Goal: Information Seeking & Learning: Check status

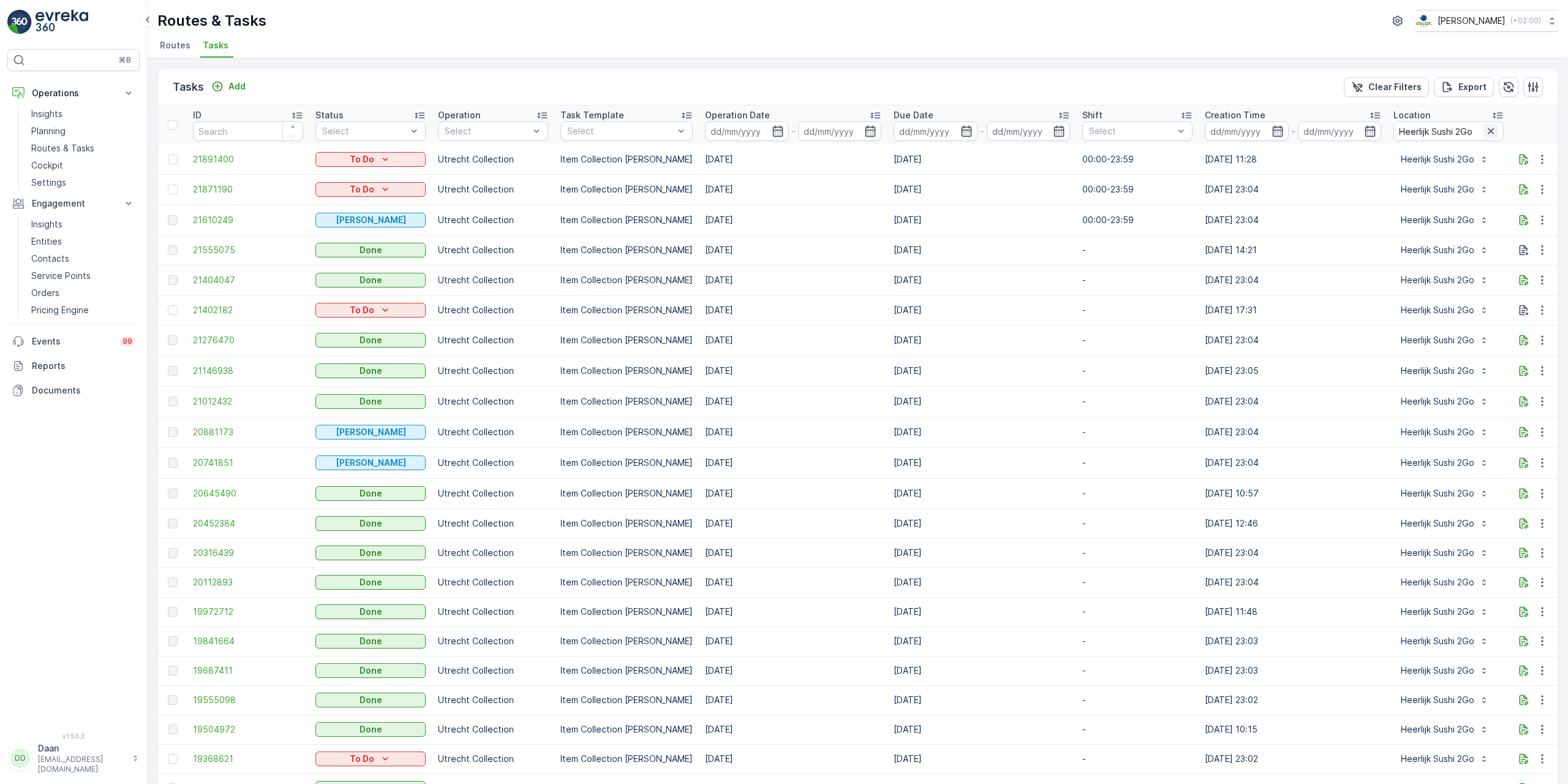
click at [1485, 134] on icon "button" at bounding box center [1490, 131] width 12 height 12
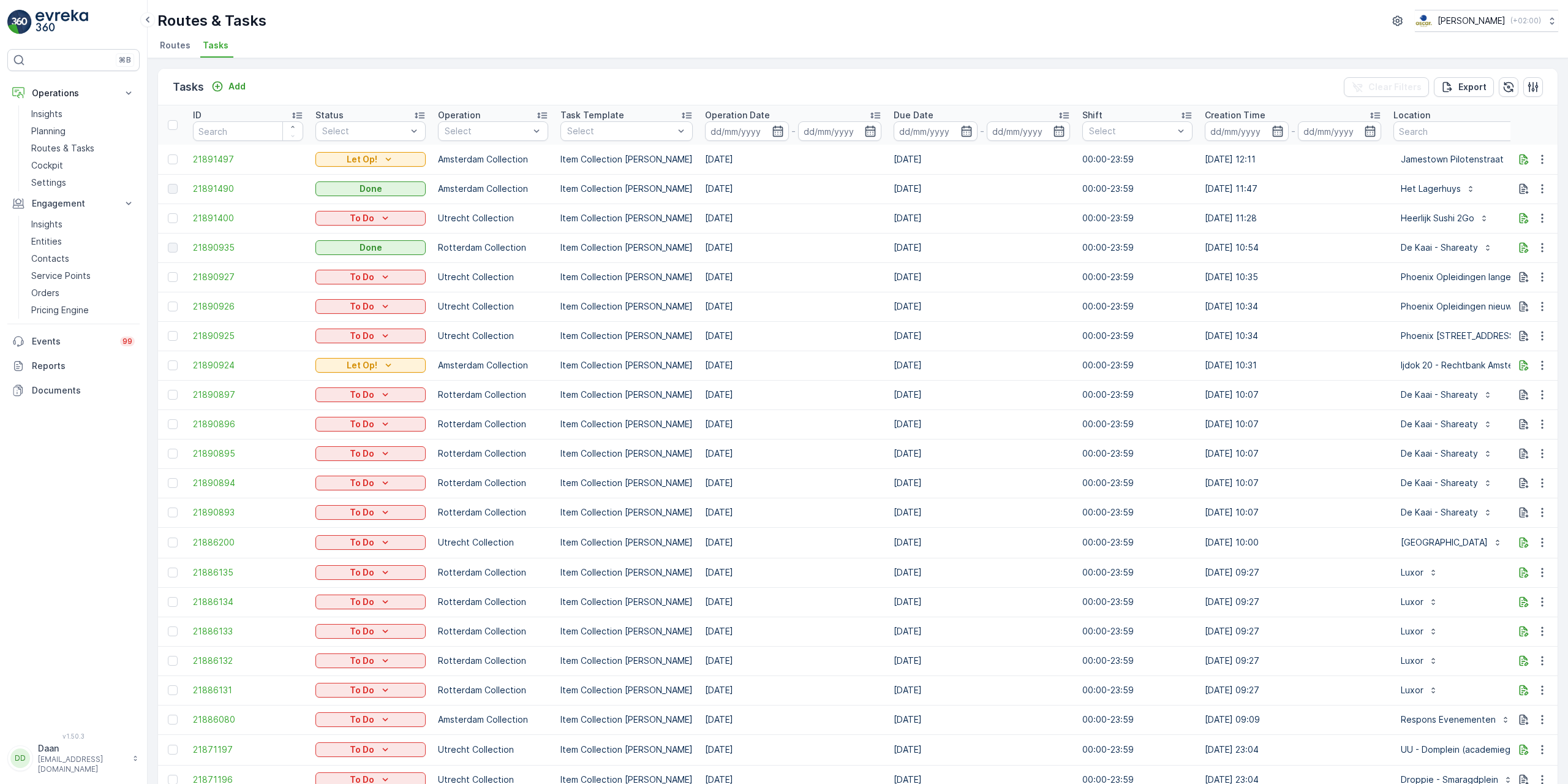
drag, startPoint x: 1382, startPoint y: 204, endPoint x: 1426, endPoint y: 204, distance: 44.0
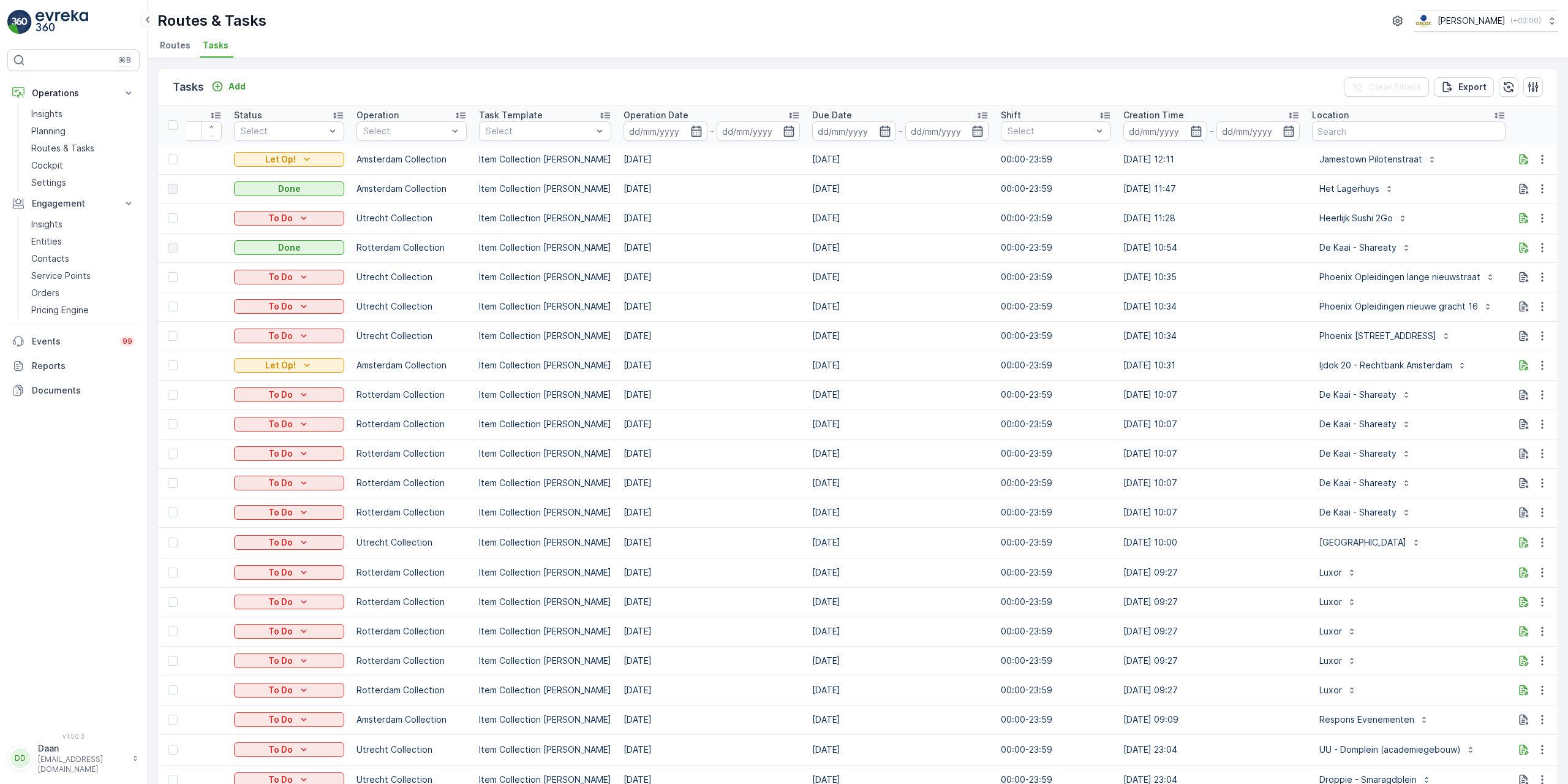
scroll to position [0, 212]
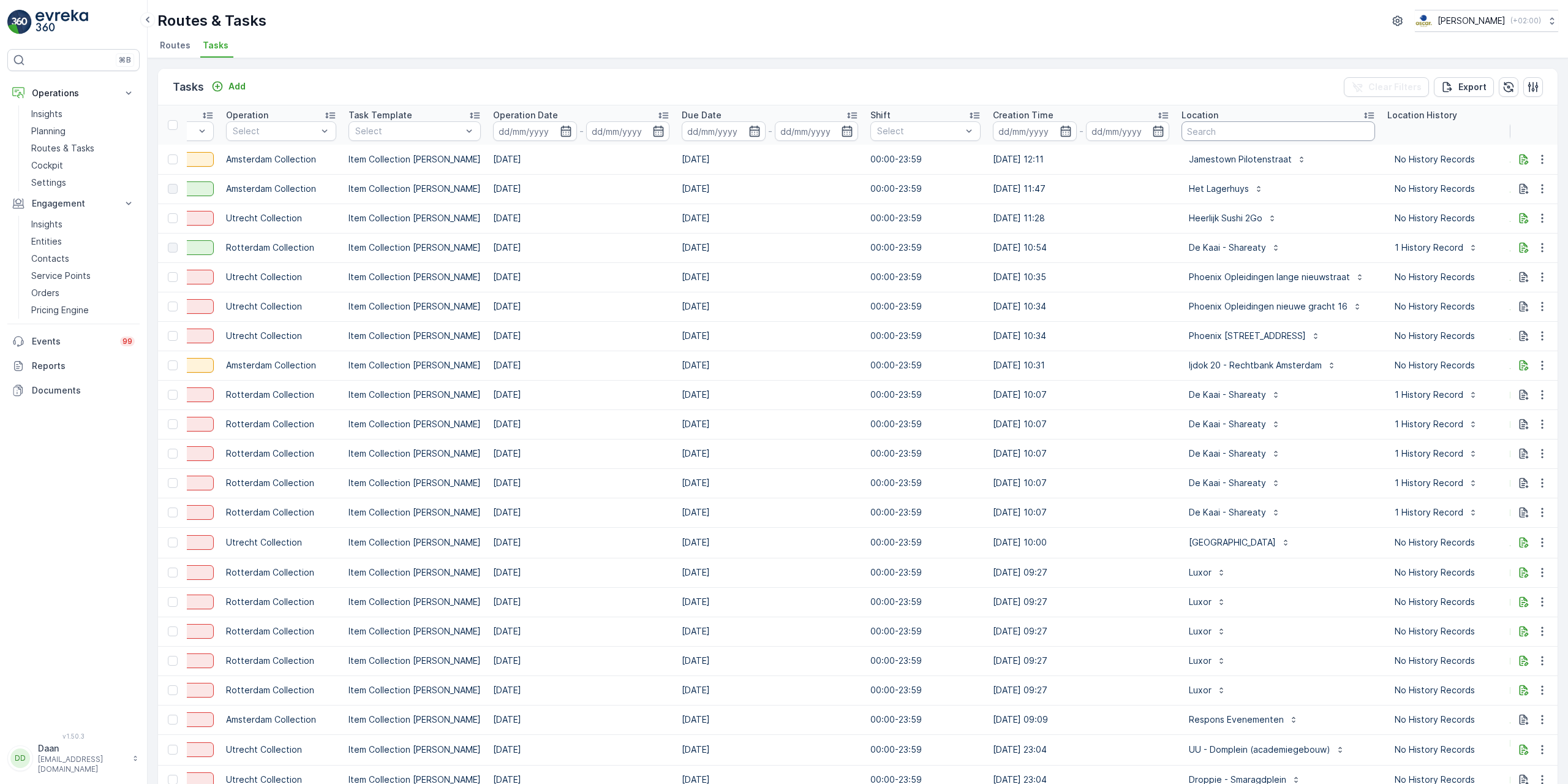
click at [1277, 138] on input "text" at bounding box center [1278, 131] width 194 height 20
type input "cafe"
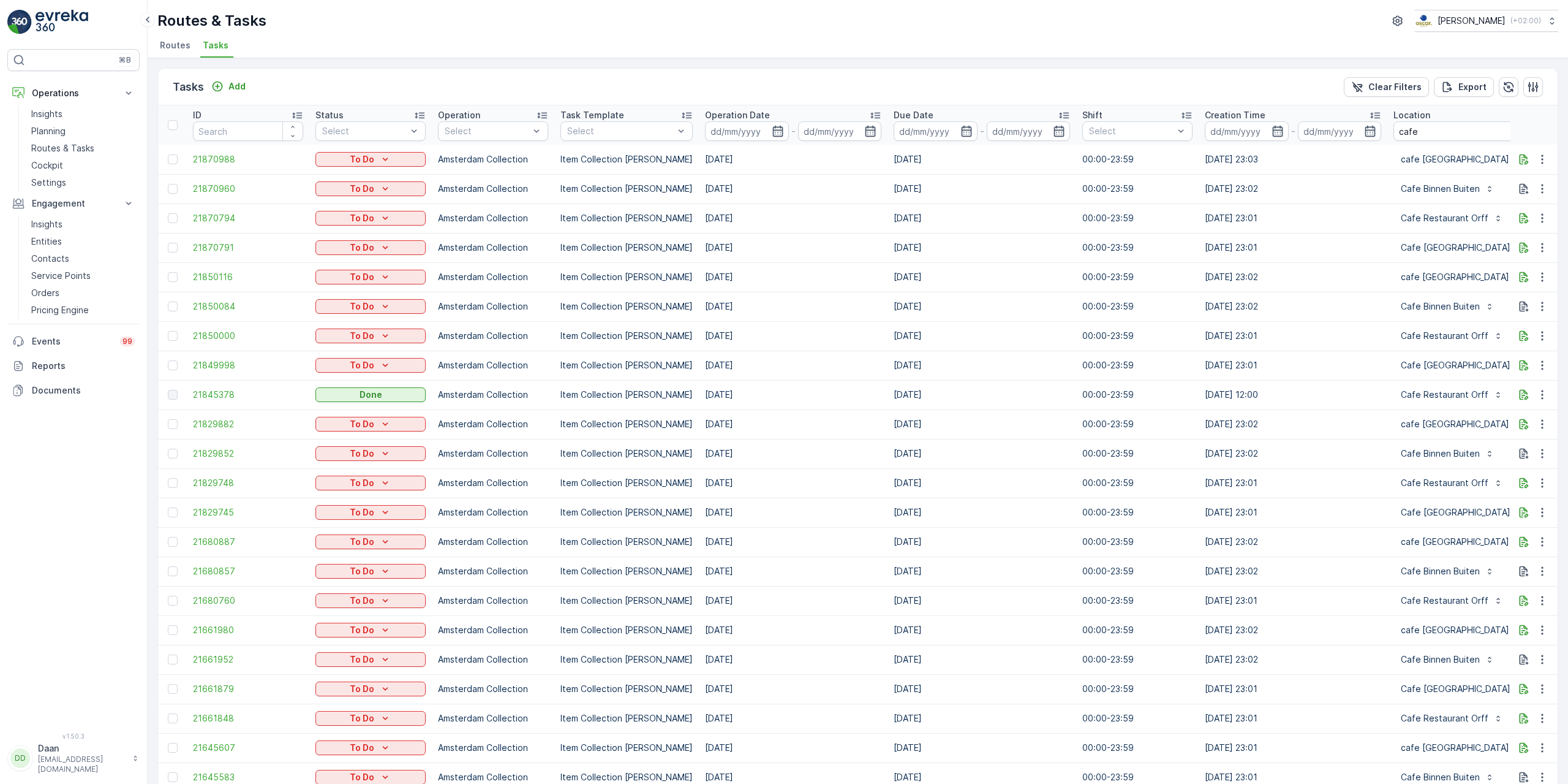
click at [1425, 131] on input "cafe" at bounding box center [1463, 131] width 139 height 20
type input "cafe binn"
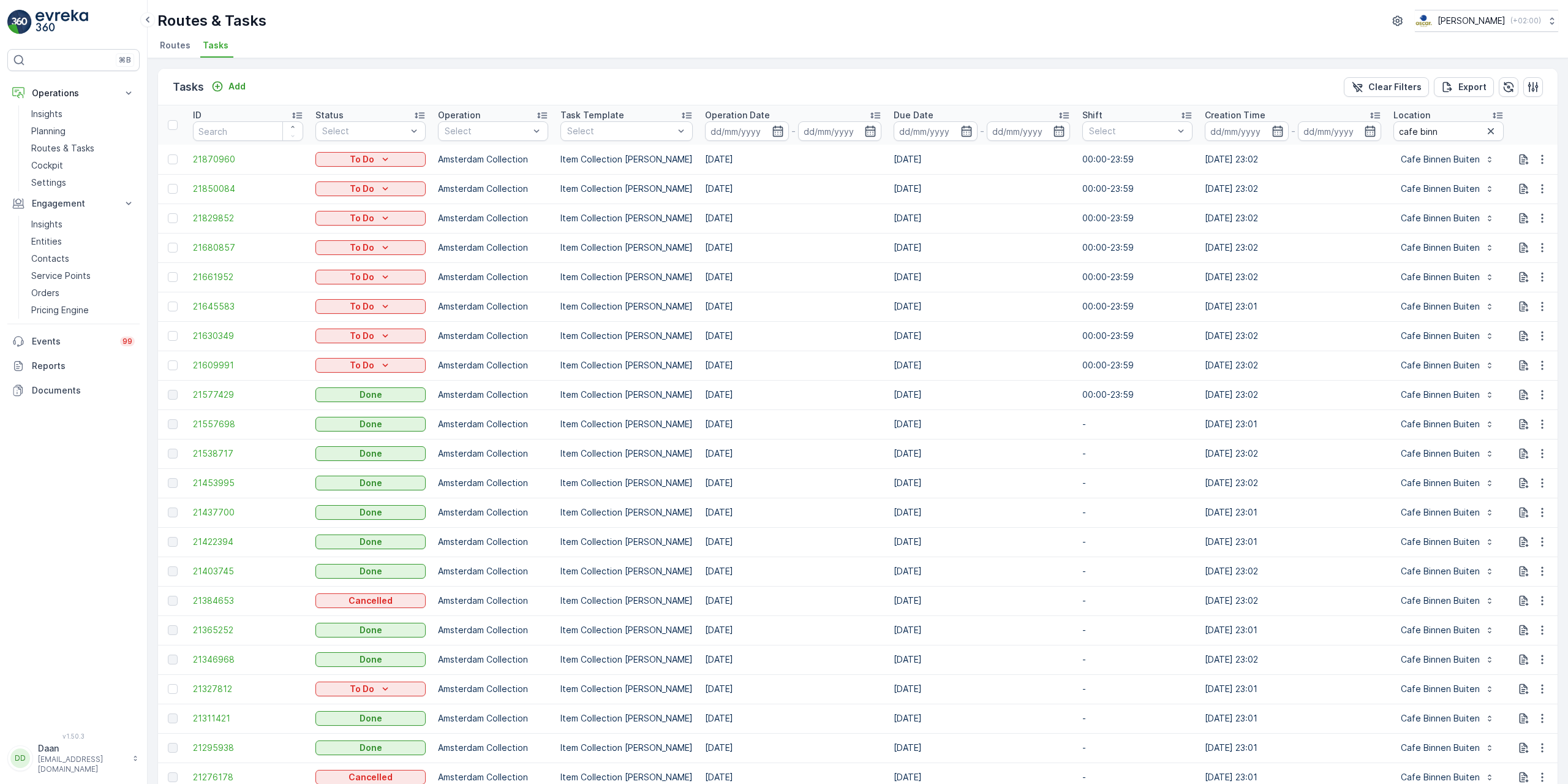
drag, startPoint x: 995, startPoint y: 401, endPoint x: 1055, endPoint y: 385, distance: 62.1
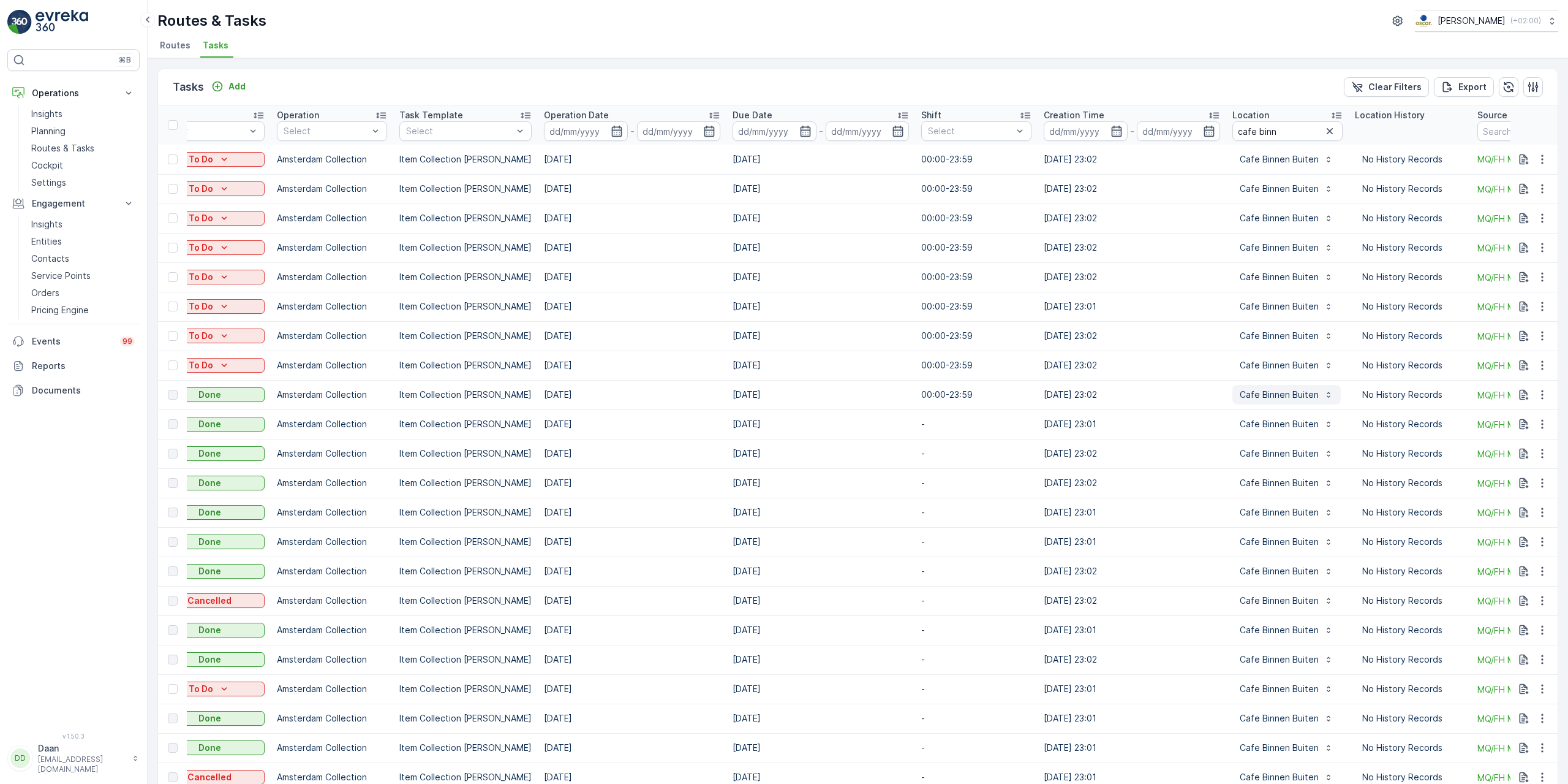
scroll to position [0, 483]
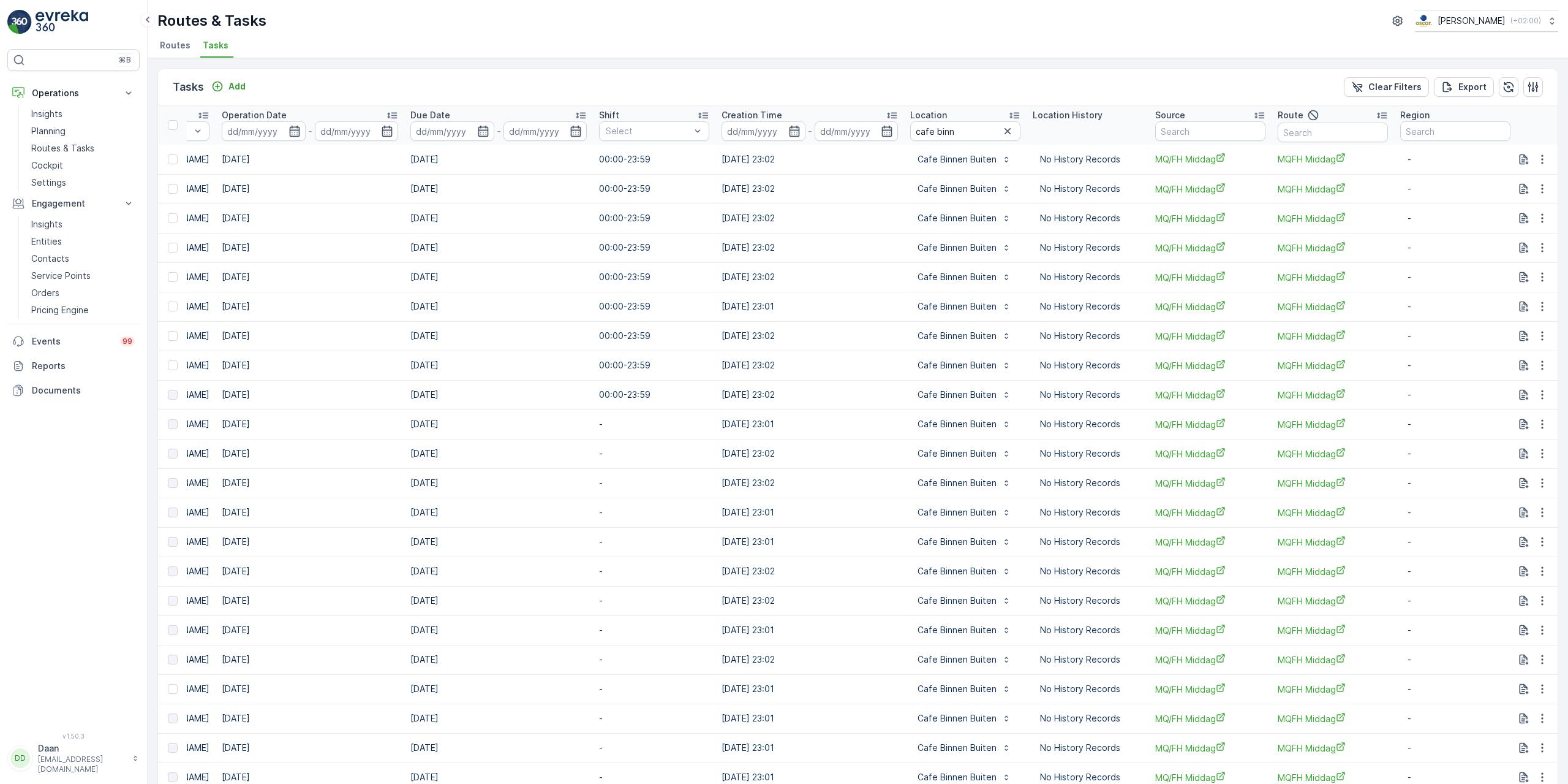
drag, startPoint x: 802, startPoint y: 582, endPoint x: 789, endPoint y: 573, distance: 15.8
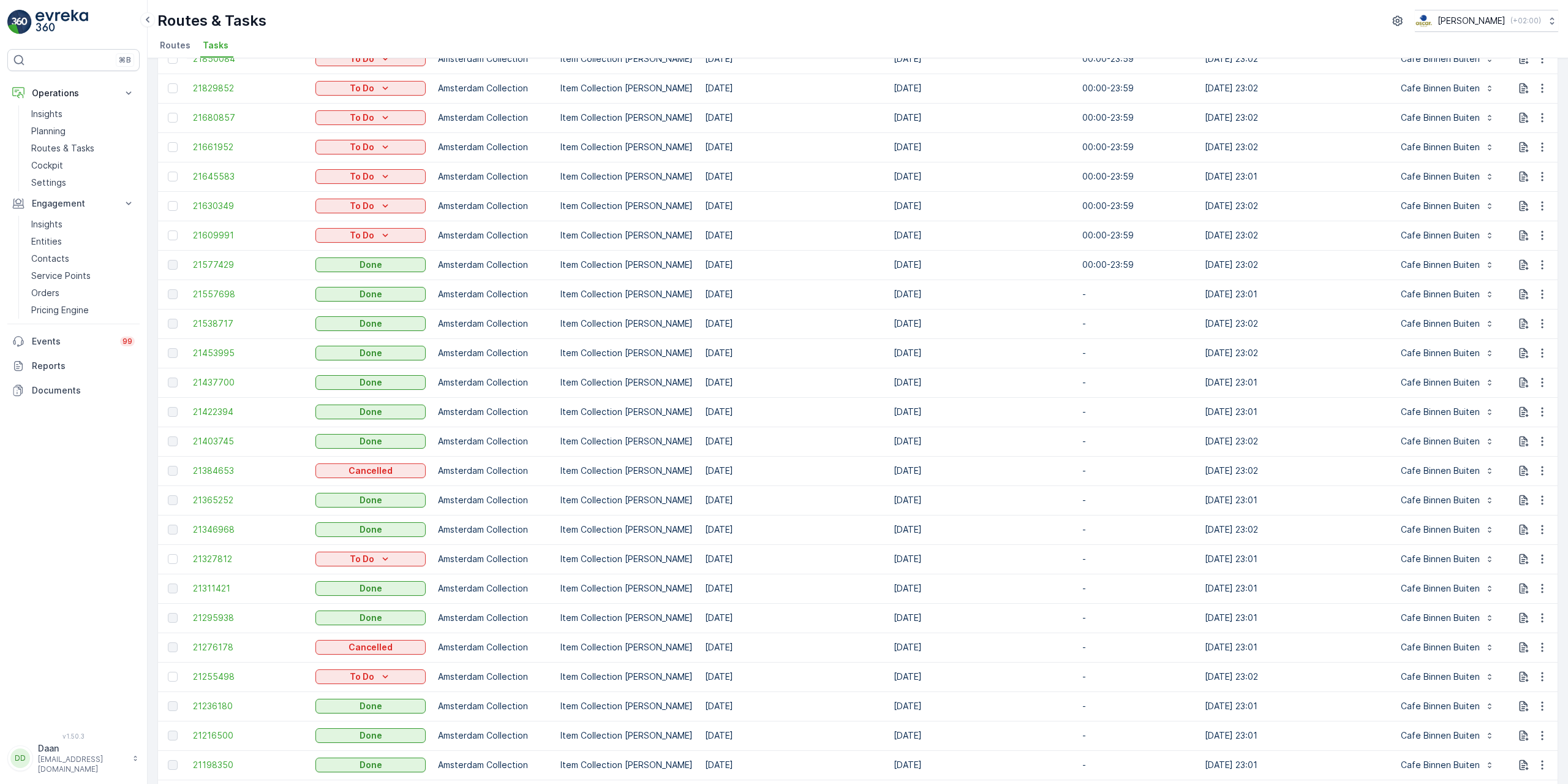
scroll to position [184, 0]
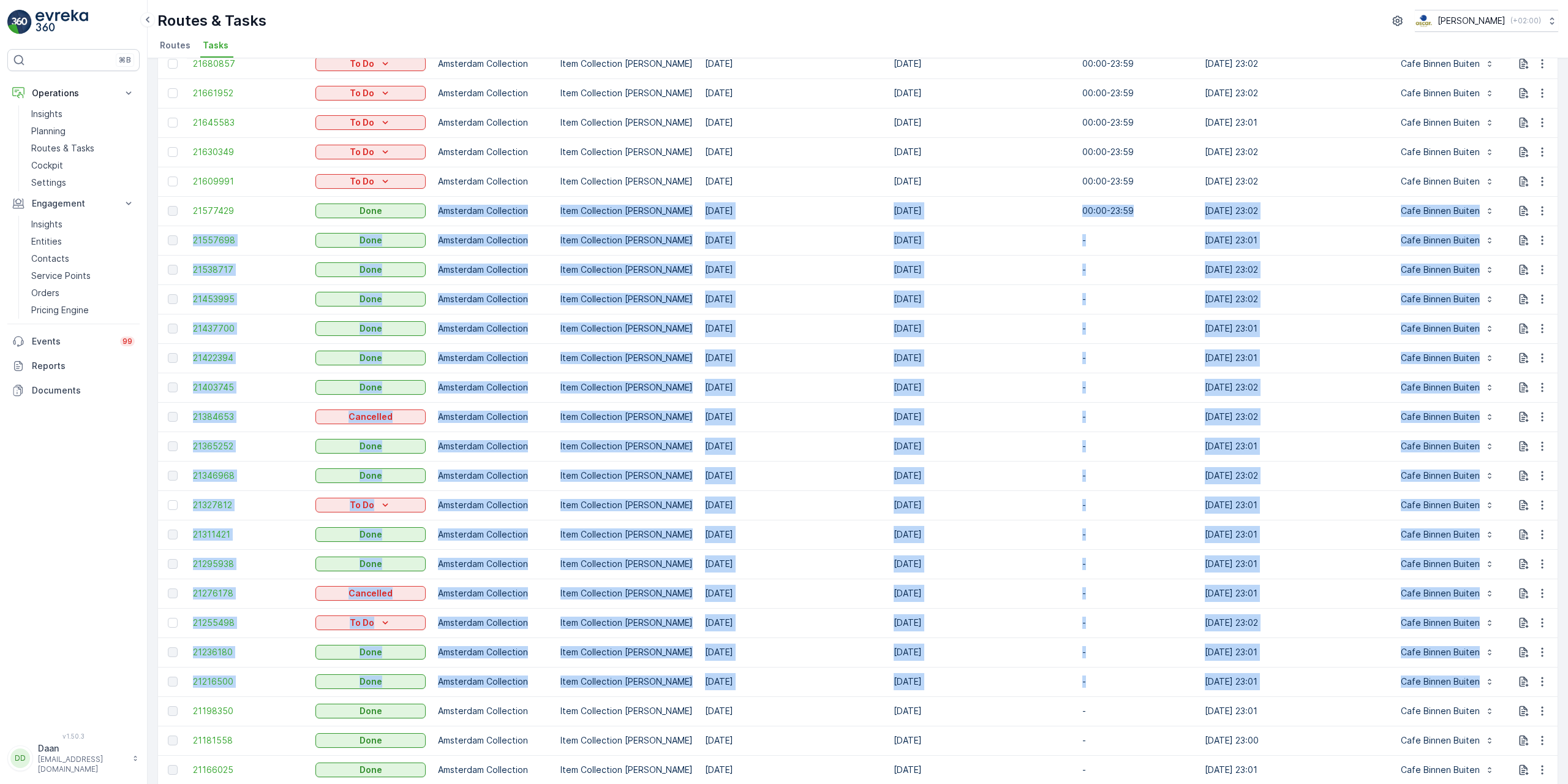
drag, startPoint x: 440, startPoint y: 211, endPoint x: 1435, endPoint y: 636, distance: 1082.0
click at [1486, 664] on tbody "21870960 To Do Amsterdam Collection Item Collection Oscar Regulier 26.09.2025 2…" at bounding box center [1103, 696] width 1890 height 1470
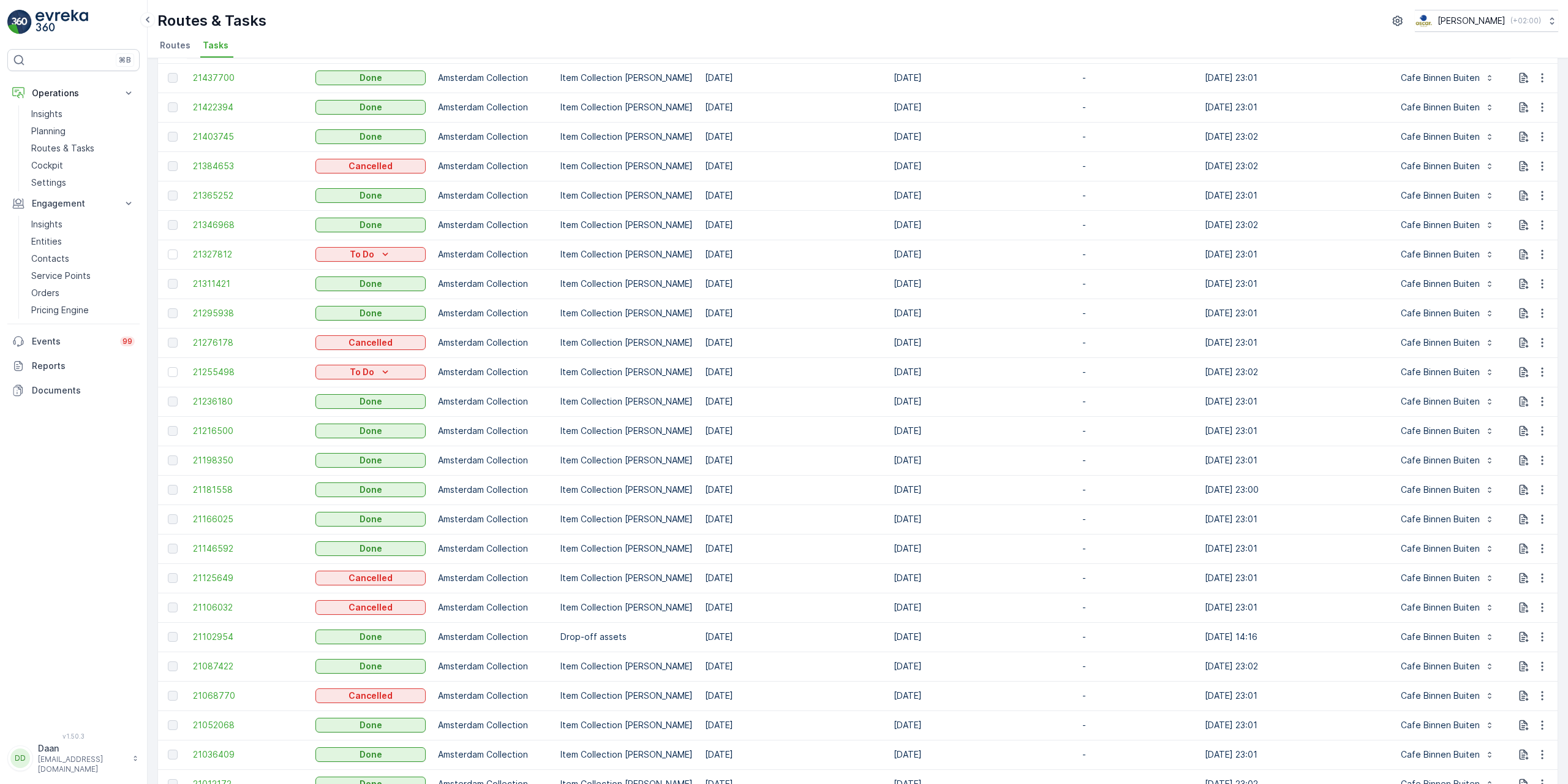
scroll to position [490, 0]
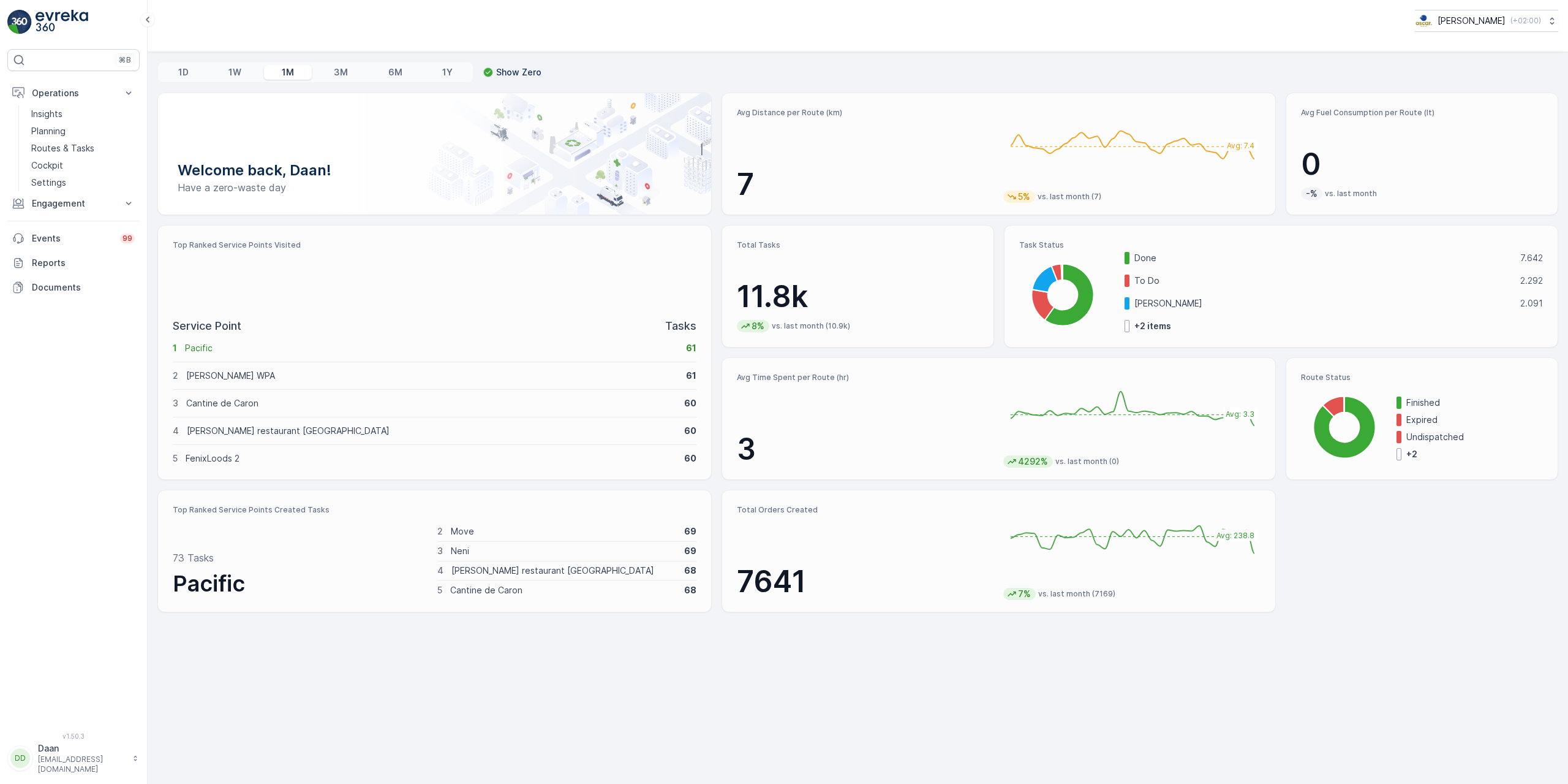
click at [77, 147] on p "Routes & Tasks" at bounding box center [63, 148] width 63 height 12
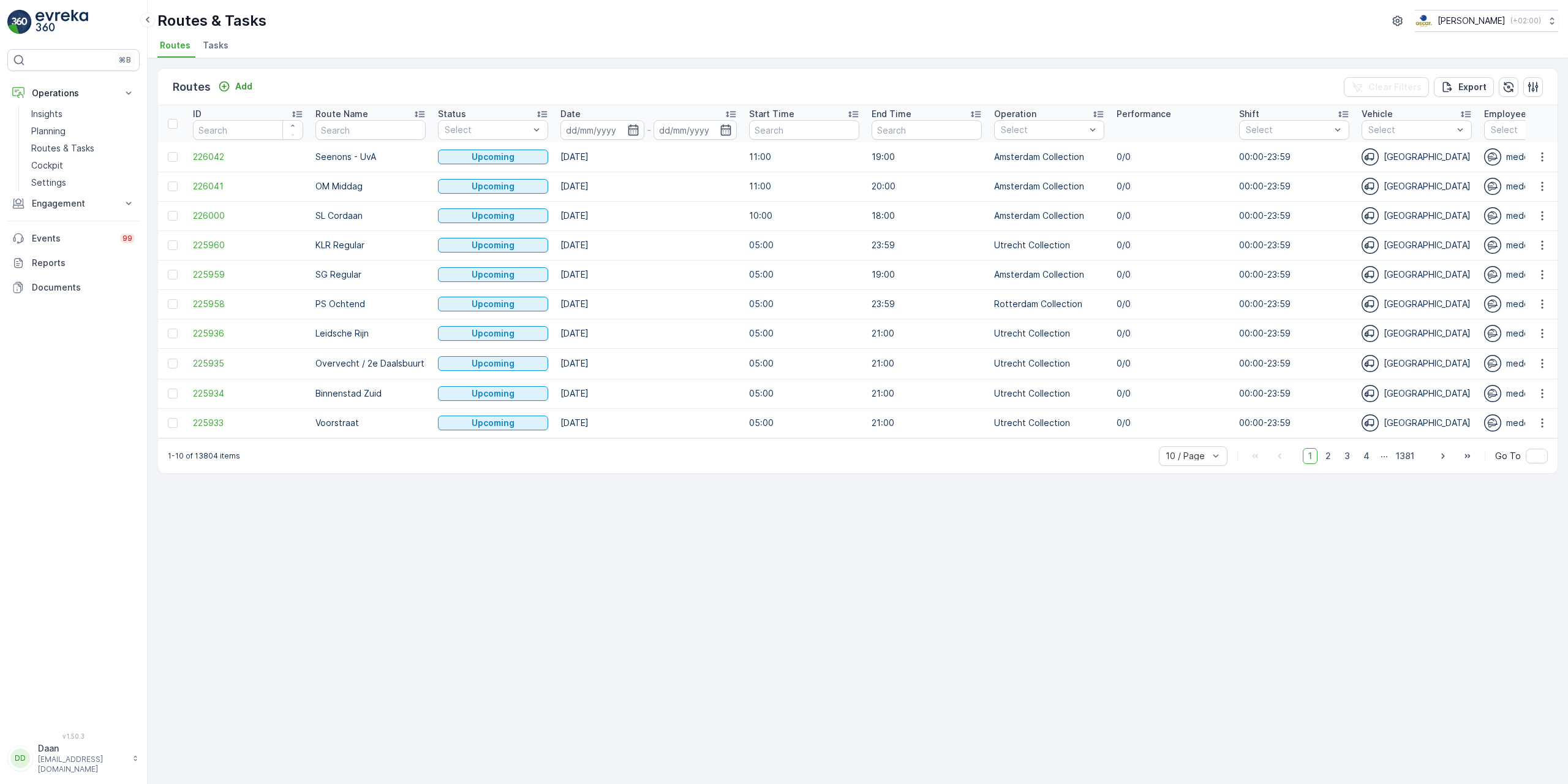
click at [218, 51] on span "Tasks" at bounding box center [216, 45] width 26 height 12
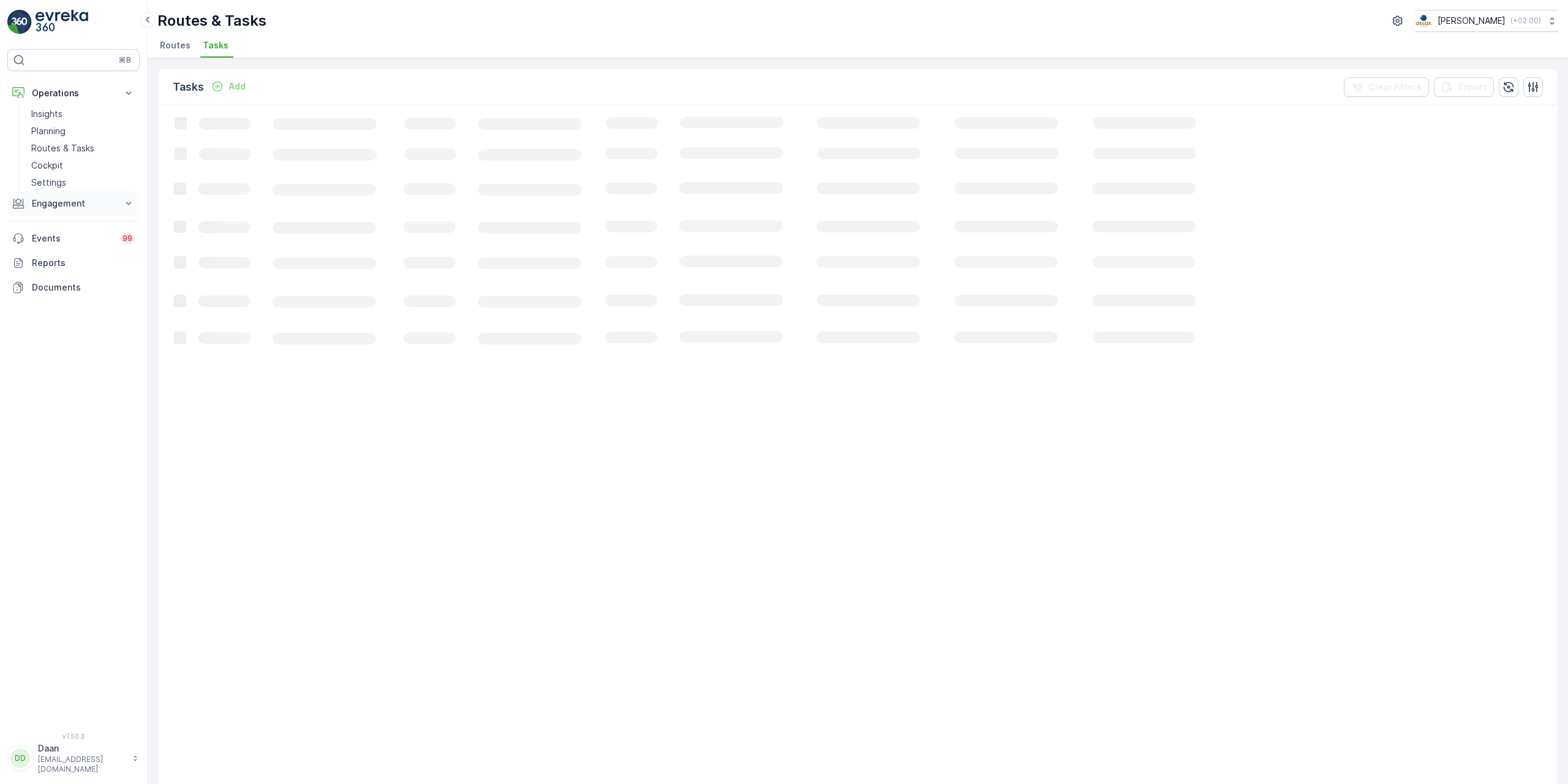
click at [121, 200] on button "Engagement" at bounding box center [73, 203] width 132 height 24
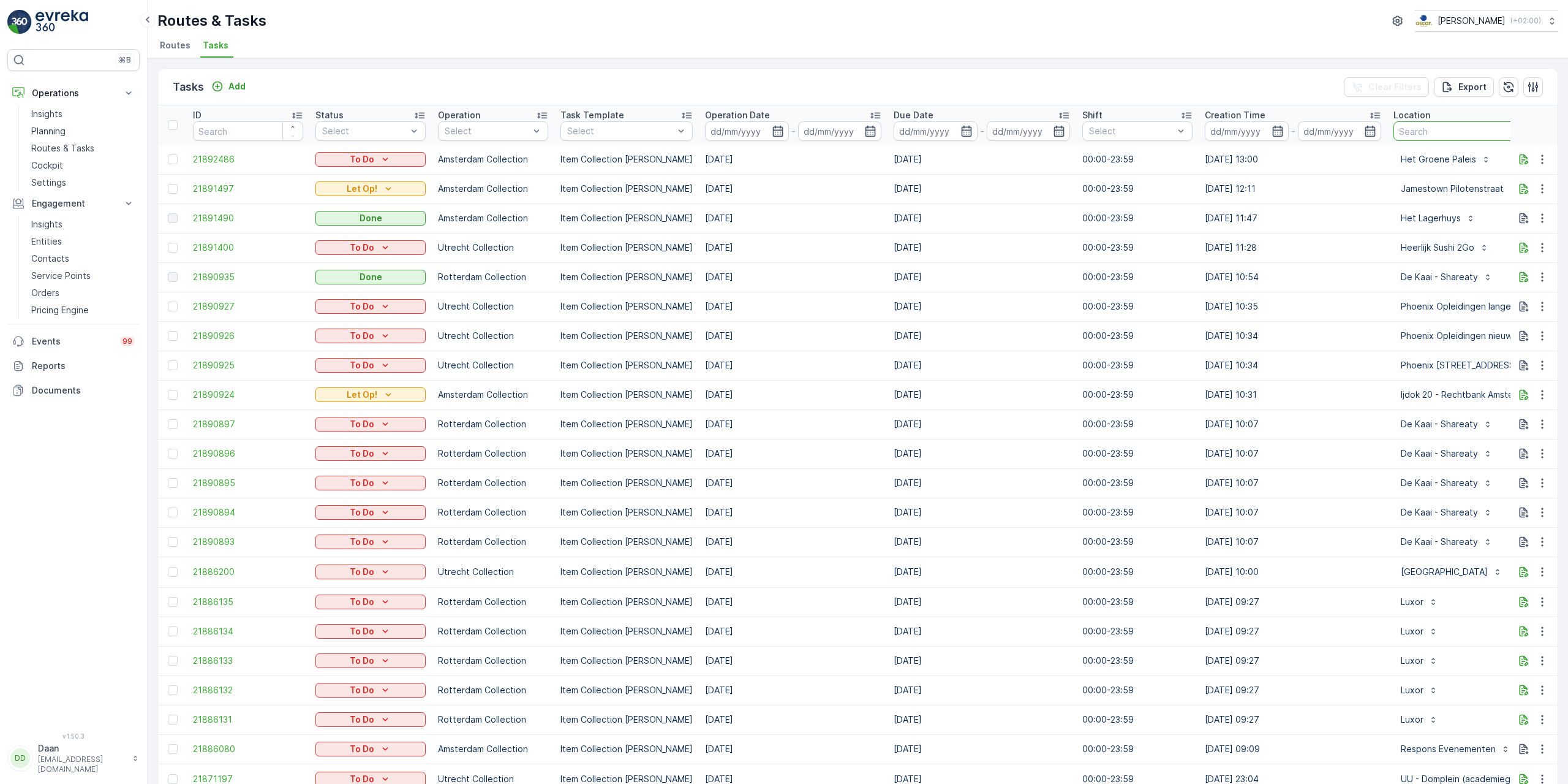
click at [1422, 126] on input "text" at bounding box center [1522, 131] width 257 height 20
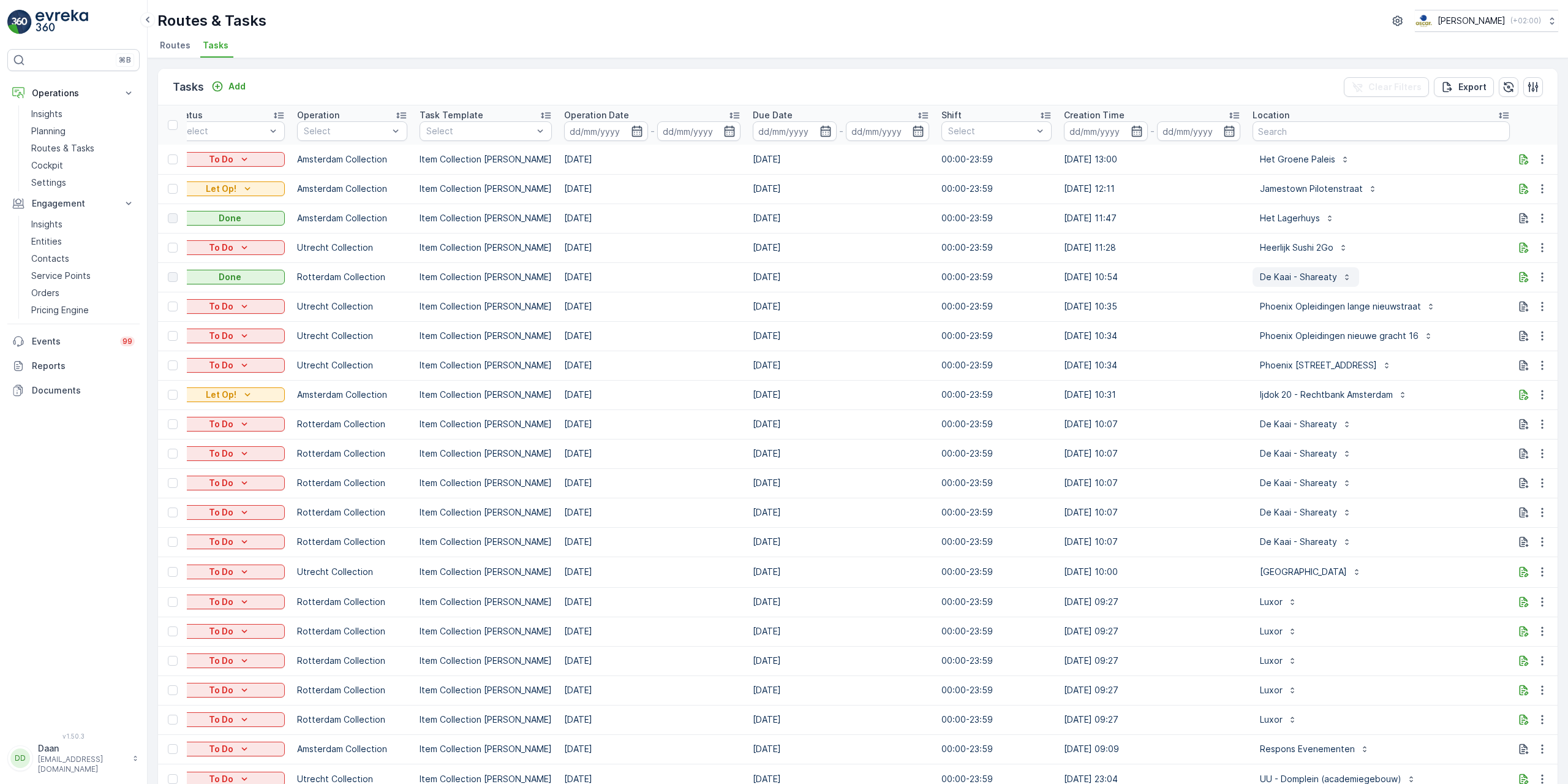
scroll to position [0, 170]
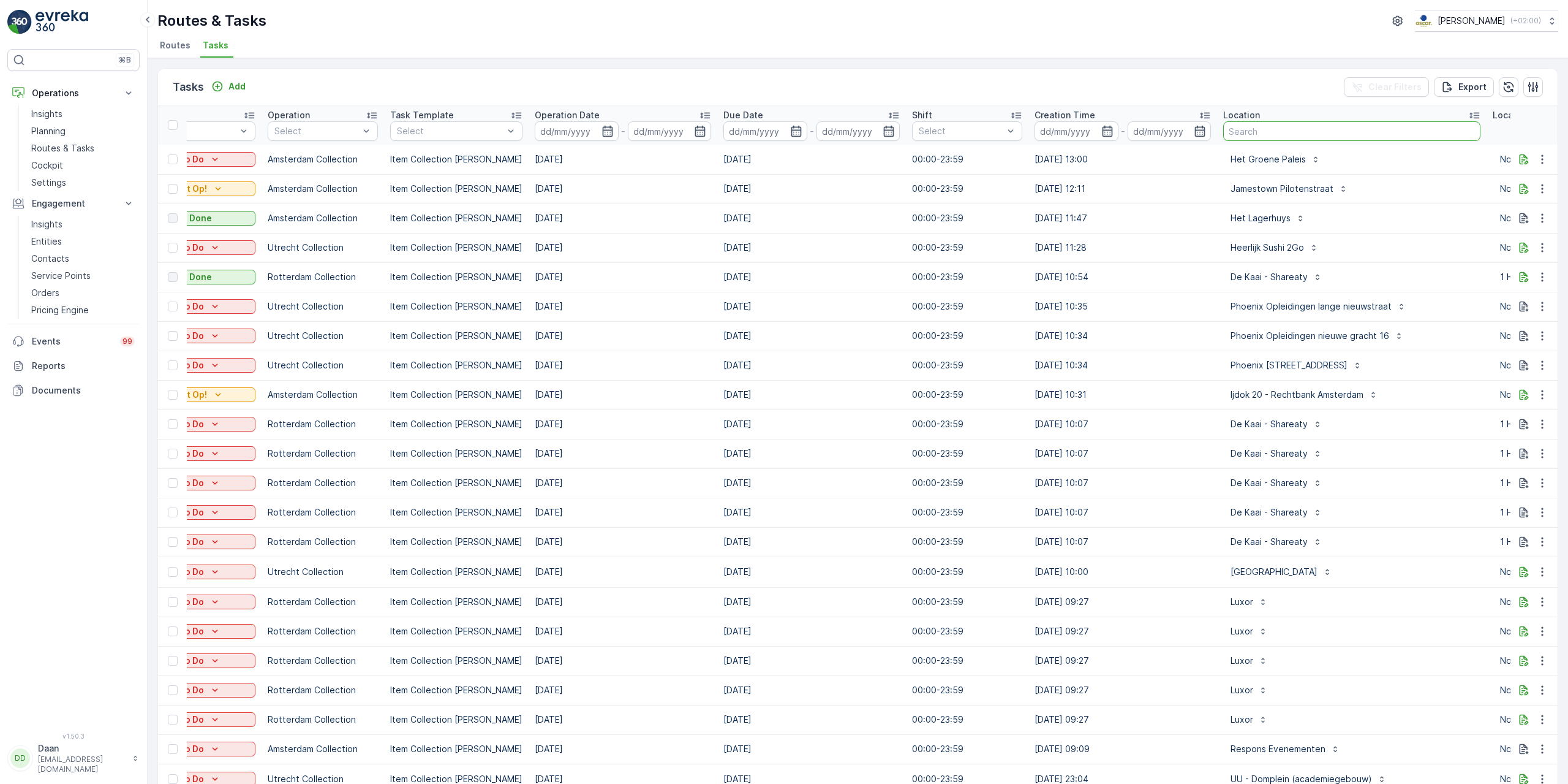
click at [1298, 136] on input "text" at bounding box center [1351, 131] width 257 height 20
type input "con"
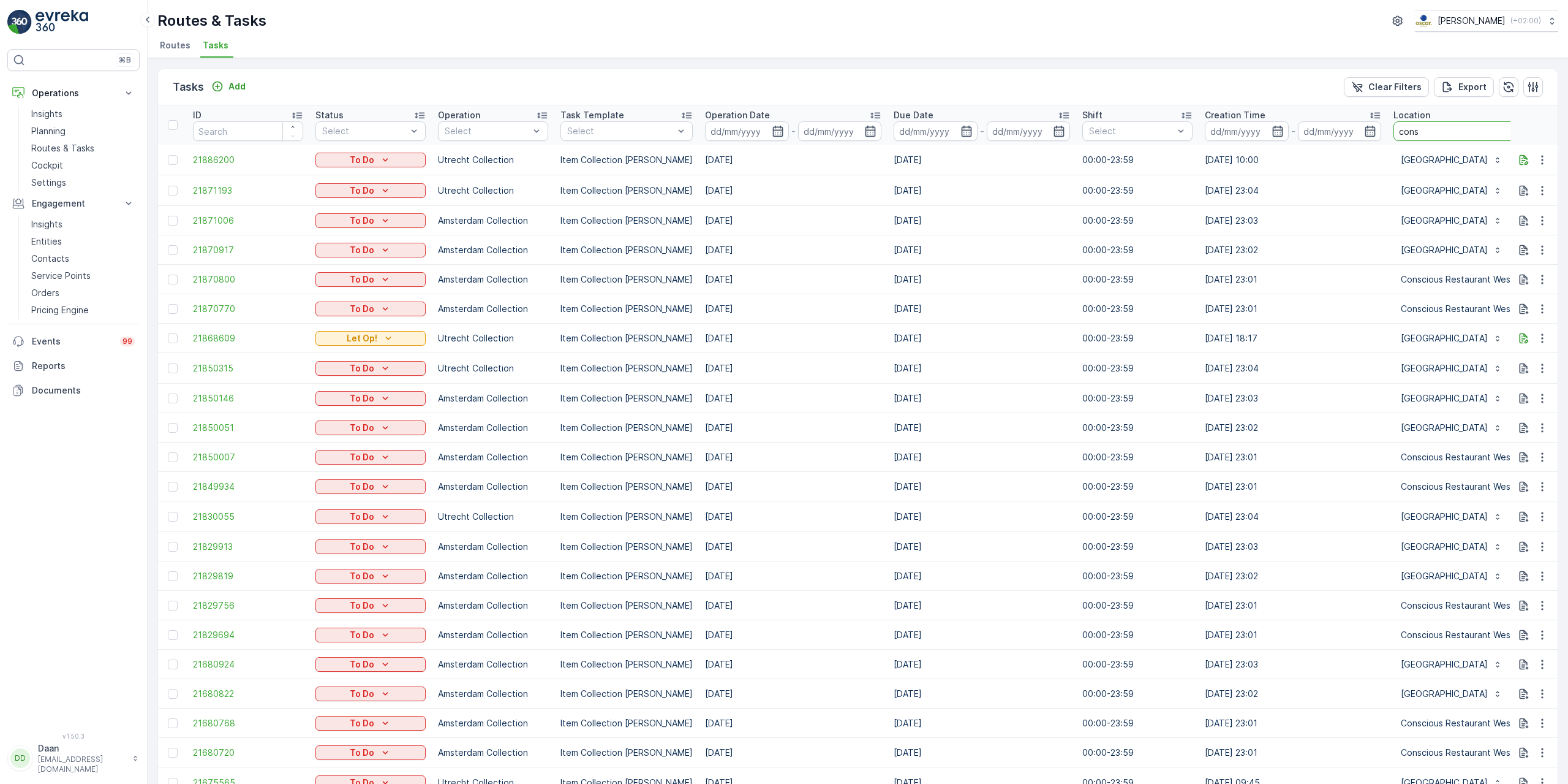
click at [1432, 137] on input "cons" at bounding box center [1478, 131] width 169 height 20
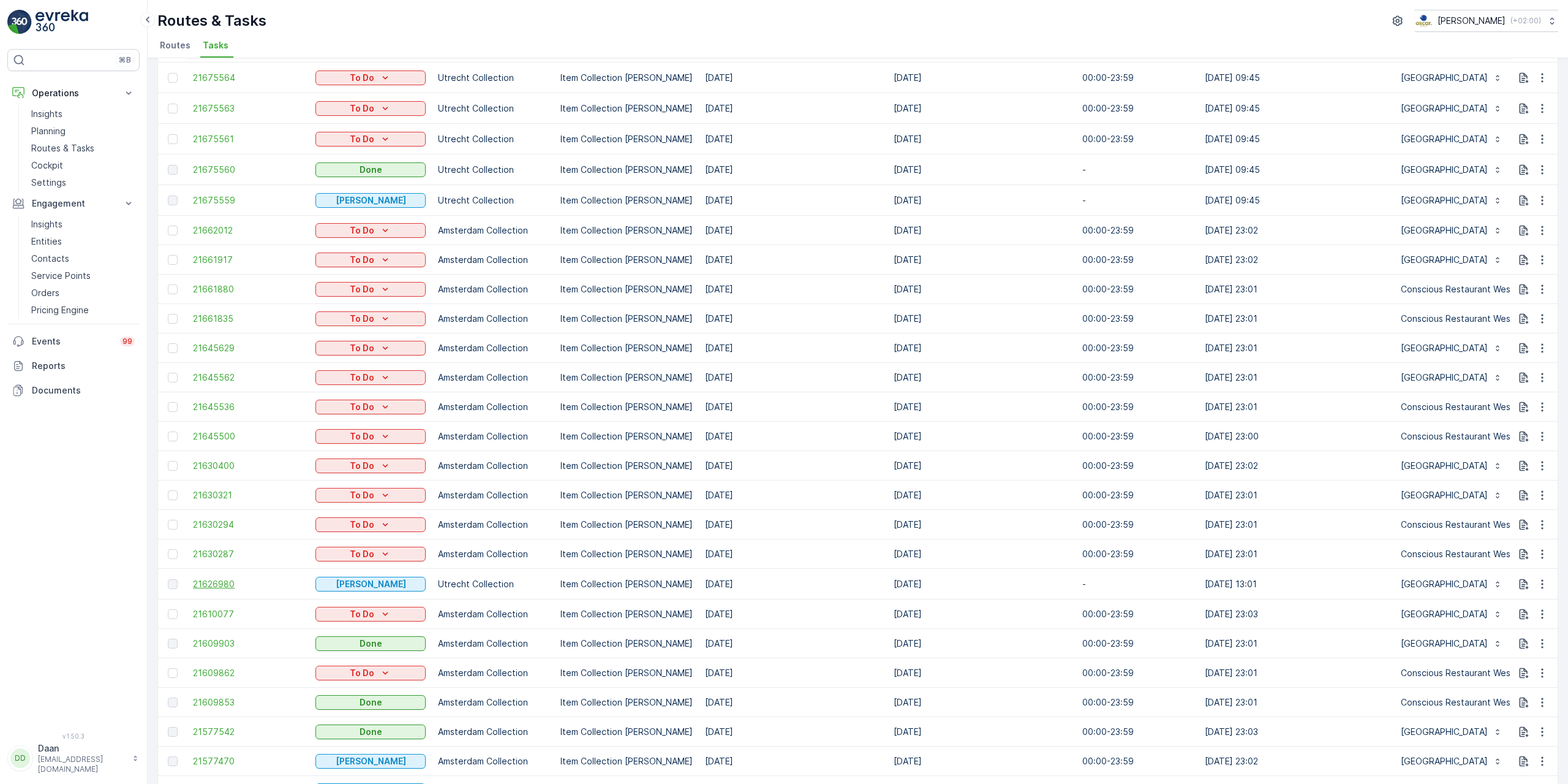
click at [231, 586] on span "21626980" at bounding box center [248, 583] width 110 height 12
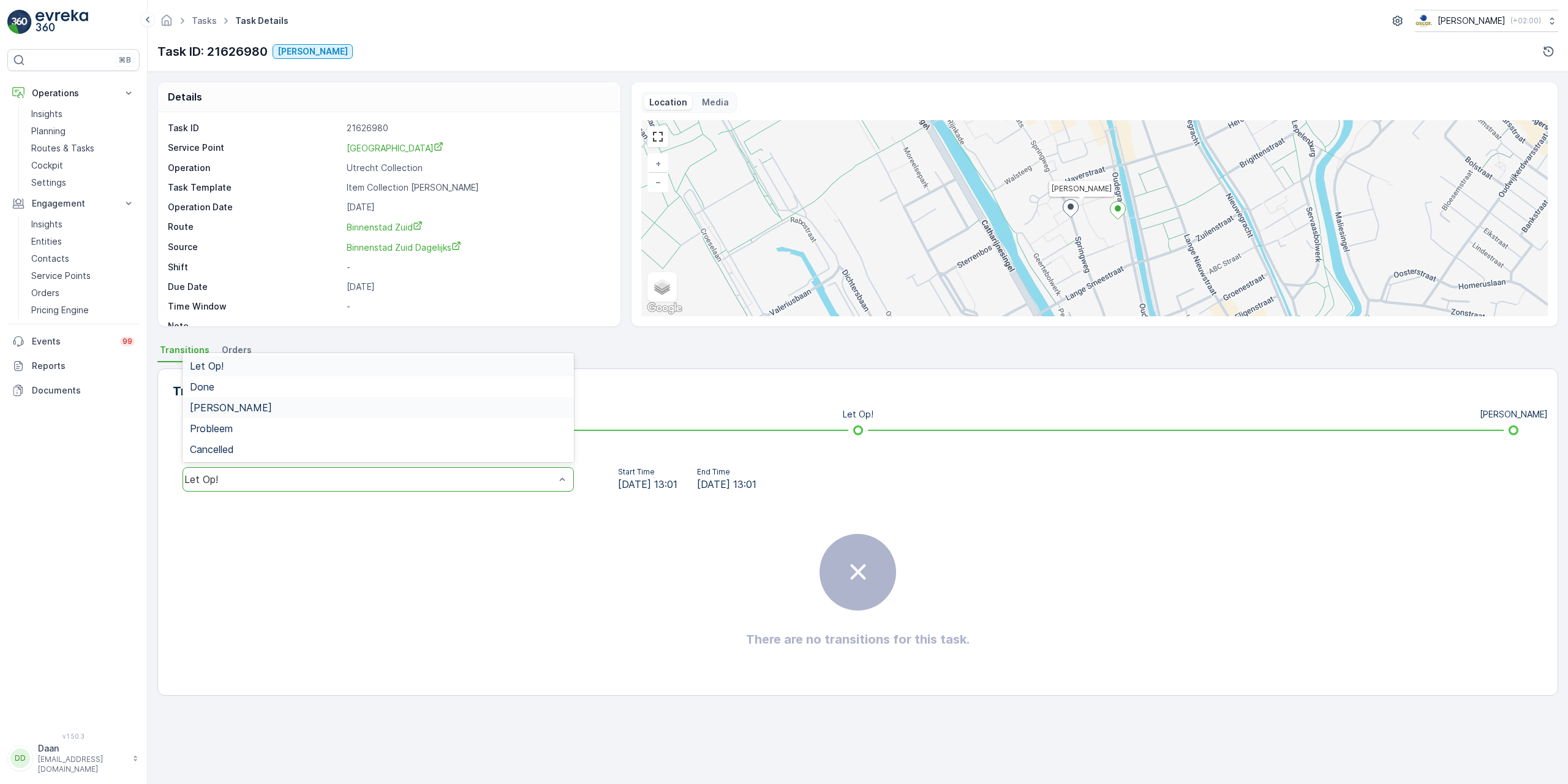
click at [464, 402] on div "Geen Afval" at bounding box center [378, 407] width 377 height 11
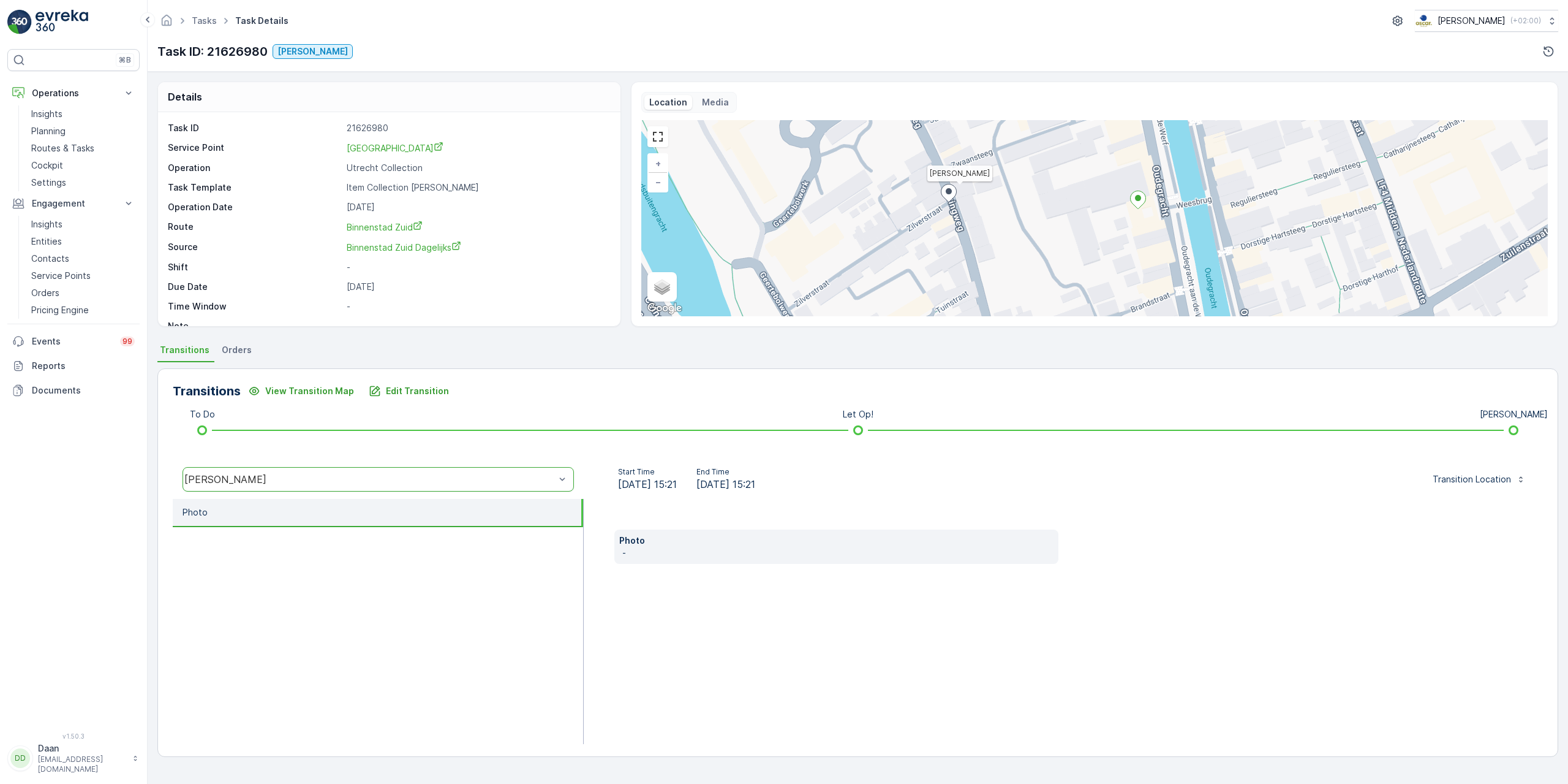
drag, startPoint x: 1083, startPoint y: 267, endPoint x: 1073, endPoint y: 228, distance: 40.3
click at [1066, 217] on div "Geen Afval + − Satellite Roadmap Terrain Hybrid Leaflet Keyboard shortcuts Map …" at bounding box center [1095, 218] width 907 height 196
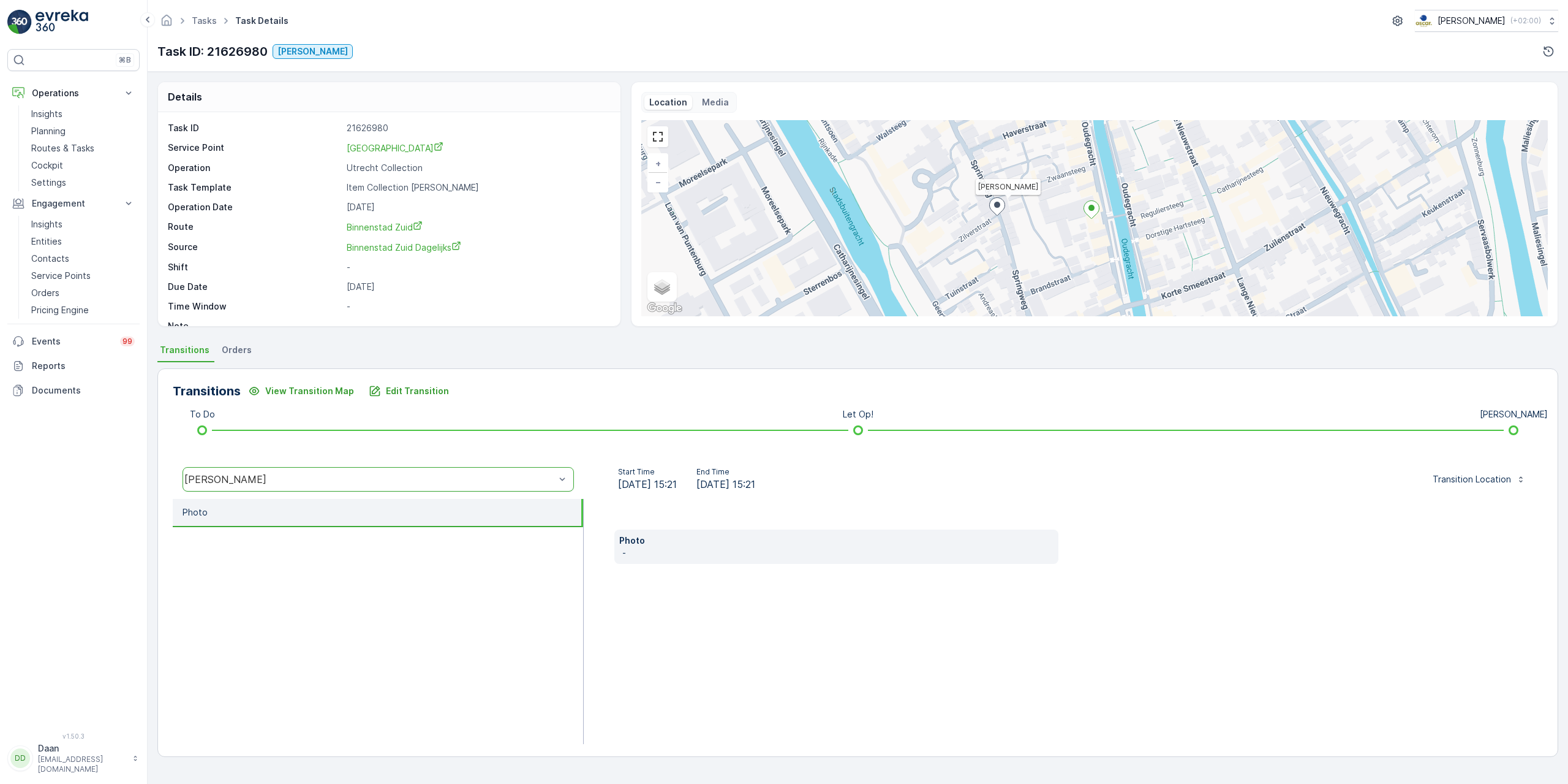
drag, startPoint x: 1056, startPoint y: 222, endPoint x: 1056, endPoint y: 232, distance: 10.0
click at [1056, 232] on div "Geen Afval + − Satellite Roadmap Terrain Hybrid Leaflet Keyboard shortcuts Map …" at bounding box center [1095, 218] width 907 height 196
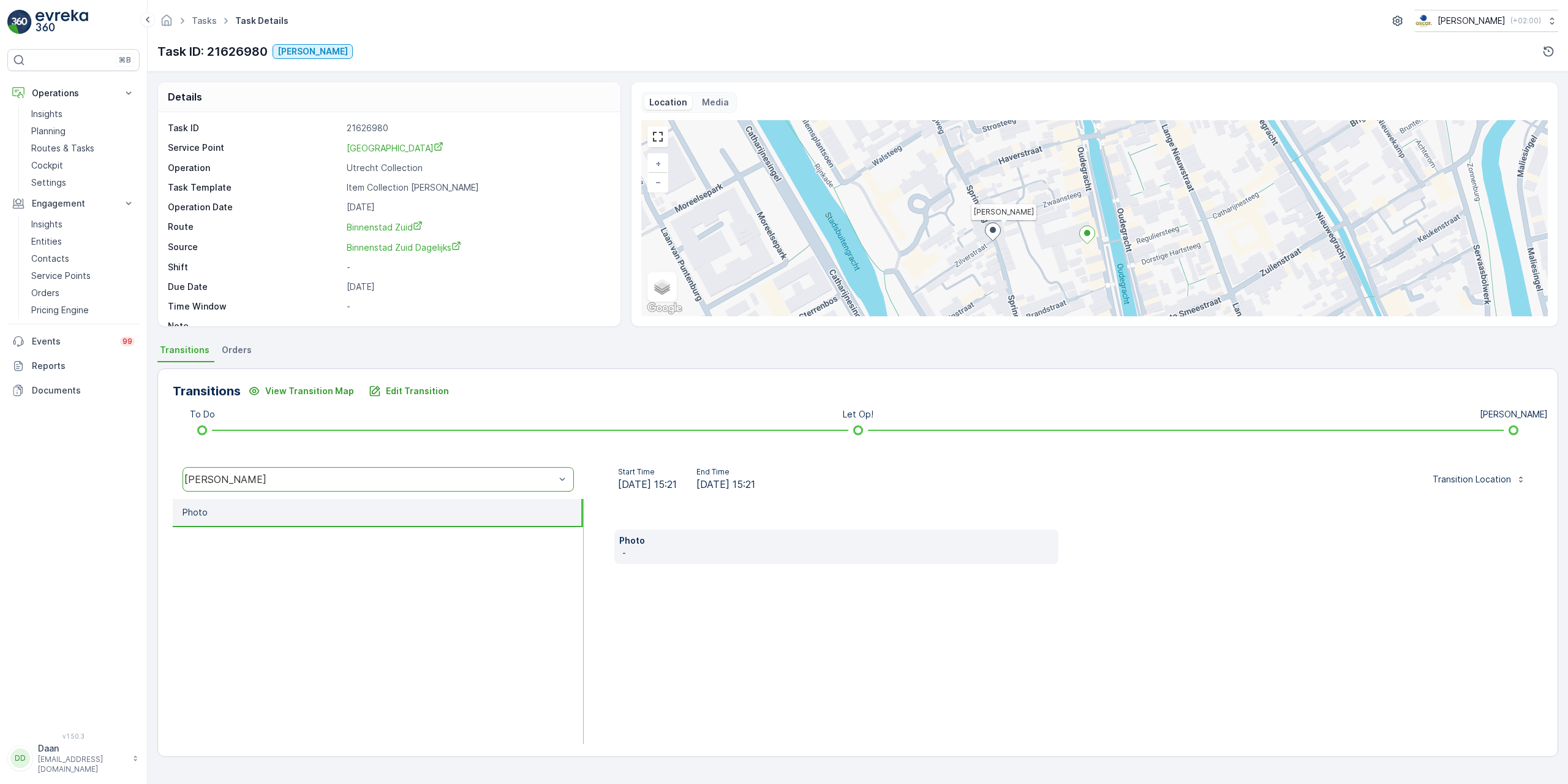
drag, startPoint x: 1062, startPoint y: 222, endPoint x: 1067, endPoint y: 253, distance: 31.4
click at [1067, 253] on div "Geen Afval + − Satellite Roadmap Terrain Hybrid Leaflet Keyboard shortcuts Map …" at bounding box center [1095, 218] width 907 height 196
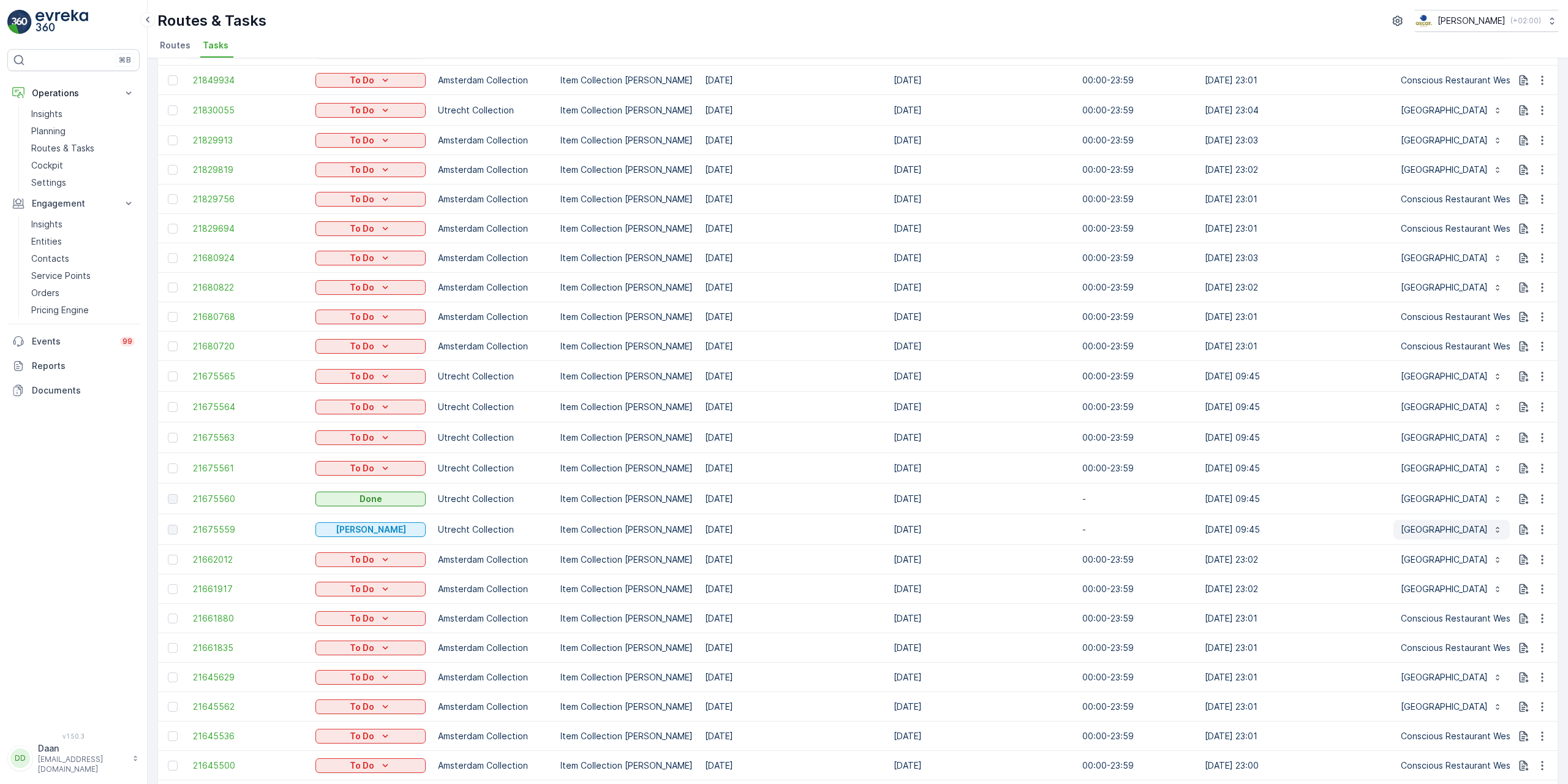
drag, startPoint x: 440, startPoint y: 526, endPoint x: 1492, endPoint y: 532, distance: 1052.0
click at [1504, 529] on tr "21675559 Geen Afval Utrecht Collection Item Collection Oscar Regulier 16.09.202…" at bounding box center [1132, 529] width 1948 height 31
drag, startPoint x: 1426, startPoint y: 529, endPoint x: 189, endPoint y: 528, distance: 1237.0
click at [189, 528] on tr "21675559 Geen Afval Utrecht Collection Item Collection Oscar Regulier 16.09.202…" at bounding box center [1132, 529] width 1948 height 31
click at [558, 526] on td "Item Collection Oscar Regulier" at bounding box center [626, 529] width 144 height 31
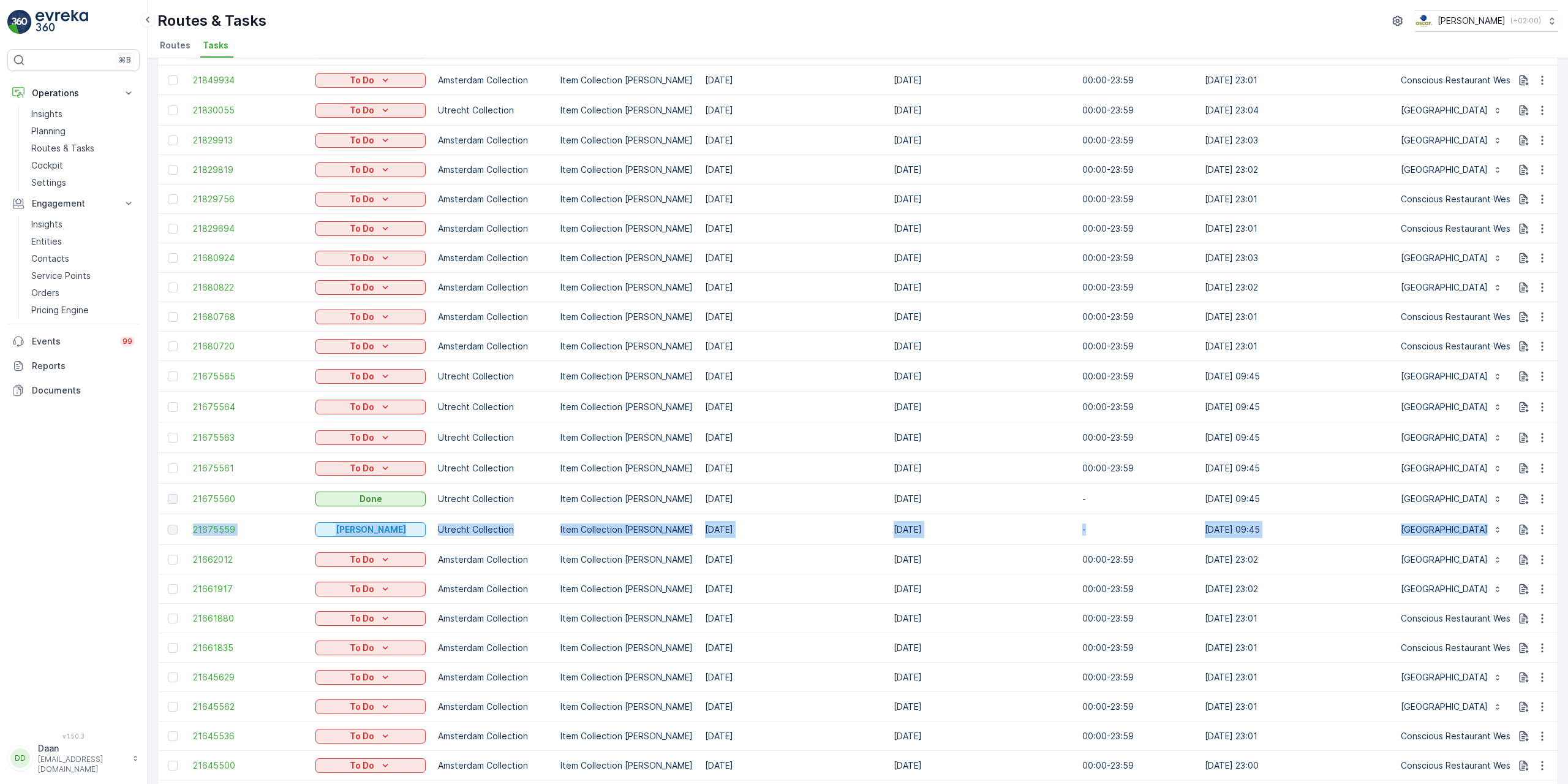
click at [643, 526] on p "Item Collection Oscar Regulier" at bounding box center [626, 529] width 132 height 12
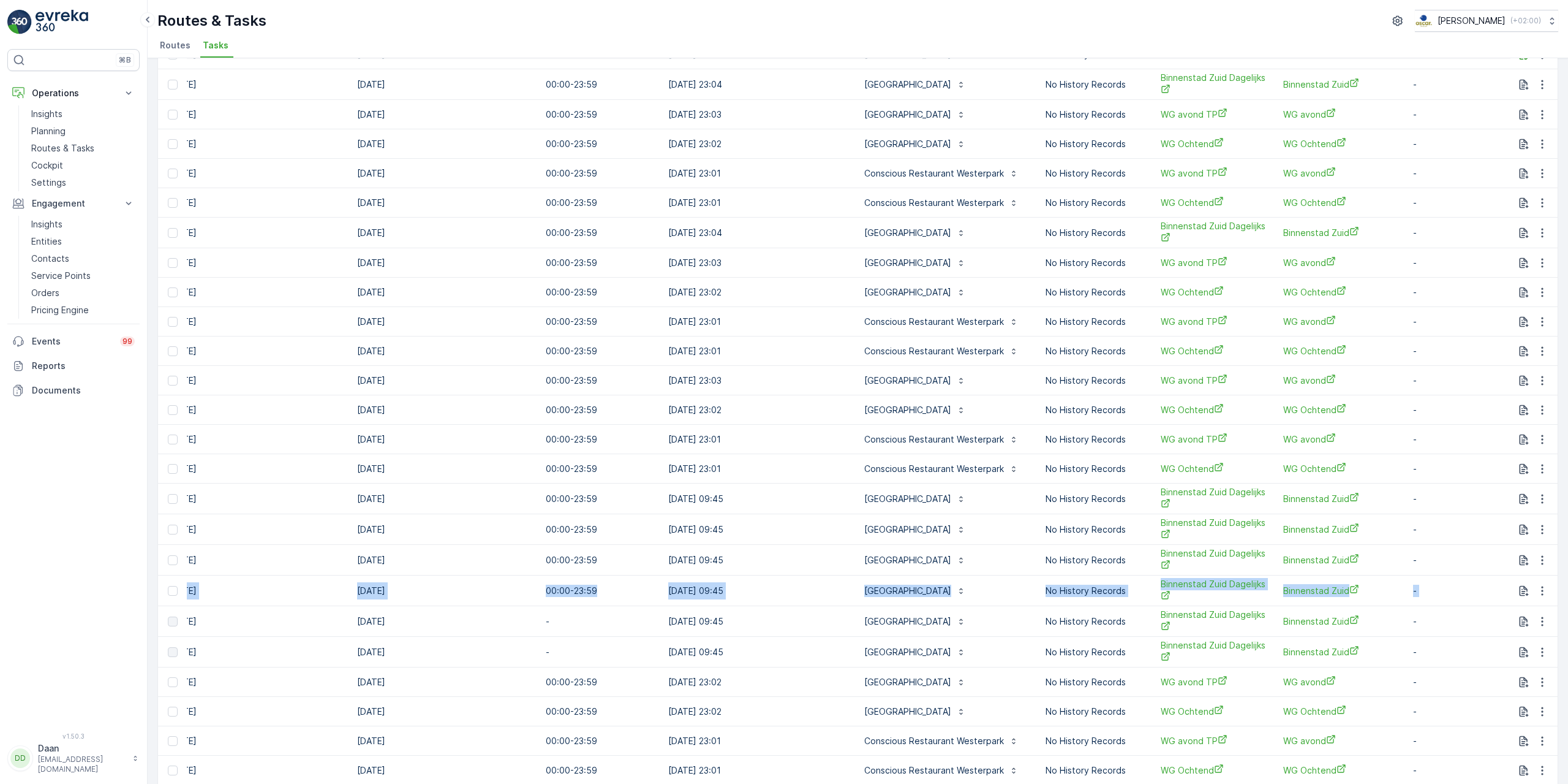
scroll to position [0, 540]
drag, startPoint x: 437, startPoint y: 589, endPoint x: 1429, endPoint y: 605, distance: 992.1
click at [1554, 588] on tr "21675561 To Do Utrecht Collection Item Collection Oscar Regulier 19.09.2025 19.…" at bounding box center [592, 590] width 1948 height 31
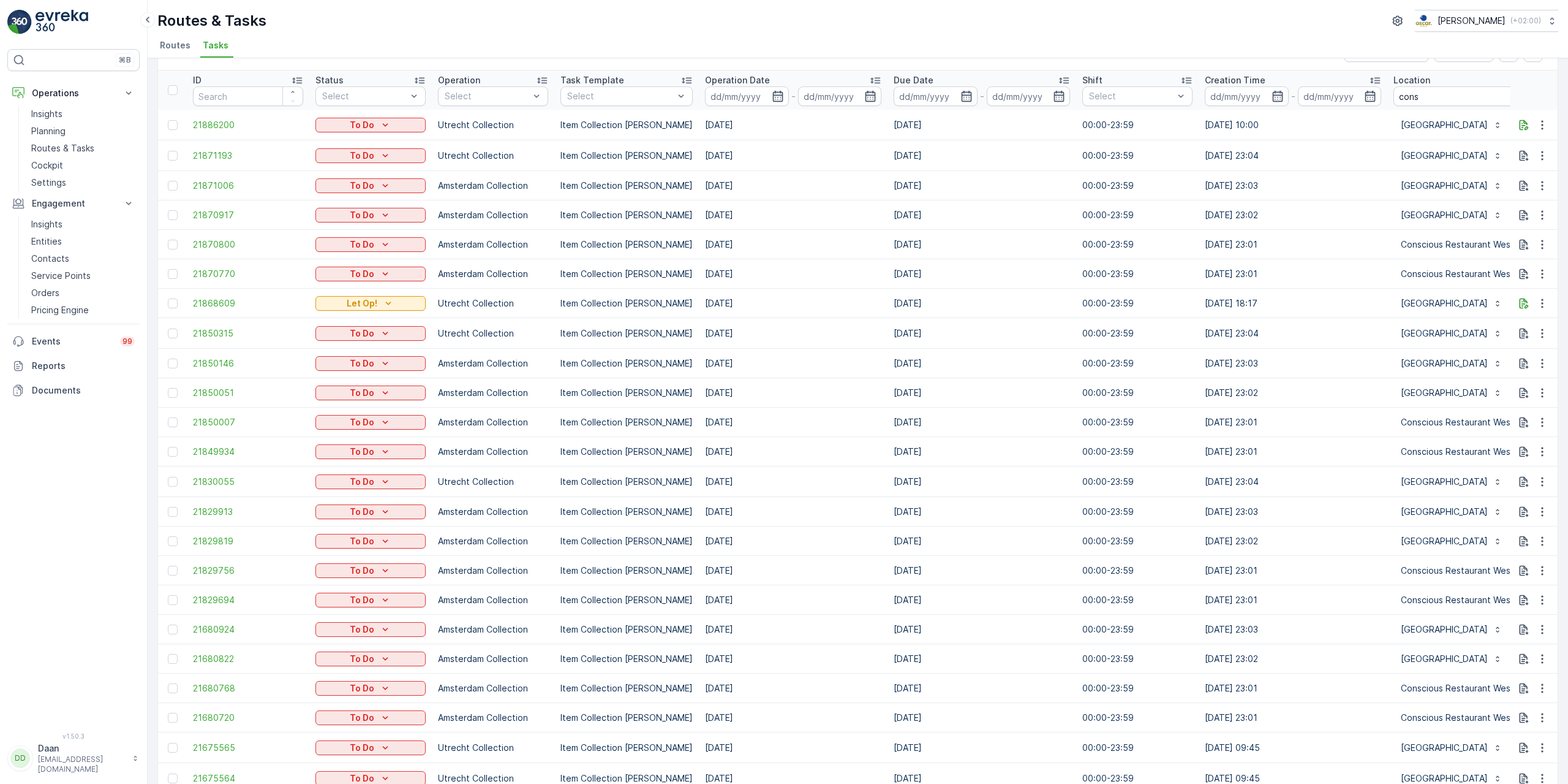
scroll to position [0, 0]
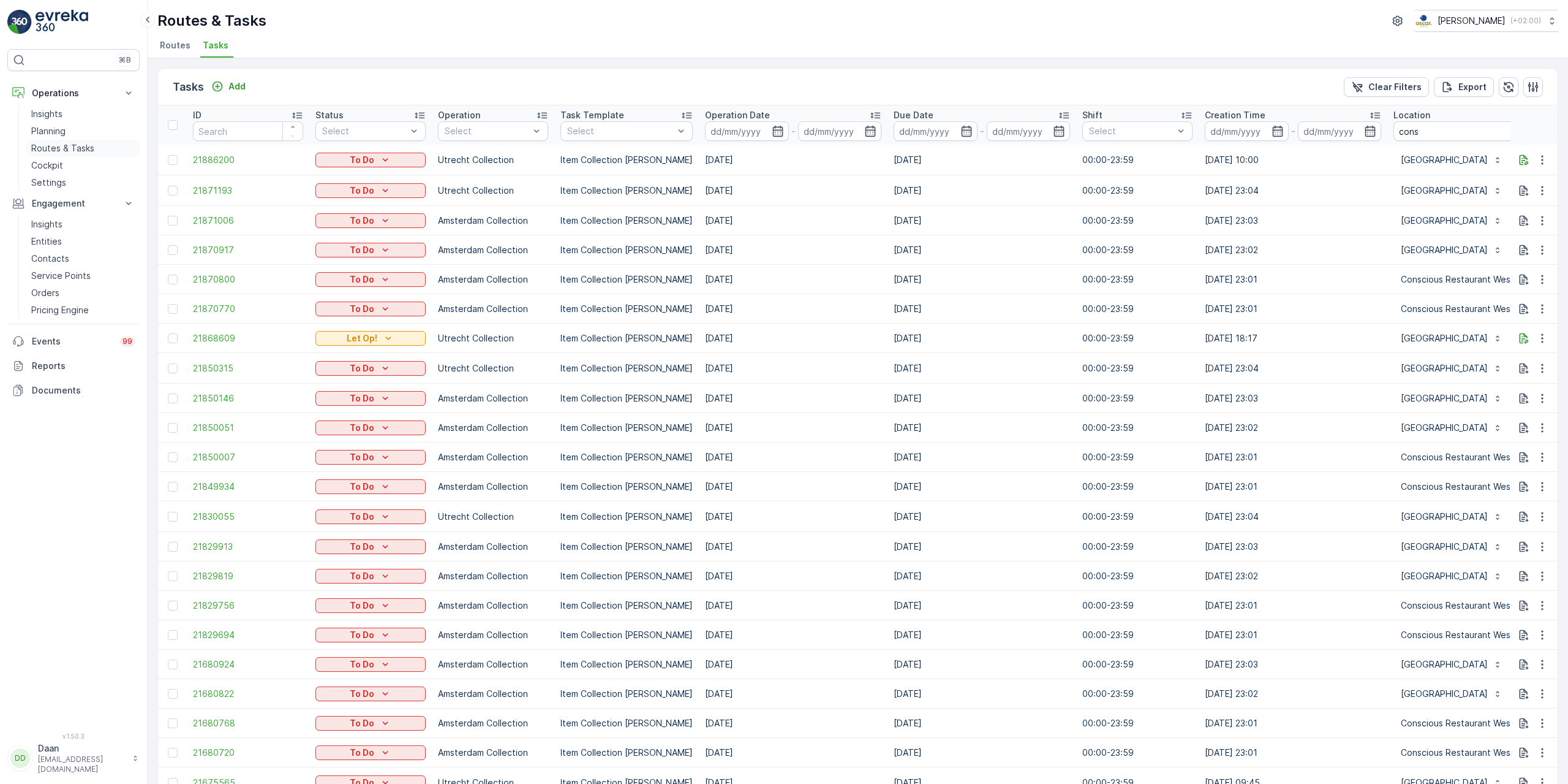
click at [65, 147] on p "Routes & Tasks" at bounding box center [63, 148] width 63 height 12
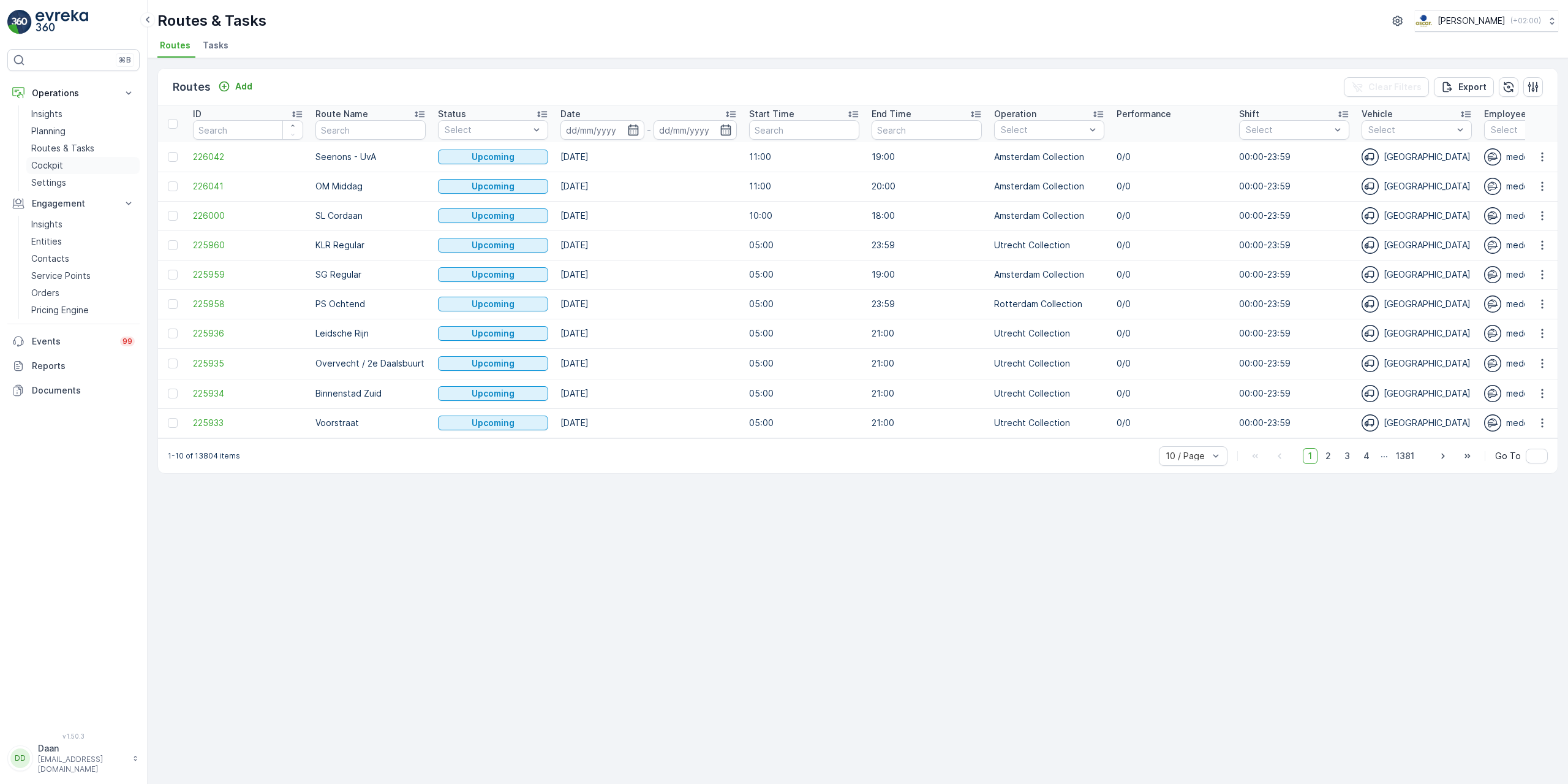
click at [64, 163] on link "Cockpit" at bounding box center [83, 165] width 113 height 17
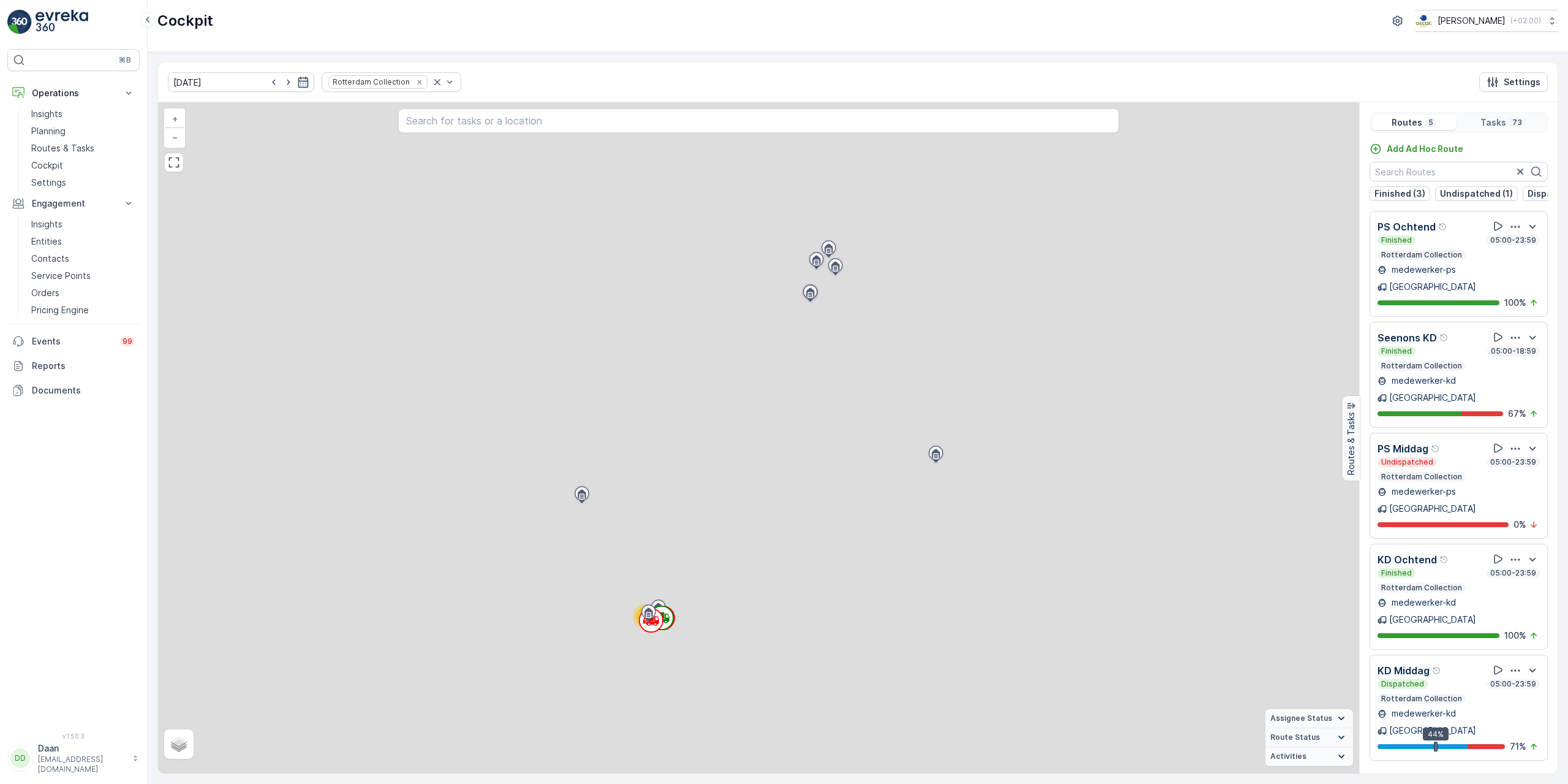
click at [415, 82] on icon "Remove Rotterdam Collection" at bounding box center [419, 82] width 9 height 9
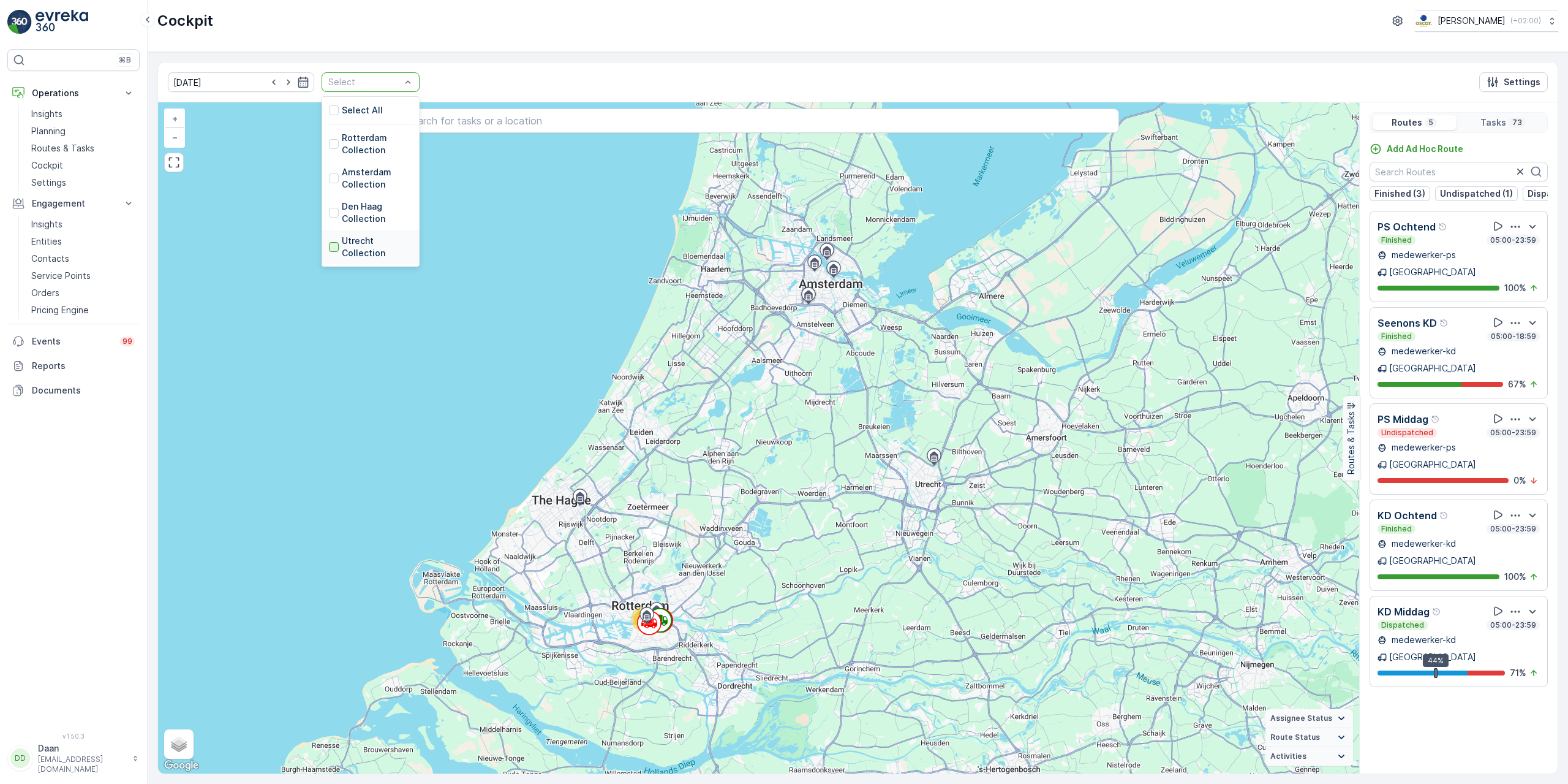
click at [329, 249] on div at bounding box center [334, 247] width 10 height 10
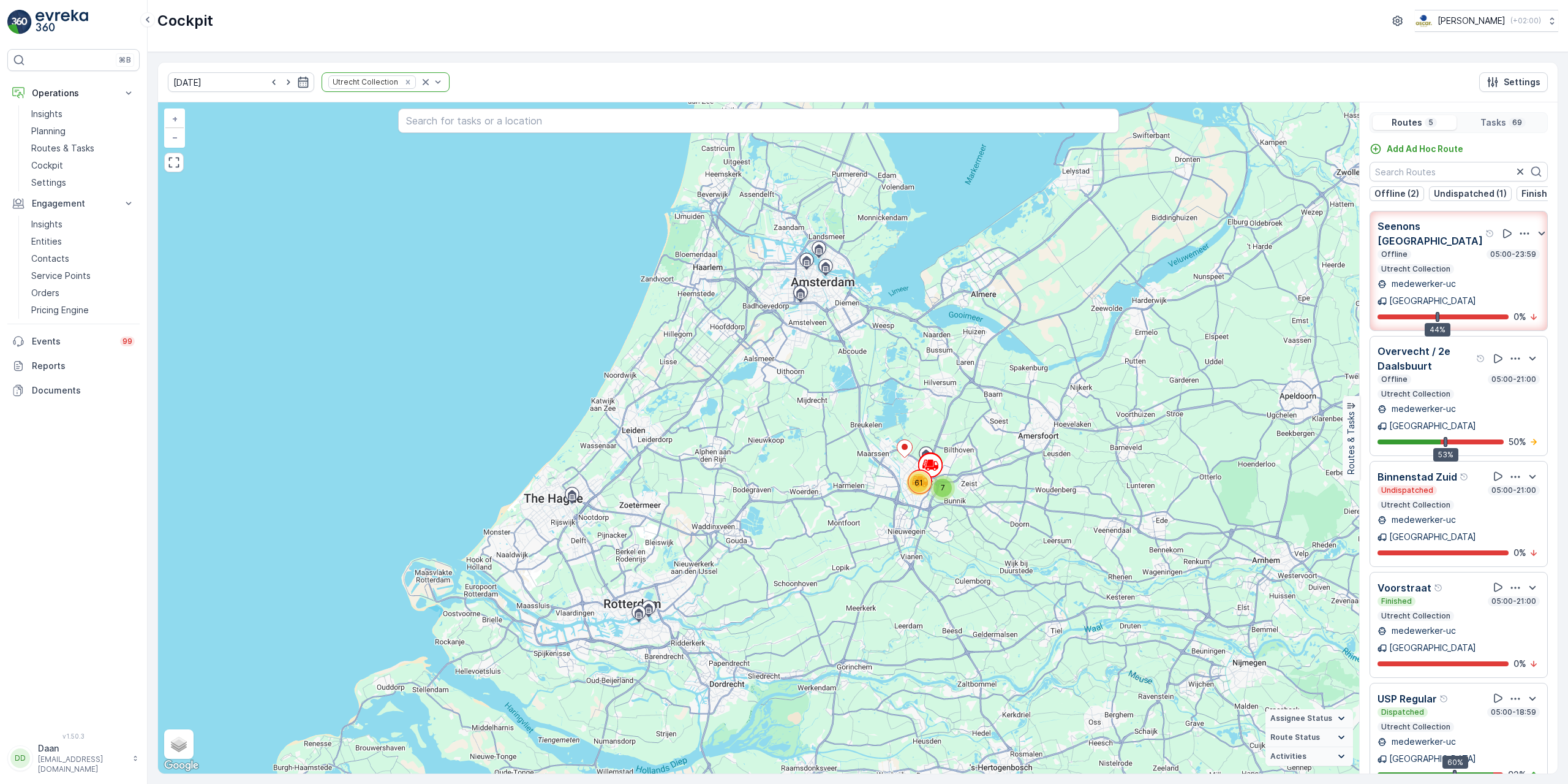
click at [1476, 530] on p "Utrecht" at bounding box center [1433, 536] width 87 height 12
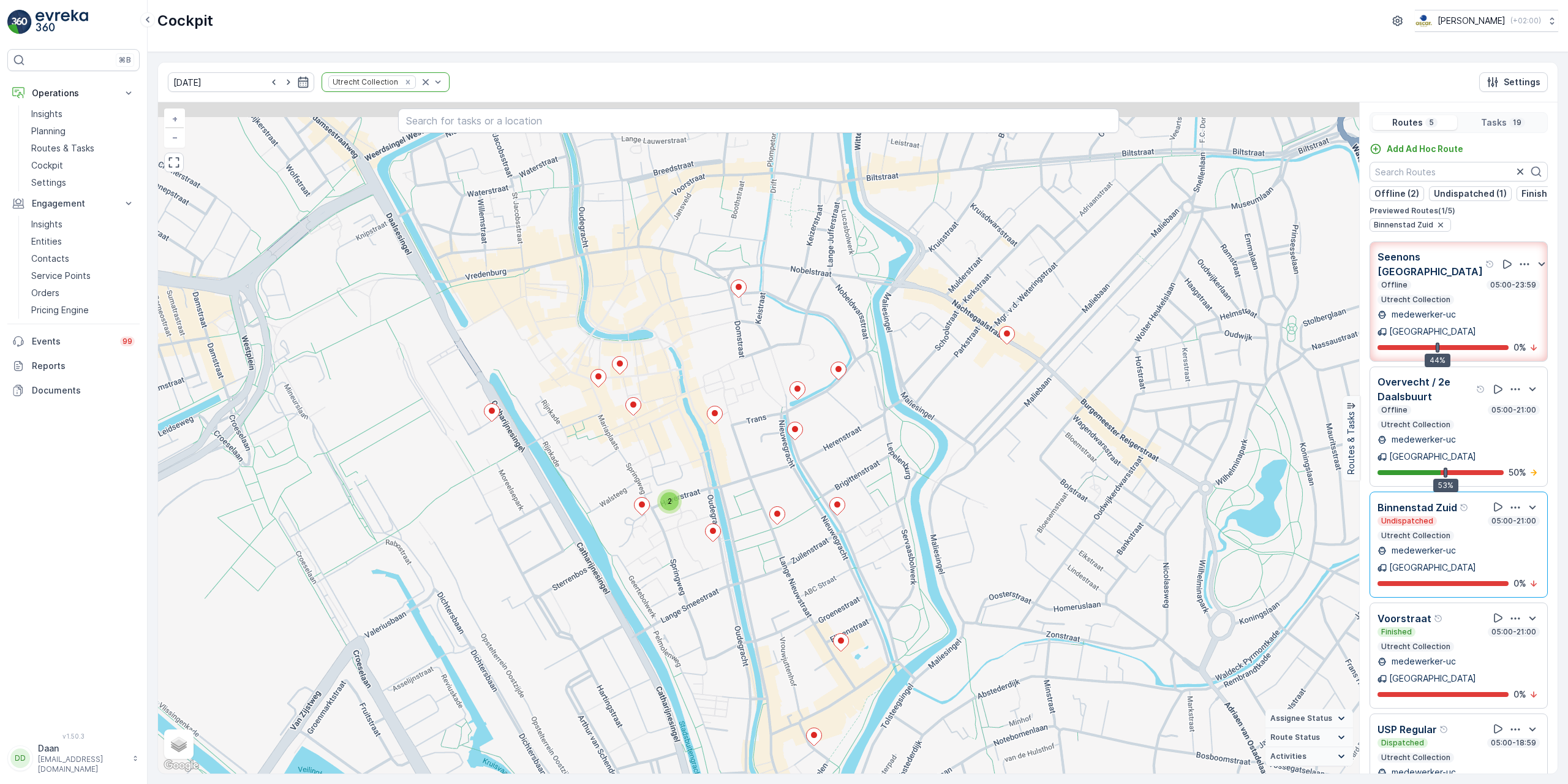
drag, startPoint x: 873, startPoint y: 314, endPoint x: 863, endPoint y: 452, distance: 138.4
click at [863, 452] on div "2 + − Satellite Roadmap Terrain Hybrid Leaflet Keyboard shortcuts Map Data Map …" at bounding box center [758, 438] width 1201 height 671
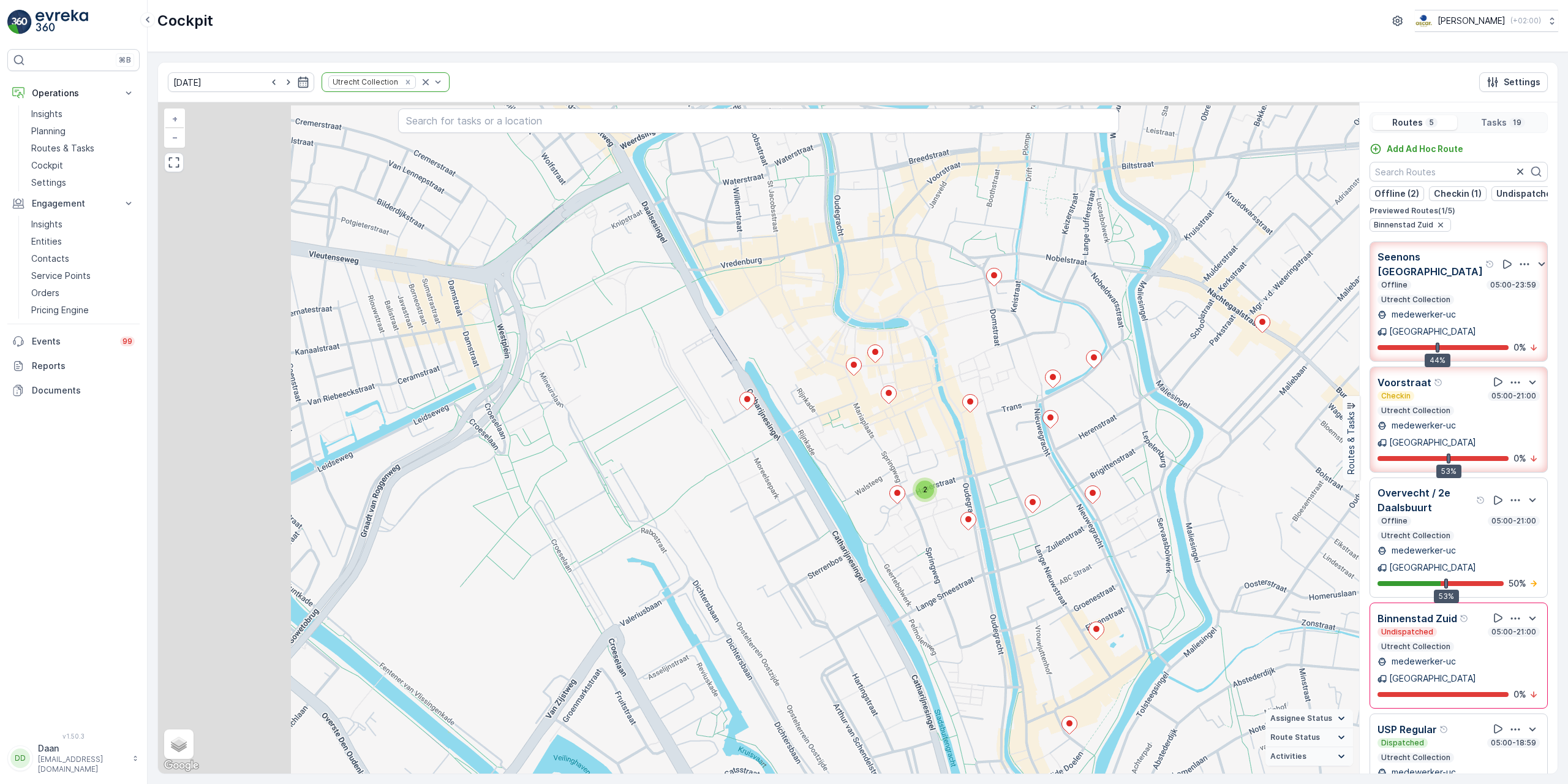
drag, startPoint x: 848, startPoint y: 428, endPoint x: 1095, endPoint y: 439, distance: 247.2
click at [1095, 439] on div "2 + − Satellite Roadmap Terrain Hybrid Leaflet Keyboard shortcuts Map Data Map …" at bounding box center [758, 438] width 1201 height 671
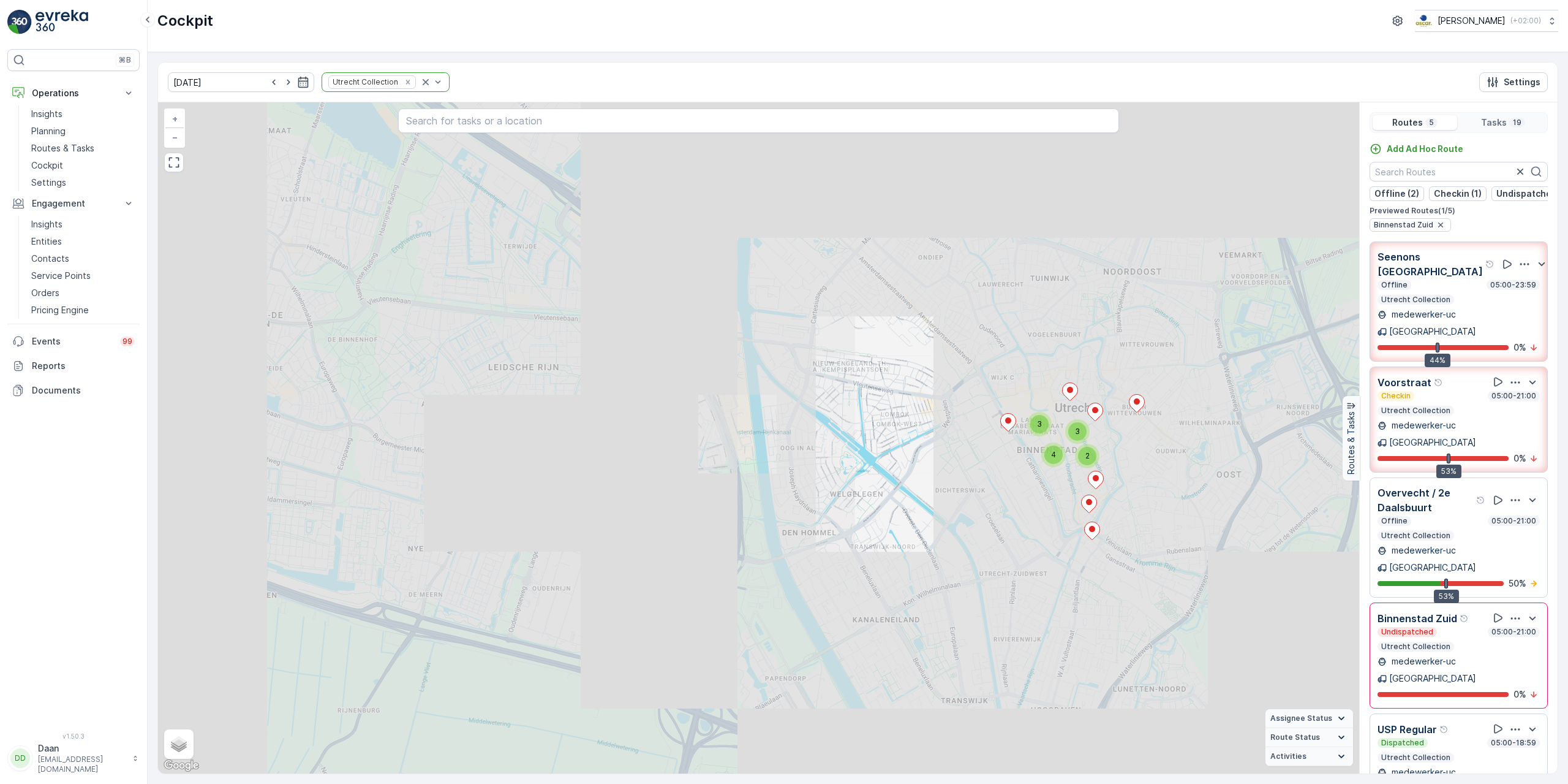
drag, startPoint x: 1157, startPoint y: 429, endPoint x: 923, endPoint y: 461, distance: 236.2
click at [923, 461] on div "2 2 3 3 4 21890925 + − Satellite Roadmap Terrain Hybrid Leaflet Keyboard shortc…" at bounding box center [758, 438] width 1201 height 671
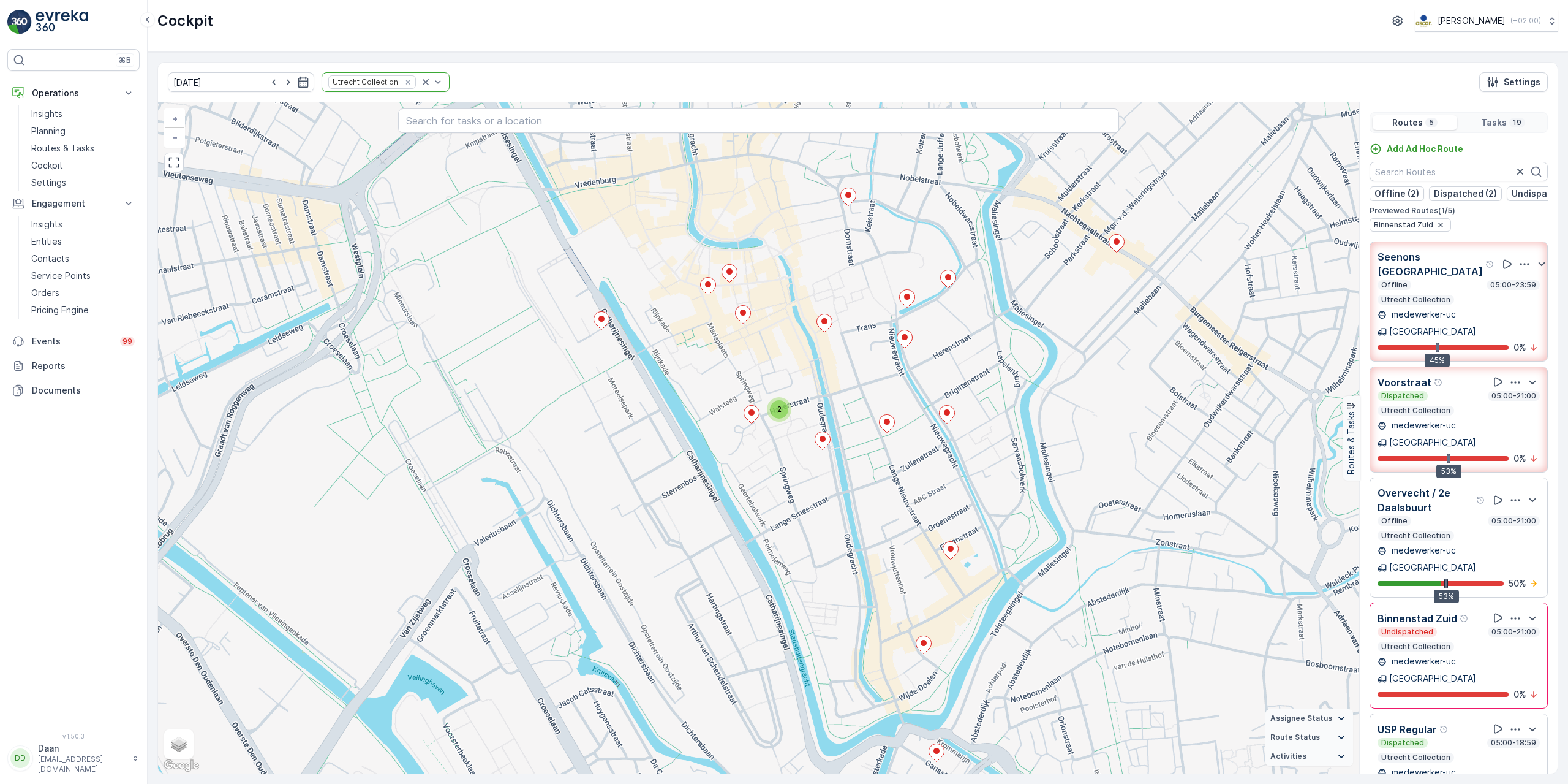
drag, startPoint x: 910, startPoint y: 517, endPoint x: 938, endPoint y: 455, distance: 68.0
click at [938, 455] on div "2 + − Satellite Roadmap Terrain Hybrid Leaflet Keyboard shortcuts Map Data Map …" at bounding box center [758, 438] width 1201 height 671
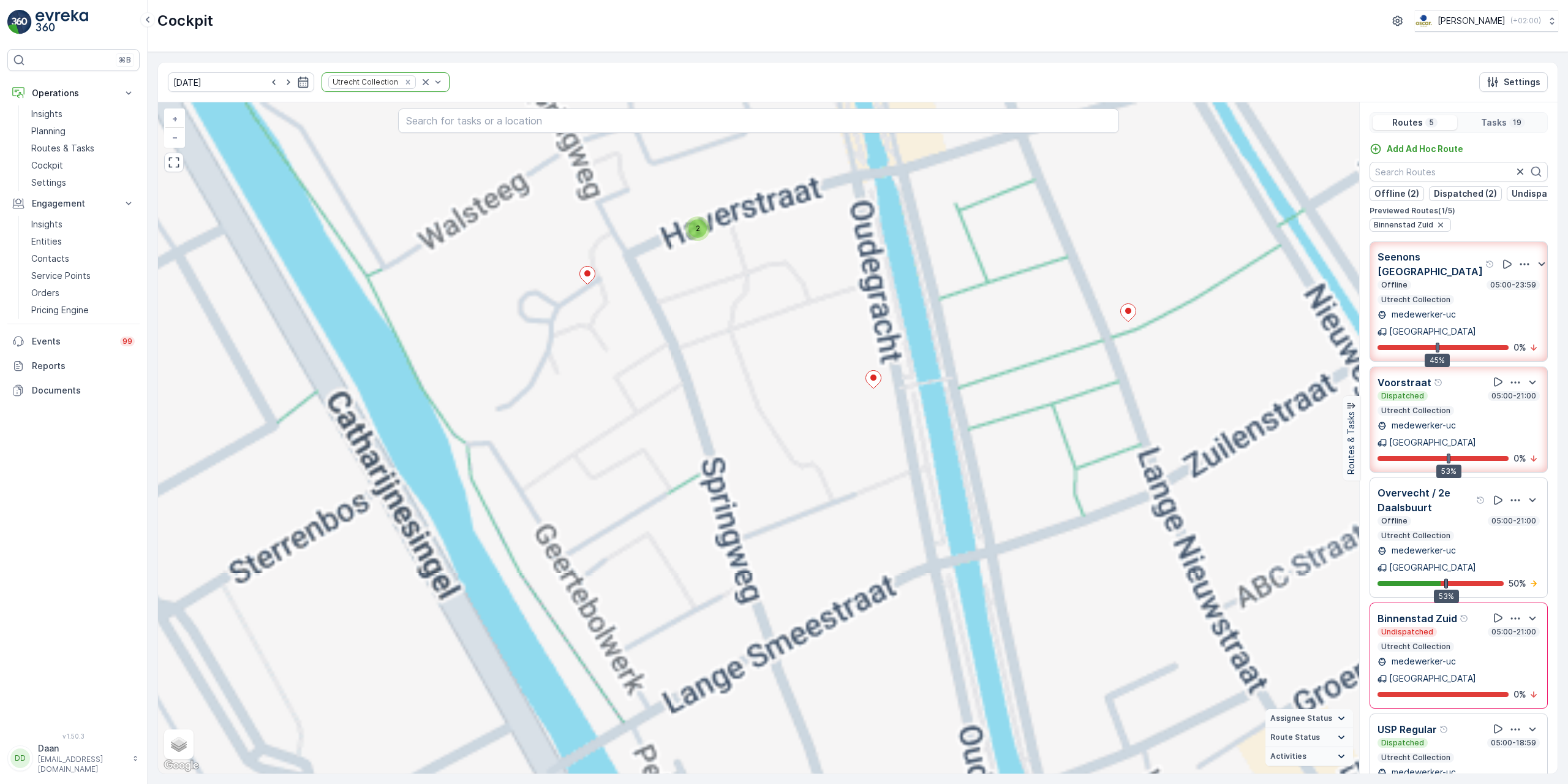
click at [799, 502] on div "2 2 + − Satellite Roadmap Terrain Hybrid Leaflet Keyboard shortcuts Map Data Ma…" at bounding box center [758, 438] width 1201 height 671
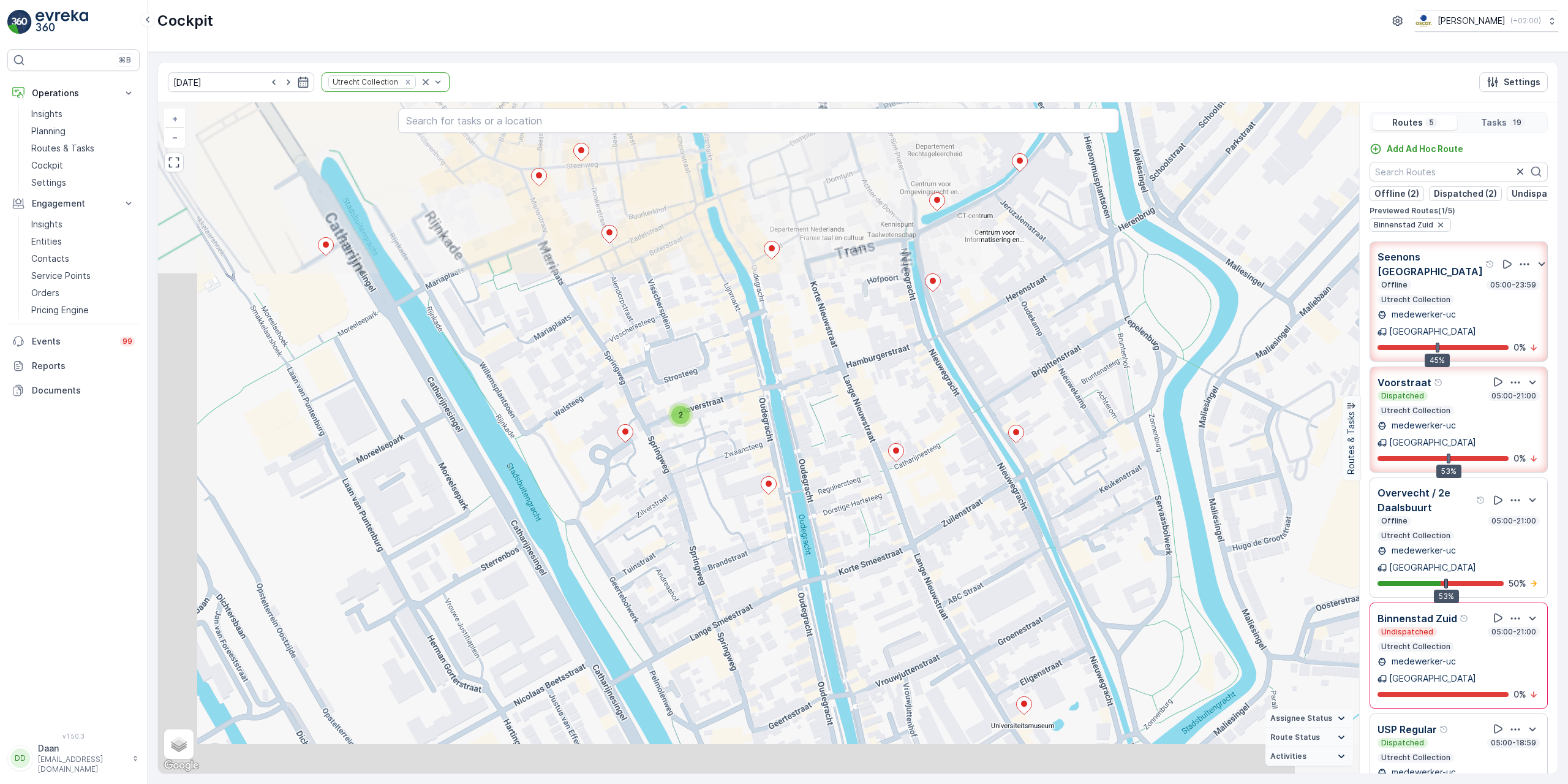
drag, startPoint x: 930, startPoint y: 411, endPoint x: 1058, endPoint y: 312, distance: 161.8
click at [1058, 312] on div "2 + − Satellite Roadmap Terrain Hybrid Leaflet Keyboard shortcuts Map Data Map …" at bounding box center [758, 438] width 1201 height 671
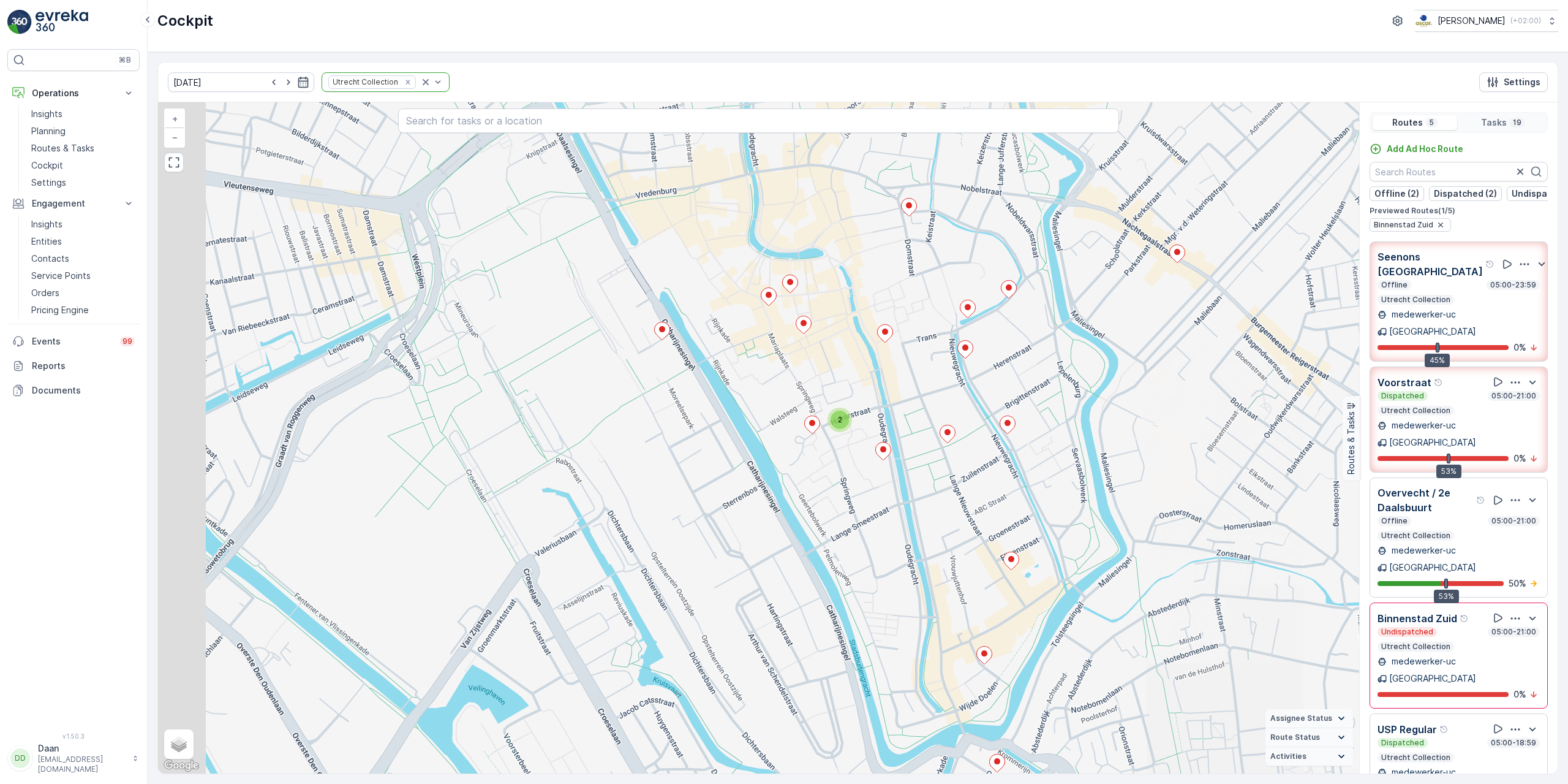
click at [1073, 377] on div "2 + − Satellite Roadmap Terrain Hybrid Leaflet Keyboard shortcuts Map Data Map …" at bounding box center [758, 438] width 1201 height 671
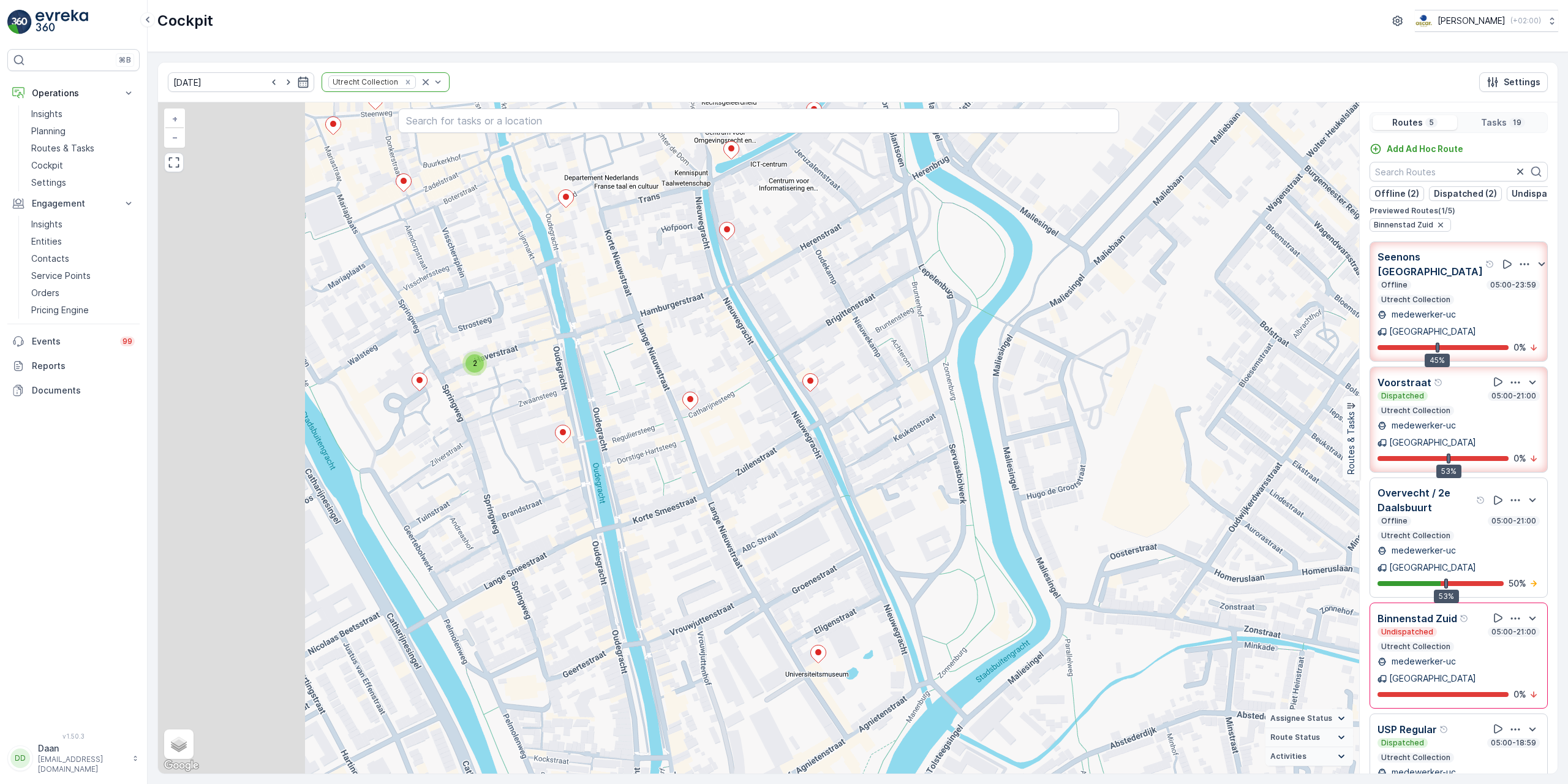
drag, startPoint x: 555, startPoint y: 429, endPoint x: 797, endPoint y: 427, distance: 242.0
click at [797, 427] on div "2 + − Satellite Roadmap Terrain Hybrid Leaflet Keyboard shortcuts Map Data Map …" at bounding box center [758, 438] width 1201 height 671
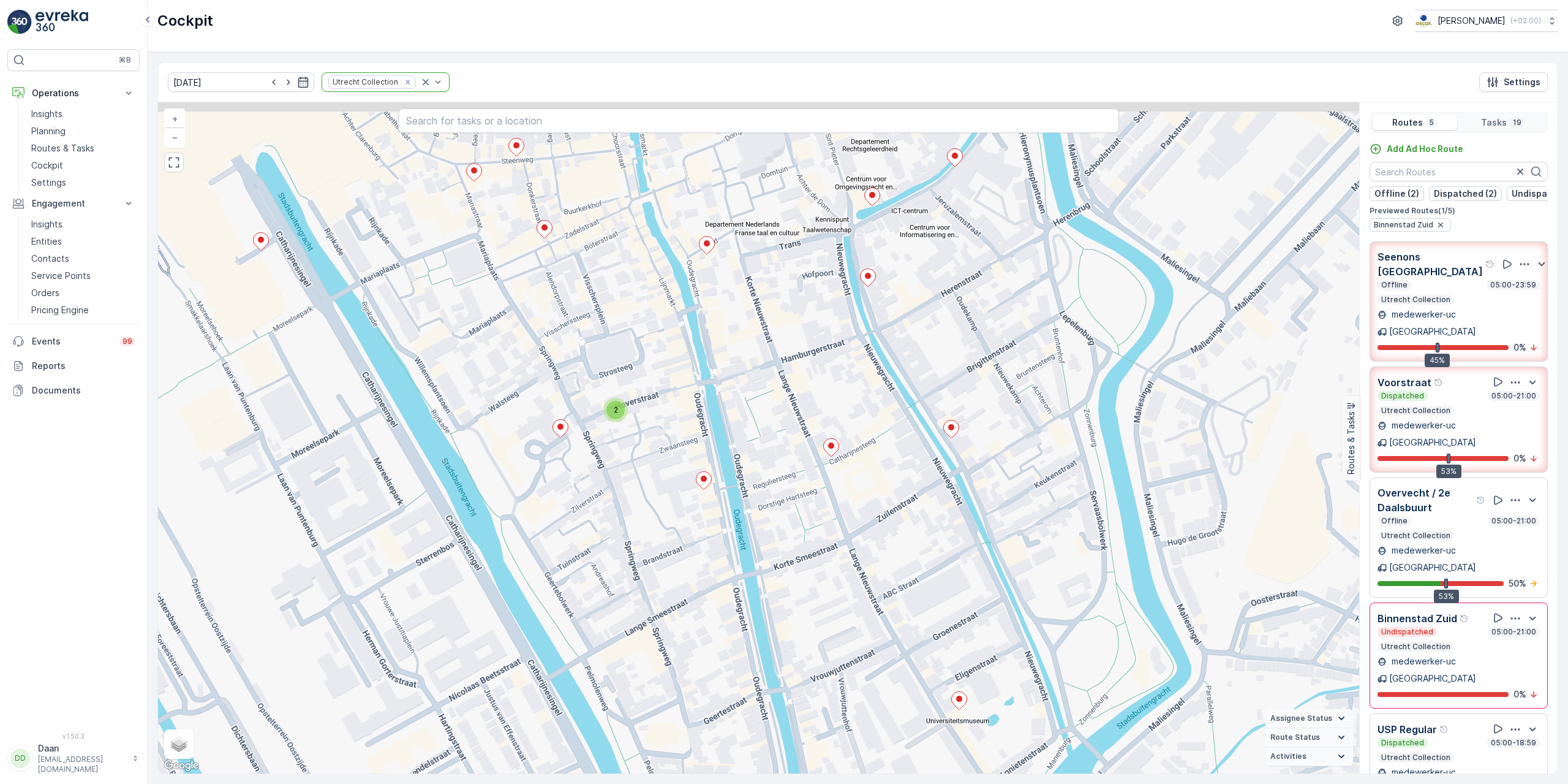
drag, startPoint x: 642, startPoint y: 402, endPoint x: 757, endPoint y: 499, distance: 150.4
click at [757, 503] on div "2 + − Satellite Roadmap Terrain Hybrid Leaflet Keyboard shortcuts Map Data Map …" at bounding box center [758, 438] width 1201 height 671
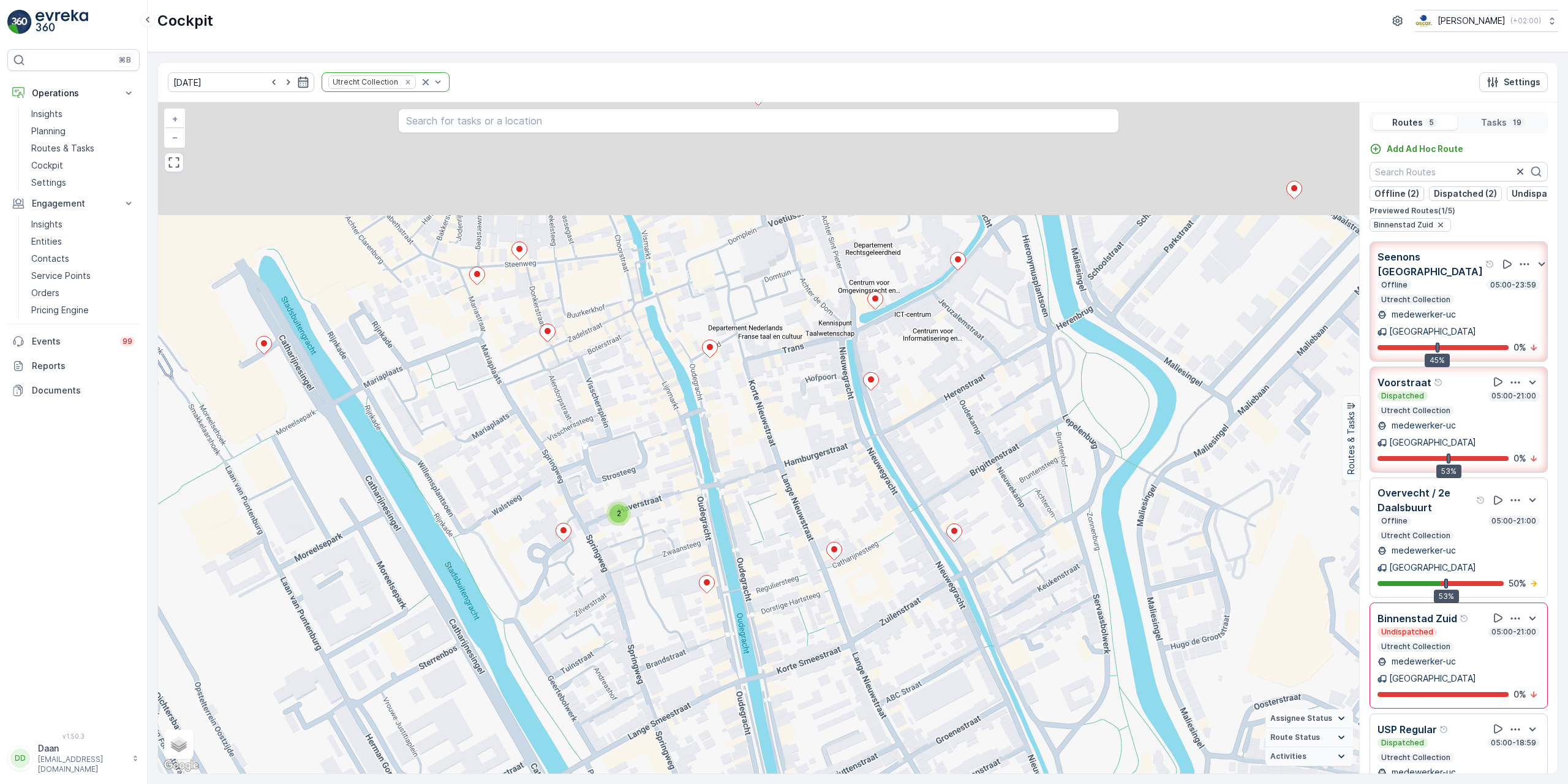
drag, startPoint x: 764, startPoint y: 370, endPoint x: 785, endPoint y: 521, distance: 152.5
click at [784, 528] on div "2 + − Satellite Roadmap Terrain Hybrid Leaflet Keyboard shortcuts Map Data Map …" at bounding box center [758, 438] width 1201 height 671
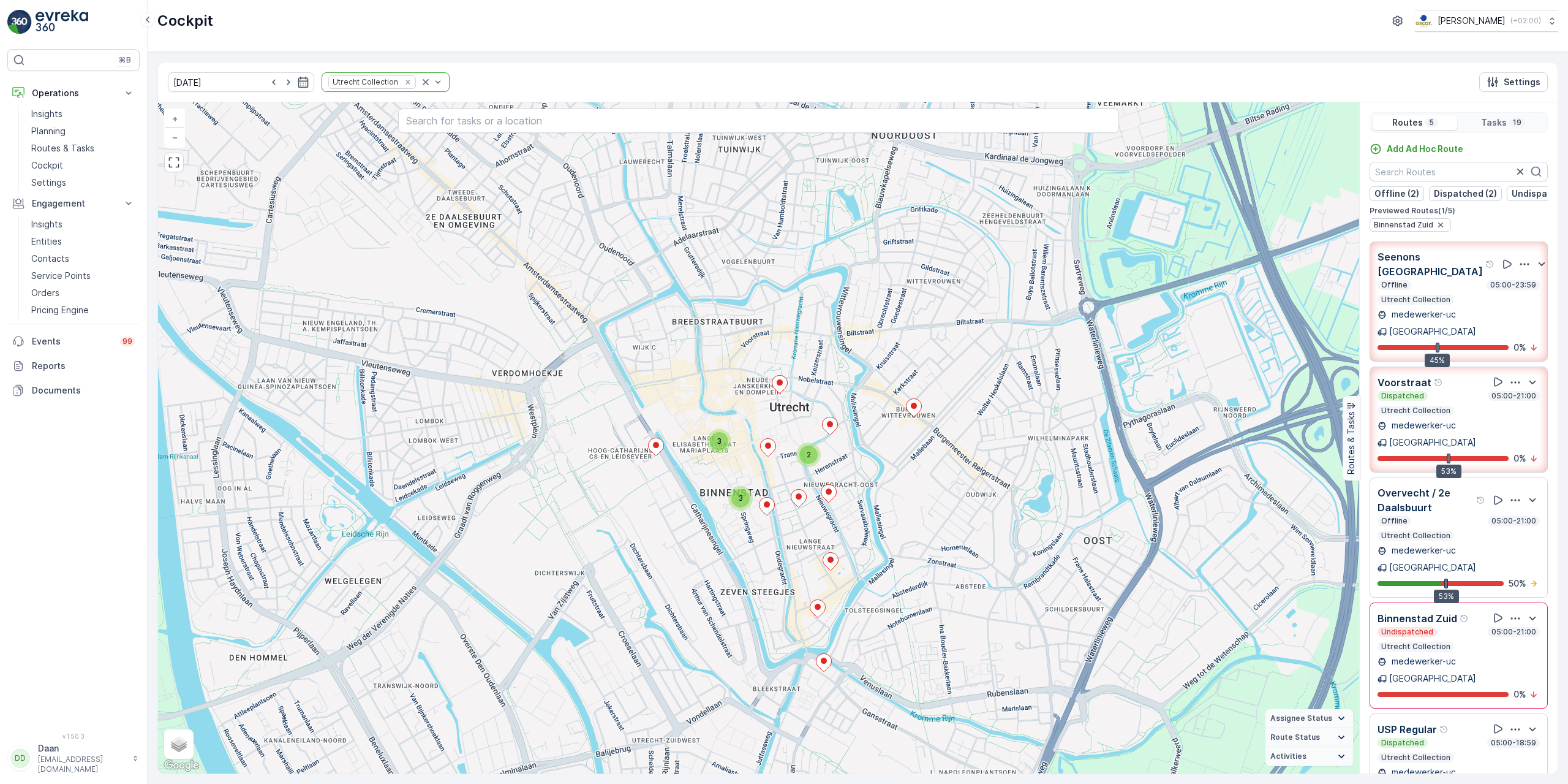
drag, startPoint x: 780, startPoint y: 486, endPoint x: 782, endPoint y: 451, distance: 35.1
click at [782, 451] on div "2 3 3 + − Satellite Roadmap Terrain Hybrid Leaflet Keyboard shortcuts Map Data …" at bounding box center [758, 438] width 1201 height 671
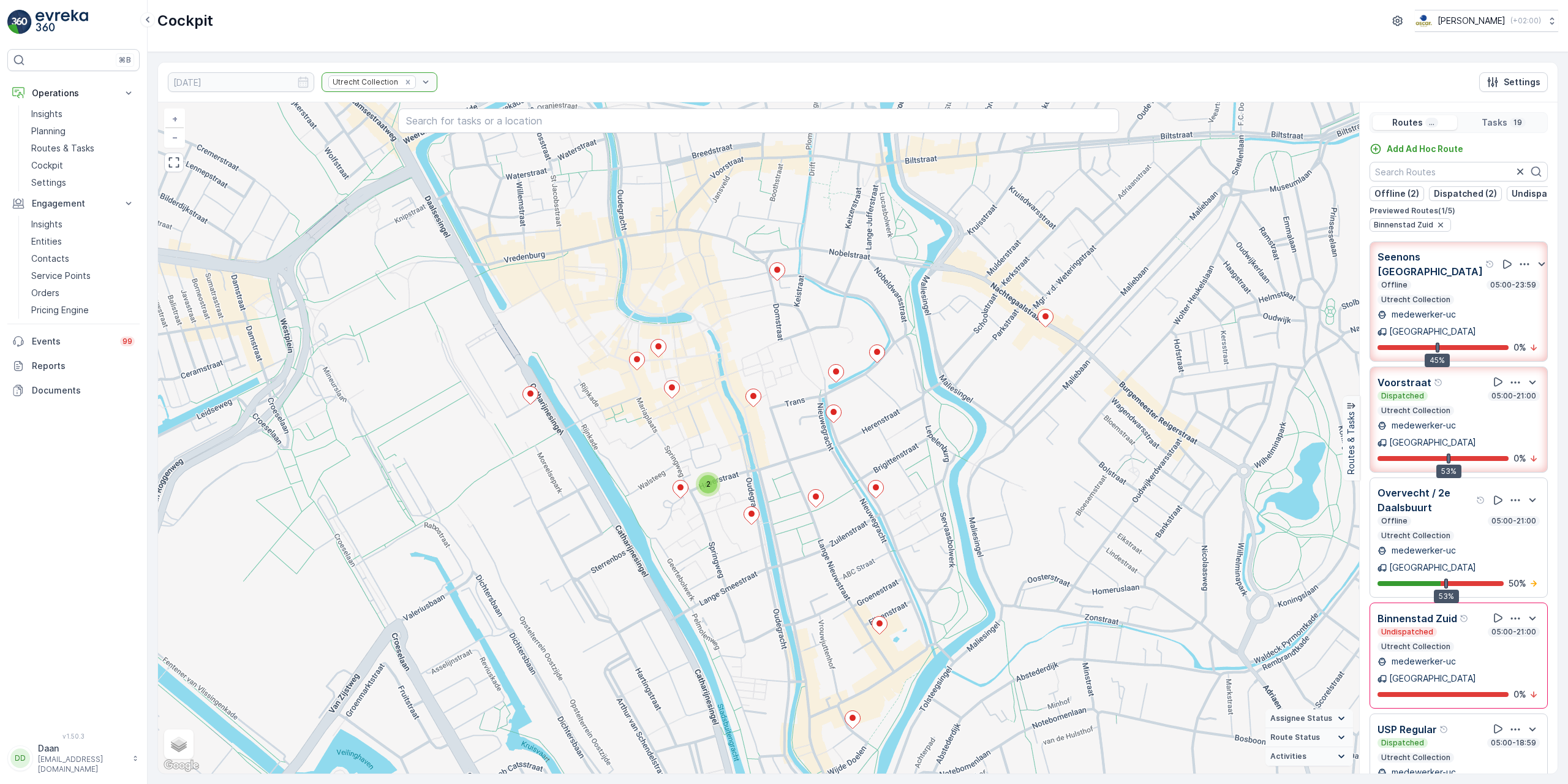
click at [793, 446] on div "2 + − Satellite Roadmap Terrain Hybrid Leaflet Keyboard shortcuts Map Data Map …" at bounding box center [758, 438] width 1201 height 671
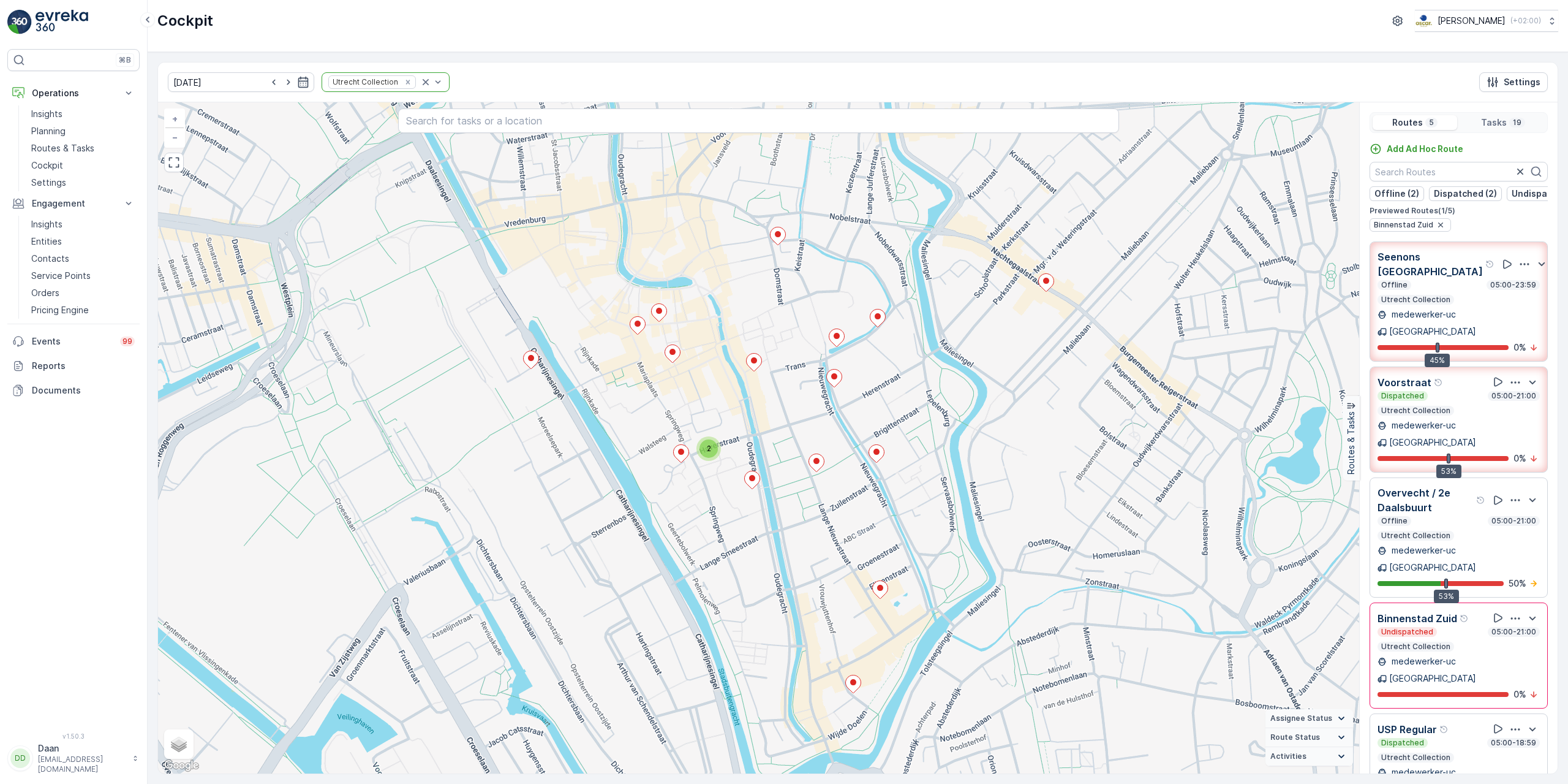
drag, startPoint x: 797, startPoint y: 488, endPoint x: 797, endPoint y: 452, distance: 36.0
click at [797, 452] on div "2 + − Satellite Roadmap Terrain Hybrid Leaflet Keyboard shortcuts Map Data Map …" at bounding box center [758, 438] width 1201 height 671
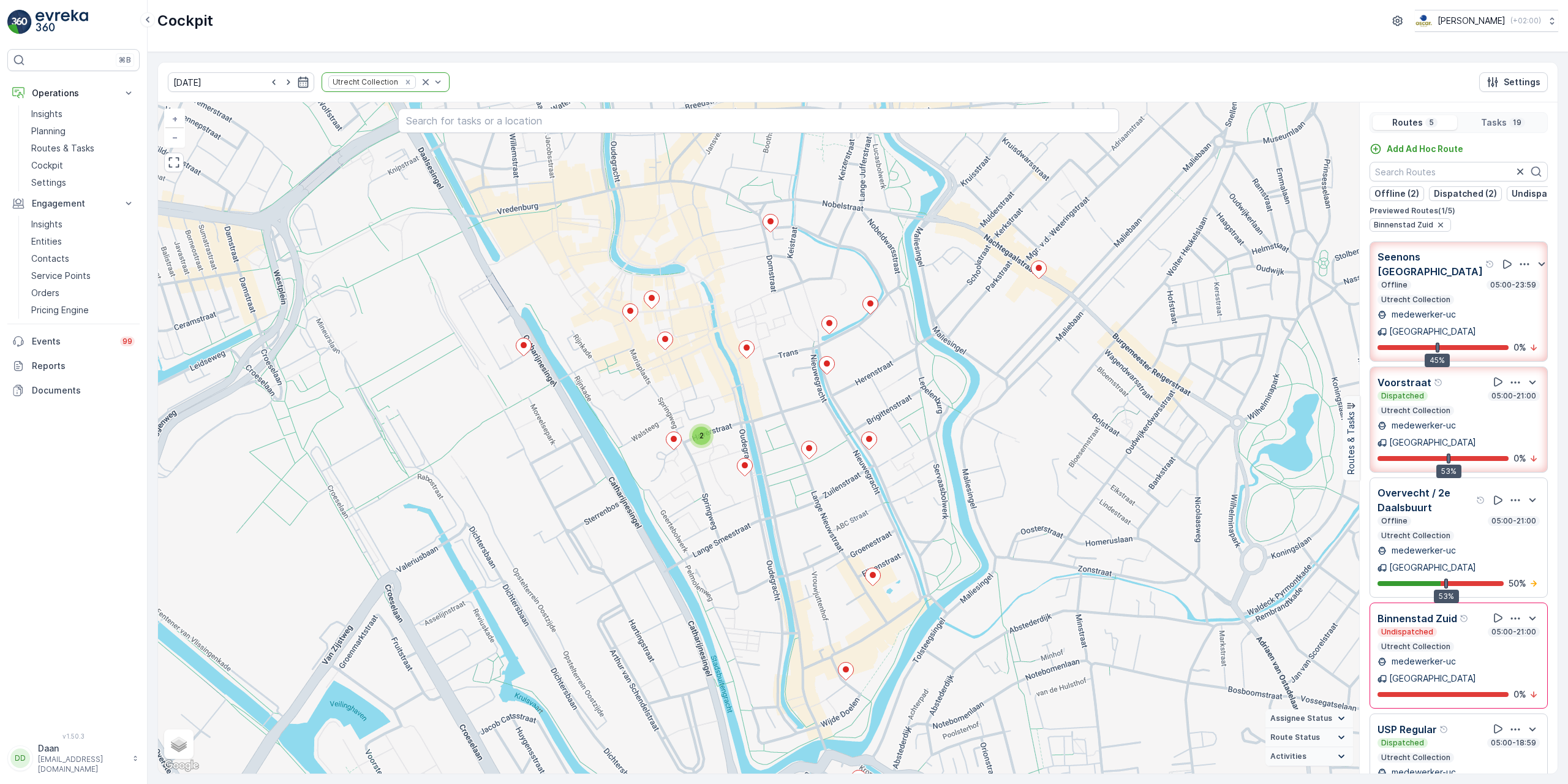
drag, startPoint x: 872, startPoint y: 437, endPoint x: 860, endPoint y: 411, distance: 28.6
click at [860, 411] on div "2 + − Satellite Roadmap Terrain Hybrid Leaflet Keyboard shortcuts Map Data Map …" at bounding box center [758, 438] width 1201 height 671
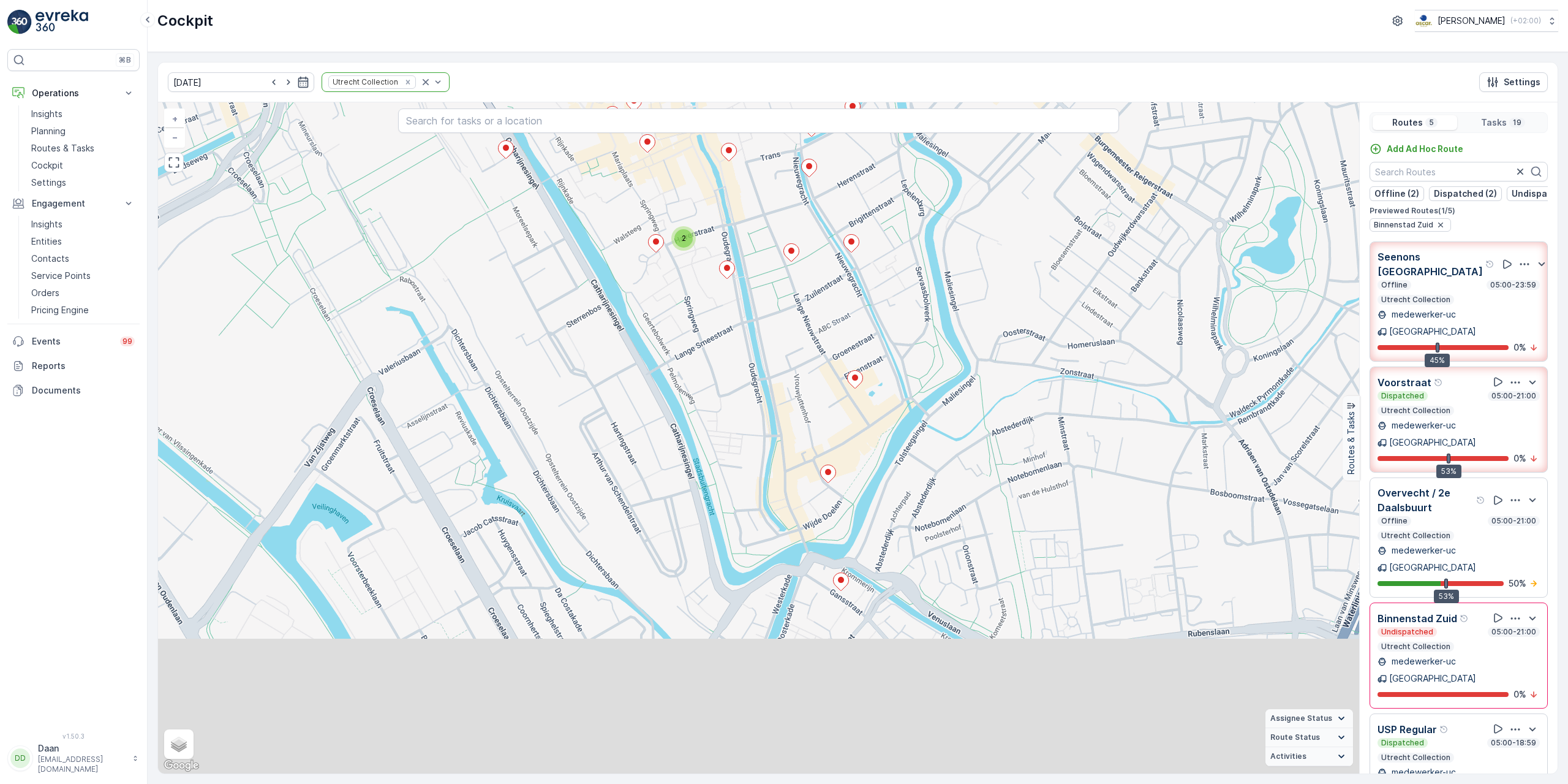
drag, startPoint x: 772, startPoint y: 639, endPoint x: 766, endPoint y: 451, distance: 188.1
click at [766, 451] on div "2 + − Satellite Roadmap Terrain Hybrid Leaflet Keyboard shortcuts Map Data Map …" at bounding box center [758, 438] width 1201 height 671
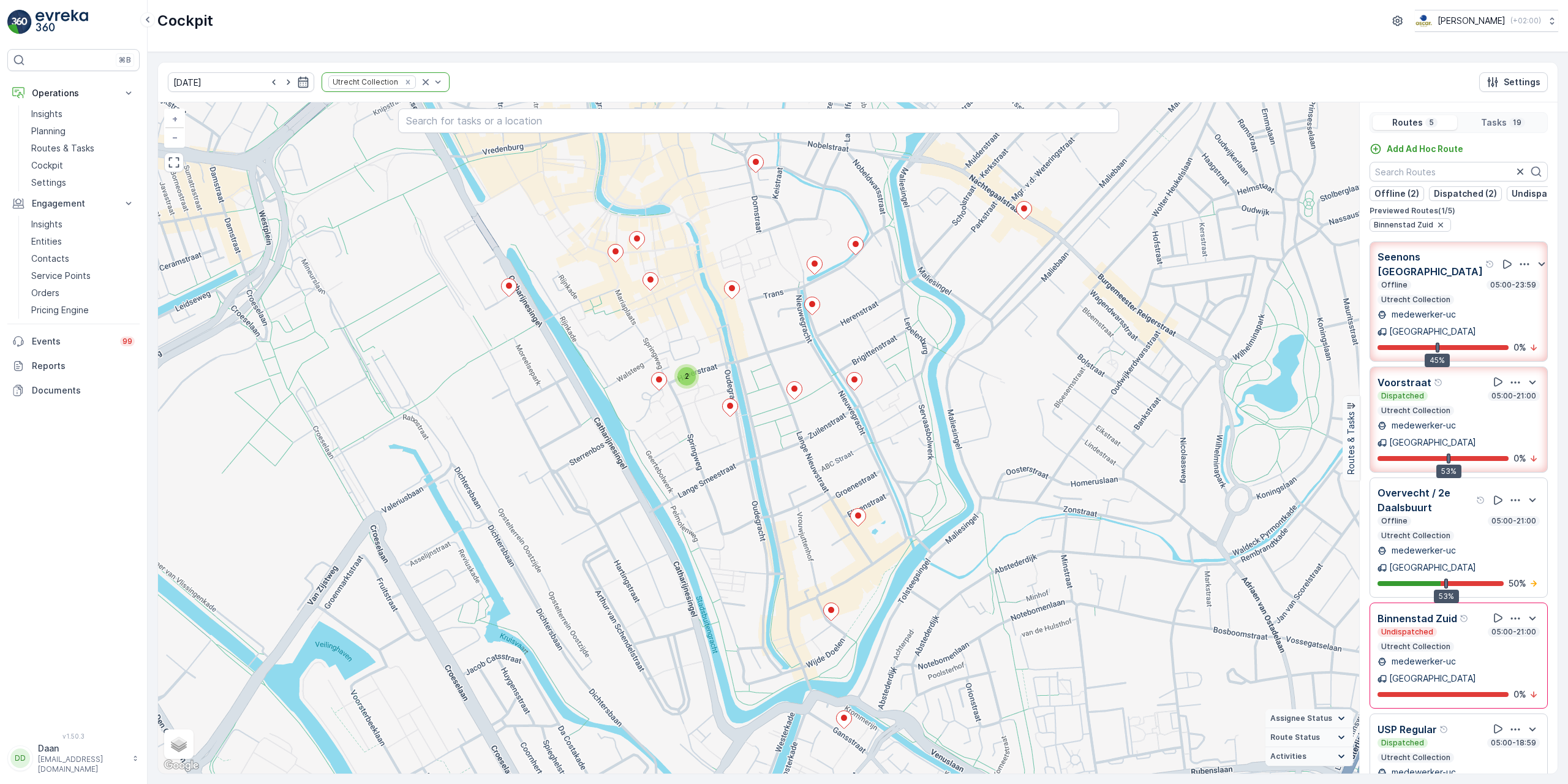
drag, startPoint x: 759, startPoint y: 401, endPoint x: 656, endPoint y: 62, distance: 354.3
click at [733, 493] on div "2 + − Satellite Roadmap Terrain Hybrid Leaflet Keyboard shortcuts Map Data Map …" at bounding box center [758, 438] width 1201 height 671
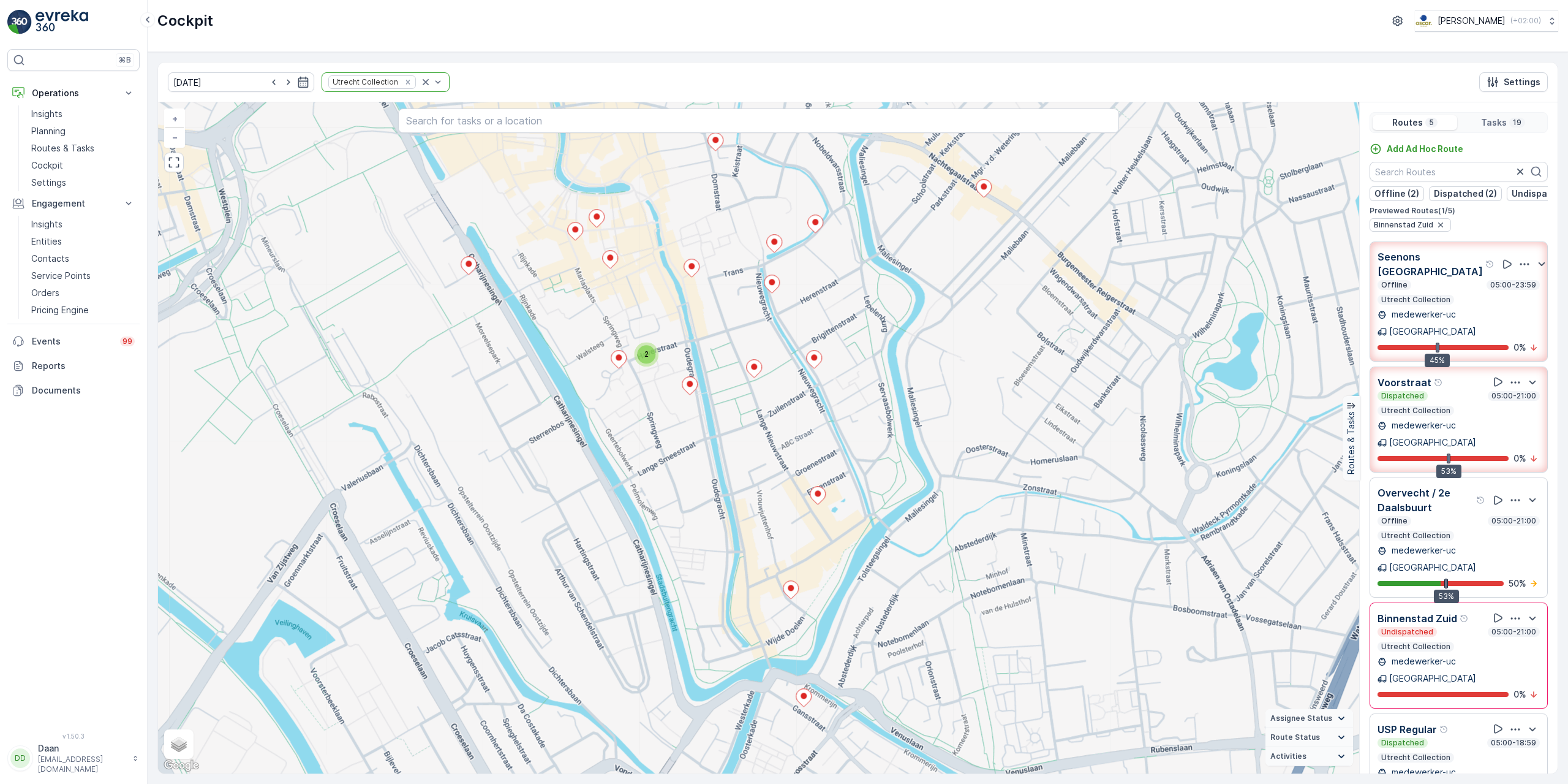
drag, startPoint x: 643, startPoint y: 322, endPoint x: 646, endPoint y: 503, distance: 181.0
click at [675, 616] on div "2 + − Satellite Roadmap Terrain Hybrid Leaflet Keyboard shortcuts Map Data Map …" at bounding box center [758, 438] width 1201 height 671
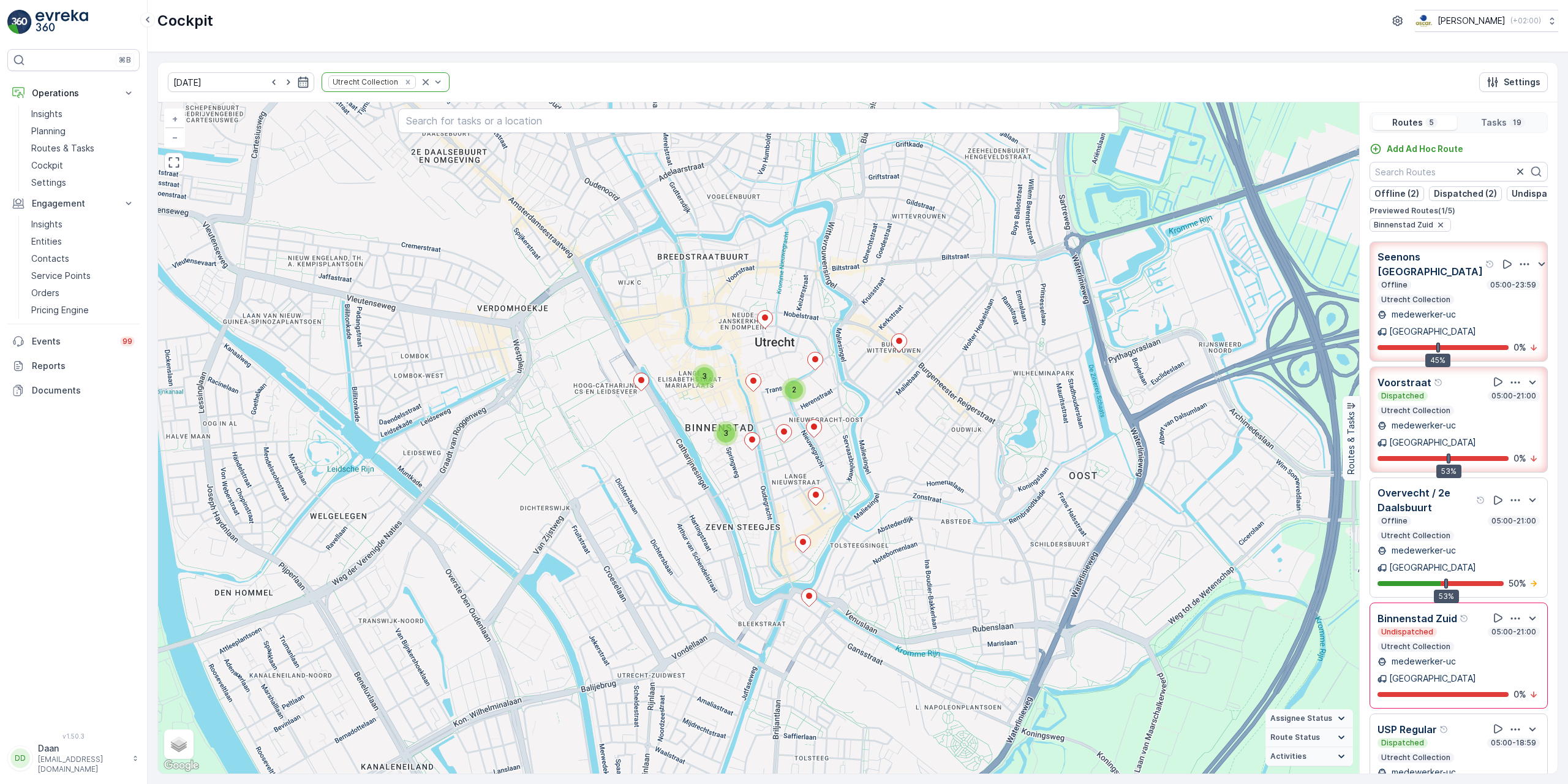
click at [801, 449] on div "2 3 3 + − Satellite Roadmap Terrain Hybrid Leaflet Keyboard shortcuts Map Data …" at bounding box center [758, 438] width 1201 height 671
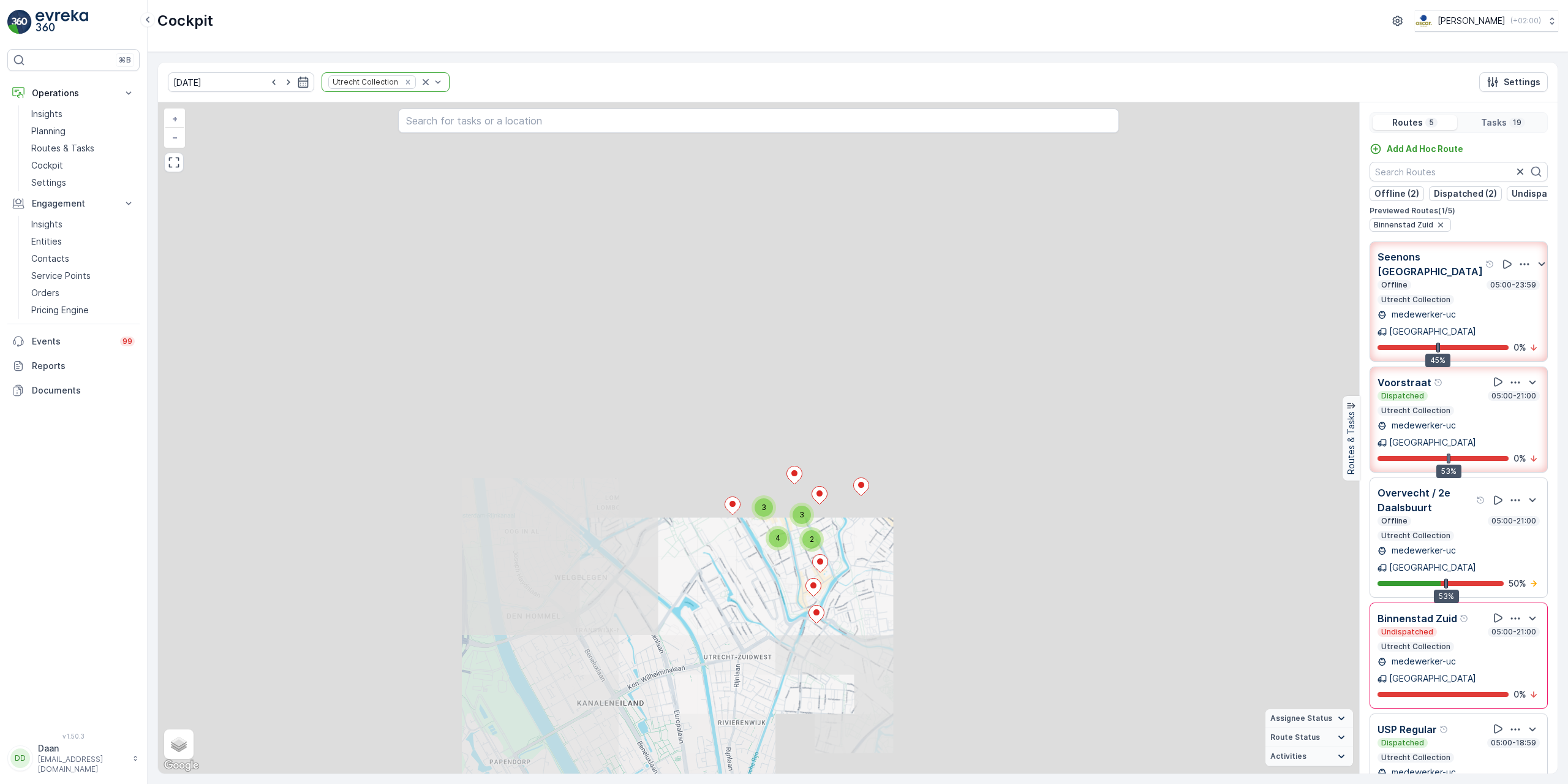
drag, startPoint x: 822, startPoint y: 451, endPoint x: 816, endPoint y: 443, distance: 10.0
click at [814, 469] on div "2 3 3 4 21610208 + − Satellite Roadmap Terrain Hybrid Leaflet Keyboard shortcut…" at bounding box center [758, 438] width 1201 height 671
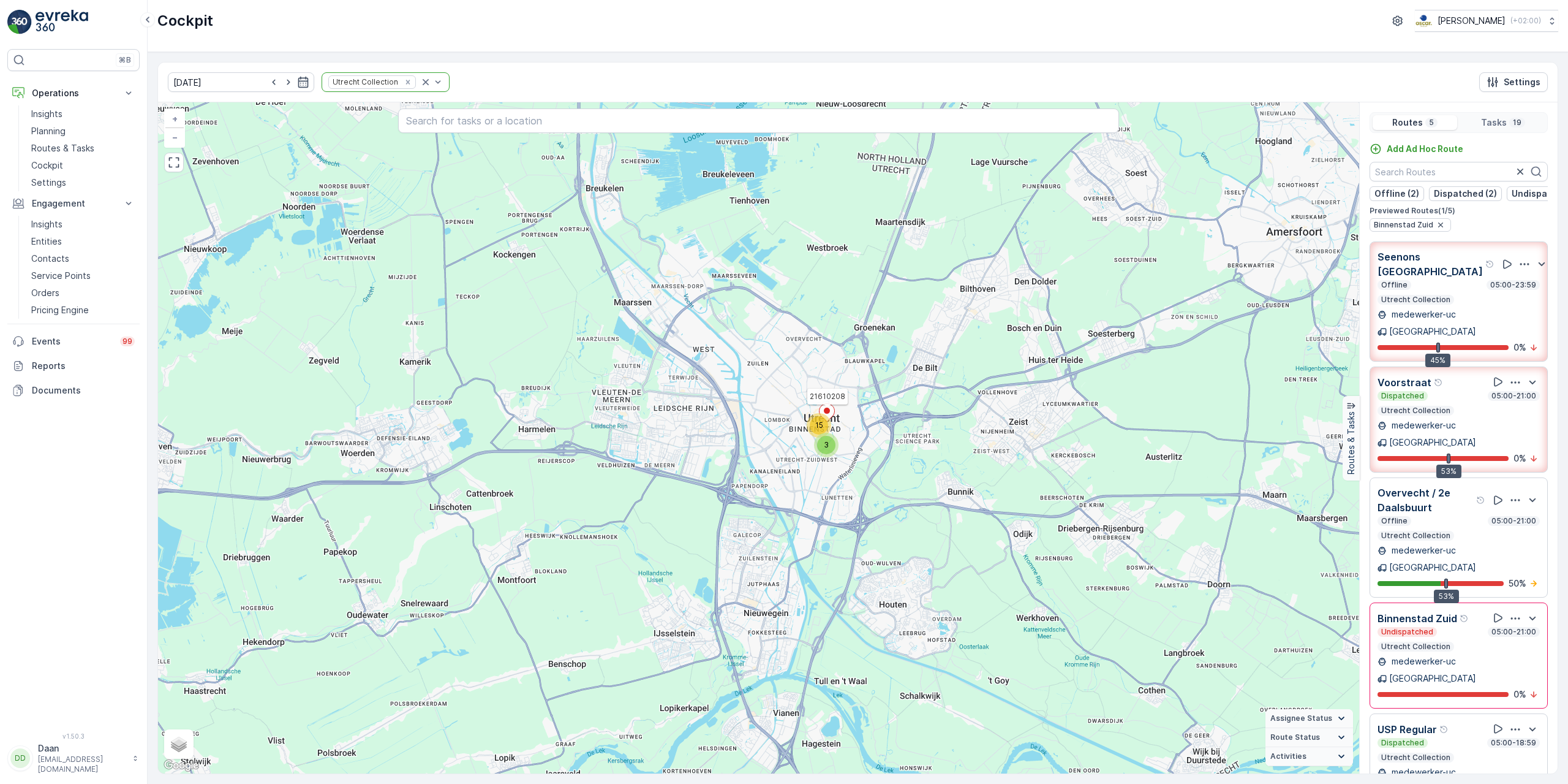
drag, startPoint x: 869, startPoint y: 368, endPoint x: 877, endPoint y: 336, distance: 33.0
click at [877, 336] on div "3 15 21610208 + − Satellite Roadmap Terrain Hybrid Leaflet Keyboard shortcuts M…" at bounding box center [758, 438] width 1201 height 671
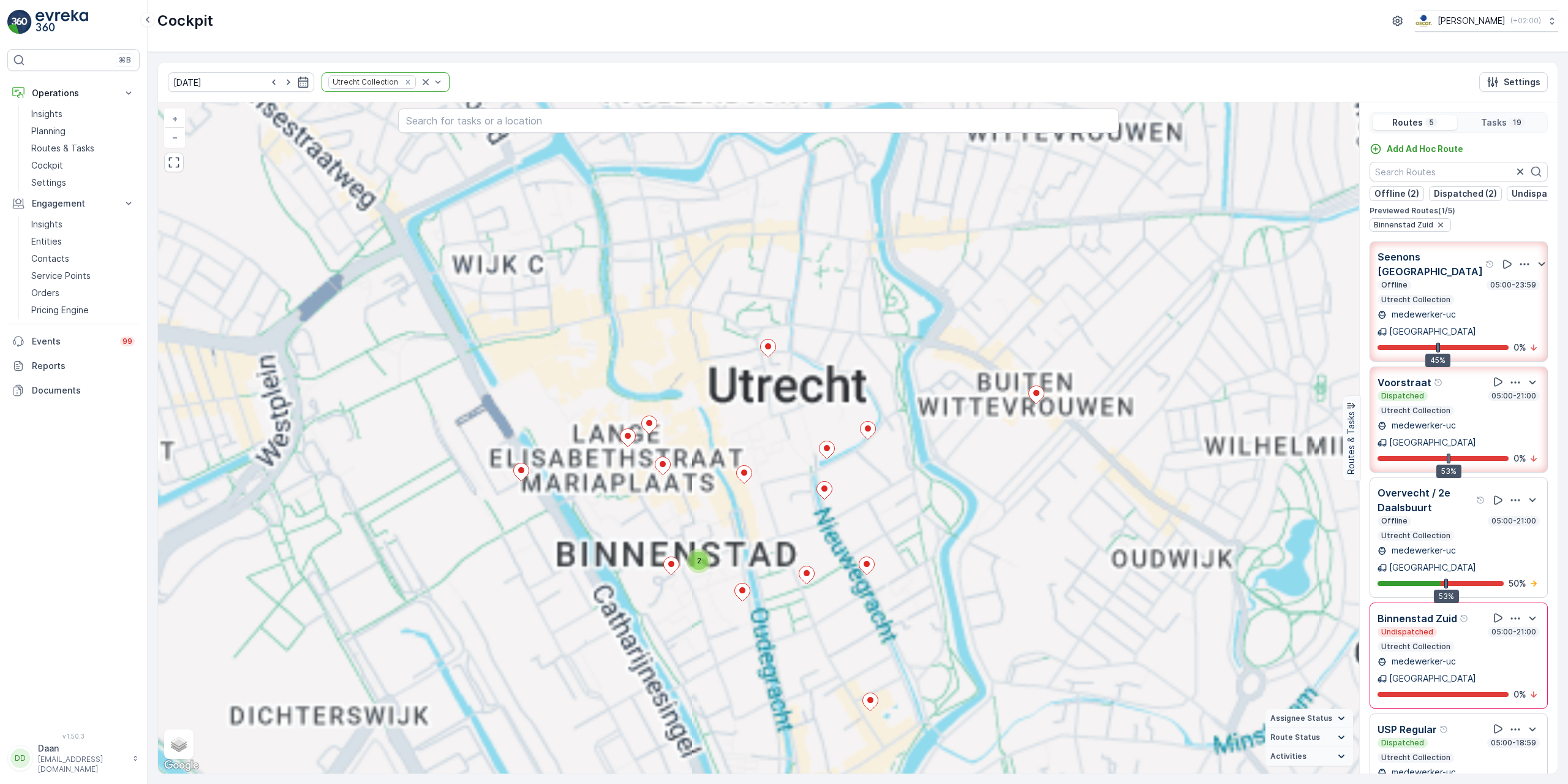
drag, startPoint x: 838, startPoint y: 471, endPoint x: 875, endPoint y: 234, distance: 239.9
click at [873, 210] on div "2 3 3 4 2 + − Satellite Roadmap Terrain Hybrid Leaflet Keyboard shortcuts Map D…" at bounding box center [758, 438] width 1201 height 671
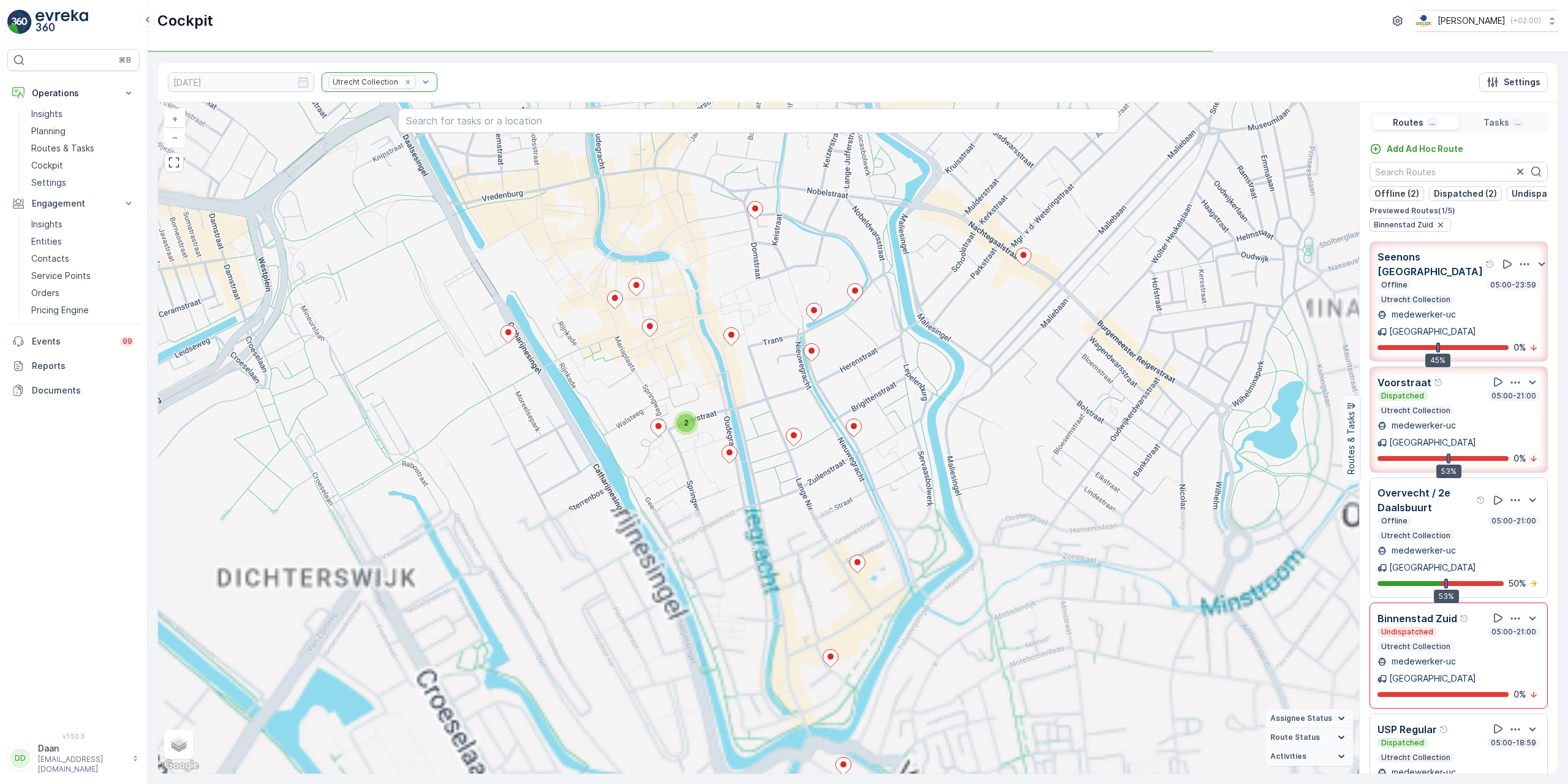
drag, startPoint x: 834, startPoint y: 270, endPoint x: 821, endPoint y: 156, distance: 114.7
click at [822, 161] on div "2 + − Satellite Roadmap Terrain Hybrid Leaflet Keyboard shortcuts Map Data Map …" at bounding box center [758, 438] width 1201 height 671
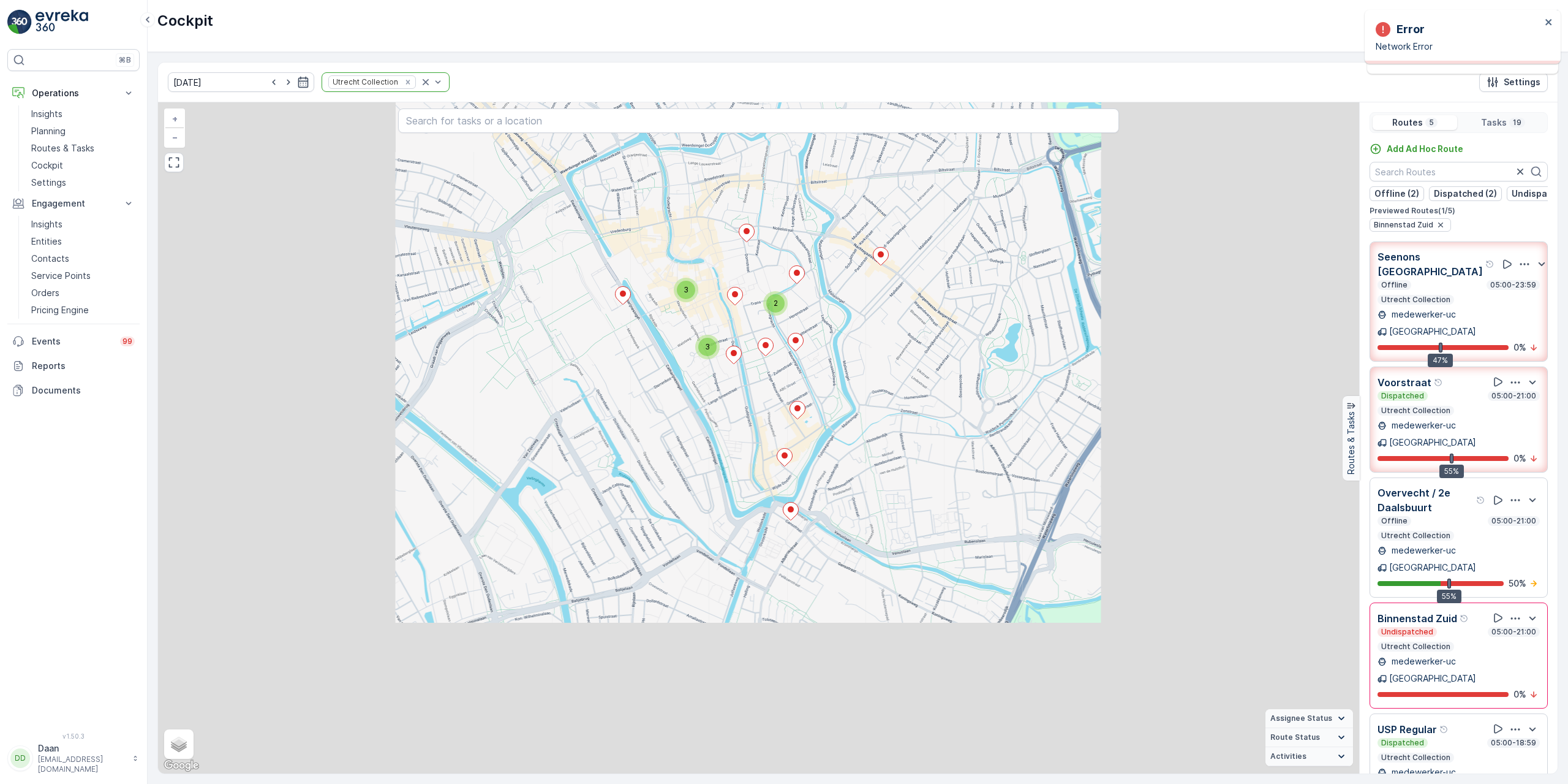
drag, startPoint x: 962, startPoint y: 392, endPoint x: 974, endPoint y: 520, distance: 128.6
click at [964, 524] on div "2 2 3 3 + − Satellite Roadmap Terrain Hybrid Leaflet Keyboard shortcuts Map Dat…" at bounding box center [758, 438] width 1201 height 671
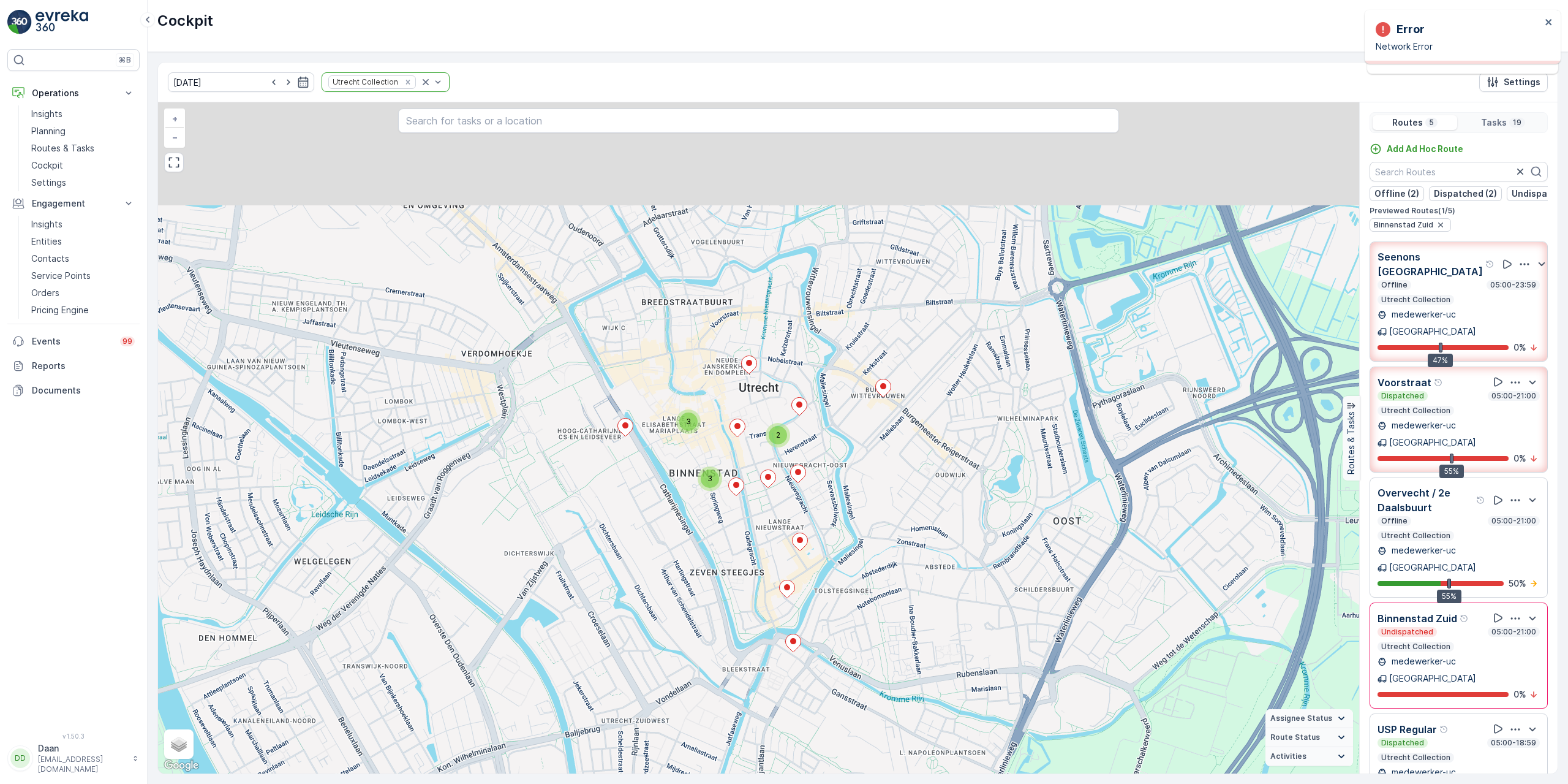
drag, startPoint x: 1478, startPoint y: 607, endPoint x: 1471, endPoint y: 595, distance: 13.9
click at [1476, 672] on p "Utrecht" at bounding box center [1433, 678] width 87 height 12
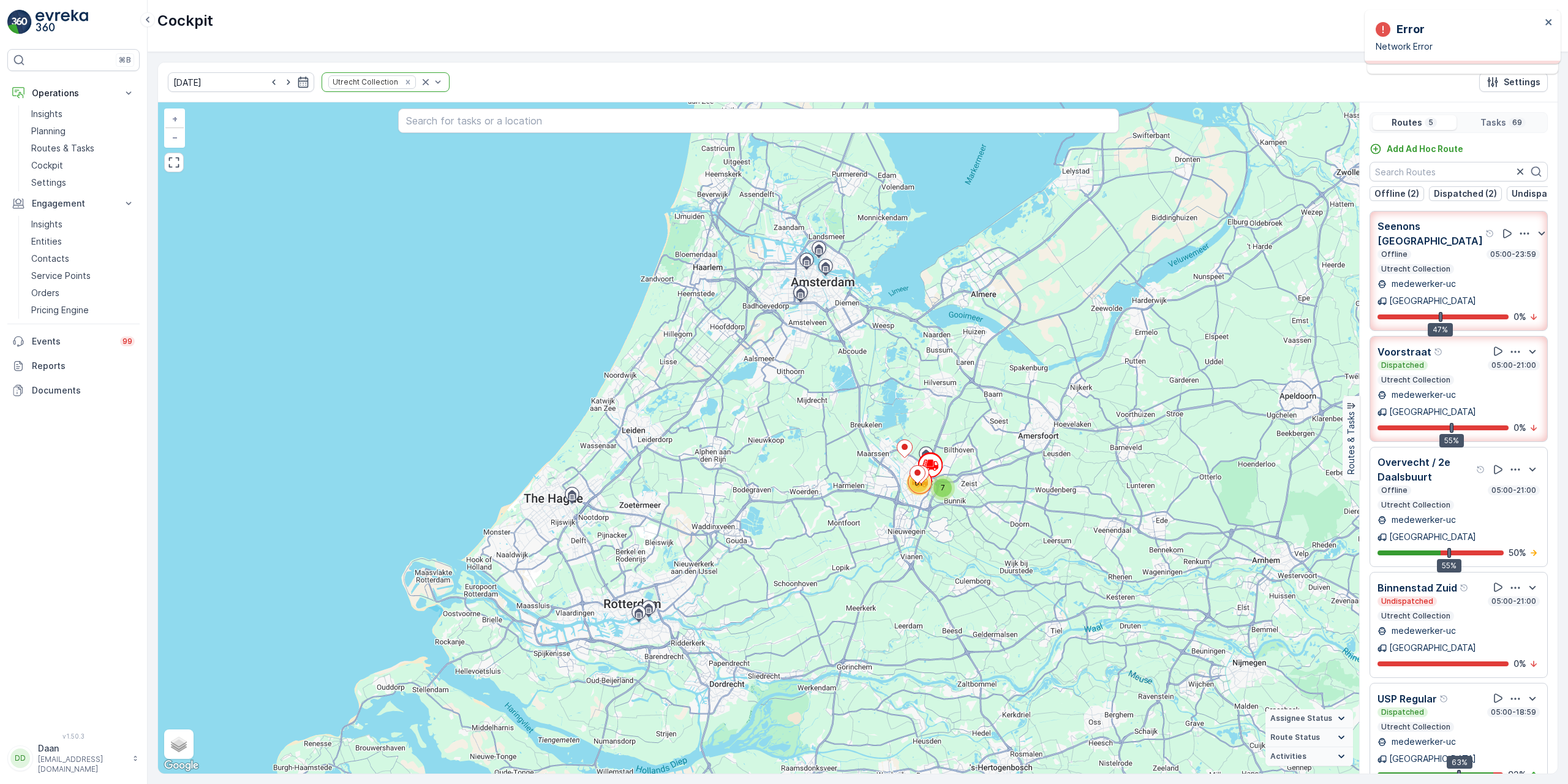
click at [1429, 611] on p "Utrecht Collection" at bounding box center [1416, 616] width 72 height 10
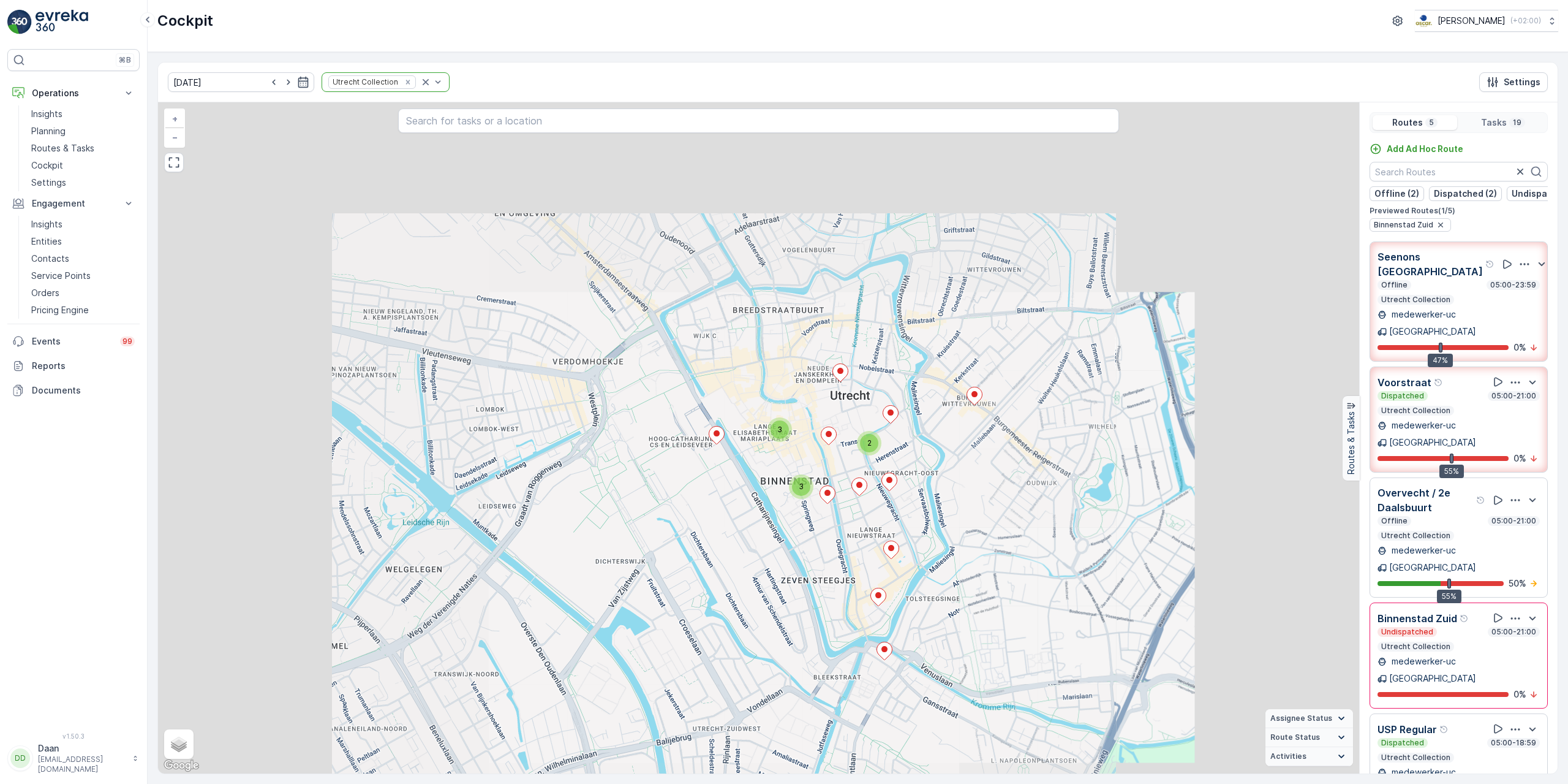
drag, startPoint x: 973, startPoint y: 338, endPoint x: 950, endPoint y: 475, distance: 138.9
click at [950, 476] on div "2 2 3 3 + − Satellite Roadmap Terrain Hybrid Leaflet Keyboard shortcuts Map Dat…" at bounding box center [758, 438] width 1201 height 671
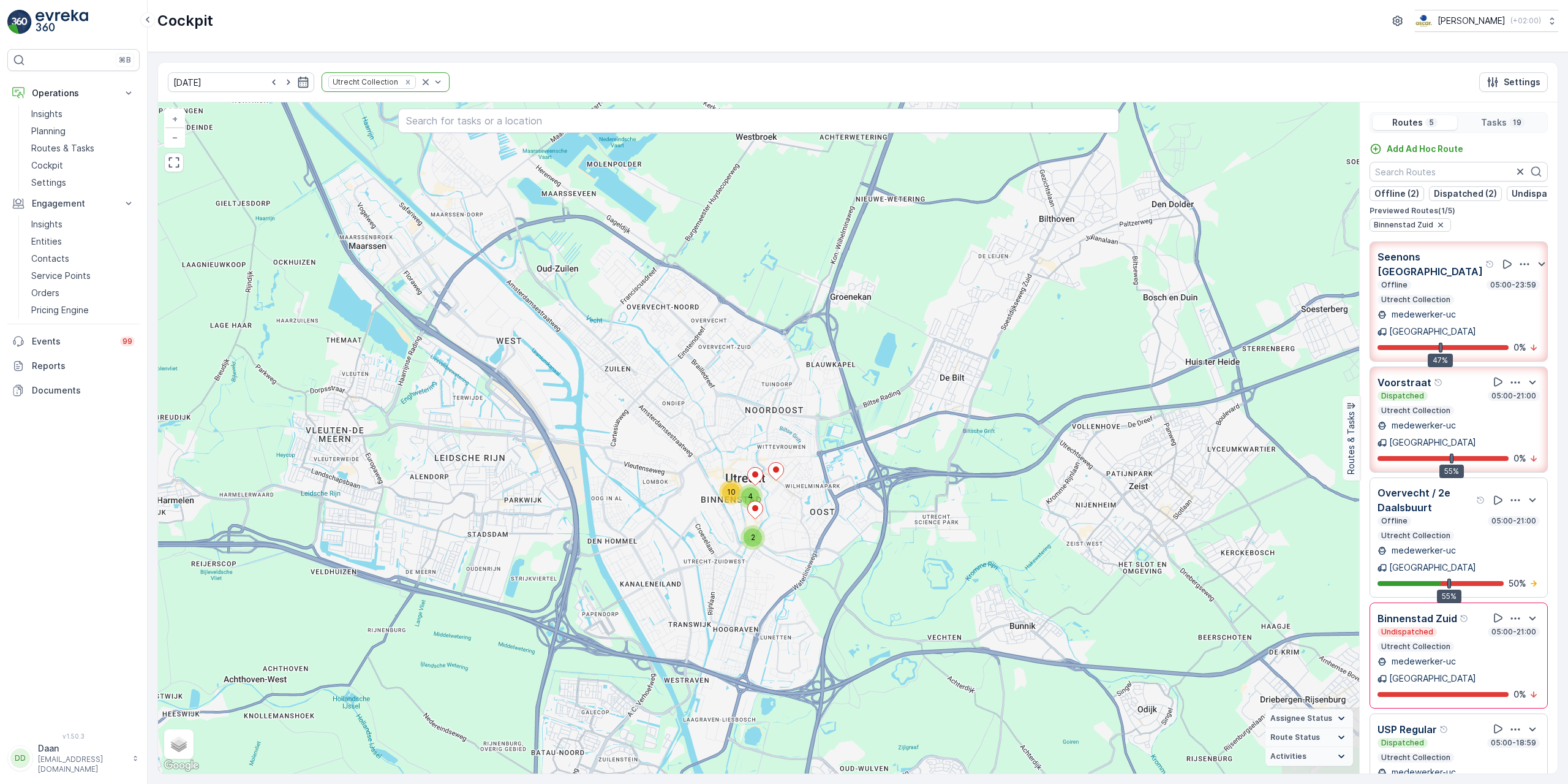
drag, startPoint x: 961, startPoint y: 445, endPoint x: 796, endPoint y: 400, distance: 171.0
click at [796, 400] on div "2 4 10 + − Satellite Roadmap Terrain Hybrid Leaflet Keyboard shortcuts Map Data…" at bounding box center [758, 438] width 1201 height 671
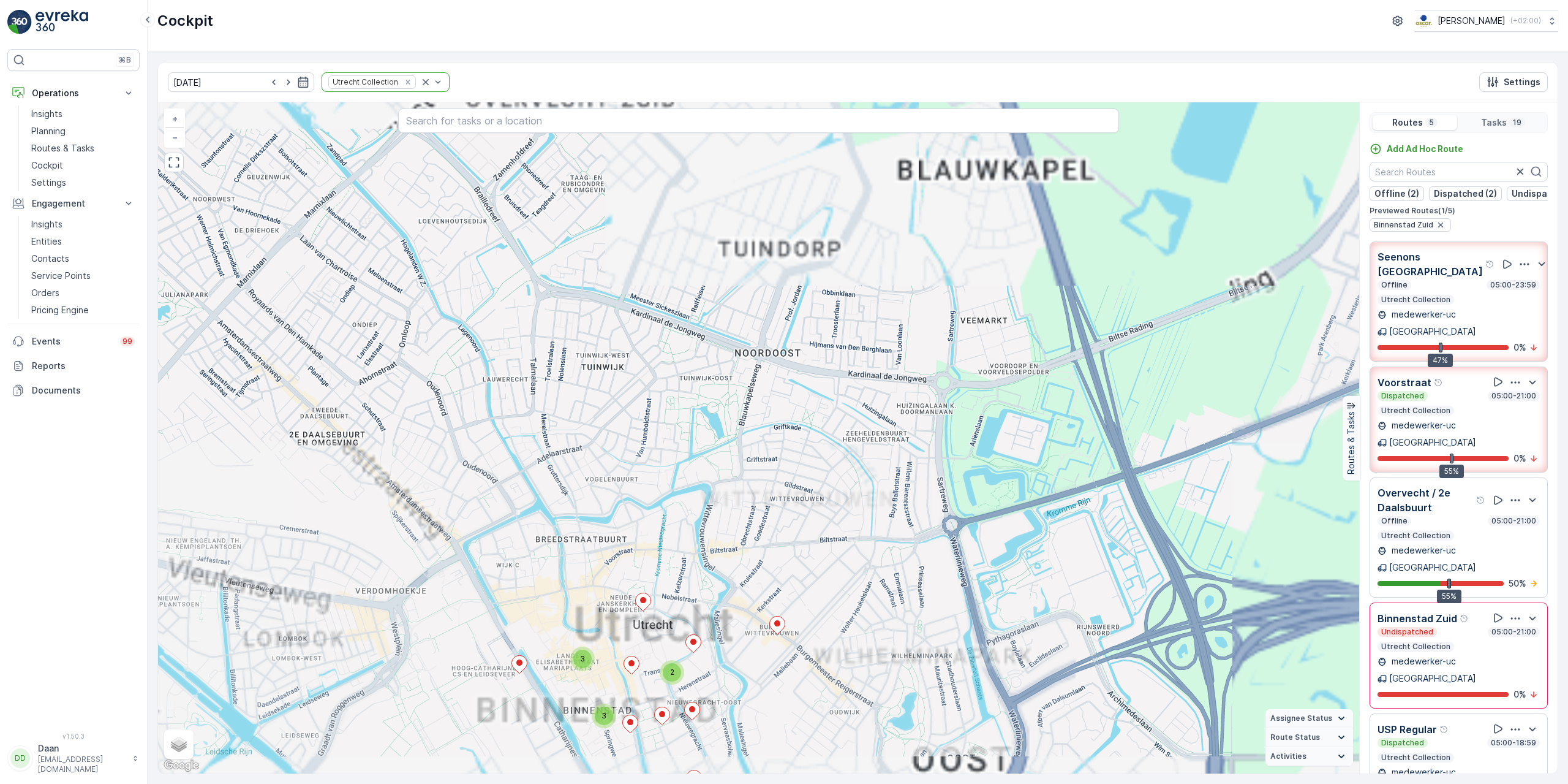
drag, startPoint x: 888, startPoint y: 370, endPoint x: 946, endPoint y: 288, distance: 100.4
click at [946, 288] on div "2 3 3 + − Satellite Roadmap Terrain Hybrid Leaflet Keyboard shortcuts Map Data …" at bounding box center [758, 438] width 1201 height 671
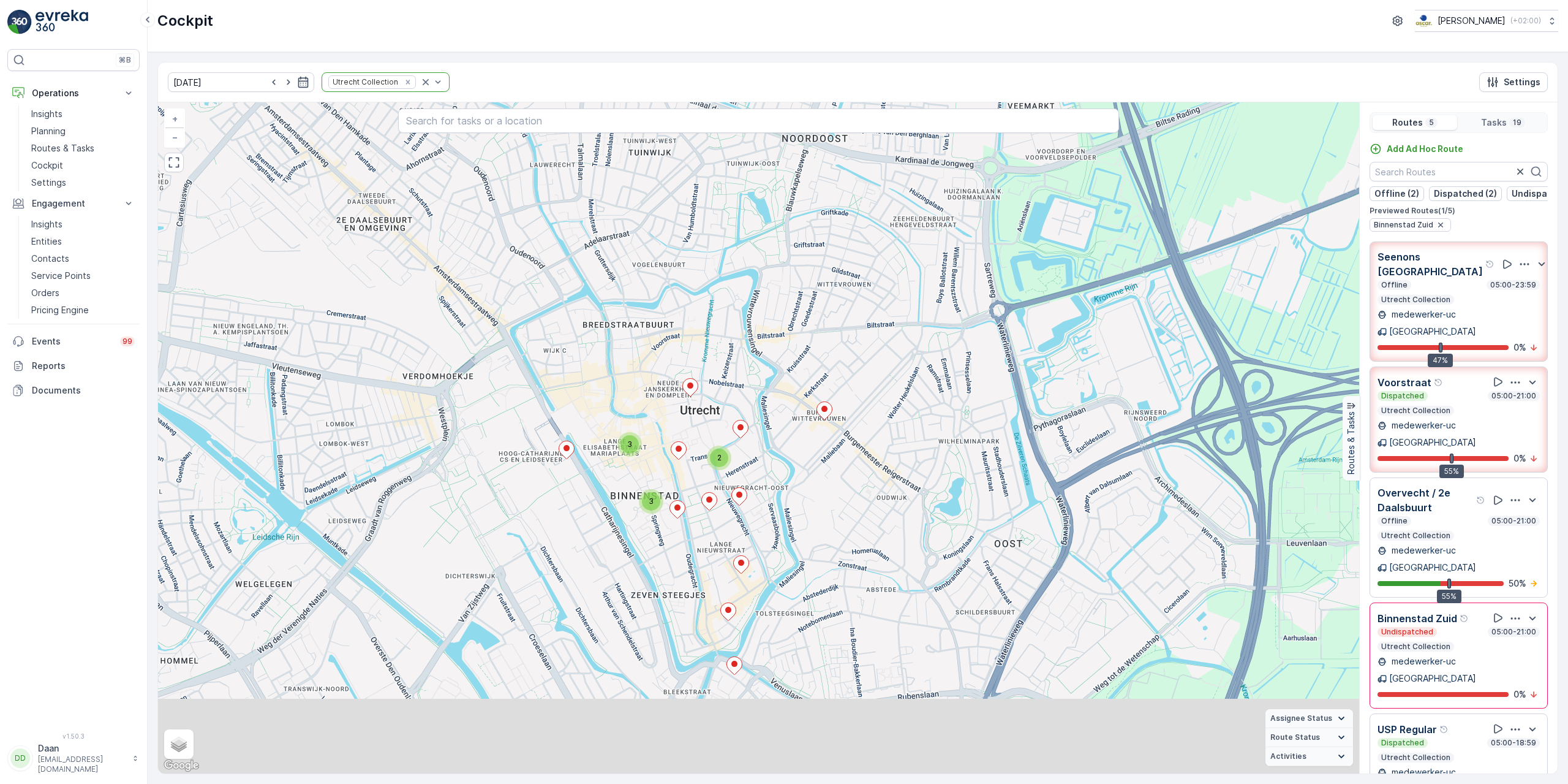
drag, startPoint x: 922, startPoint y: 498, endPoint x: 910, endPoint y: 349, distance: 149.5
click at [910, 349] on div "2 3 3 + − Satellite Roadmap Terrain Hybrid Leaflet Keyboard shortcuts Map Data …" at bounding box center [758, 438] width 1201 height 671
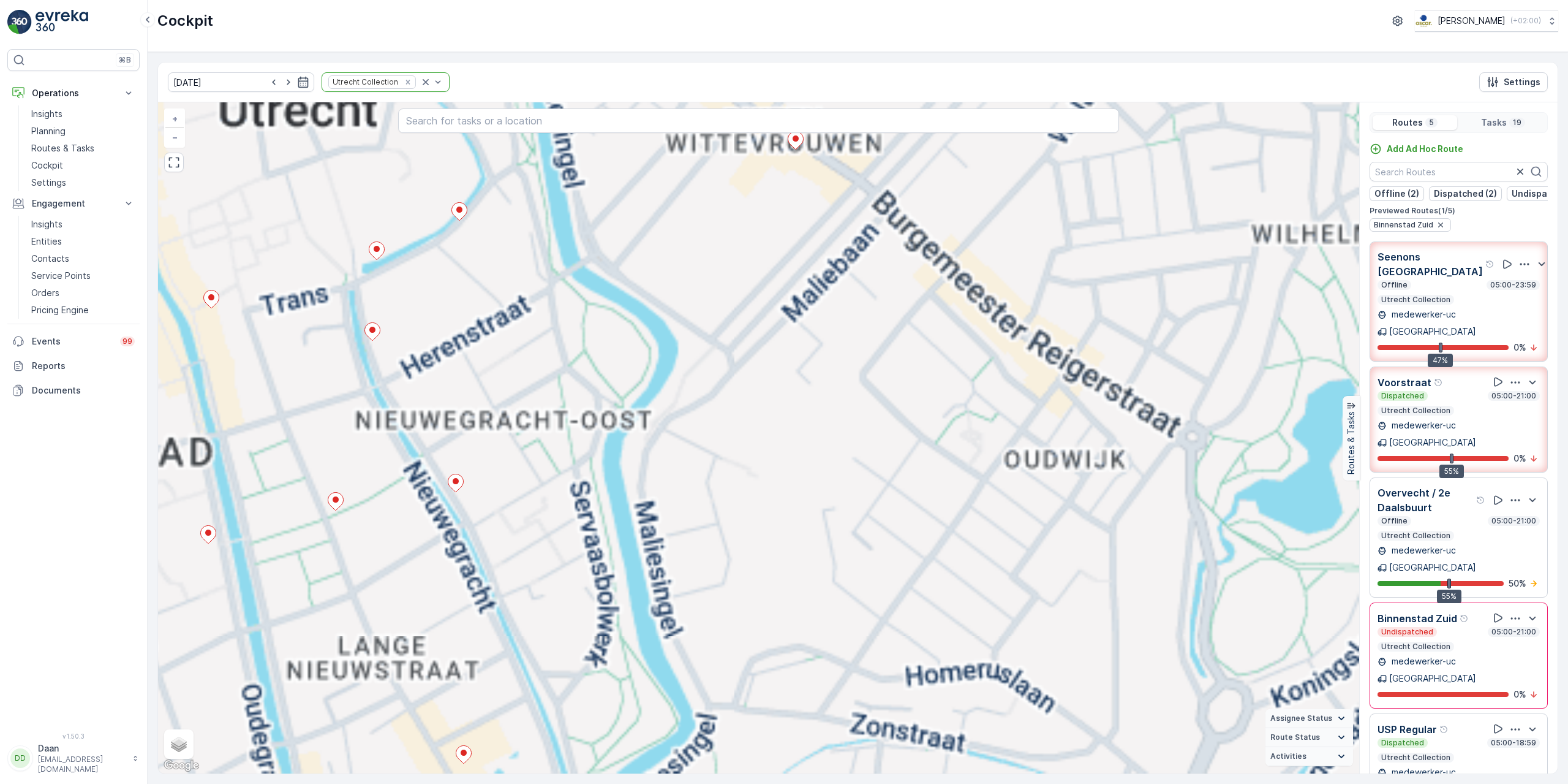
drag, startPoint x: 858, startPoint y: 465, endPoint x: 1140, endPoint y: 402, distance: 289.0
click at [1140, 402] on div "2 3 3 2 + − Satellite Roadmap Terrain Hybrid Leaflet Keyboard shortcuts Map Dat…" at bounding box center [758, 438] width 1201 height 671
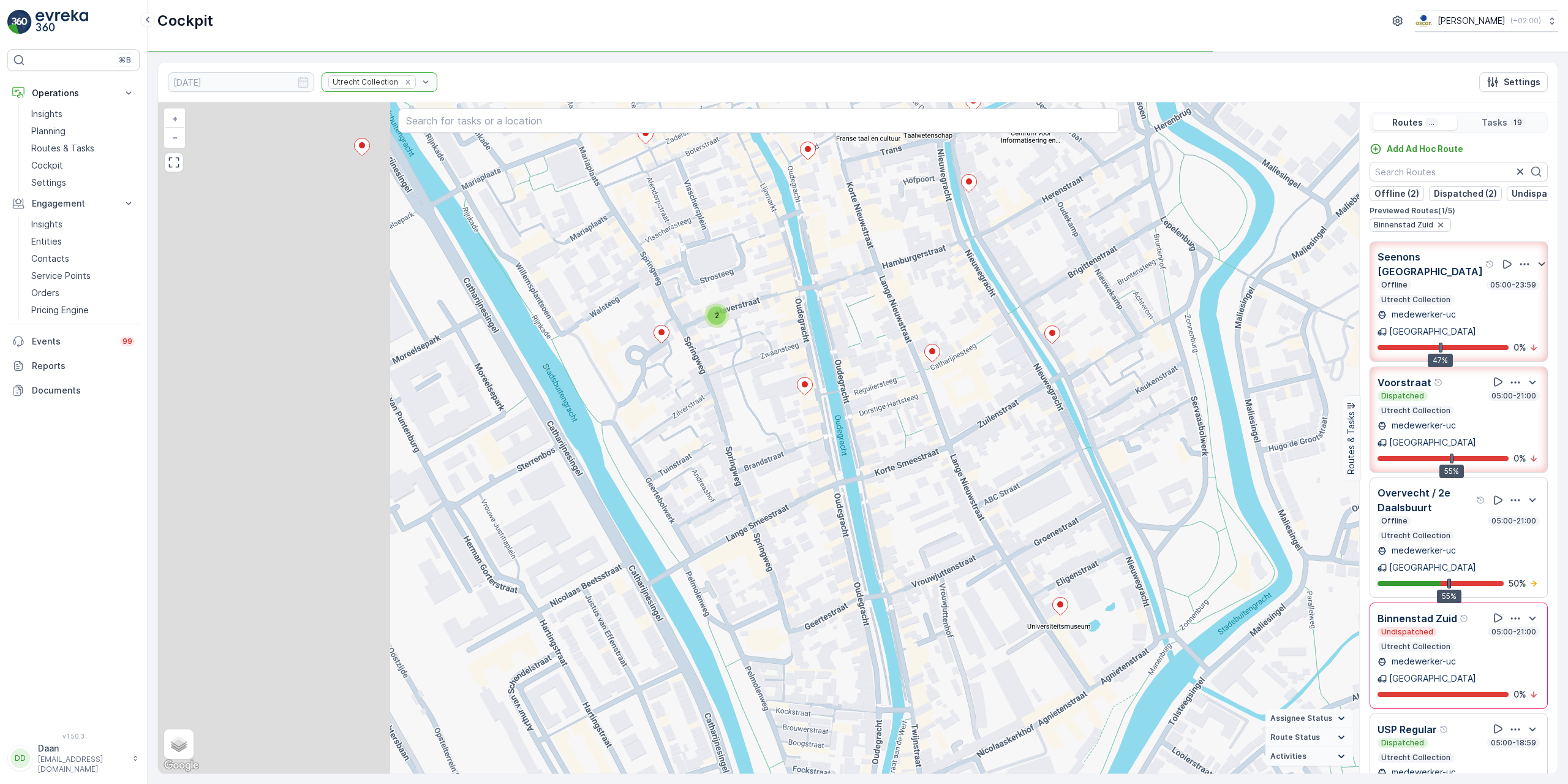
drag, startPoint x: 973, startPoint y: 491, endPoint x: 1123, endPoint y: 459, distance: 153.4
click at [1123, 459] on div "2 + − Satellite Roadmap Terrain Hybrid Leaflet Keyboard shortcuts Map Data Map …" at bounding box center [758, 438] width 1201 height 671
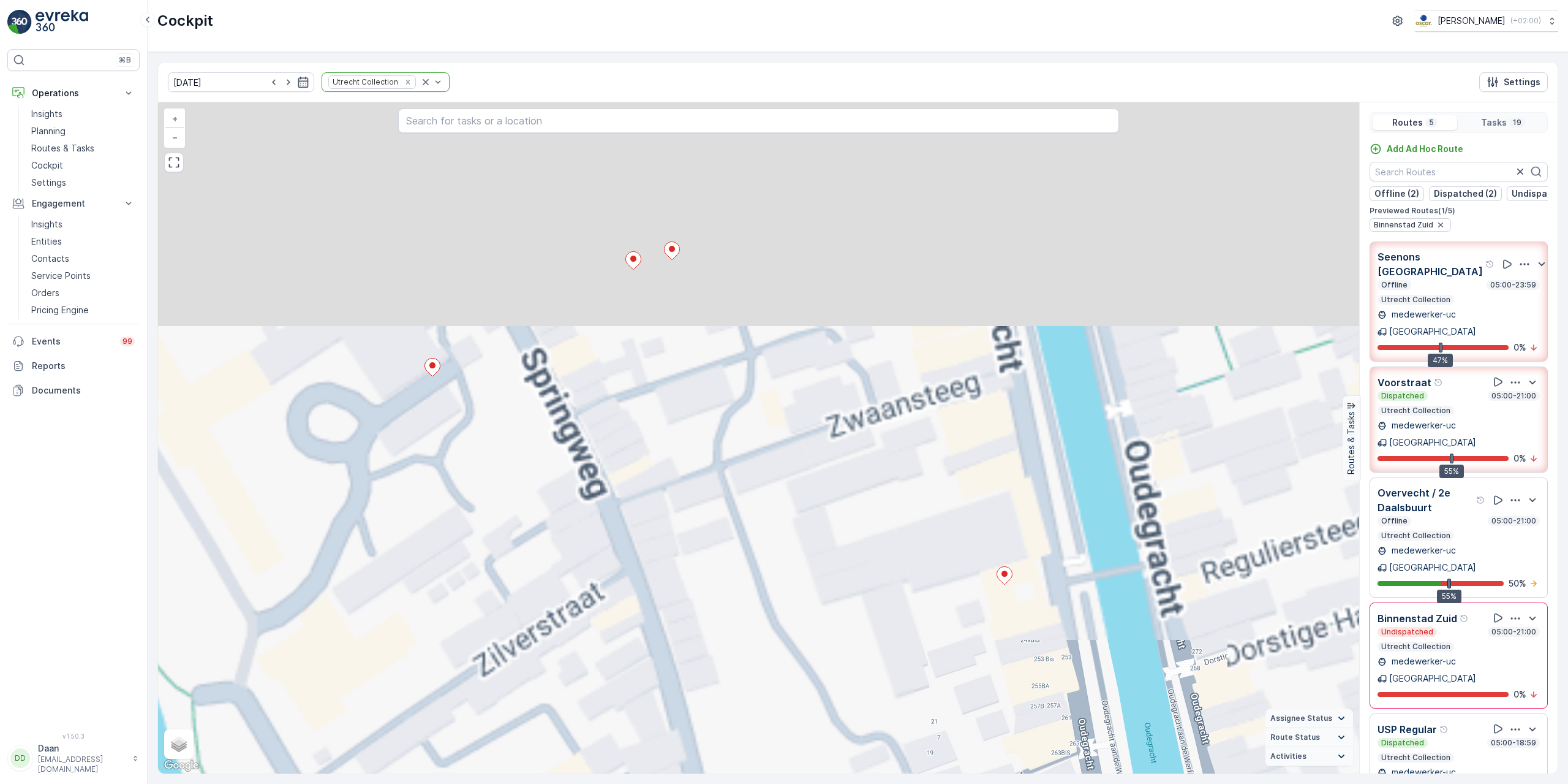
drag, startPoint x: 751, startPoint y: 319, endPoint x: 910, endPoint y: 609, distance: 330.7
click at [933, 659] on div "+ − Satellite Roadmap Terrain Hybrid Leaflet Keyboard shortcuts Map Data Map da…" at bounding box center [758, 438] width 1201 height 671
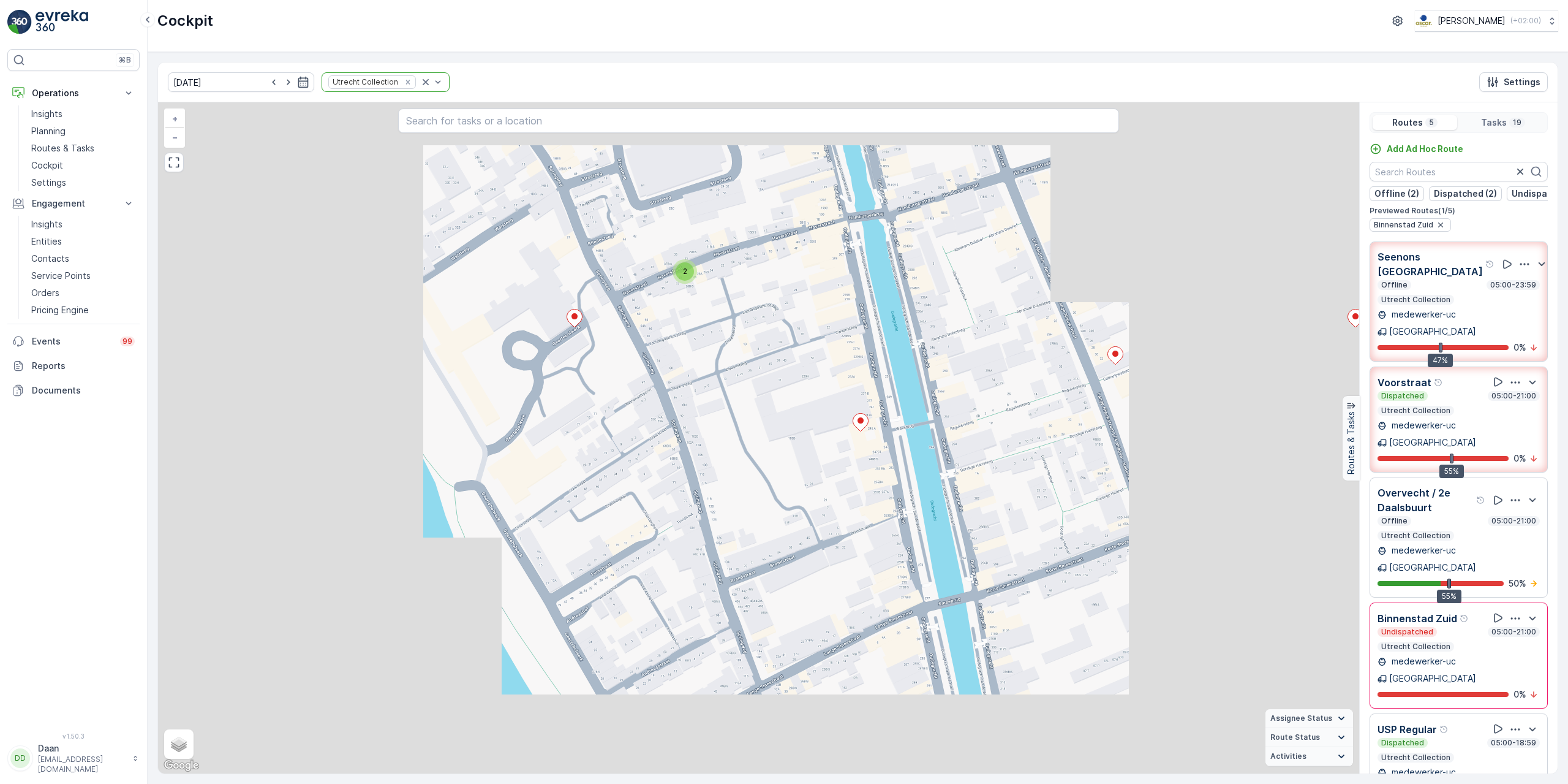
drag, startPoint x: 880, startPoint y: 469, endPoint x: 820, endPoint y: 377, distance: 109.8
click at [816, 382] on div "2 + − Satellite Roadmap Terrain Hybrid Leaflet Keyboard shortcuts Map Data Map …" at bounding box center [758, 438] width 1201 height 671
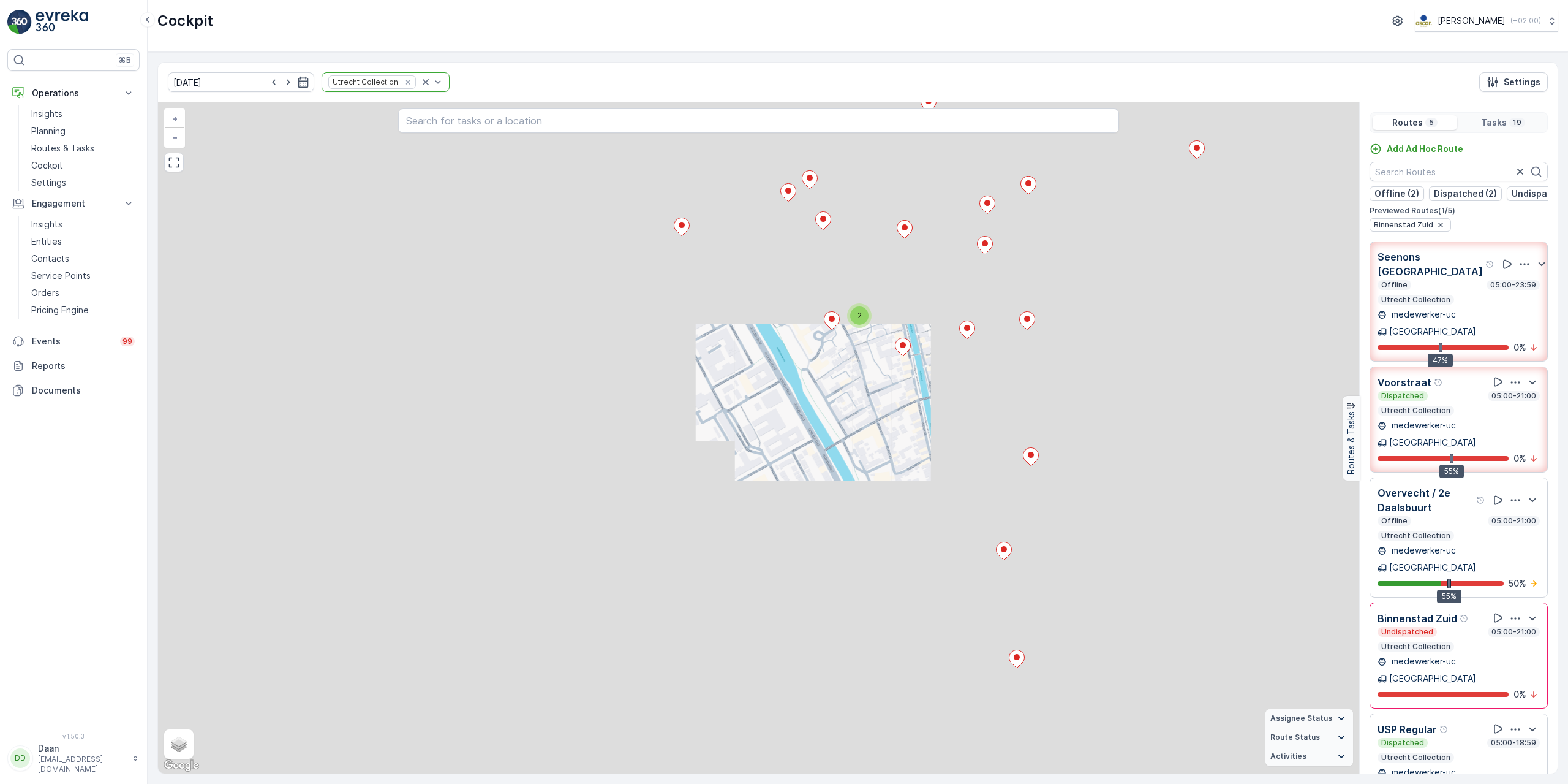
drag, startPoint x: 945, startPoint y: 395, endPoint x: 878, endPoint y: 494, distance: 119.5
click at [878, 494] on div "2 2 + − Satellite Roadmap Terrain Hybrid Leaflet Keyboard shortcuts Map Data Ma…" at bounding box center [758, 438] width 1201 height 671
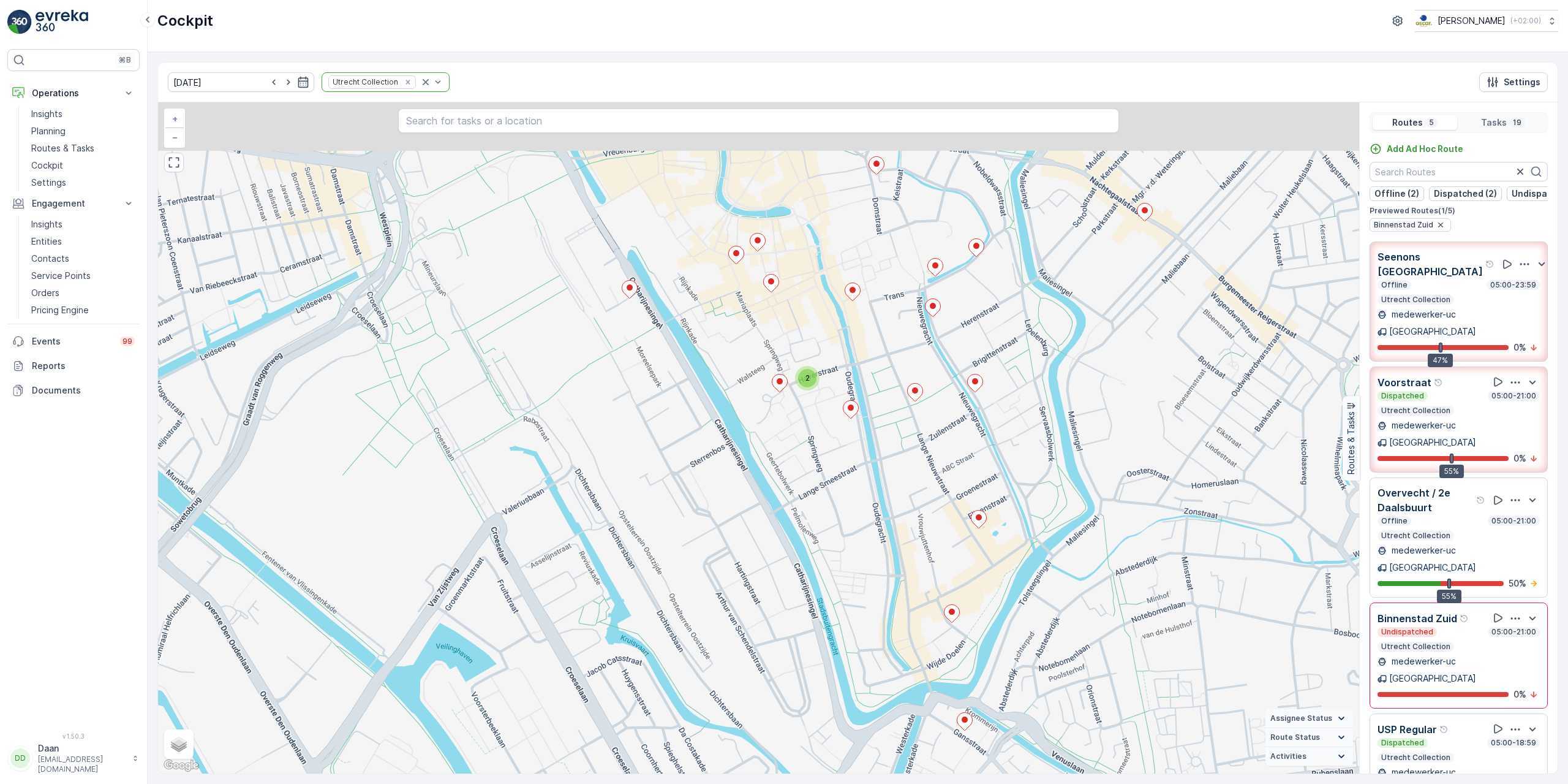
drag, startPoint x: 999, startPoint y: 419, endPoint x: 945, endPoint y: 484, distance: 84.5
click at [945, 484] on div "2 + − Satellite Roadmap Terrain Hybrid Leaflet Keyboard shortcuts Map Data Map …" at bounding box center [758, 438] width 1201 height 671
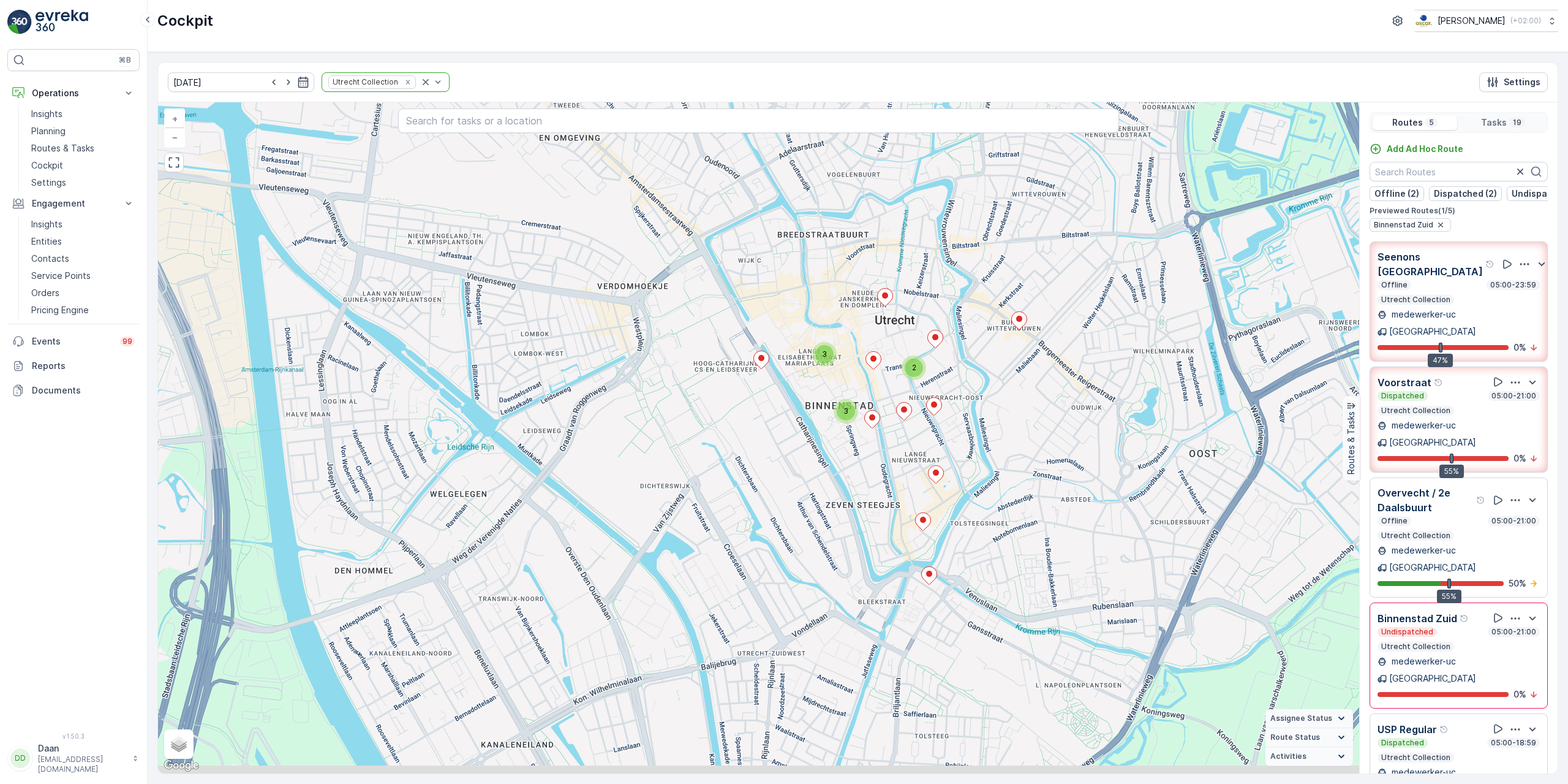
drag, startPoint x: 1034, startPoint y: 444, endPoint x: 996, endPoint y: 419, distance: 45.5
click at [997, 419] on div "2 3 3 + − Satellite Roadmap Terrain Hybrid Leaflet Keyboard shortcuts Map Data …" at bounding box center [758, 438] width 1201 height 671
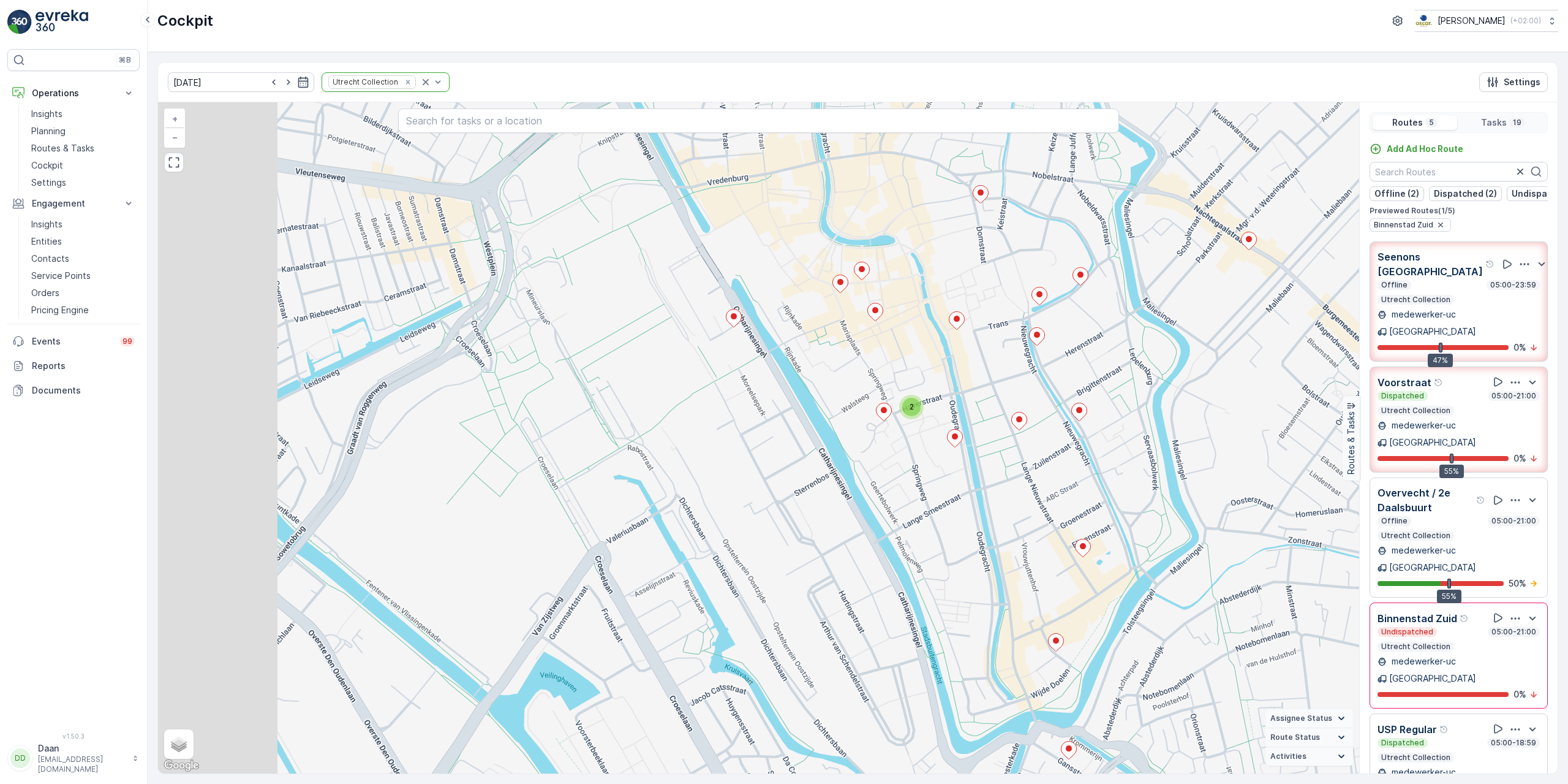
drag, startPoint x: 808, startPoint y: 344, endPoint x: 1082, endPoint y: 406, distance: 280.9
click at [1083, 408] on div "2 21890925 + − Satellite Roadmap Terrain Hybrid Leaflet Keyboard shortcuts Map …" at bounding box center [758, 438] width 1201 height 671
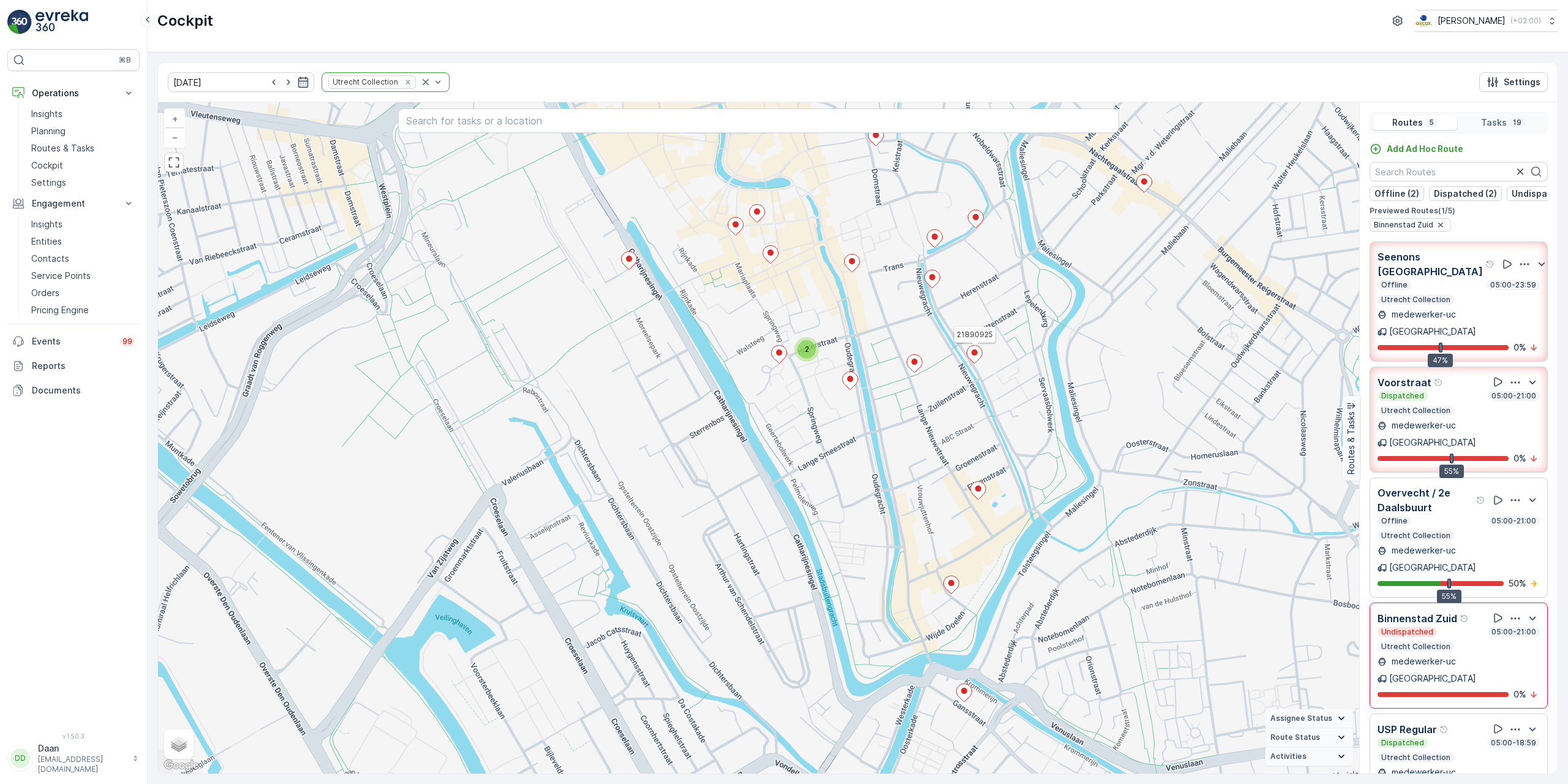
drag, startPoint x: 1079, startPoint y: 377, endPoint x: 967, endPoint y: 325, distance: 123.5
click at [967, 326] on div "2 21890925 + − Satellite Roadmap Terrain Hybrid Leaflet Keyboard shortcuts Map …" at bounding box center [758, 438] width 1201 height 671
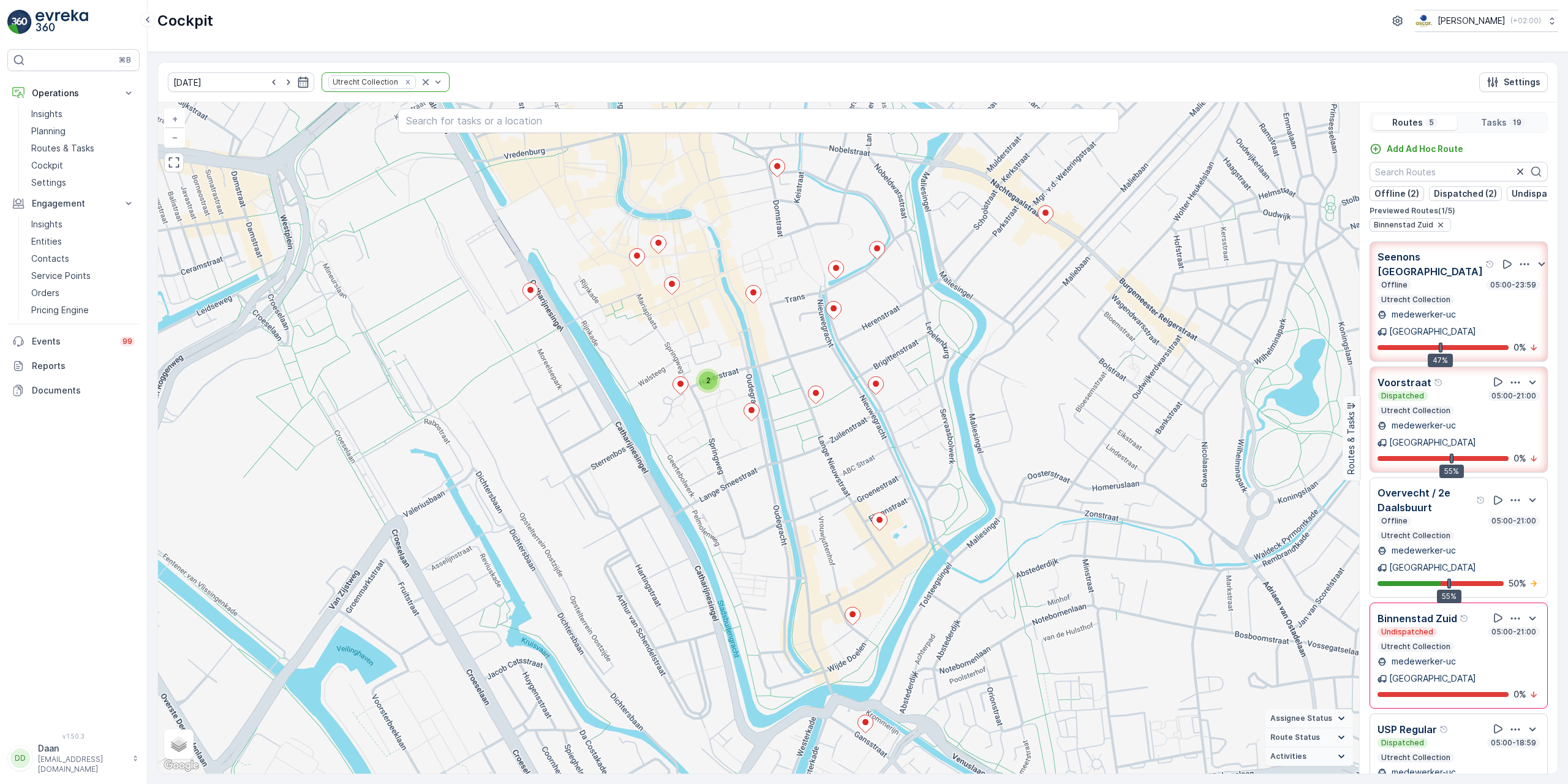
drag, startPoint x: 930, startPoint y: 371, endPoint x: 858, endPoint y: 412, distance: 82.9
click at [858, 412] on div "2 + − Satellite Roadmap Terrain Hybrid Leaflet Keyboard shortcuts Map Data Map …" at bounding box center [758, 438] width 1201 height 671
click at [404, 85] on icon "Remove Utrecht Collection" at bounding box center [408, 82] width 9 height 9
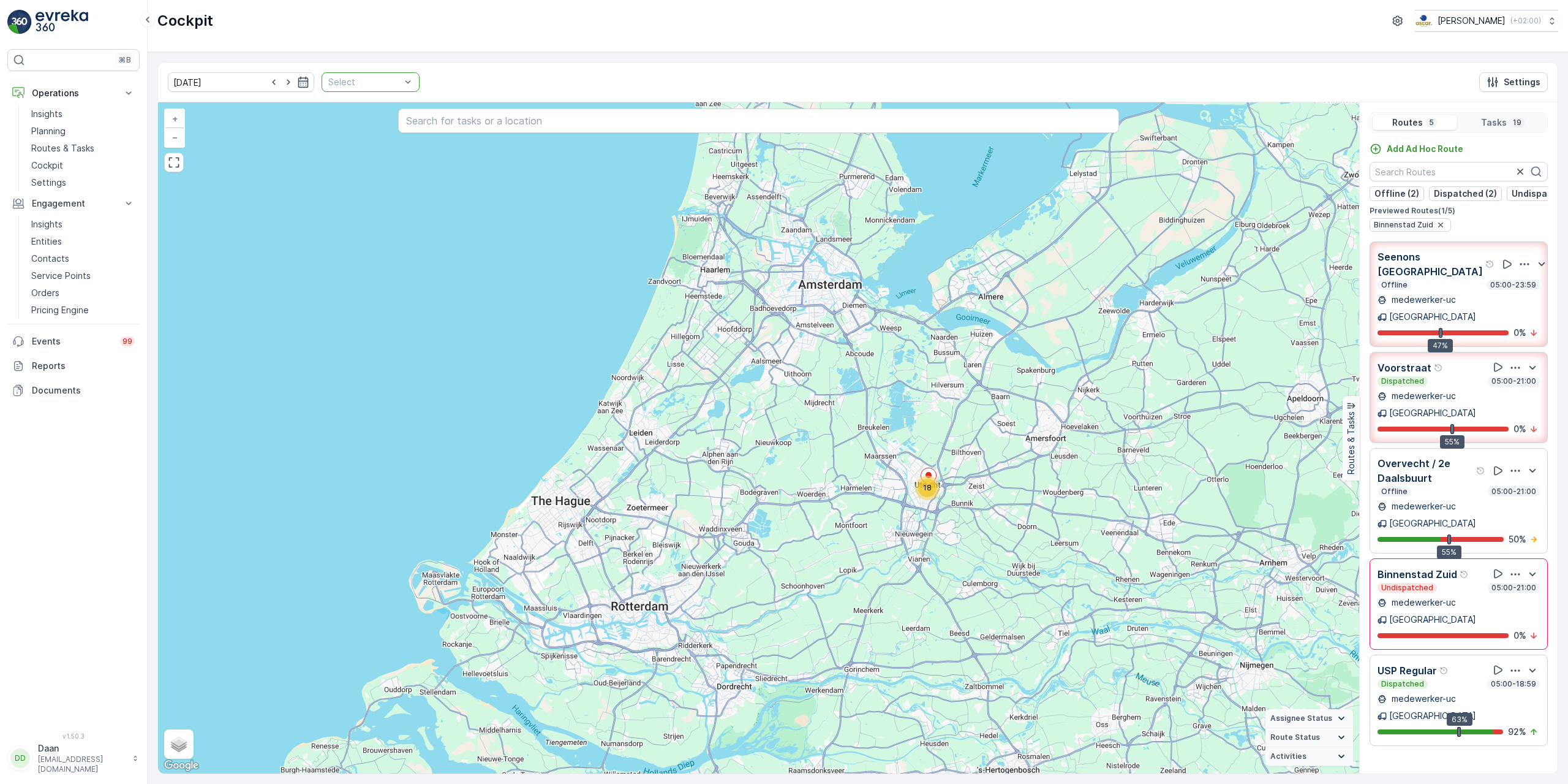
click at [1518, 573] on icon "button" at bounding box center [1515, 574] width 9 height 2
click at [1515, 602] on span "See More Details" at bounding box center [1515, 608] width 71 height 12
click at [1512, 464] on icon "button" at bounding box center [1515, 470] width 12 height 12
click at [1508, 498] on span "See More Details" at bounding box center [1517, 504] width 71 height 12
click at [1511, 362] on icon "button" at bounding box center [1515, 367] width 12 height 12
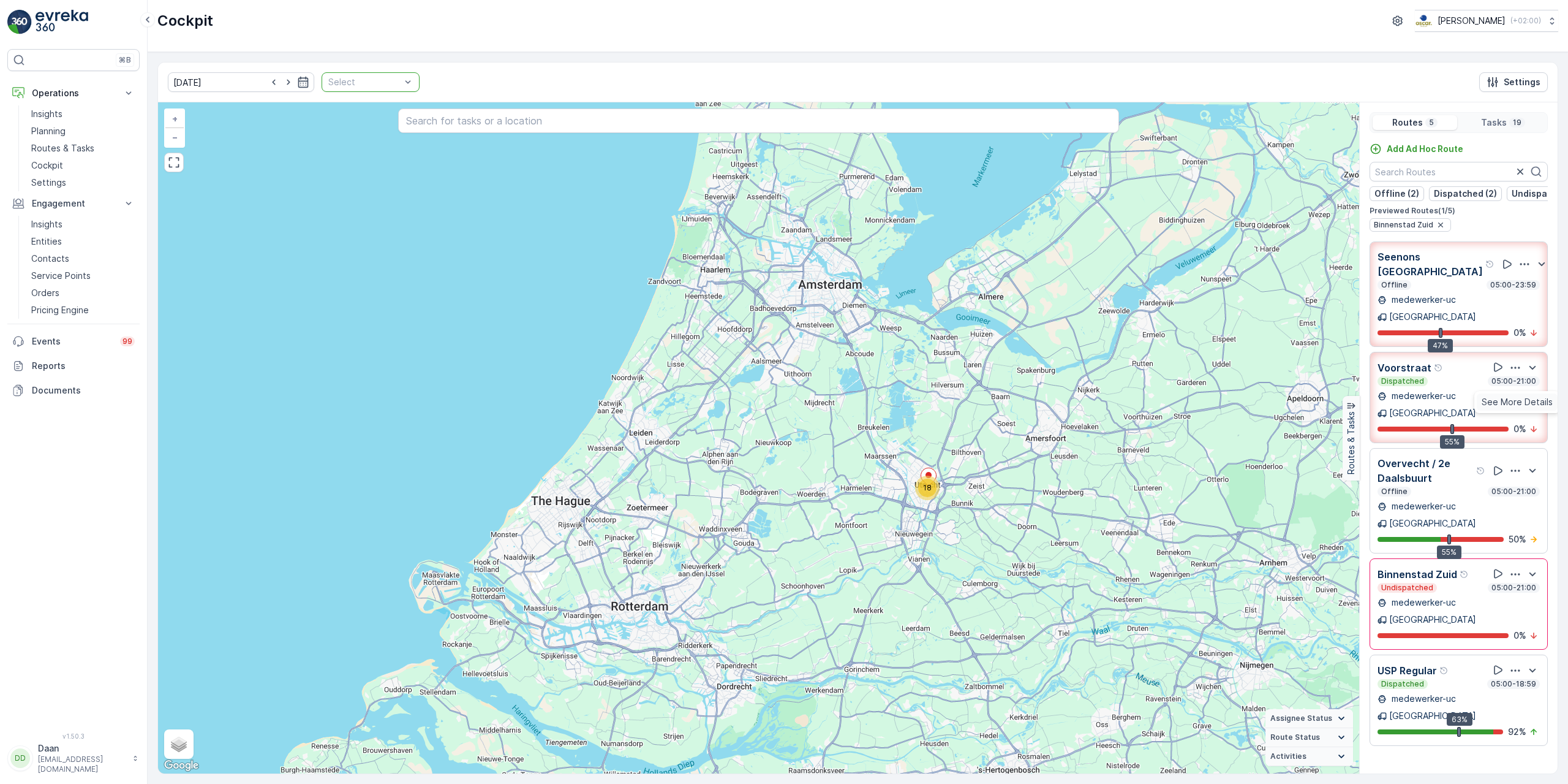
click at [1516, 396] on span "See More Details" at bounding box center [1517, 402] width 71 height 12
click at [1518, 266] on icon "button" at bounding box center [1524, 263] width 12 height 12
click at [1511, 300] on span "See More Details" at bounding box center [1517, 305] width 71 height 12
click at [1520, 263] on icon "button" at bounding box center [1525, 263] width 9 height 2
click at [1512, 300] on span "See More Details" at bounding box center [1517, 305] width 71 height 12
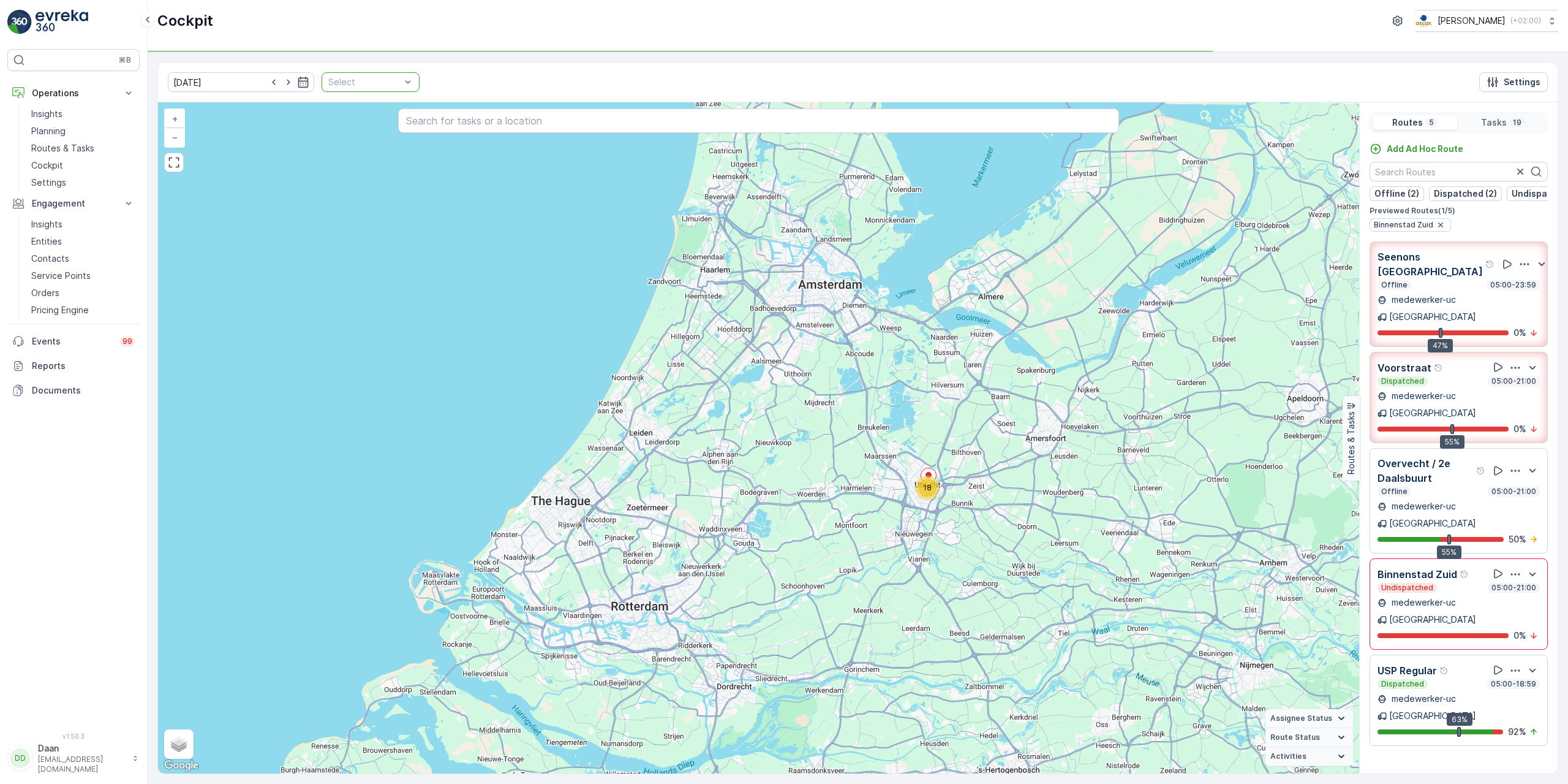
click at [1450, 582] on div "Undispatched 05:00-21:00" at bounding box center [1458, 587] width 162 height 10
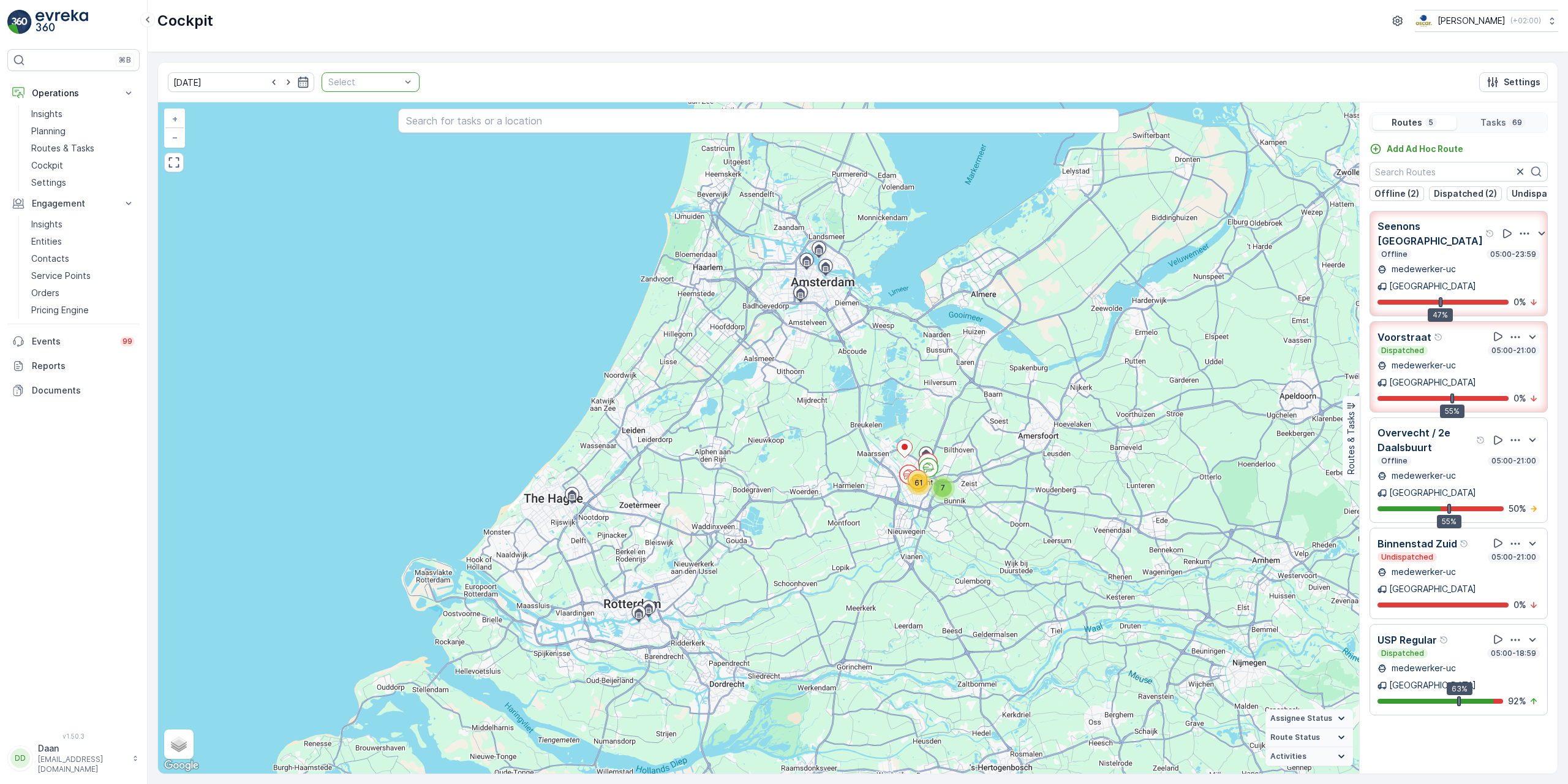
click at [1431, 535] on div "Binnenstad Zuid Undispatched 05:00-21:00 medewerker-uc Utrecht 0 %" at bounding box center [1458, 573] width 162 height 75
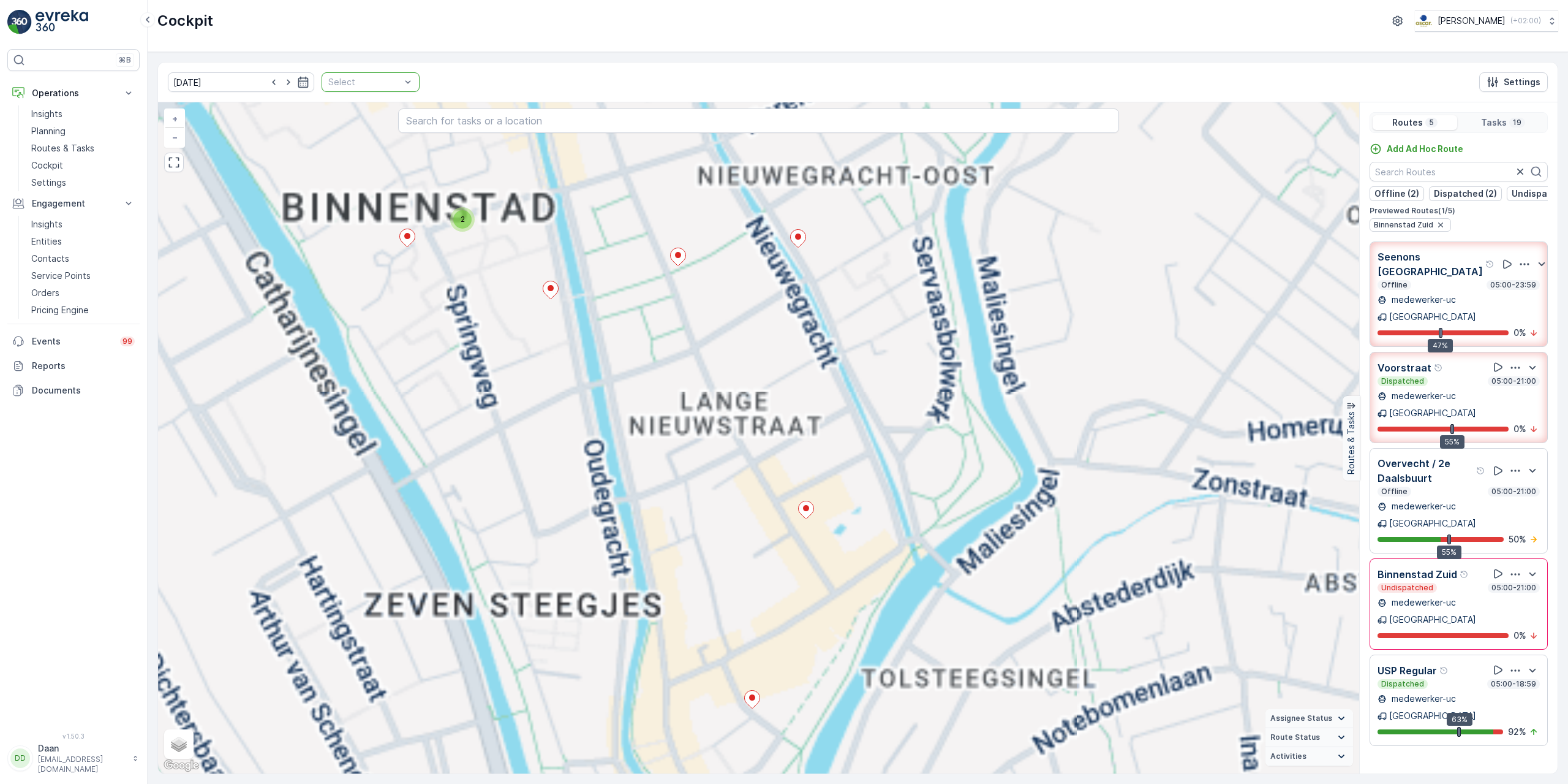
click at [831, 736] on div "2 3 3 2 + − Satellite Roadmap Terrain Hybrid Leaflet Keyboard shortcuts Map Dat…" at bounding box center [758, 438] width 1201 height 671
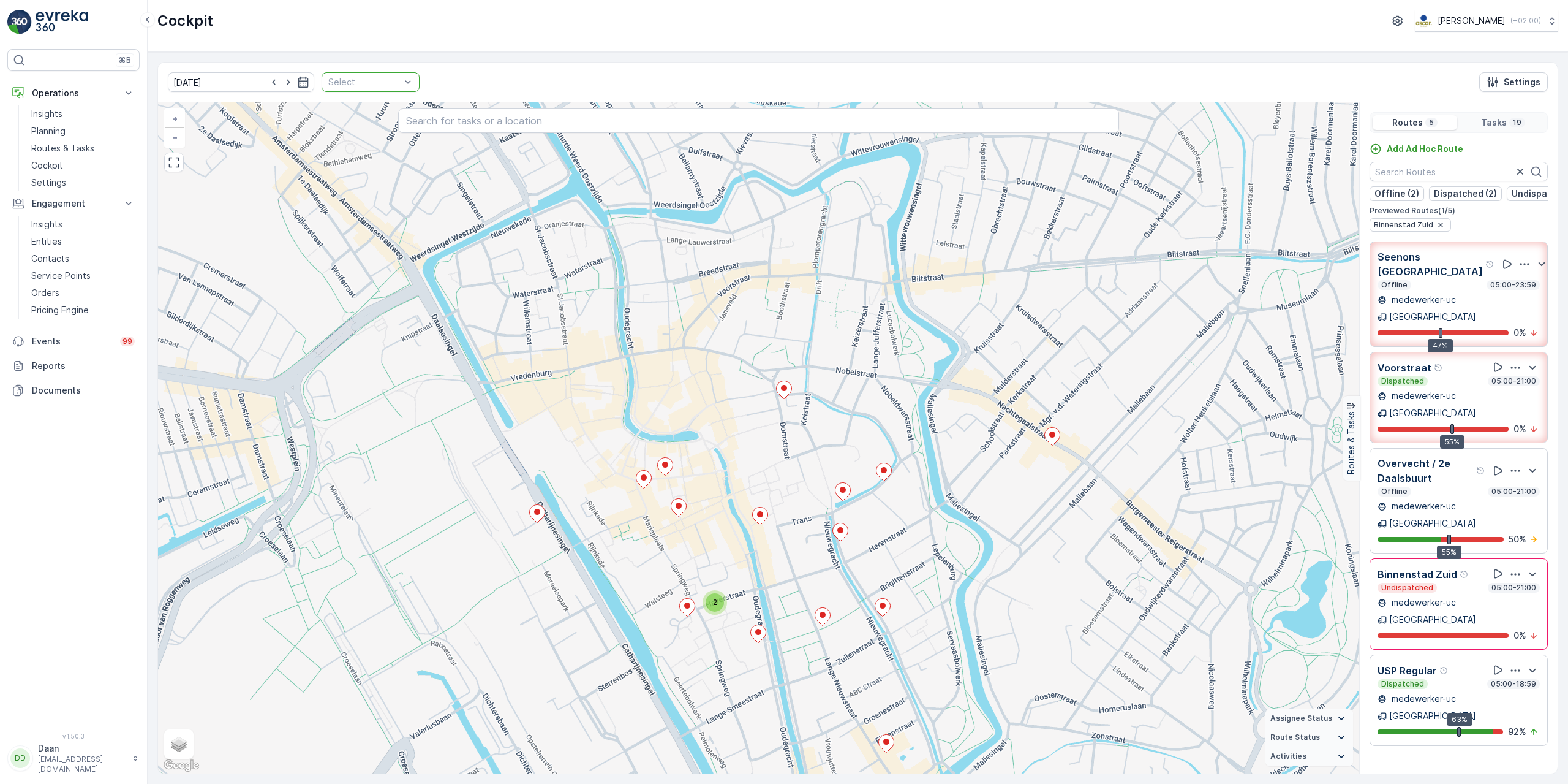
click at [25, 19] on img at bounding box center [19, 22] width 24 height 24
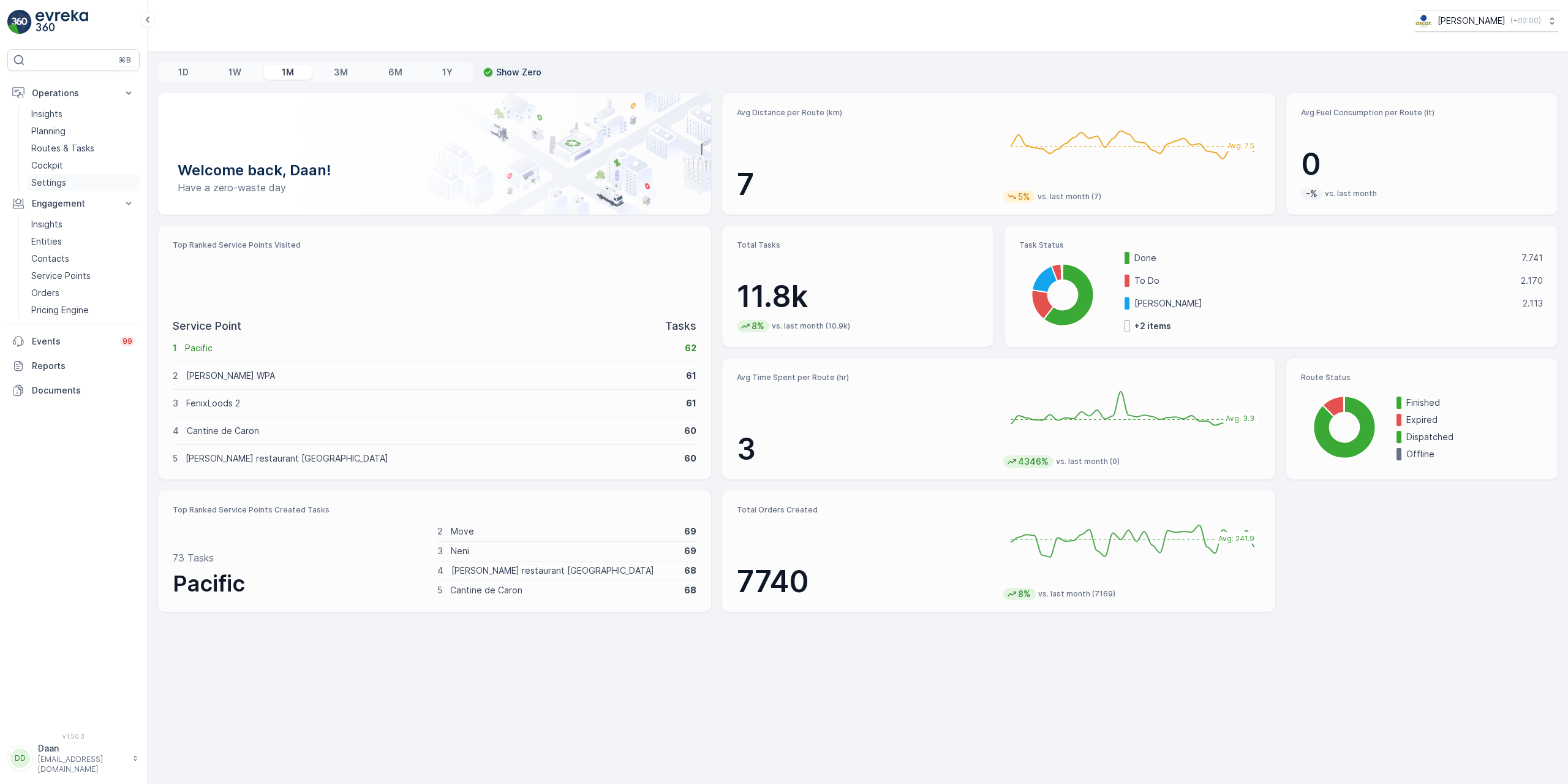
click at [65, 164] on link "Cockpit" at bounding box center [83, 165] width 113 height 17
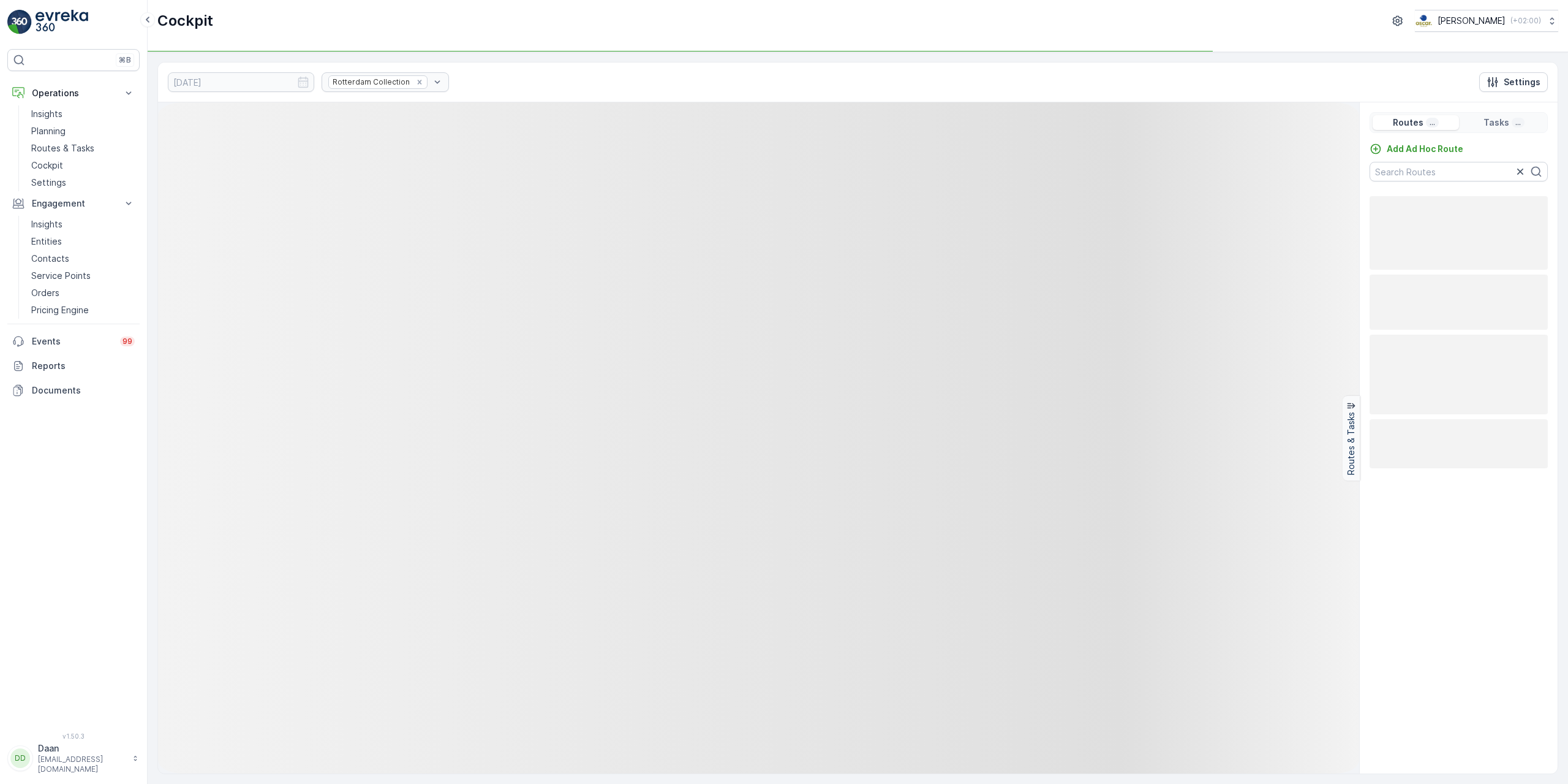
click at [399, 81] on div "Rotterdam Collection" at bounding box center [385, 83] width 127 height 20
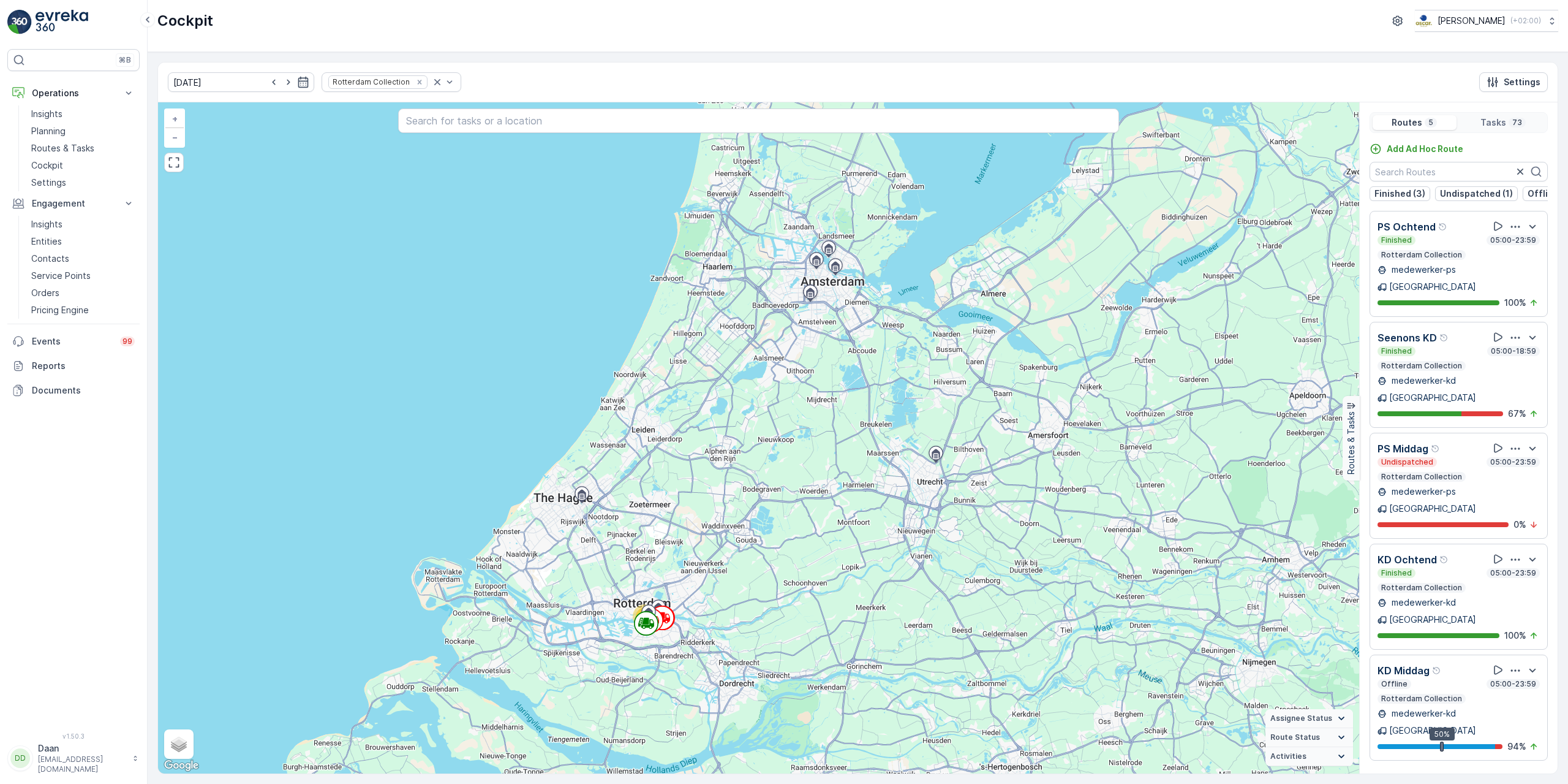
click at [417, 81] on icon "Remove Rotterdam Collection" at bounding box center [419, 82] width 4 height 4
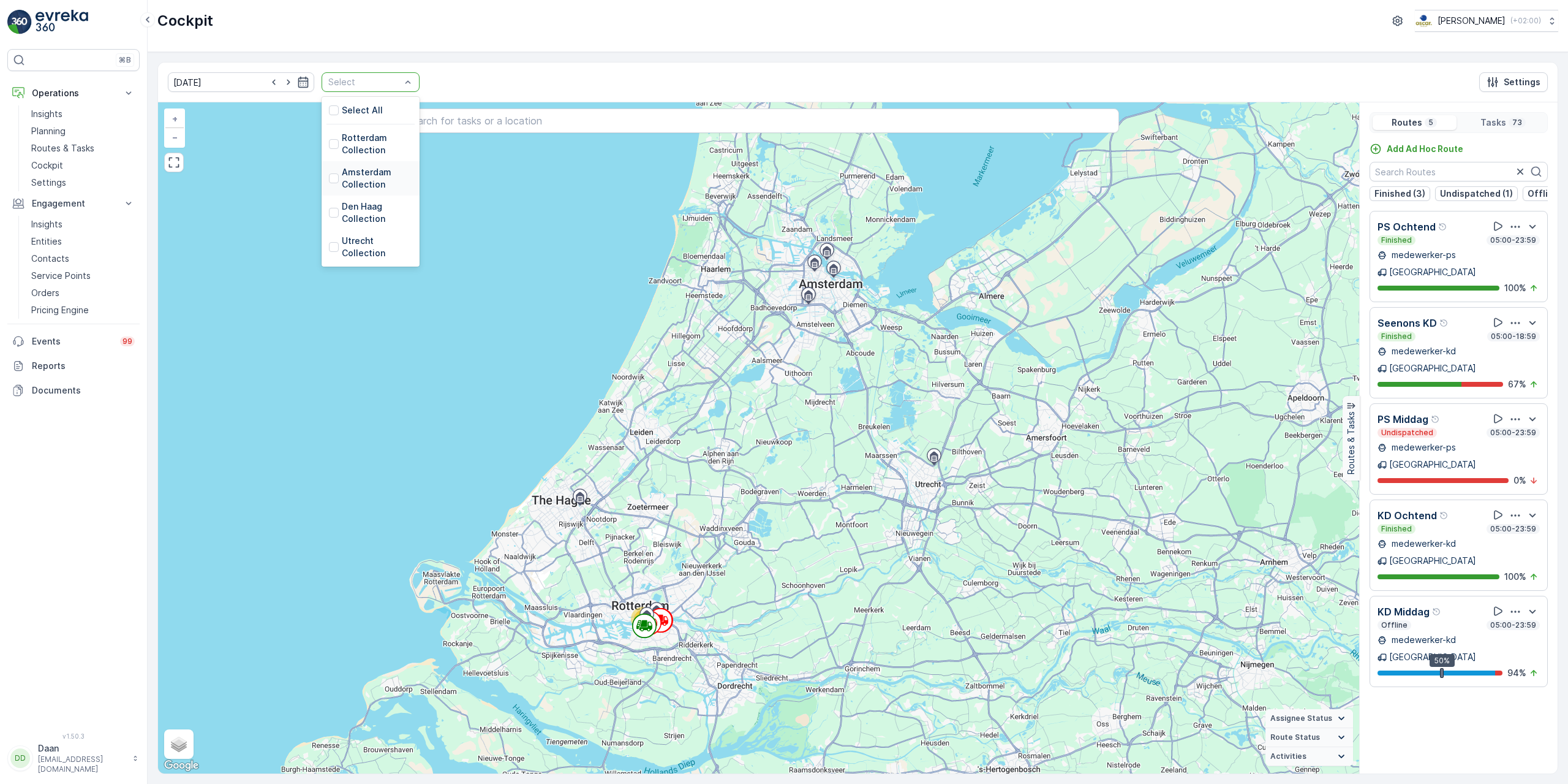
click at [342, 188] on p "Amsterdam Collection" at bounding box center [377, 178] width 70 height 24
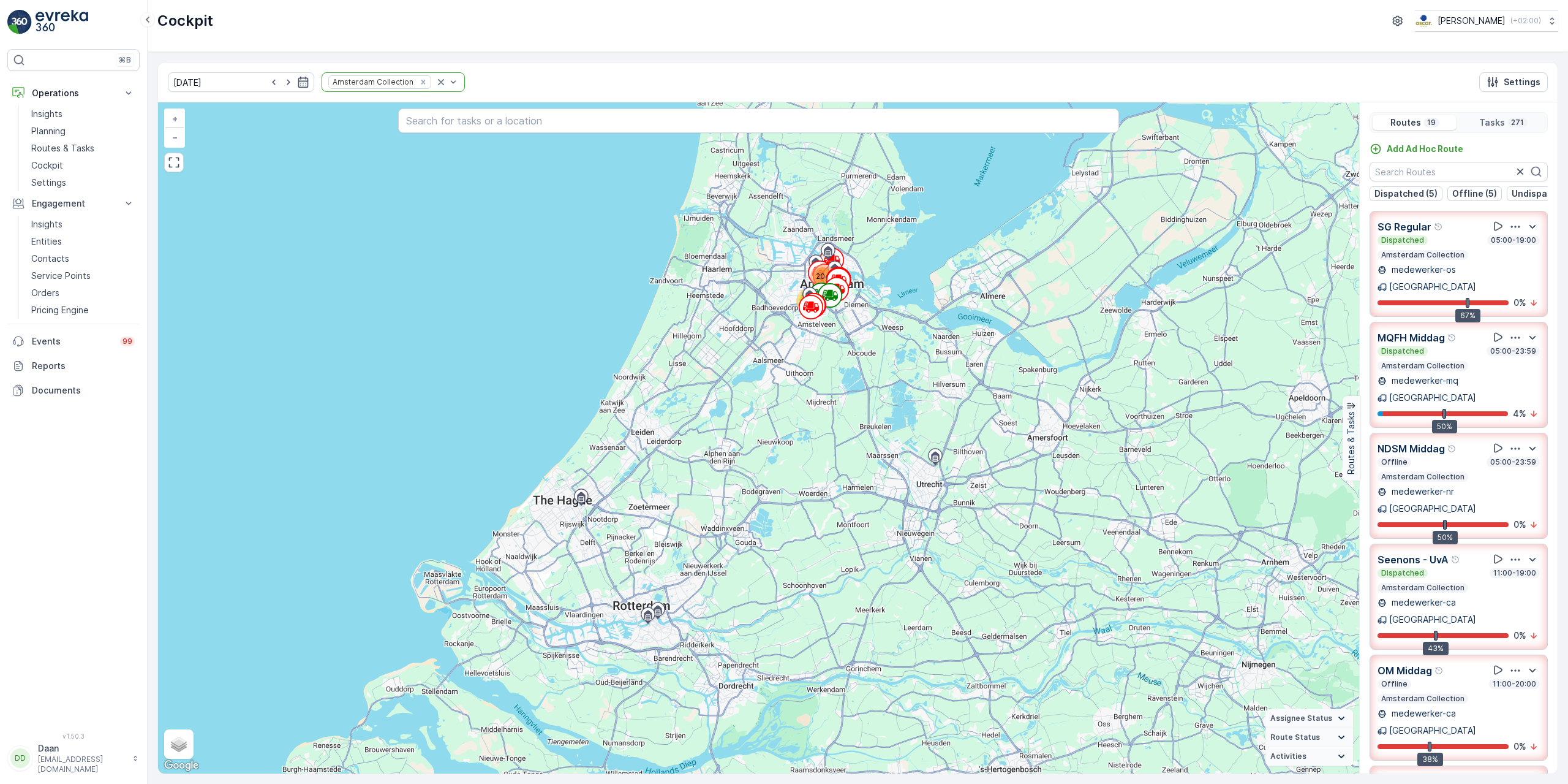
click at [1478, 457] on div "Offline 05:00-23:59 Amsterdam Collection" at bounding box center [1458, 469] width 162 height 24
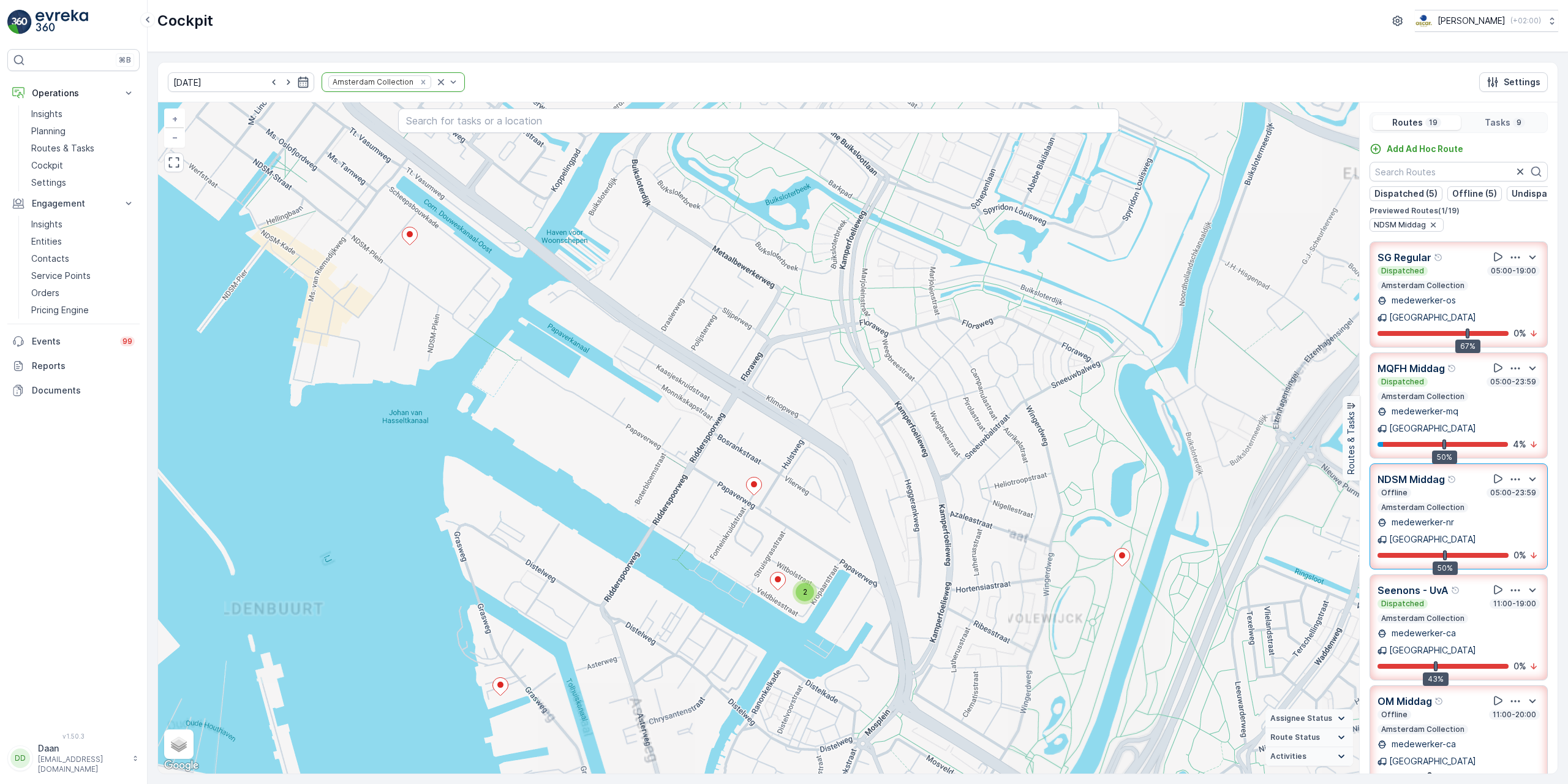
drag, startPoint x: 824, startPoint y: 585, endPoint x: 851, endPoint y: 486, distance: 102.6
click at [850, 488] on div "2 + − Satellite Roadmap Terrain Hybrid Leaflet Keyboard shortcuts Map Data Map …" at bounding box center [758, 438] width 1201 height 671
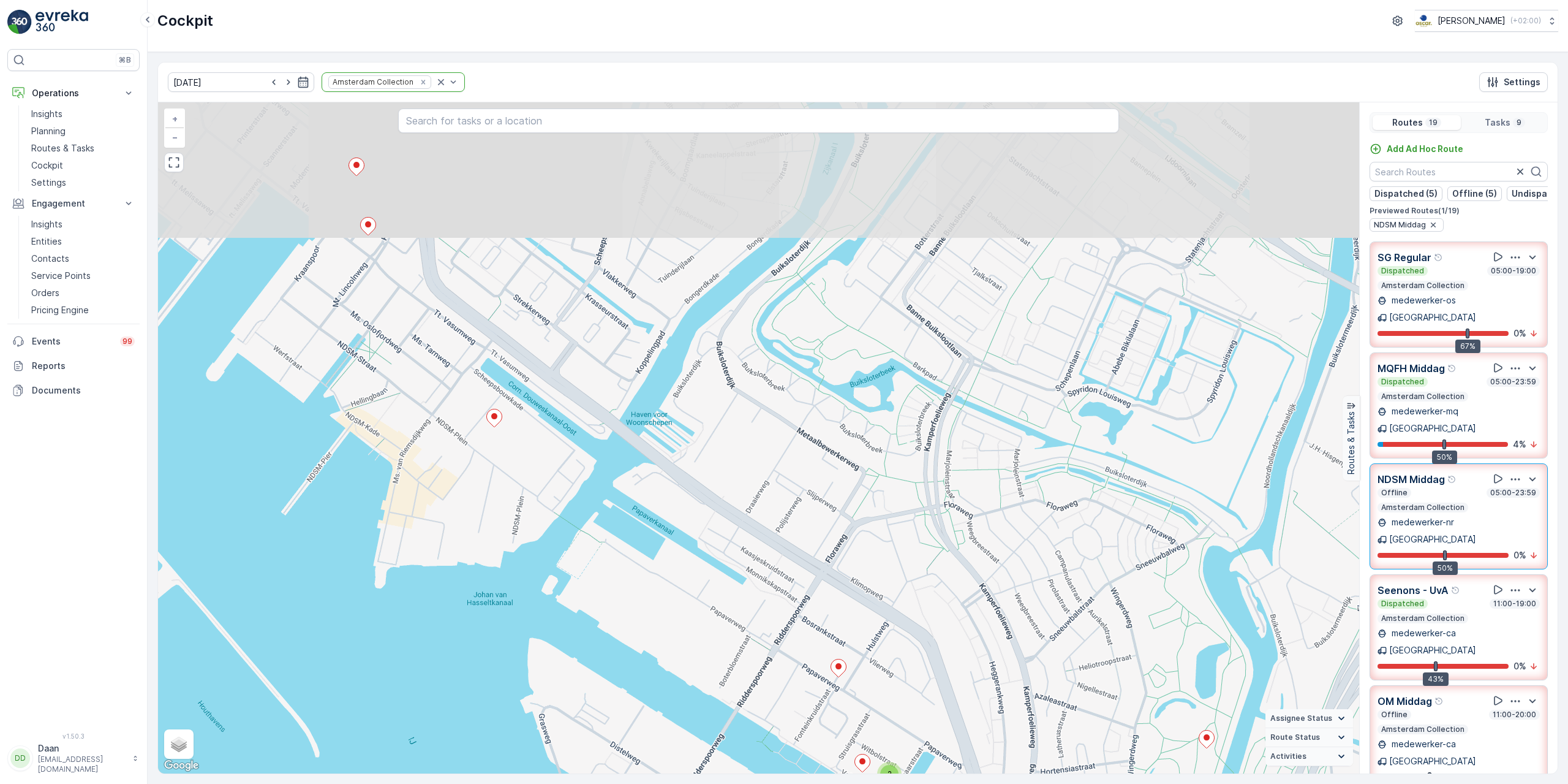
drag, startPoint x: 683, startPoint y: 309, endPoint x: 729, endPoint y: 518, distance: 214.0
click at [729, 518] on div "2 + − Satellite Roadmap Terrain Hybrid Leaflet Keyboard shortcuts Map Data Map …" at bounding box center [758, 438] width 1201 height 671
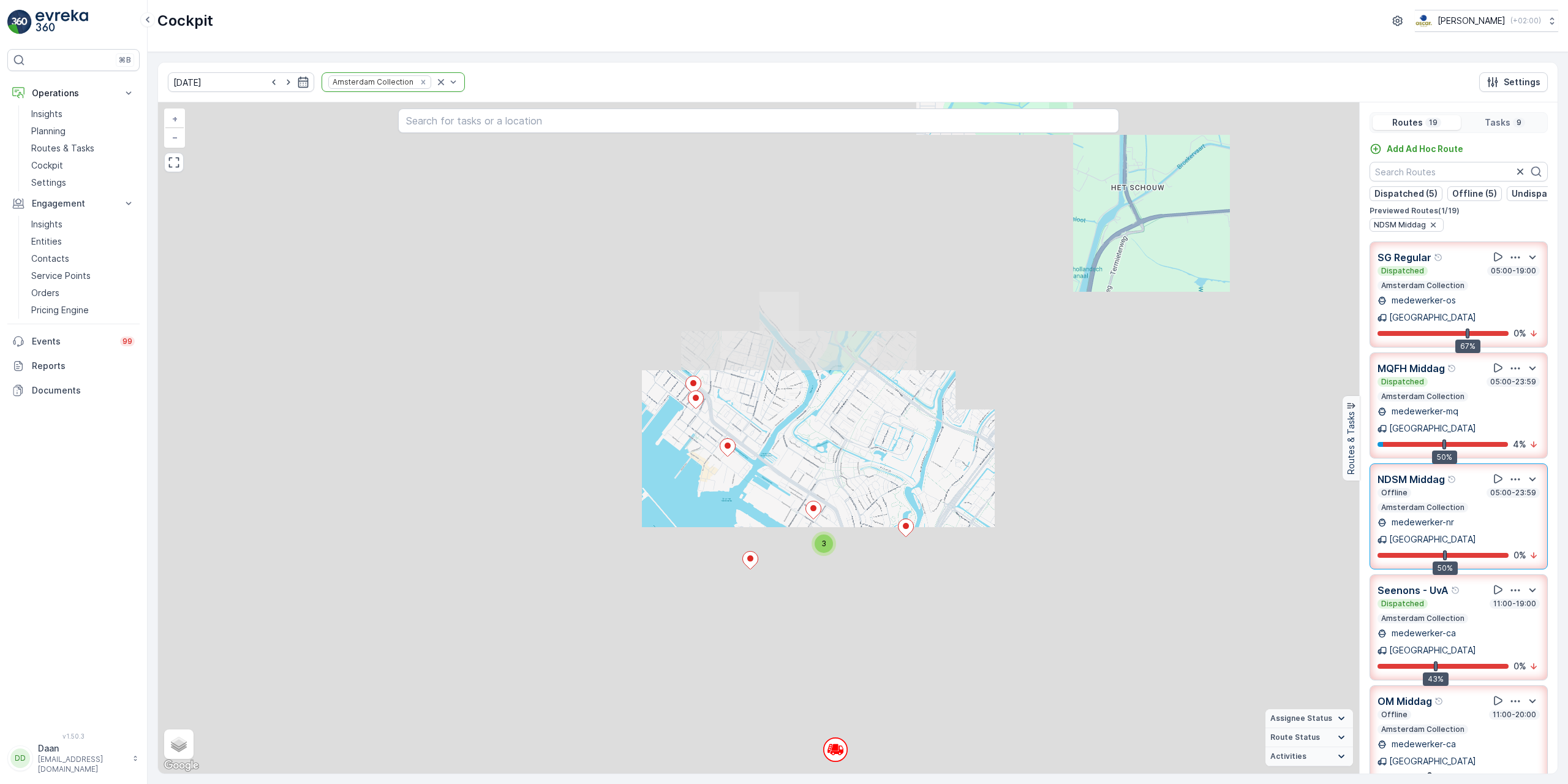
drag, startPoint x: 720, startPoint y: 500, endPoint x: 783, endPoint y: 474, distance: 68.2
click at [783, 474] on div "3 + − Satellite Roadmap Terrain Hybrid Leaflet Keyboard shortcuts Map Data Map …" at bounding box center [758, 438] width 1201 height 671
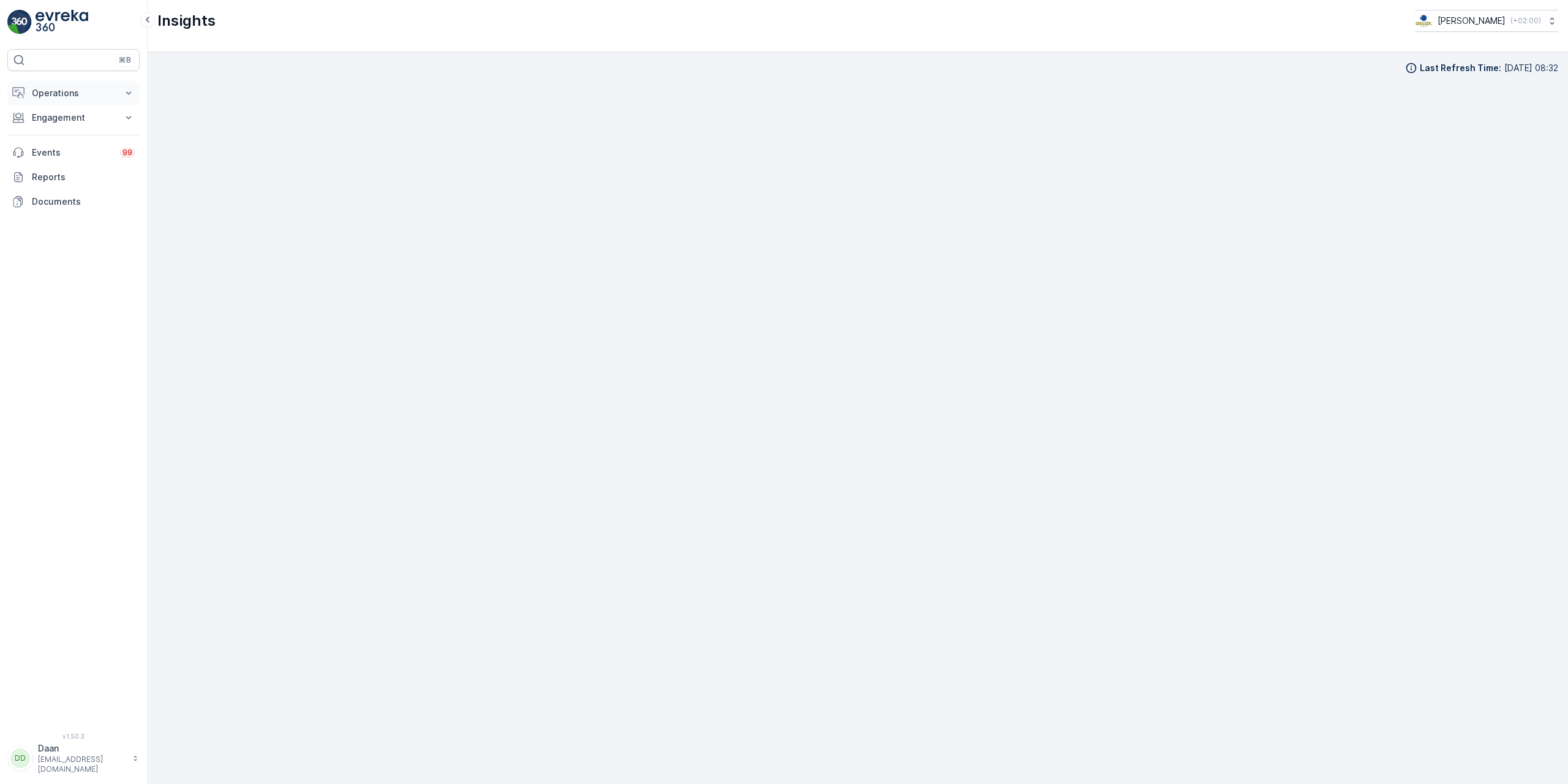
click at [107, 95] on p "Operations" at bounding box center [73, 93] width 83 height 12
click at [89, 150] on p "Routes & Tasks" at bounding box center [63, 148] width 63 height 12
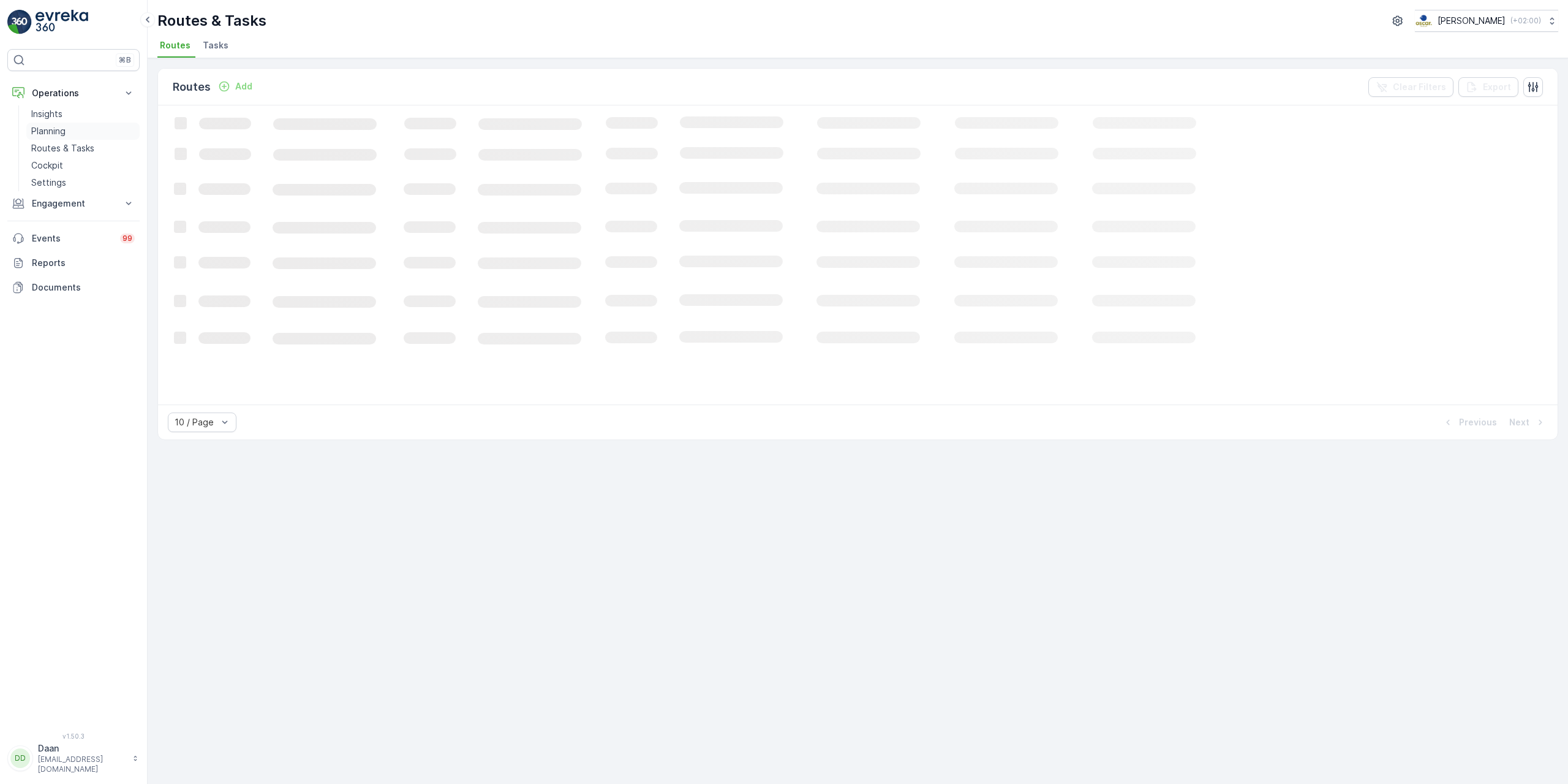
click at [86, 135] on link "Planning" at bounding box center [83, 131] width 113 height 17
click at [243, 49] on span "Task Plans" at bounding box center [246, 45] width 46 height 12
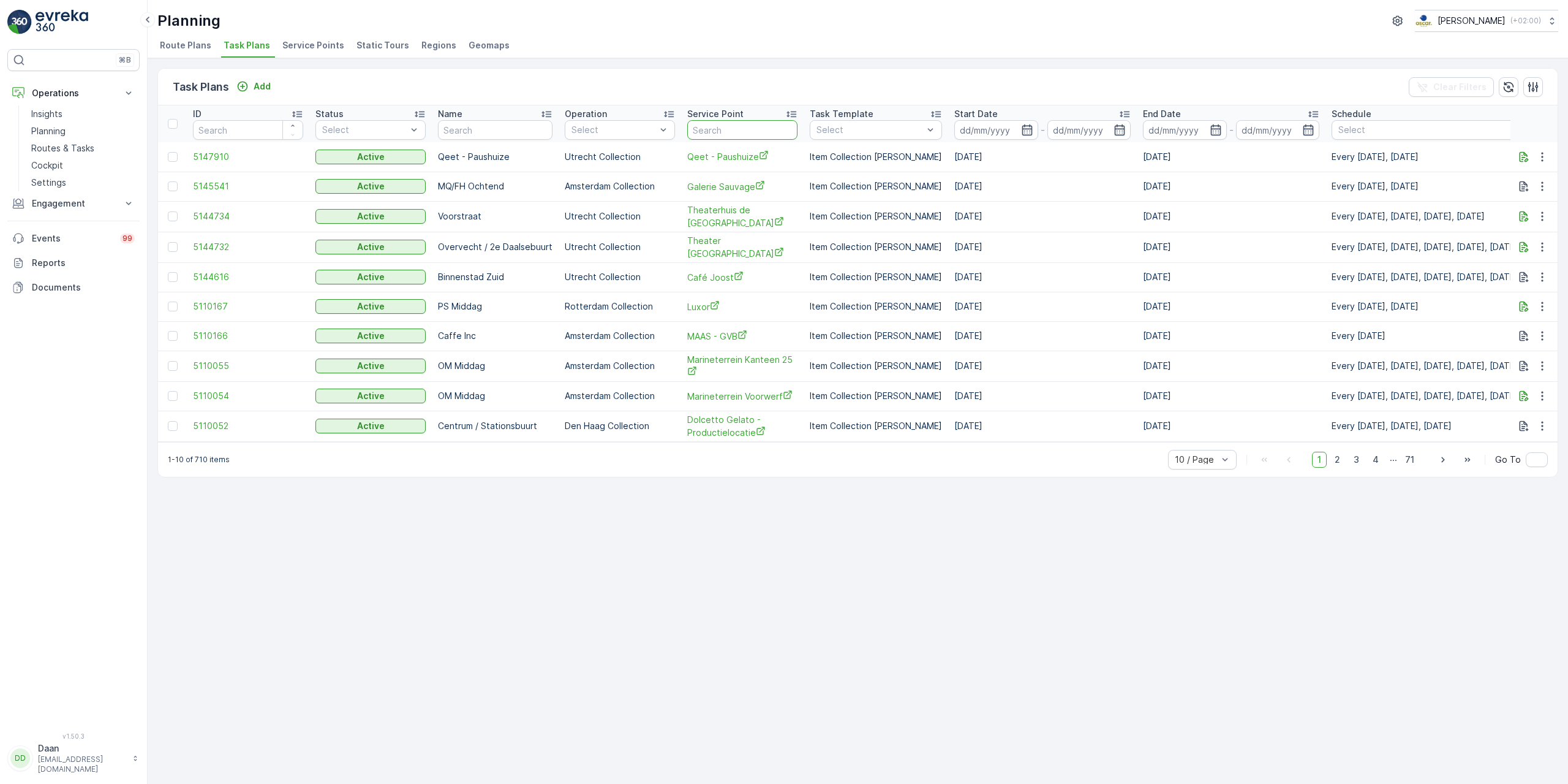
click at [712, 130] on input "text" at bounding box center [742, 130] width 110 height 20
type input "con"
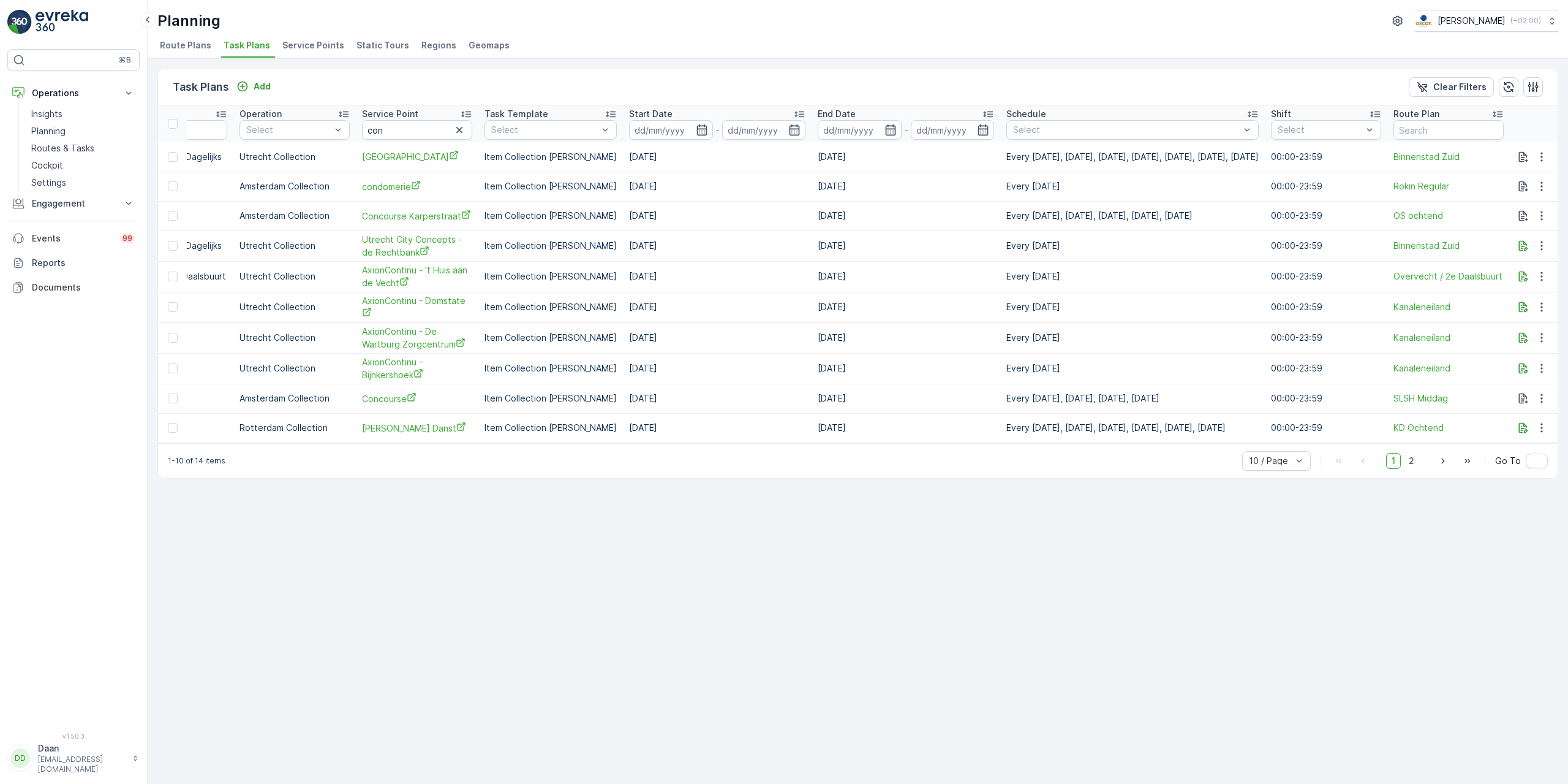
scroll to position [0, 344]
drag, startPoint x: 1201, startPoint y: 449, endPoint x: 1269, endPoint y: 454, distance: 68.2
click at [1269, 454] on div "1-10 of 14 items 10 / Page 1 2 Go To" at bounding box center [858, 460] width 1399 height 35
click at [1180, 466] on div "1-10 of 14 items 10 / Page 1 2 Go To" at bounding box center [858, 460] width 1399 height 35
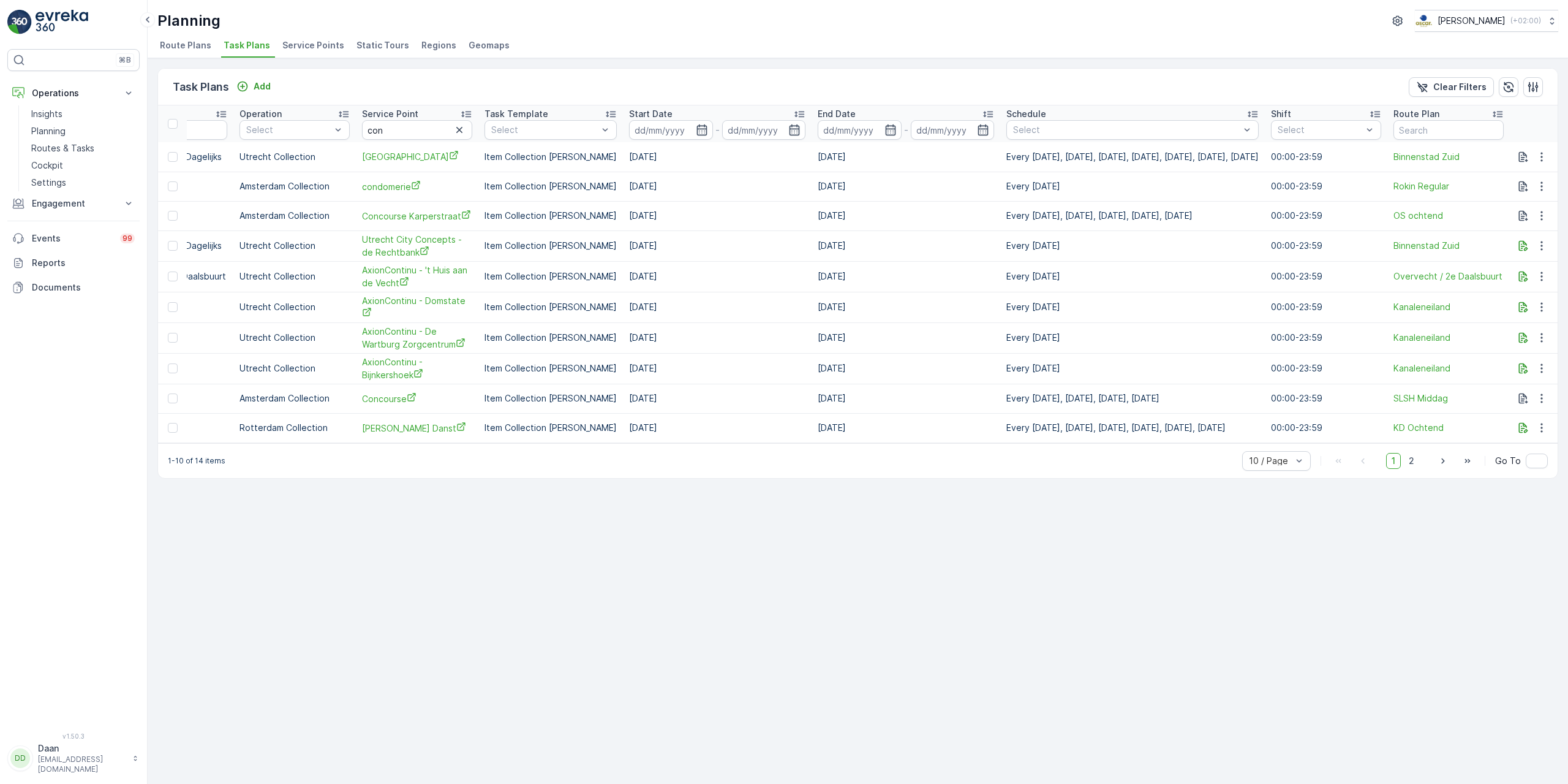
drag, startPoint x: 1149, startPoint y: 85, endPoint x: 959, endPoint y: 110, distance: 191.6
click at [1133, 88] on div "Task Plans Add Clear Filters" at bounding box center [858, 87] width 1399 height 37
click at [305, 51] on li "Service Points" at bounding box center [314, 47] width 69 height 21
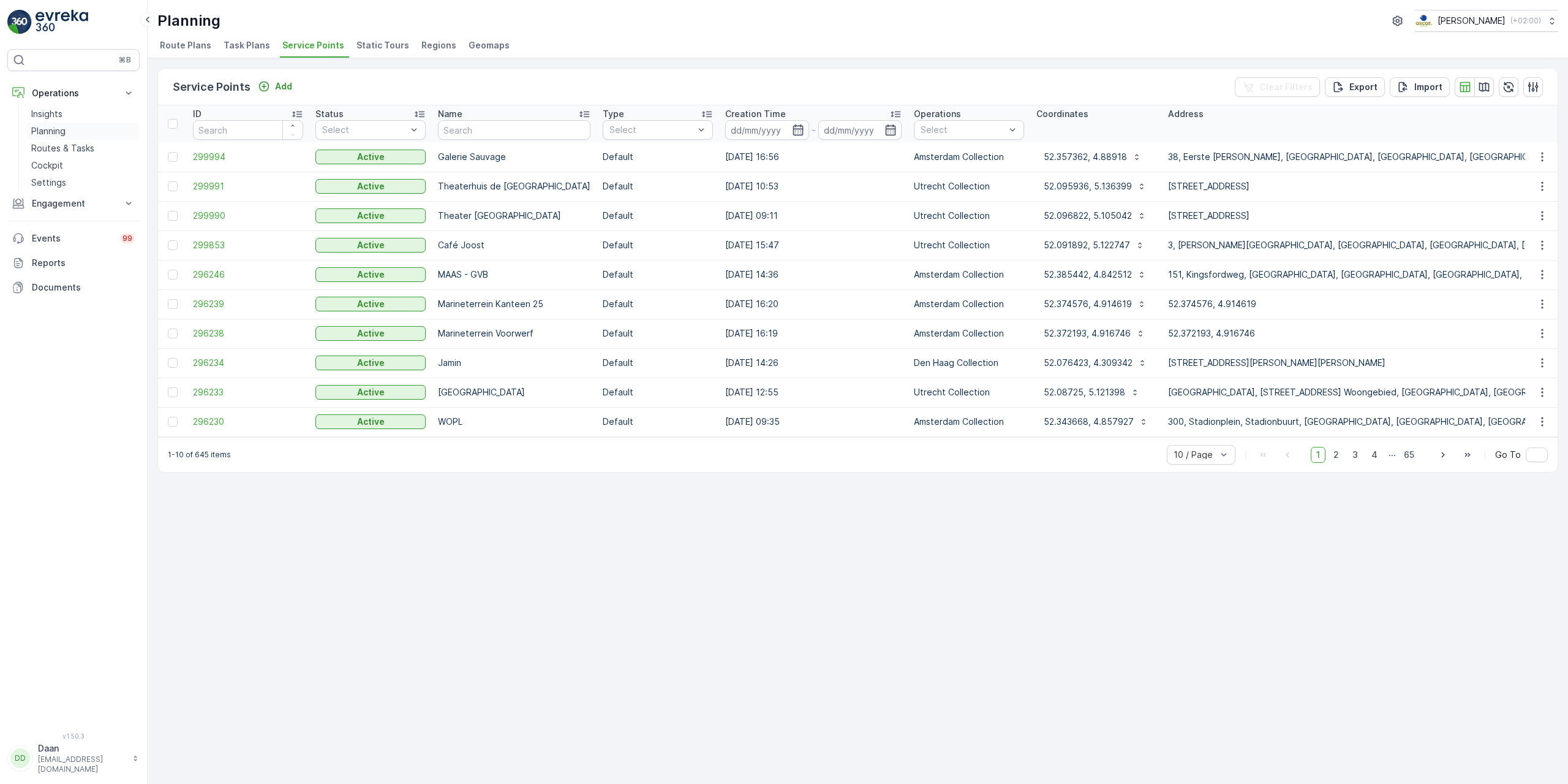
click at [62, 127] on p "Planning" at bounding box center [48, 131] width 34 height 12
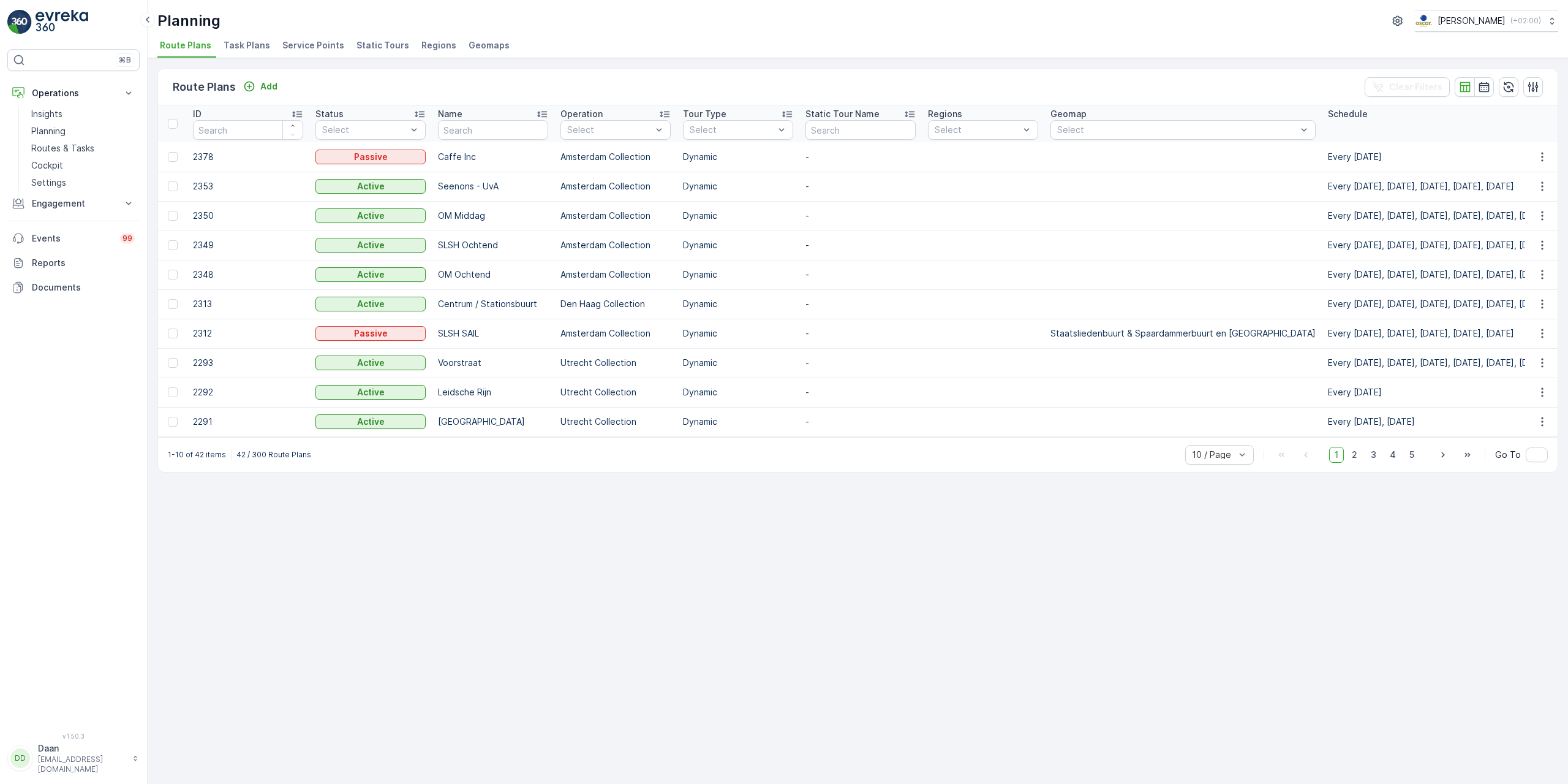
click at [251, 47] on span "Task Plans" at bounding box center [246, 45] width 46 height 12
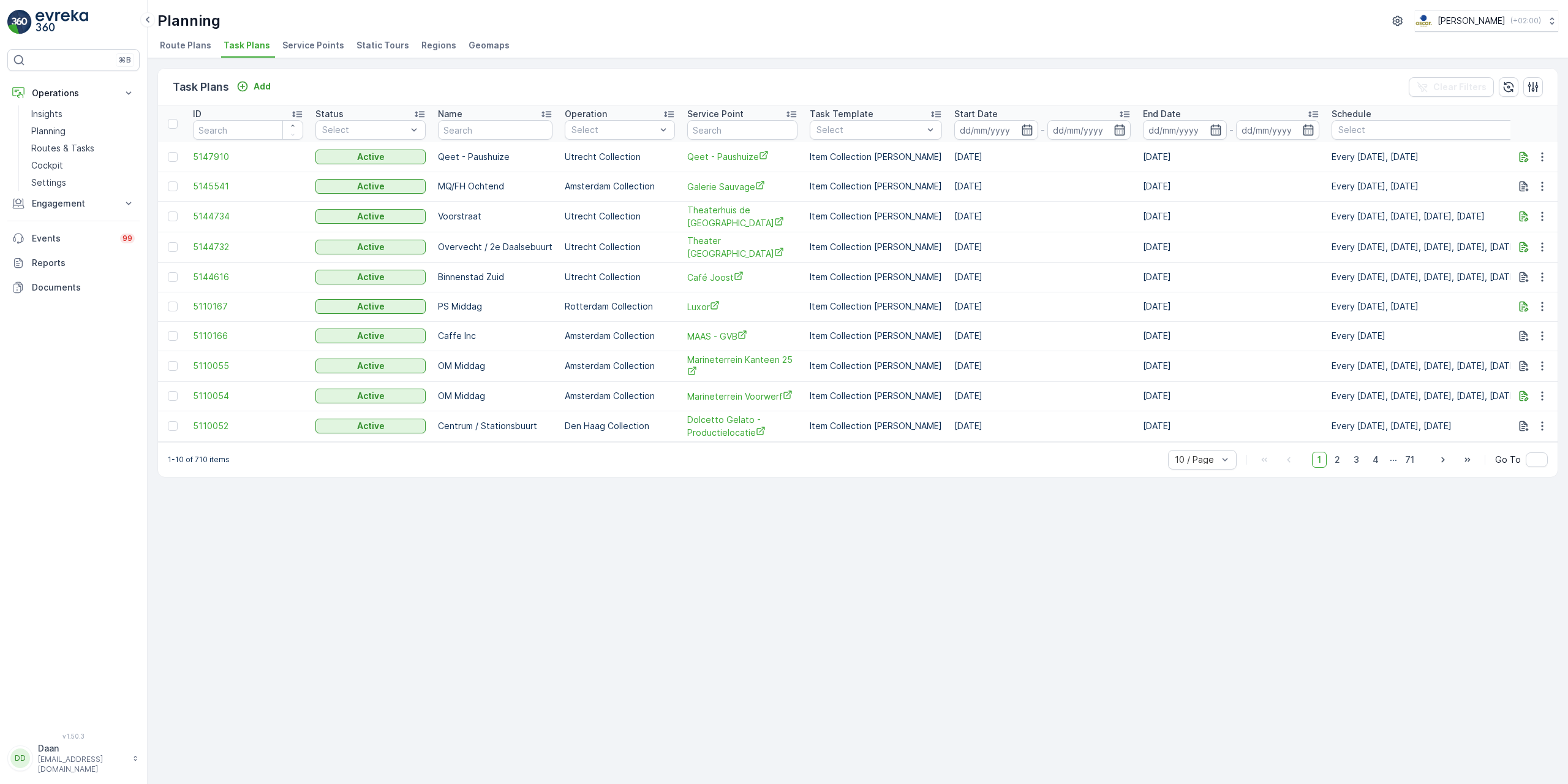
click at [261, 46] on span "Task Plans" at bounding box center [246, 45] width 46 height 12
click at [83, 26] on img at bounding box center [62, 22] width 53 height 24
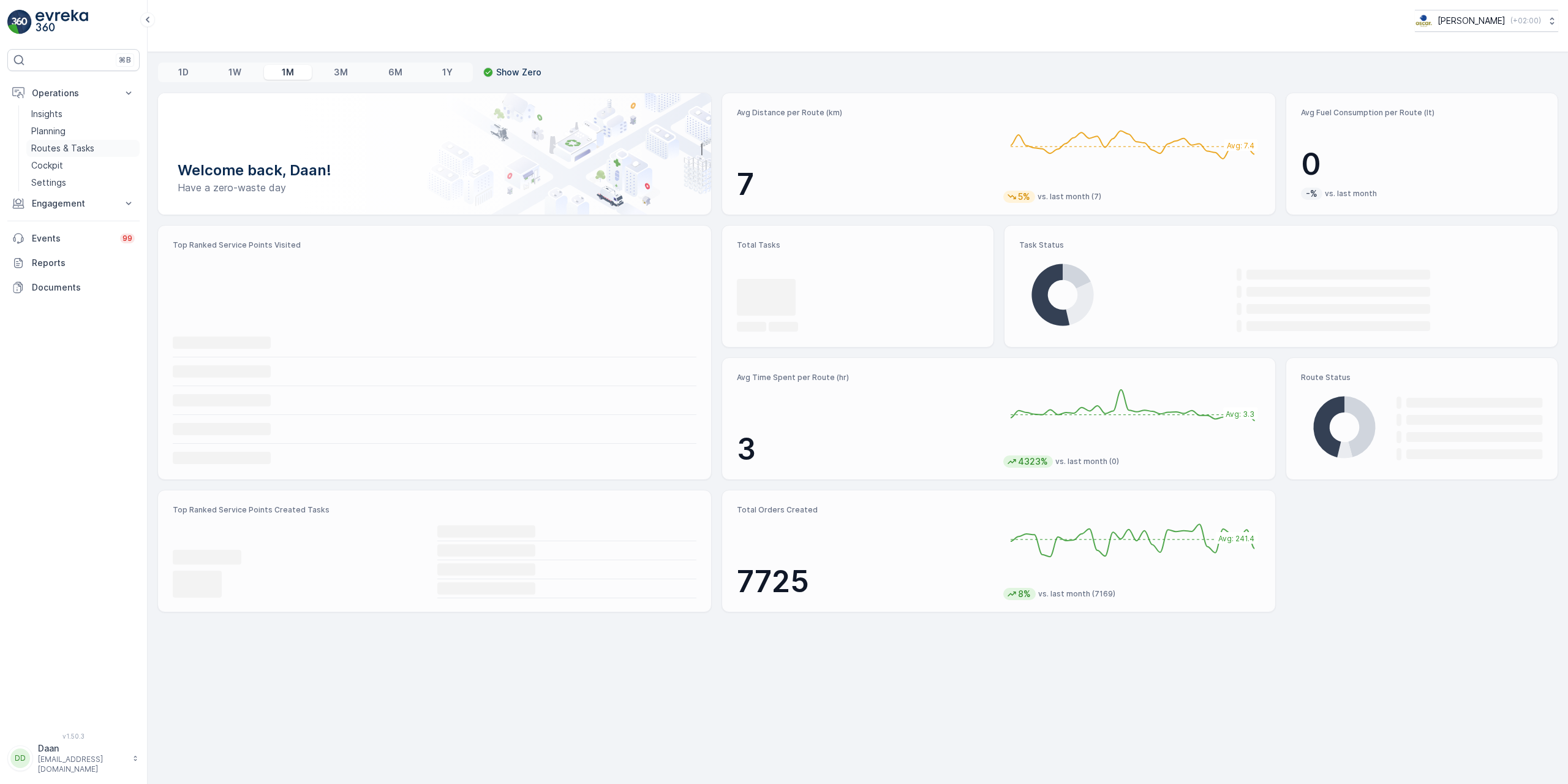
click at [75, 152] on p "Routes & Tasks" at bounding box center [63, 148] width 63 height 12
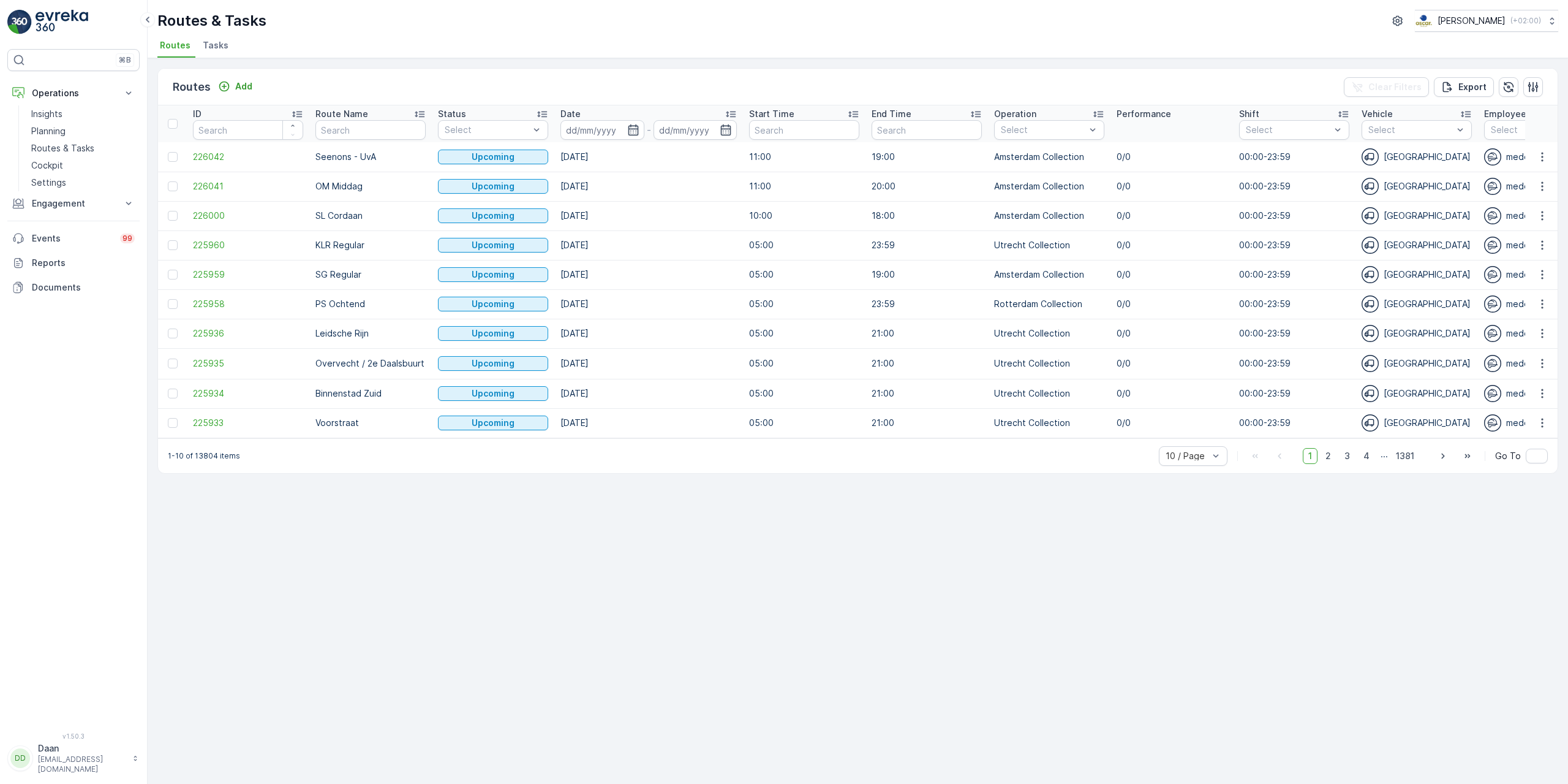
click at [55, 24] on img at bounding box center [62, 22] width 53 height 24
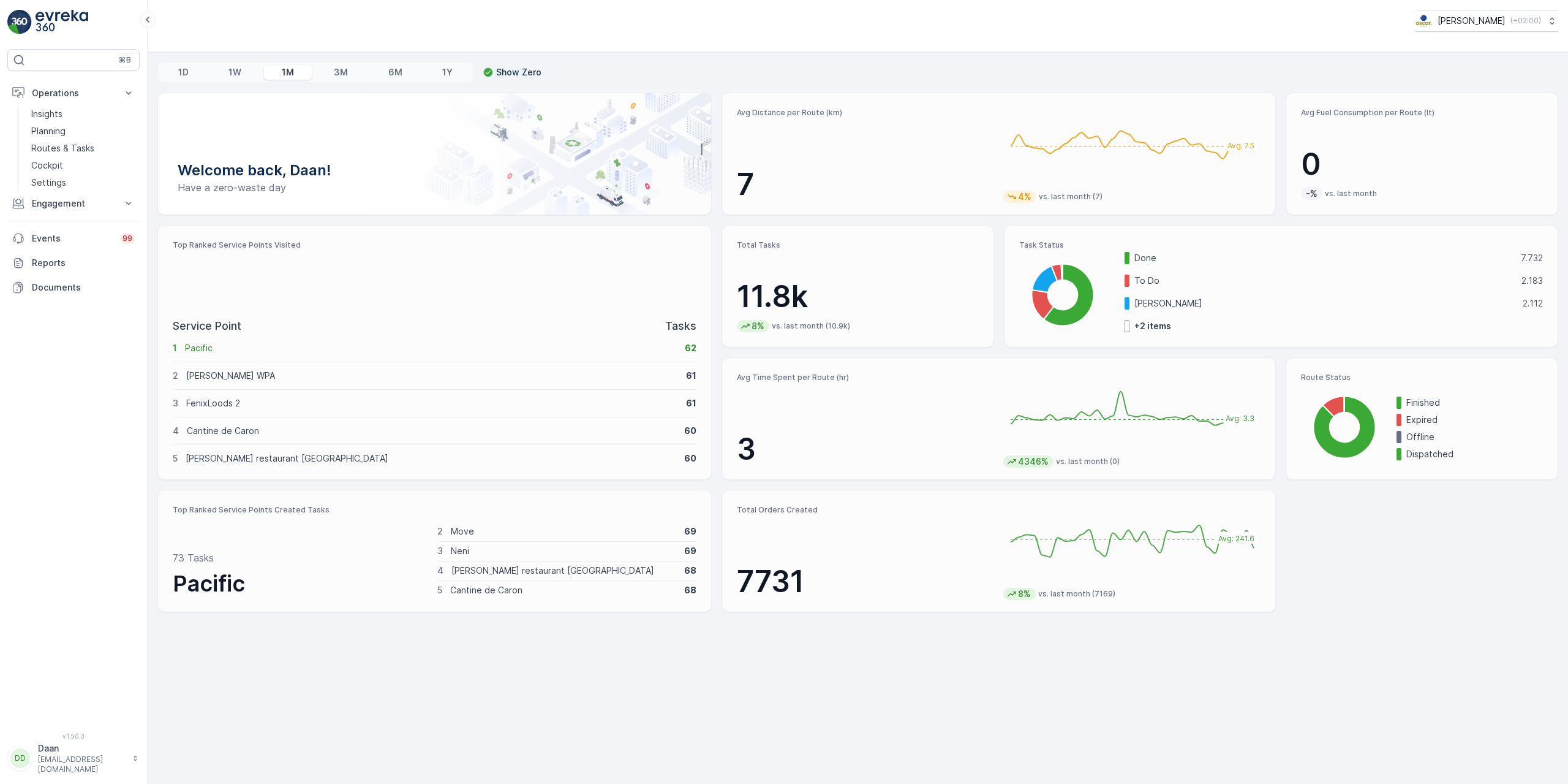
drag, startPoint x: 843, startPoint y: 108, endPoint x: 735, endPoint y: 118, distance: 108.5
click at [735, 118] on div "Avg Distance per Route (km) 7 Avg: 7.5 Wed Aug 20 2025 9.3 km 4% vs. last month…" at bounding box center [999, 154] width 554 height 122
drag, startPoint x: 740, startPoint y: 111, endPoint x: 905, endPoint y: 114, distance: 165.0
click at [905, 114] on p "Avg Distance per Route (km)" at bounding box center [865, 113] width 257 height 10
drag, startPoint x: 873, startPoint y: 139, endPoint x: 791, endPoint y: 172, distance: 88.4
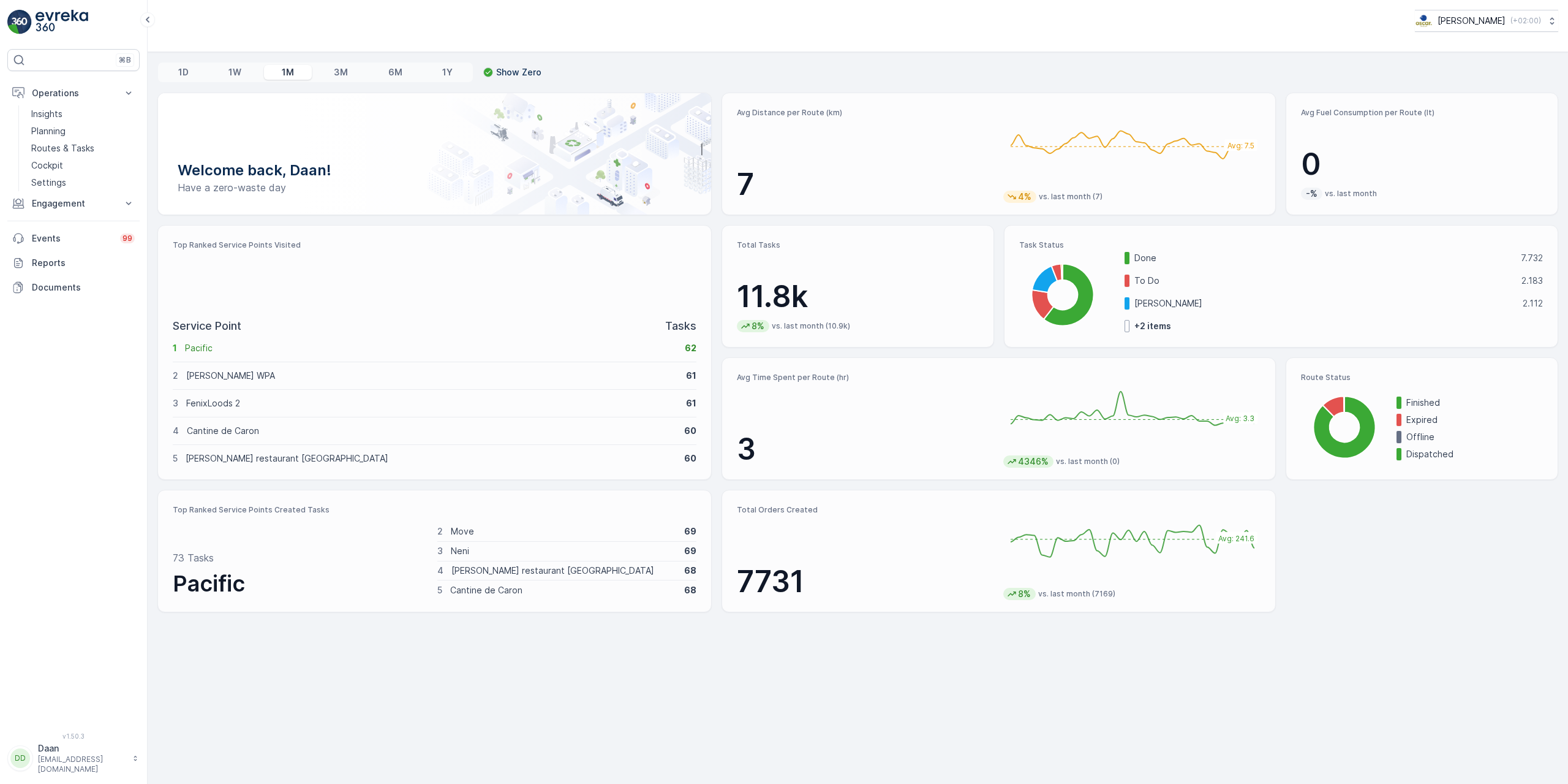
click at [872, 141] on div "Avg Distance per Route (km) 7" at bounding box center [865, 155] width 257 height 95
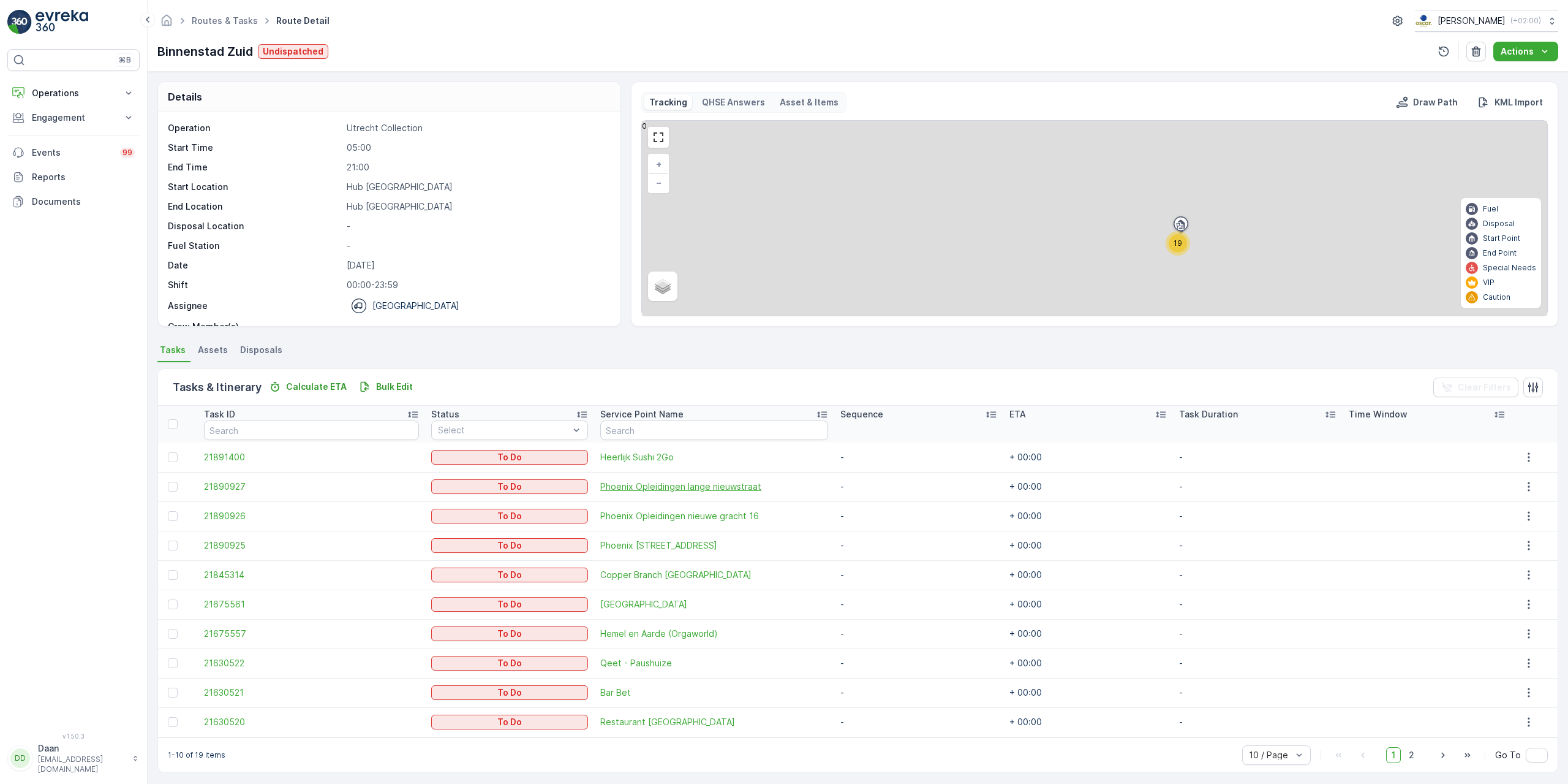
scroll to position [5, 0]
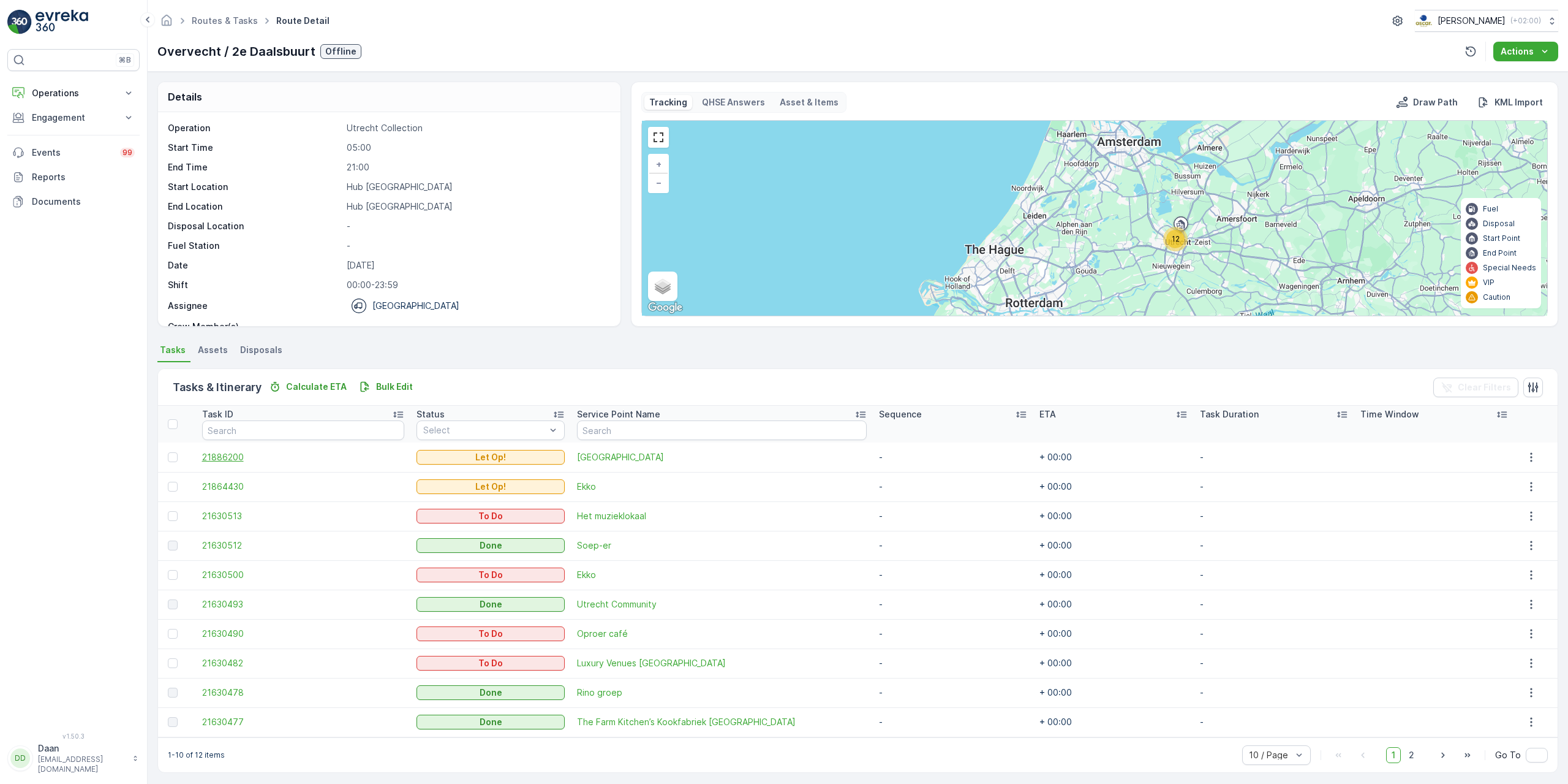
click at [209, 451] on span "21886200" at bounding box center [303, 456] width 203 height 12
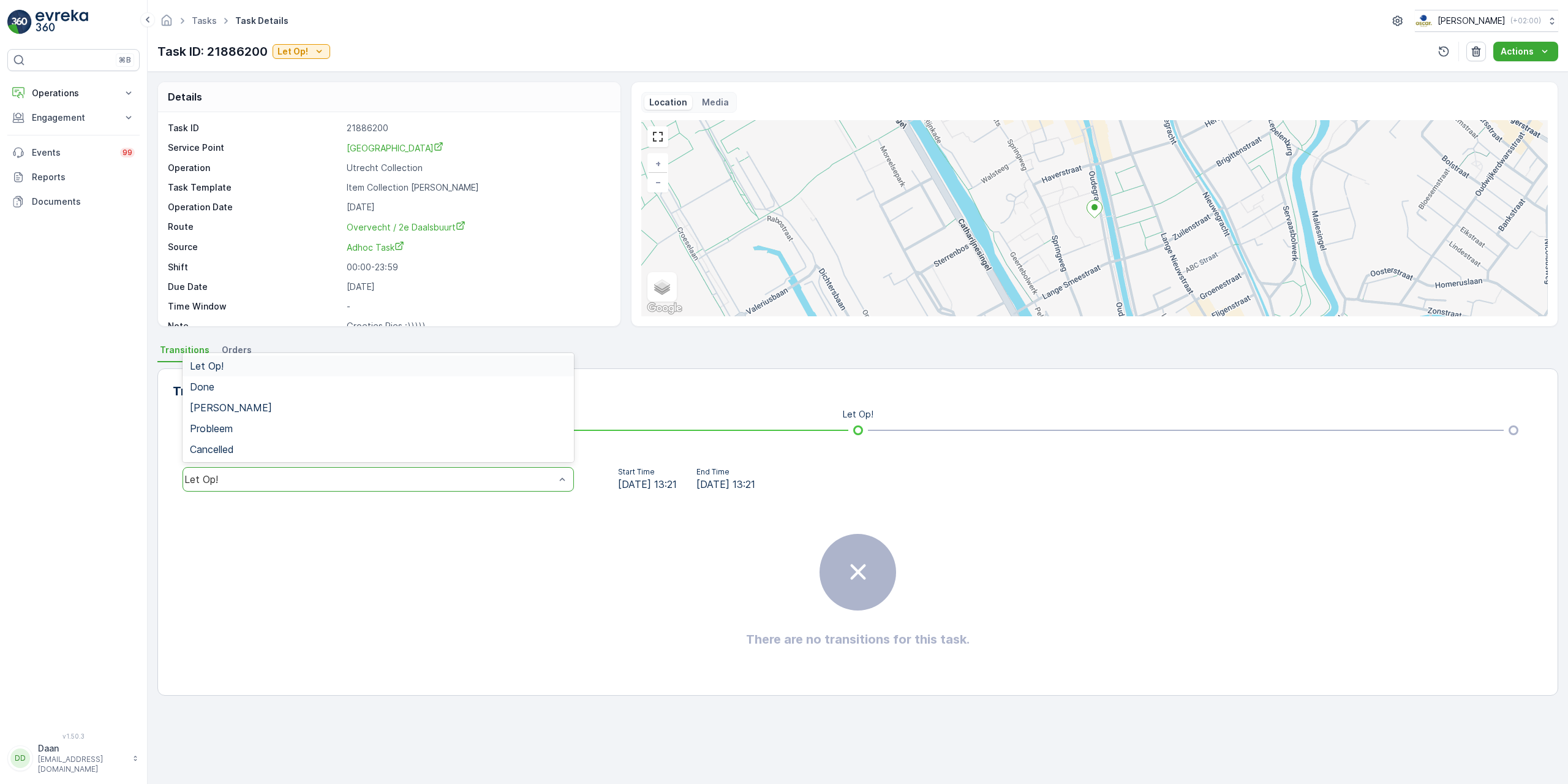
click at [438, 472] on div "Let Op!" at bounding box center [378, 479] width 391 height 24
click at [451, 375] on div "Let Op!" at bounding box center [378, 365] width 391 height 21
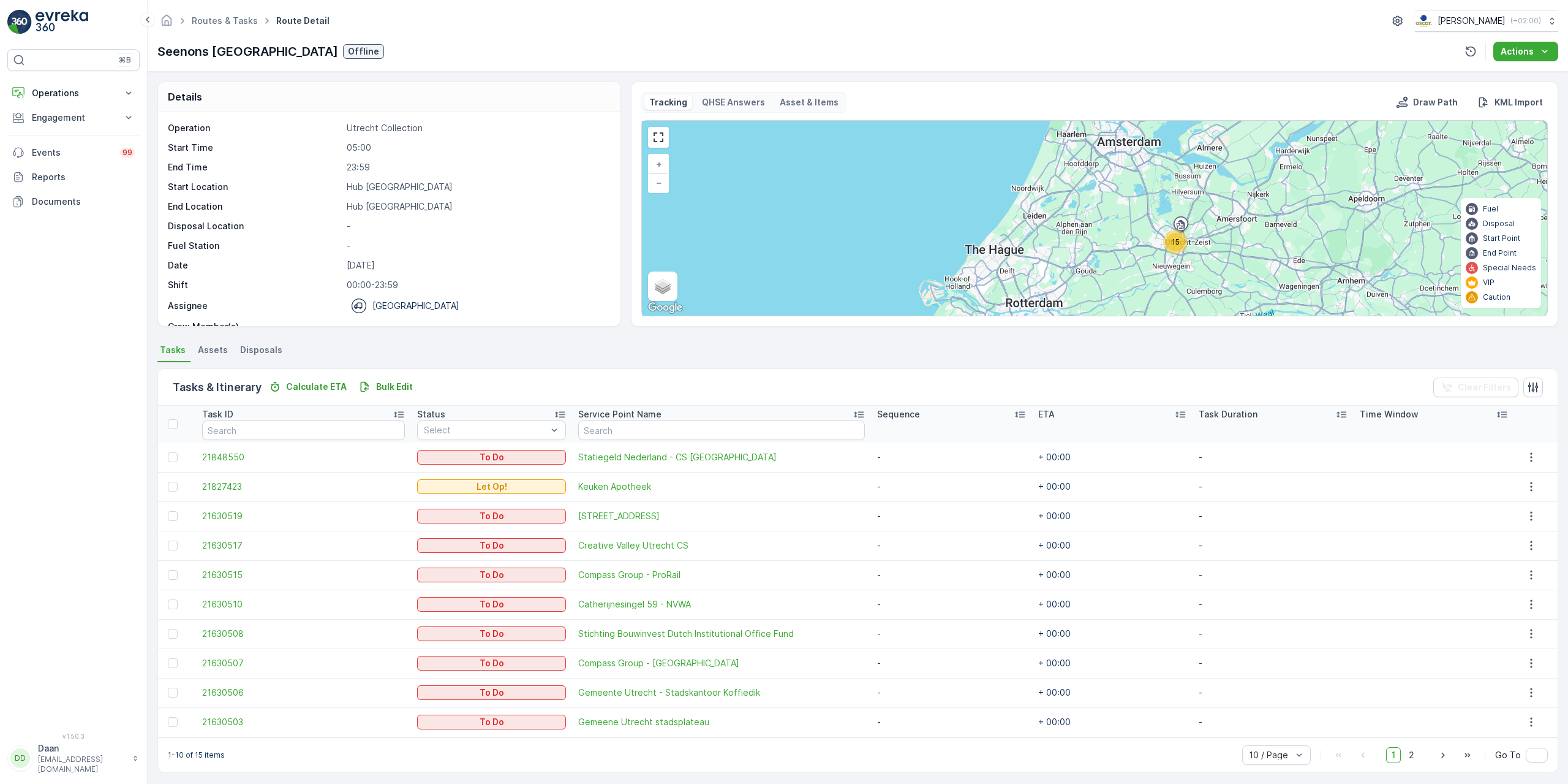
click at [222, 493] on td "21827423" at bounding box center [303, 486] width 216 height 29
click at [224, 492] on span "21827423" at bounding box center [304, 486] width 204 height 12
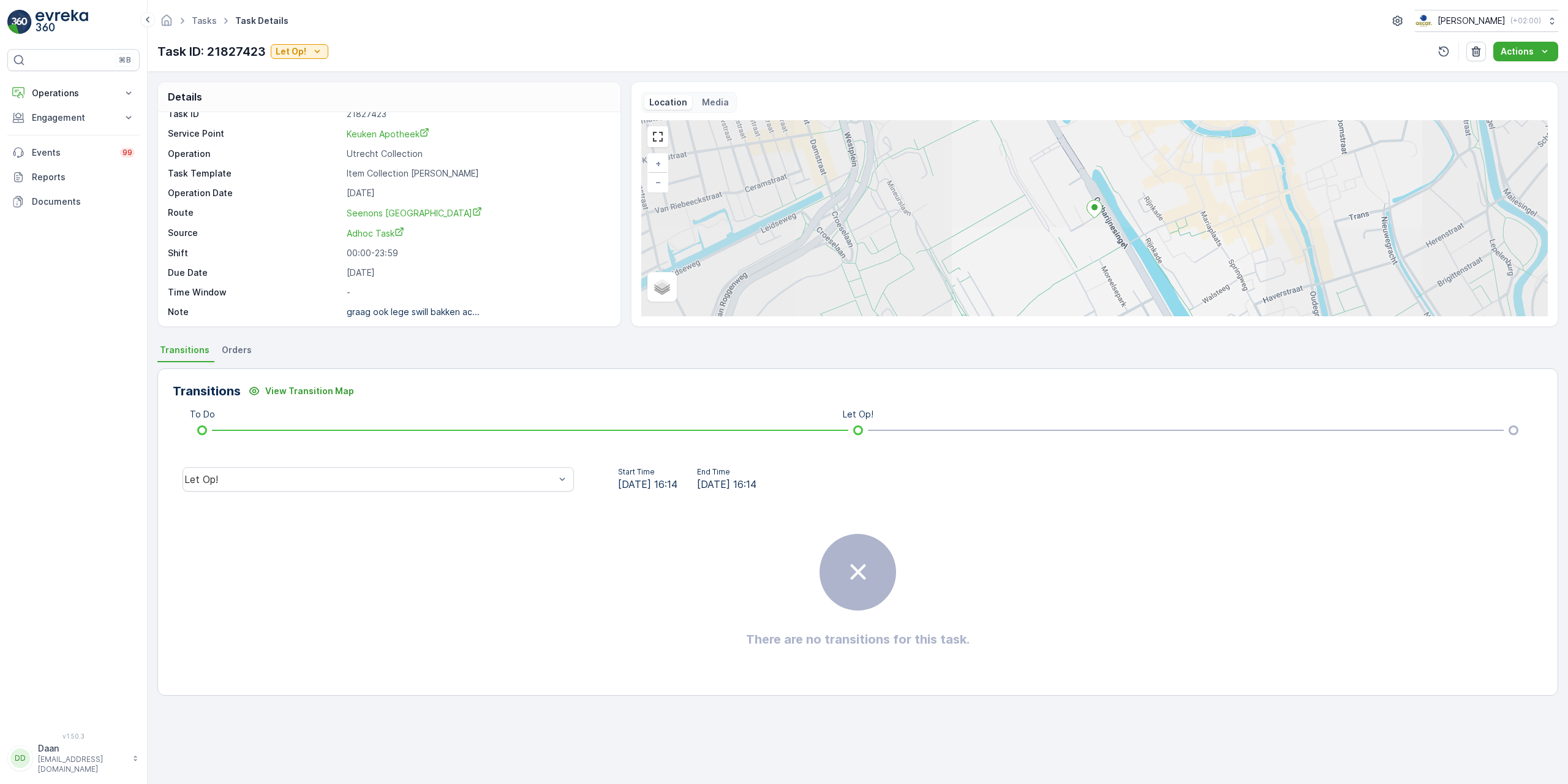
scroll to position [16, 0]
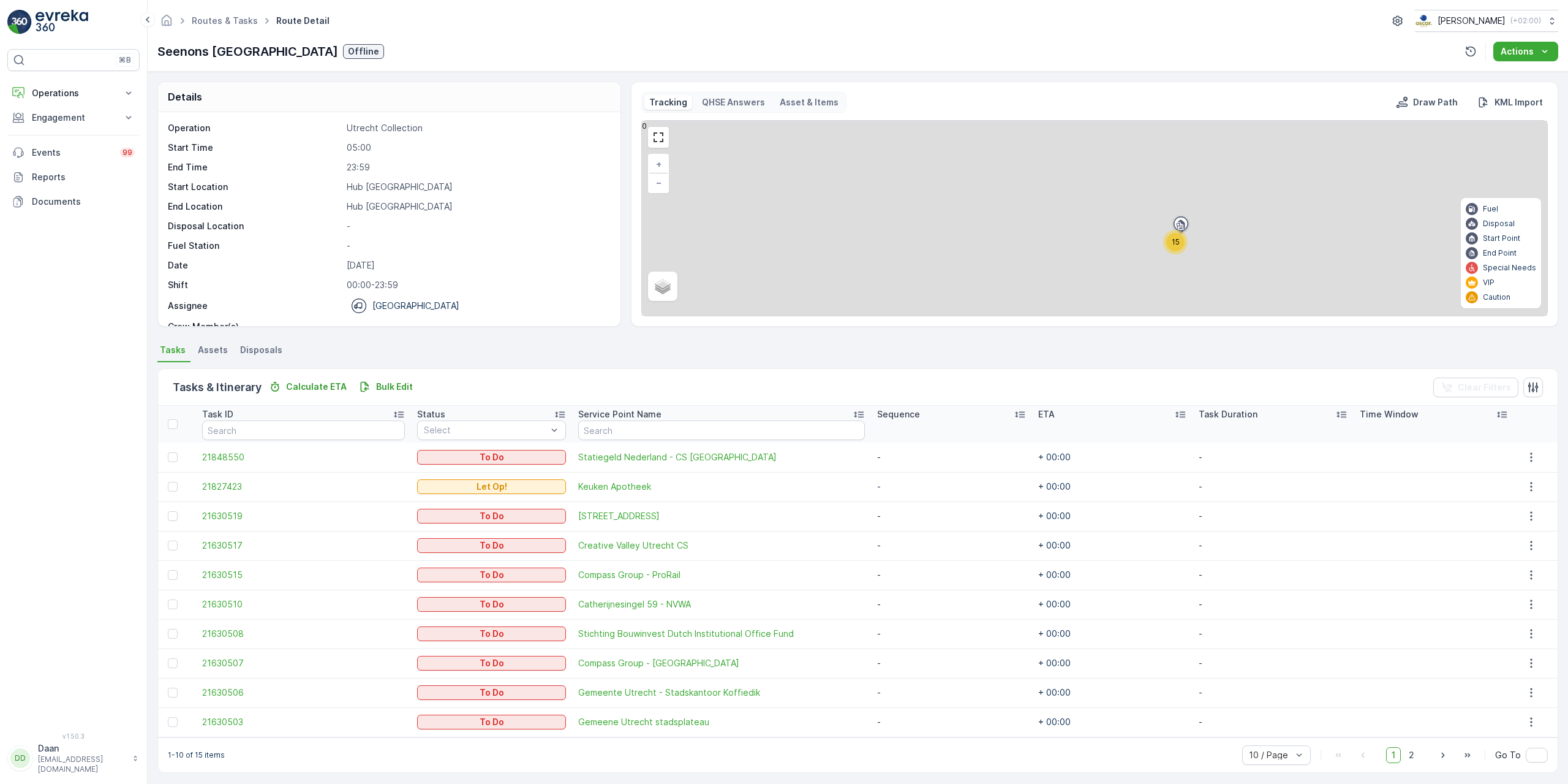
scroll to position [5, 0]
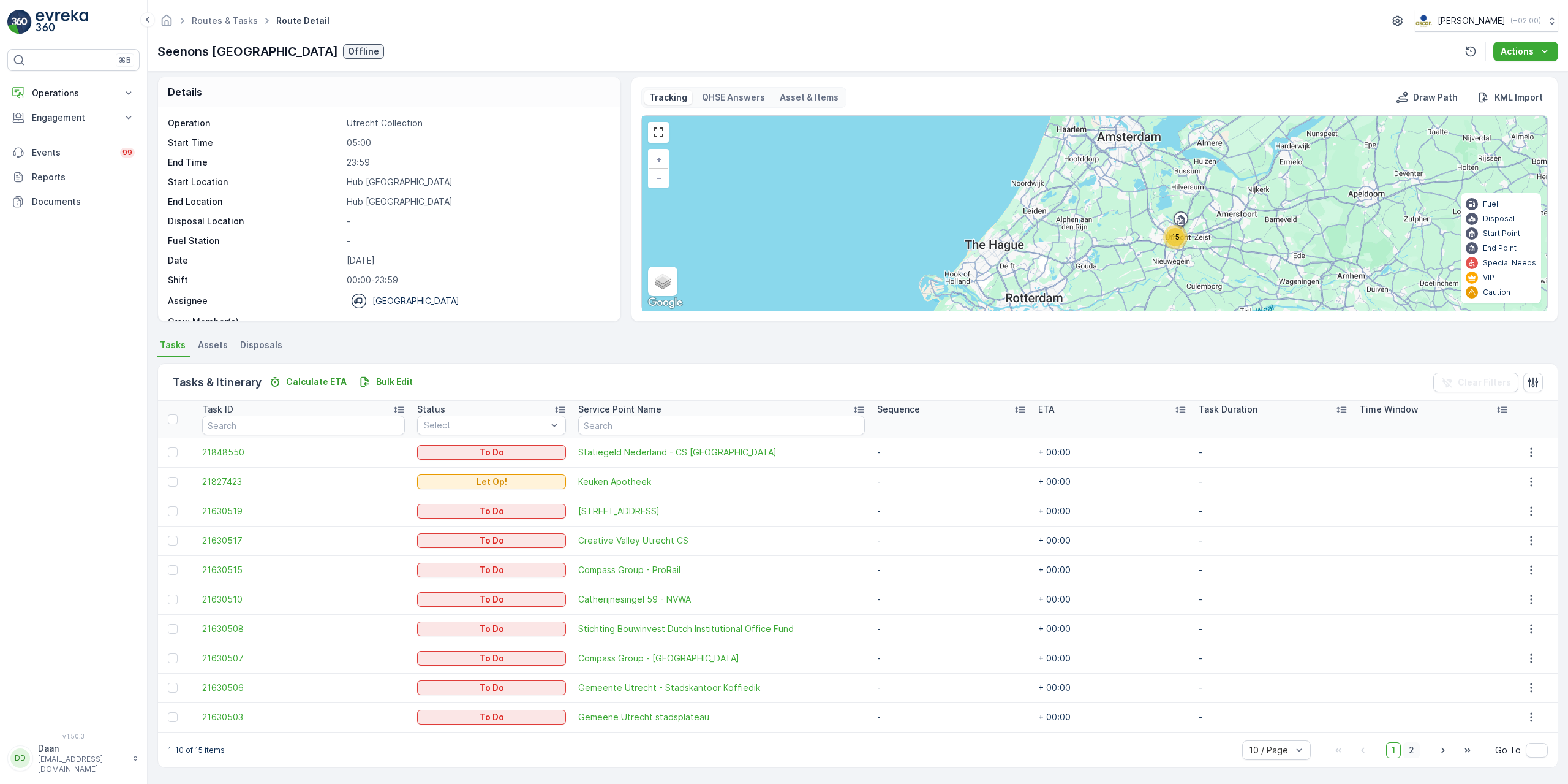
click at [1414, 750] on span "2" at bounding box center [1411, 750] width 16 height 16
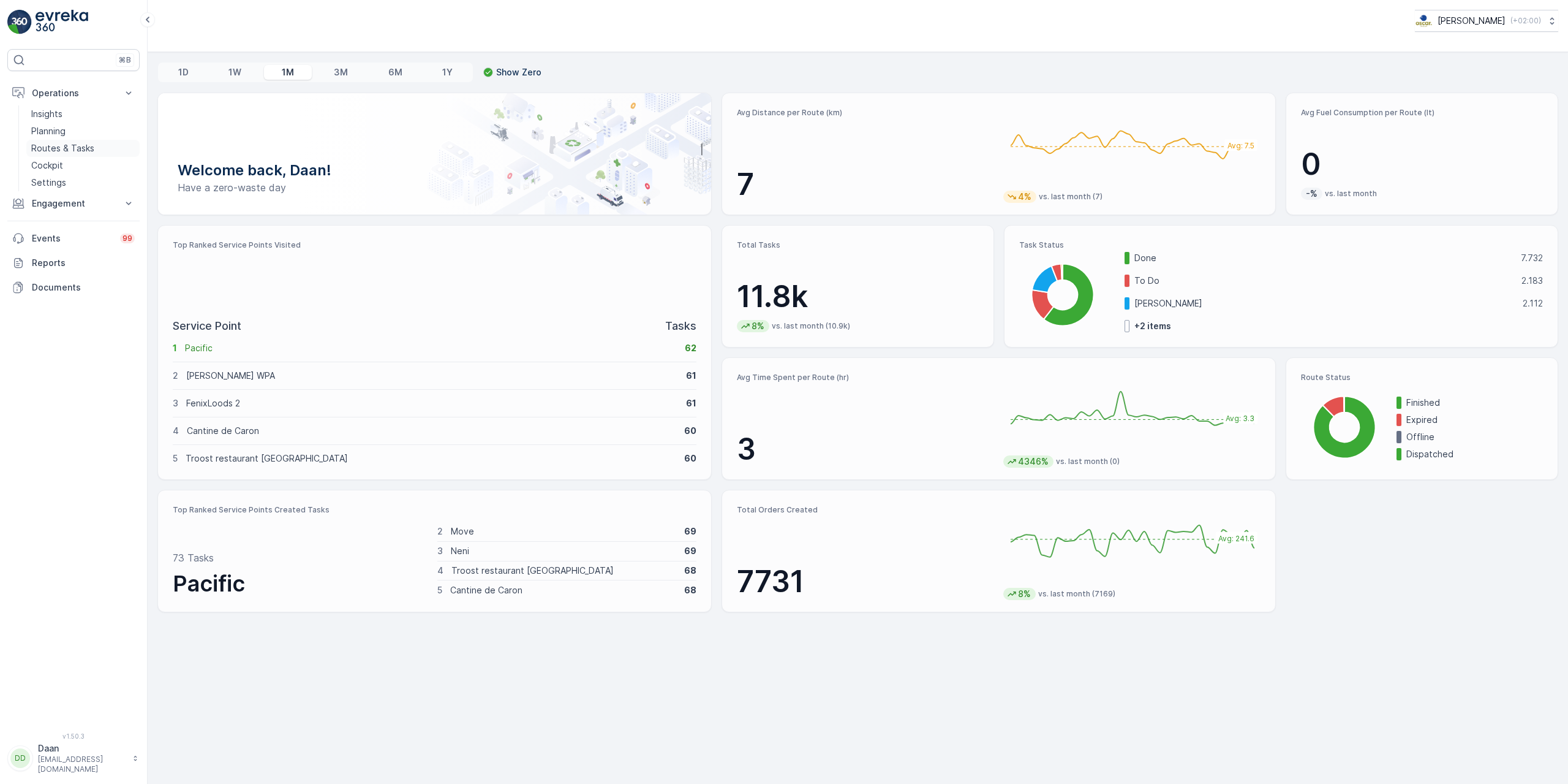
click at [63, 150] on p "Routes & Tasks" at bounding box center [63, 148] width 63 height 12
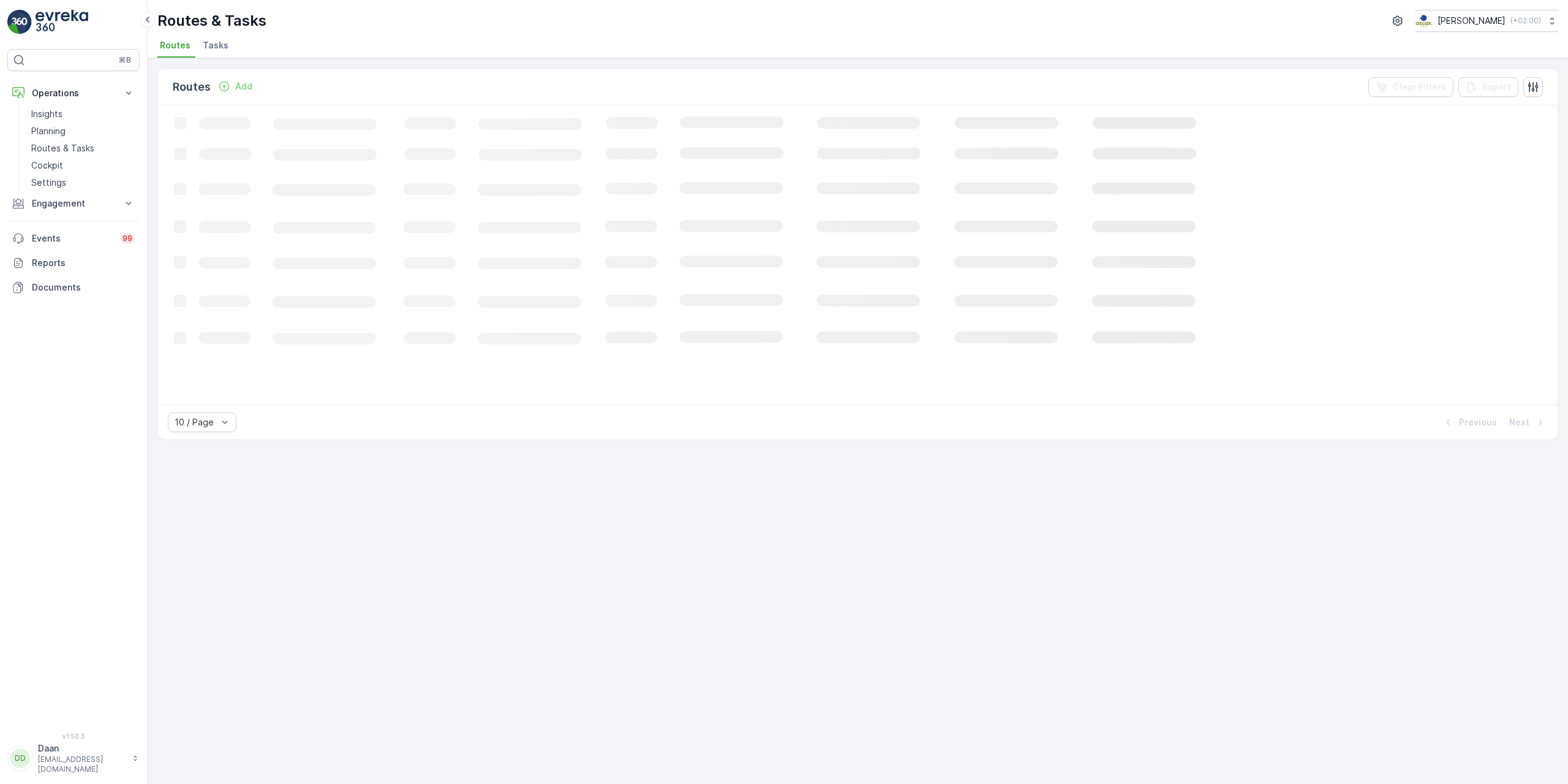
click at [209, 38] on li "Tasks" at bounding box center [216, 47] width 33 height 21
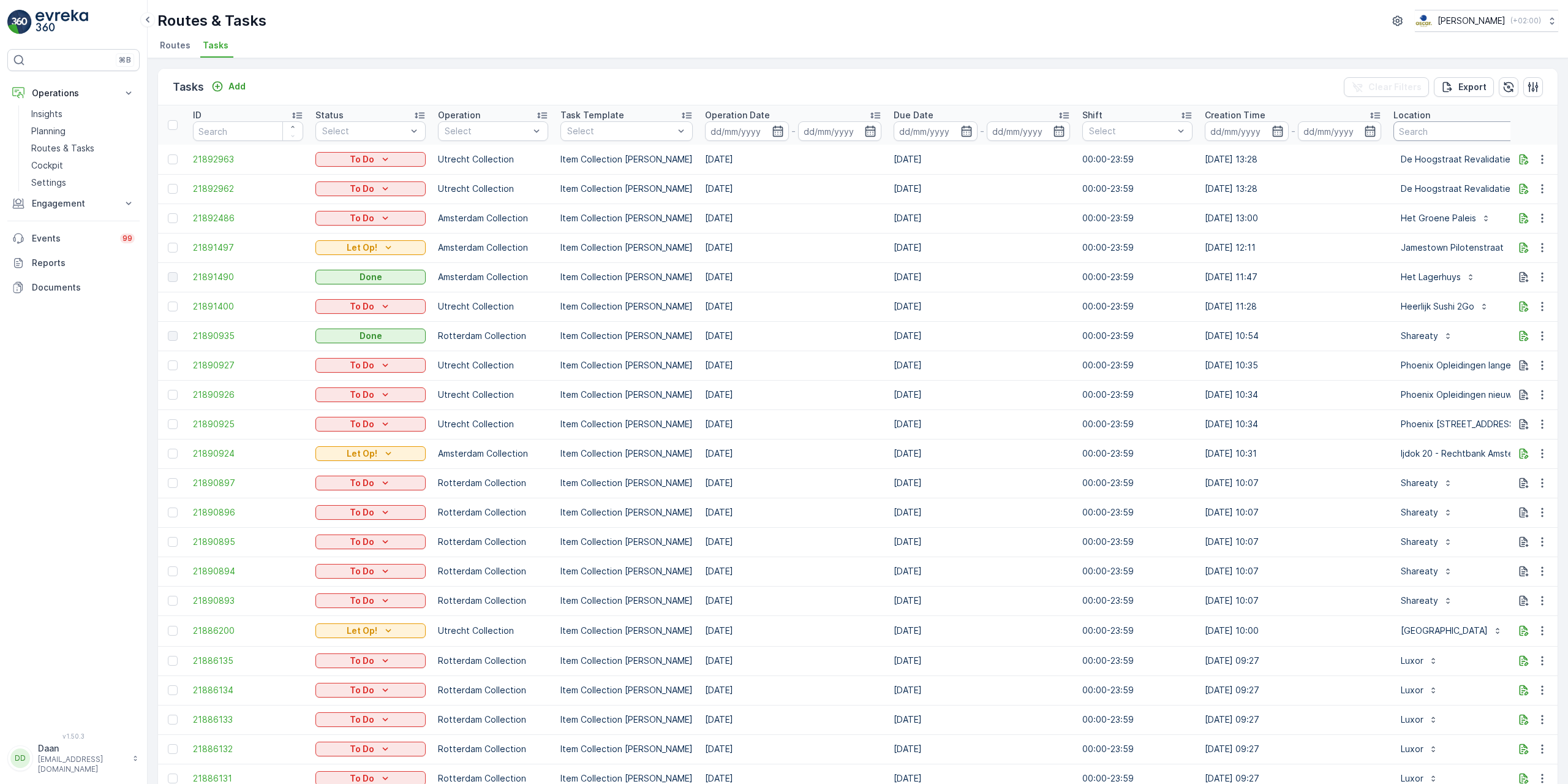
click at [1421, 127] on input "text" at bounding box center [1490, 131] width 194 height 20
type input "[GEOGRAPHIC_DATA]"
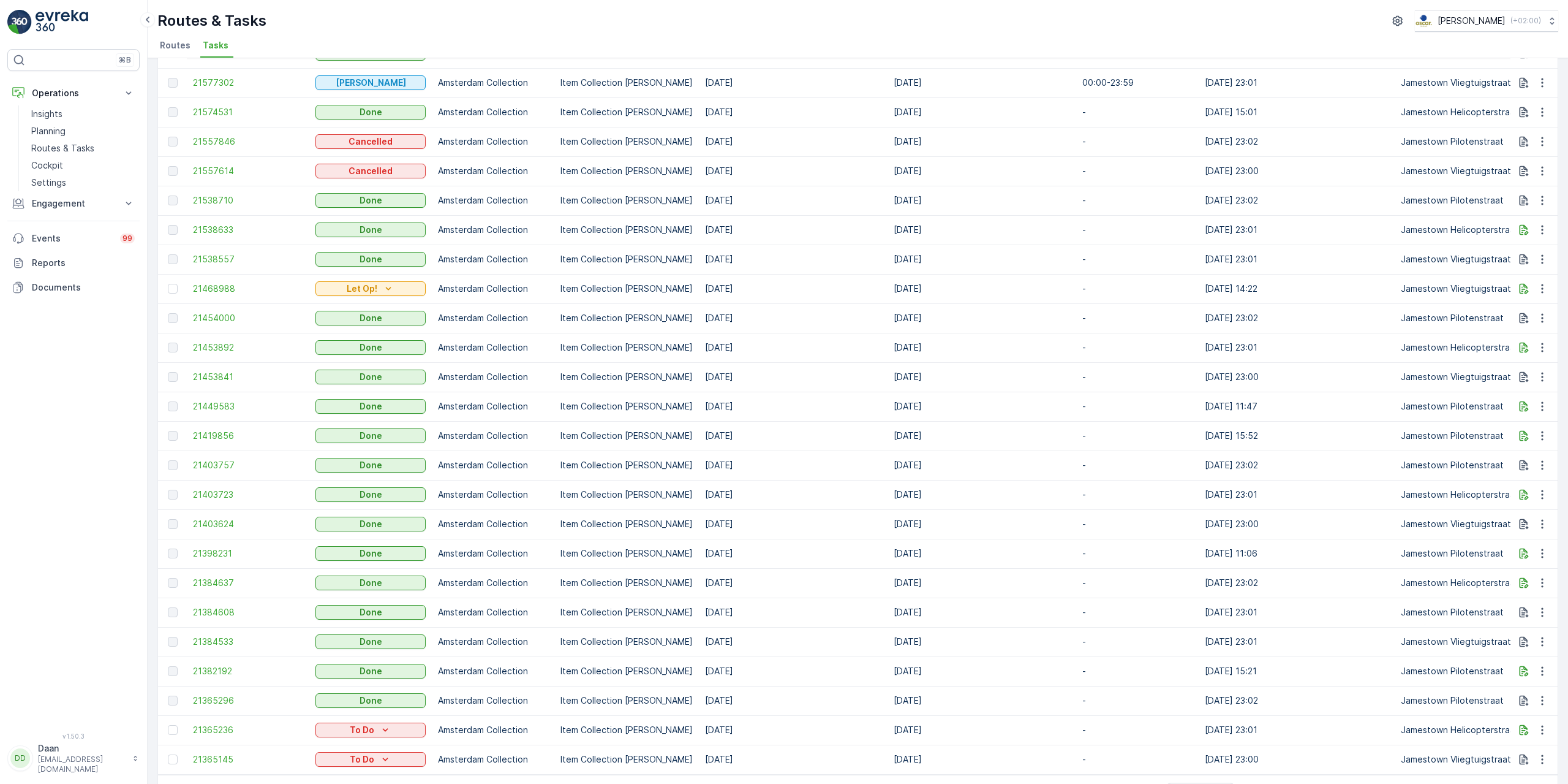
scroll to position [884, 0]
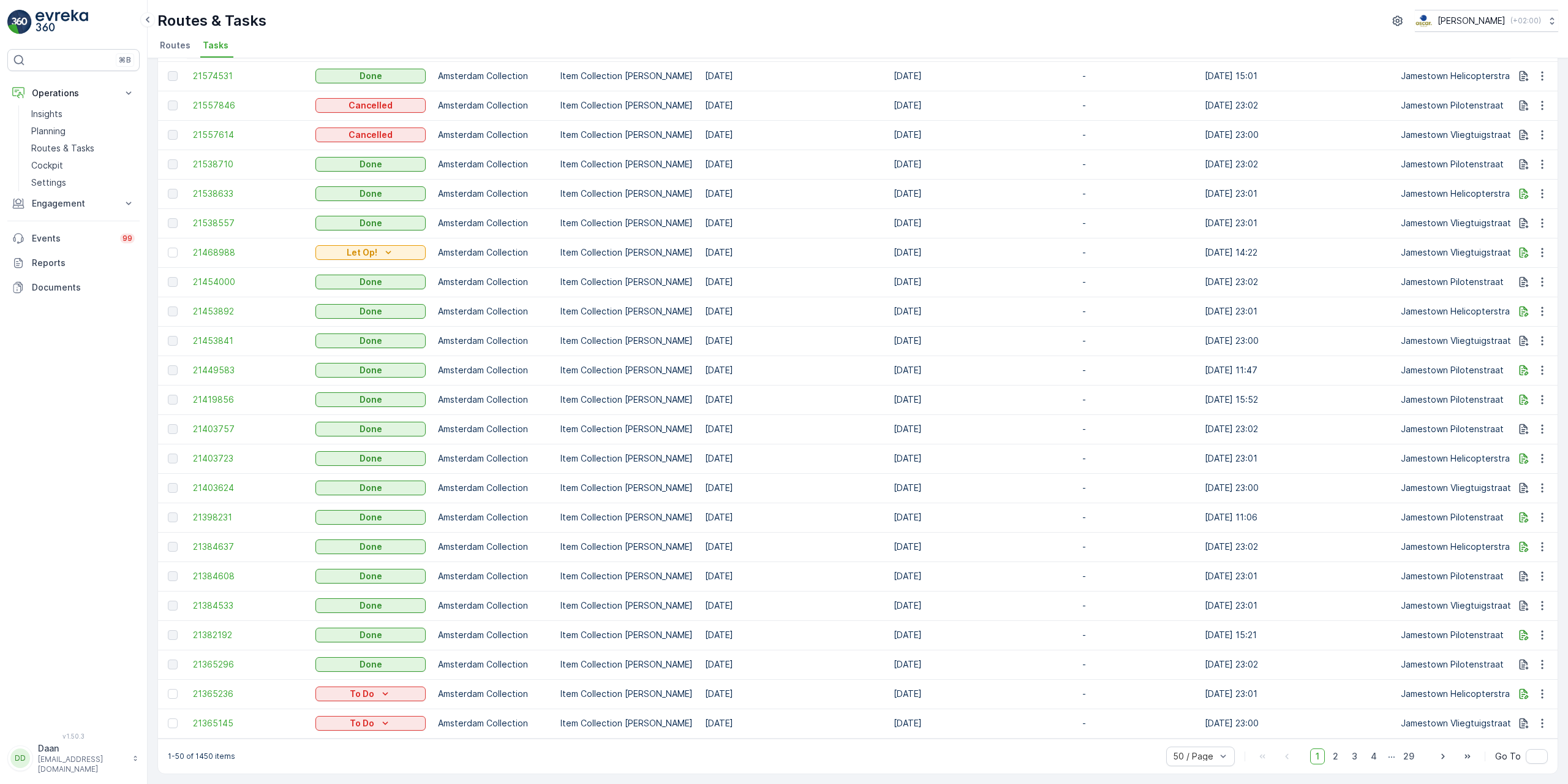
drag, startPoint x: 1330, startPoint y: 560, endPoint x: 1335, endPoint y: 552, distance: 9.4
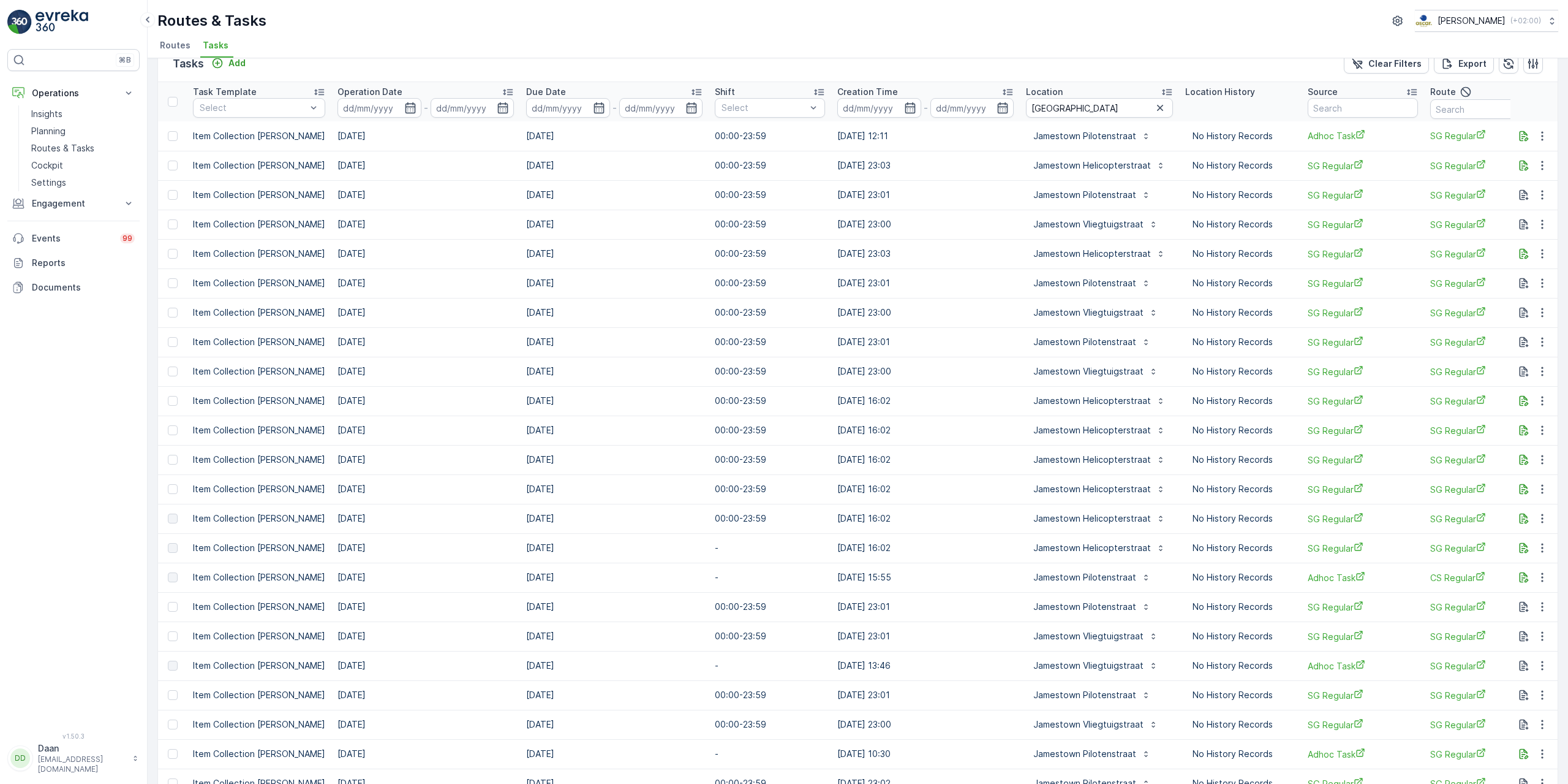
scroll to position [0, 0]
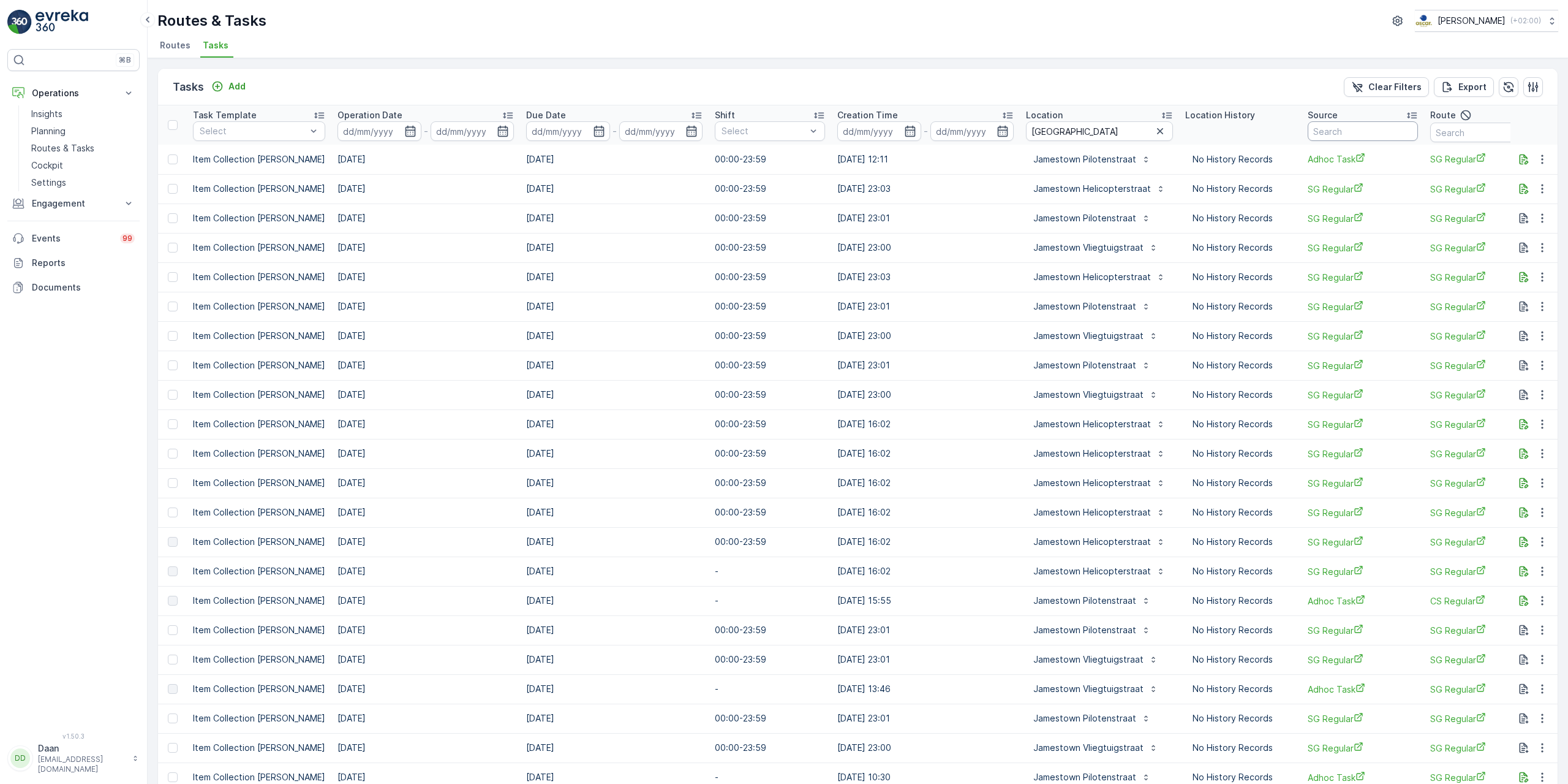
click at [1348, 130] on input "text" at bounding box center [1362, 131] width 110 height 20
type input "SG"
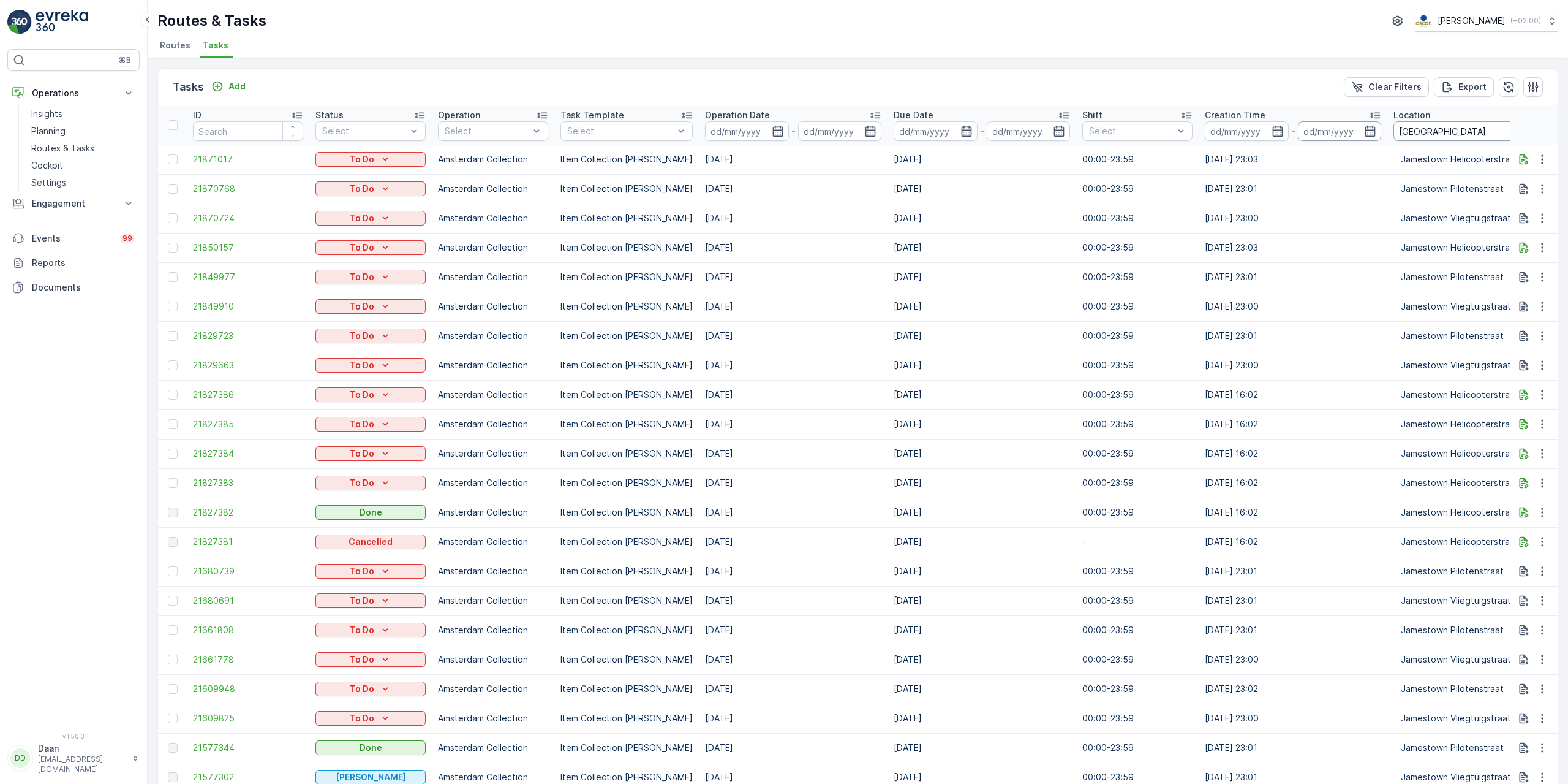
drag, startPoint x: 1447, startPoint y: 133, endPoint x: 1356, endPoint y: 139, distance: 91.2
click at [1356, 139] on tr "ID Status Select Operation Select Task Template Select Operation Date - Due Dat…" at bounding box center [1121, 125] width 1926 height 39
type input "ijver"
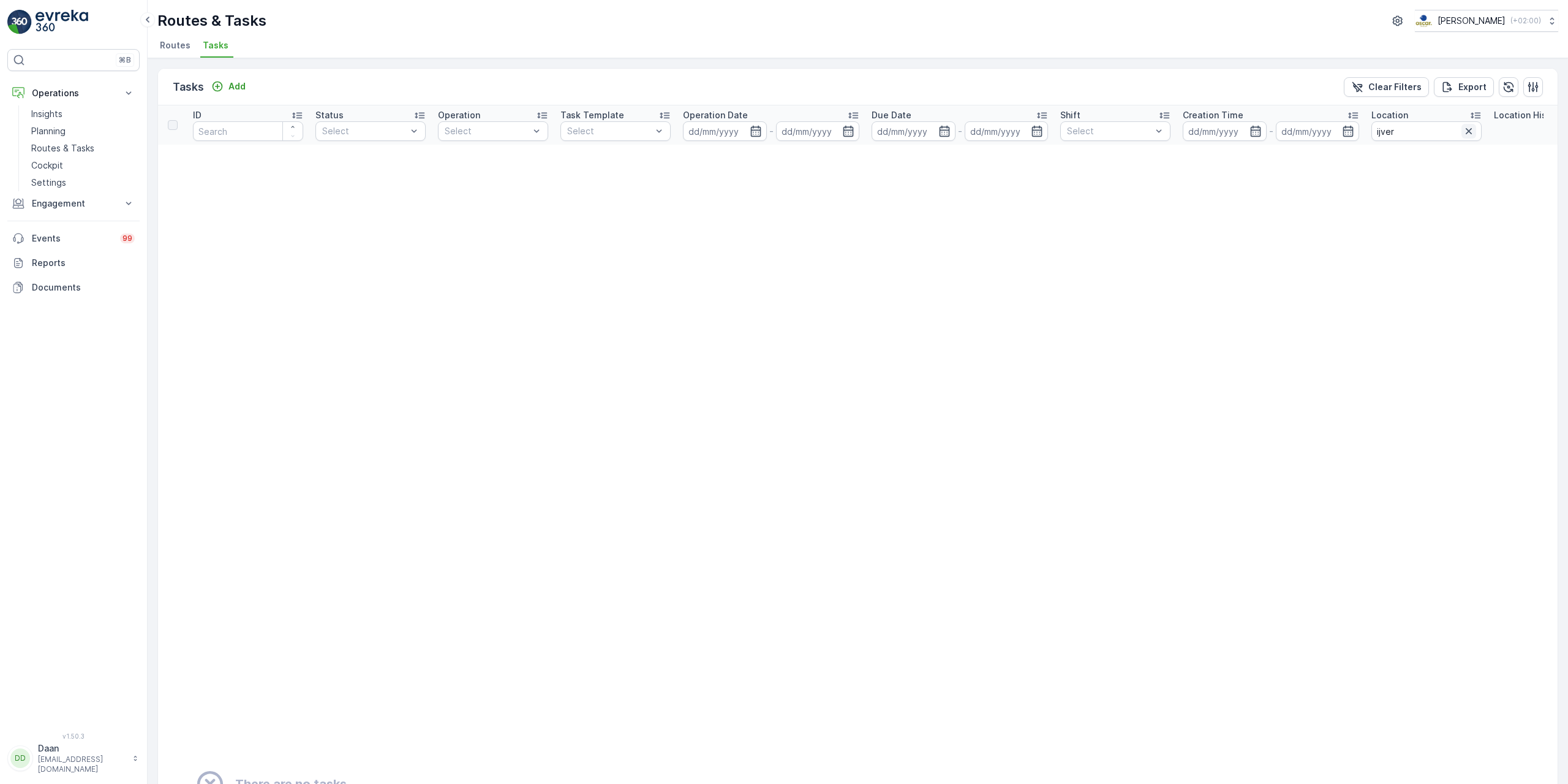
click at [1469, 127] on icon "button" at bounding box center [1468, 131] width 12 height 12
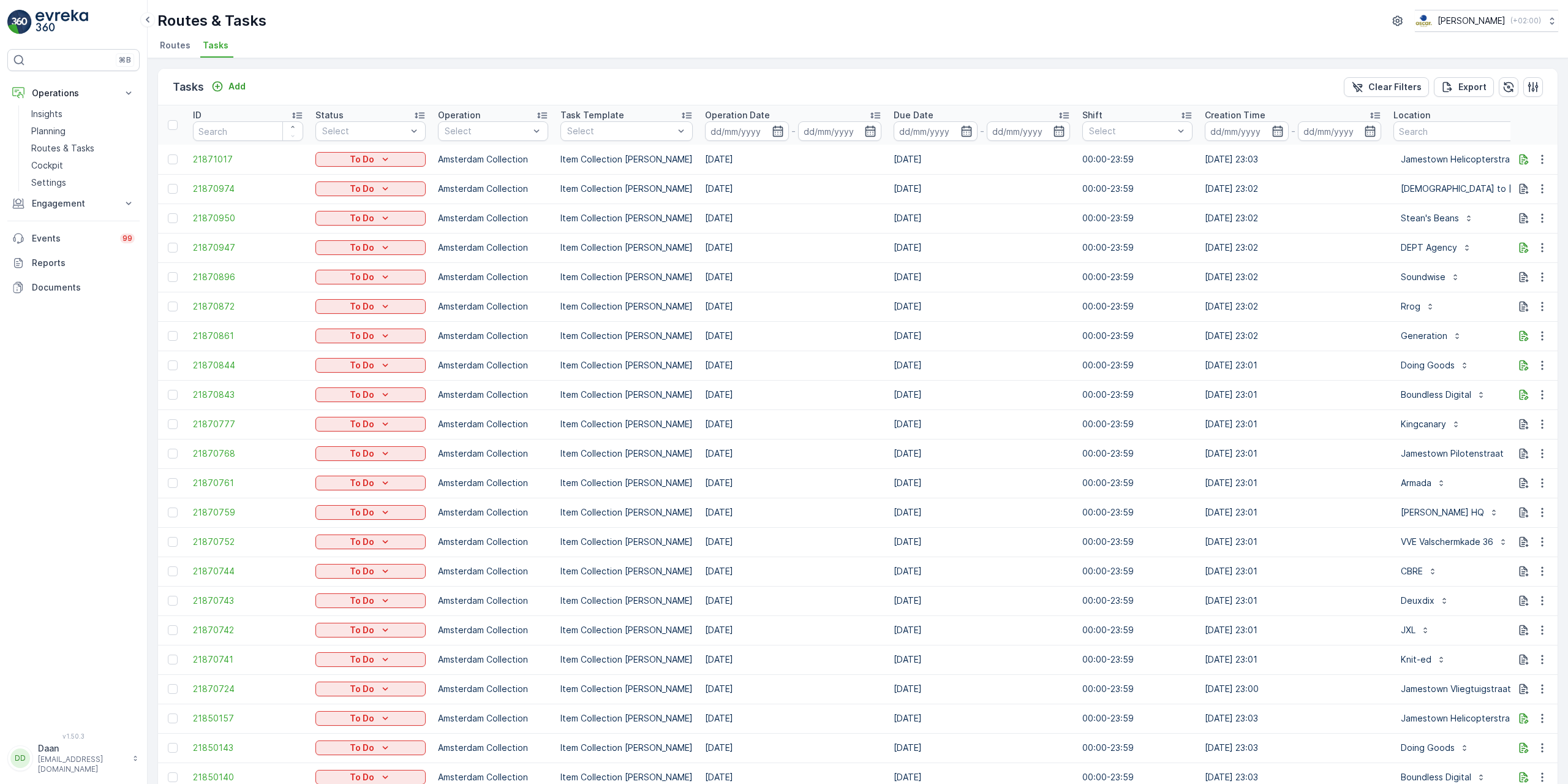
drag, startPoint x: 755, startPoint y: 251, endPoint x: 897, endPoint y: 258, distance: 142.2
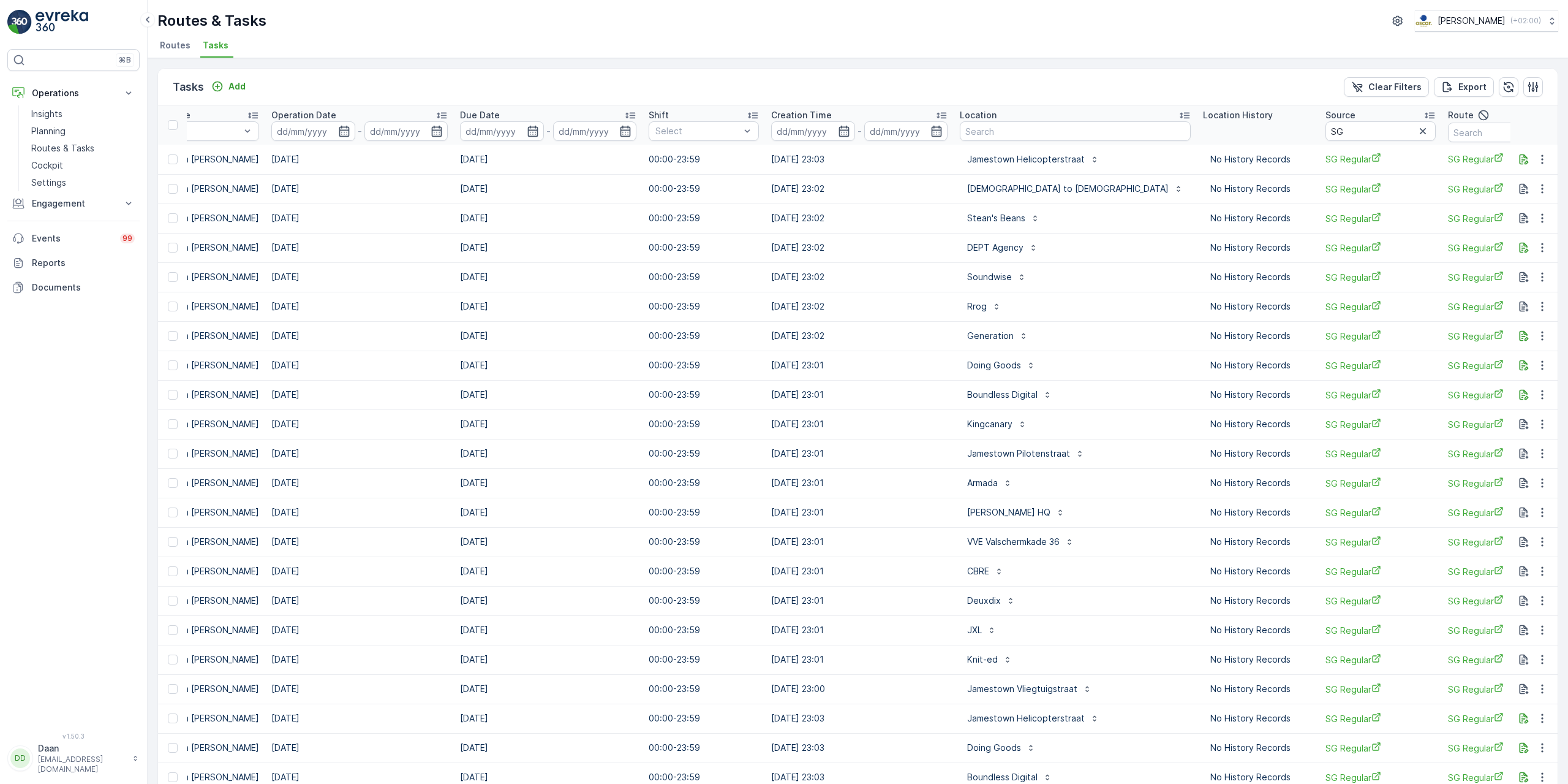
scroll to position [0, 516]
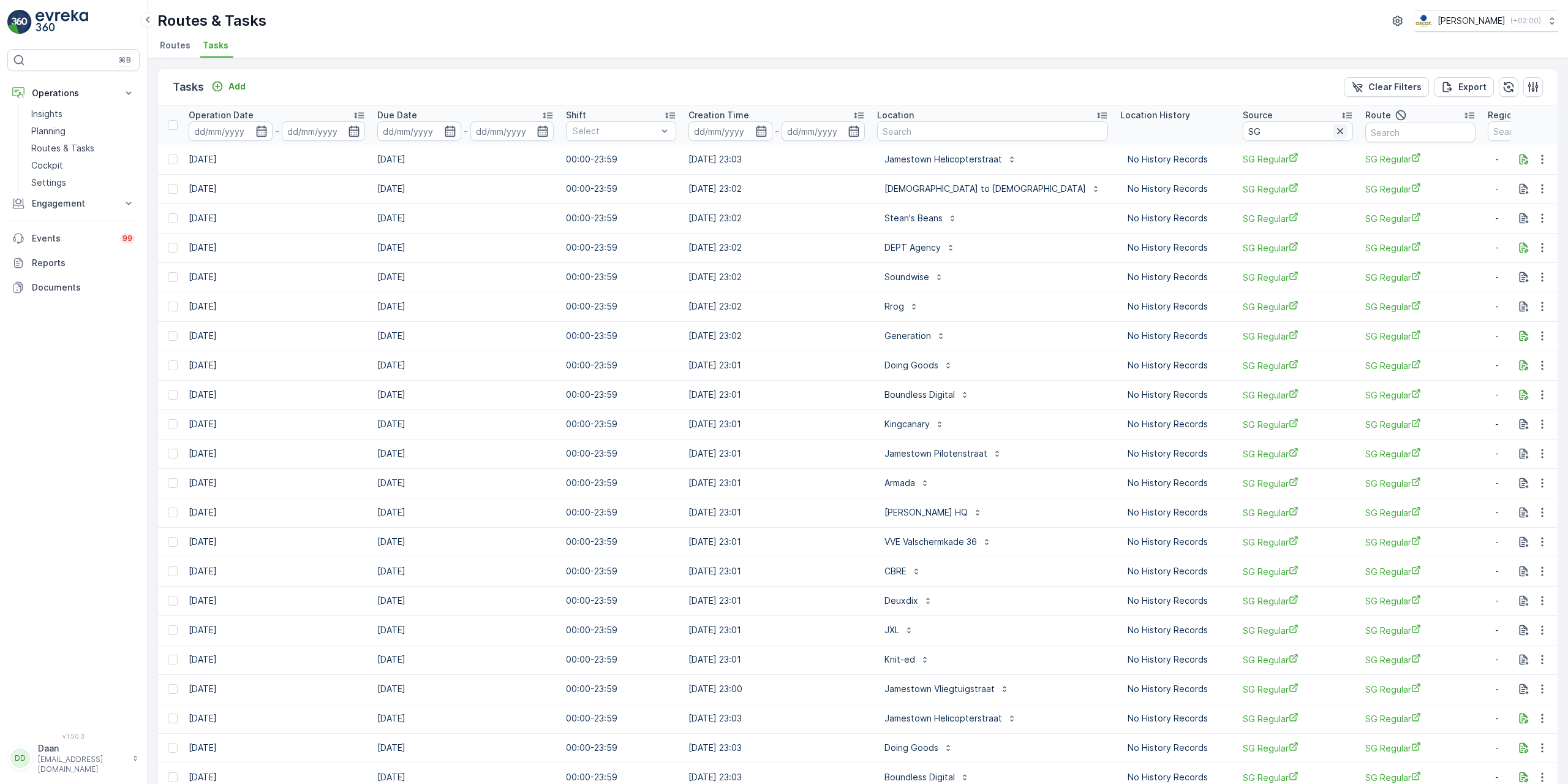
click at [1337, 130] on icon "button" at bounding box center [1340, 131] width 6 height 6
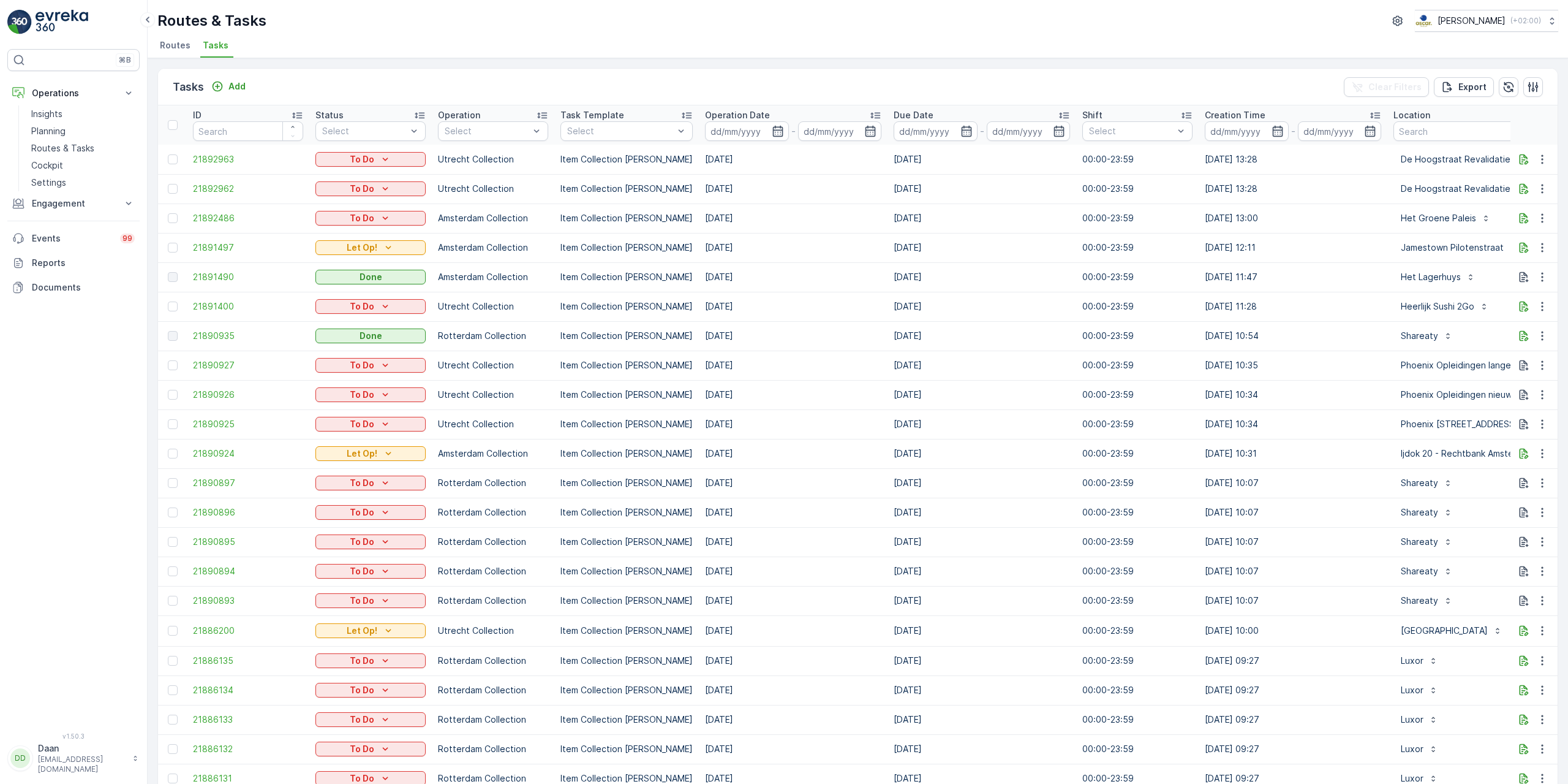
drag, startPoint x: 1300, startPoint y: 220, endPoint x: 1326, endPoint y: 213, distance: 26.9
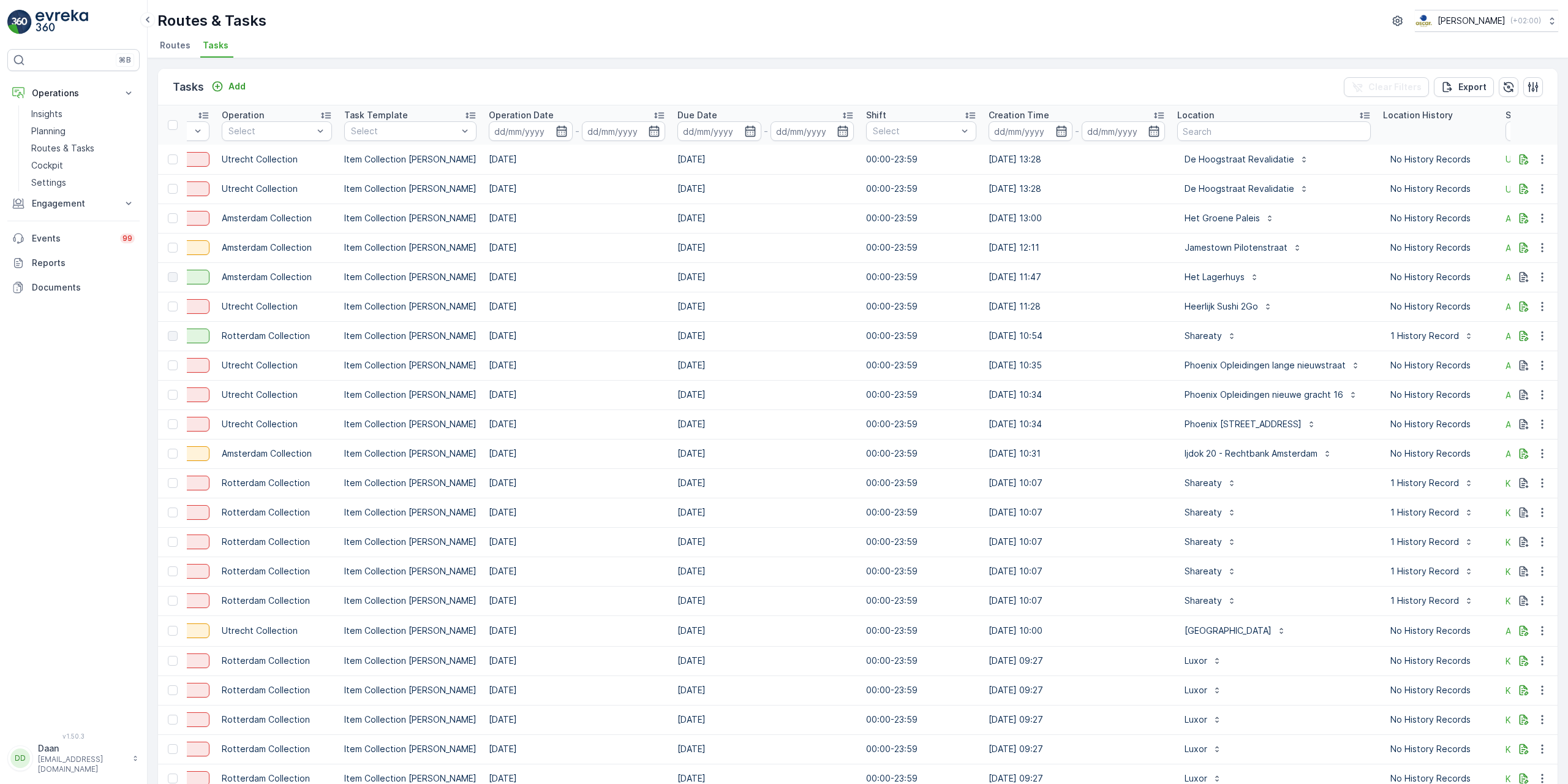
scroll to position [0, 229]
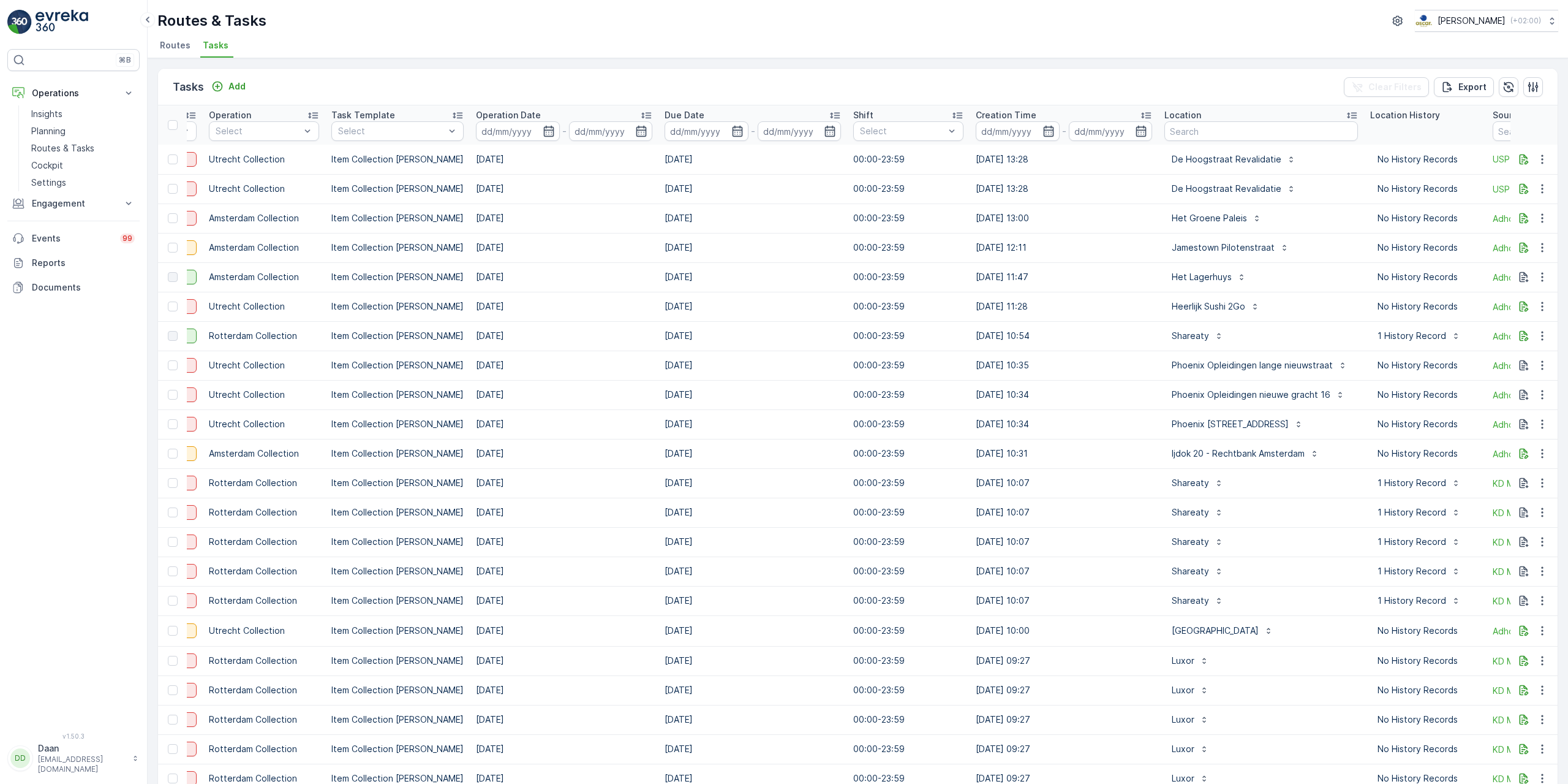
click at [1219, 120] on div "Location" at bounding box center [1261, 115] width 194 height 12
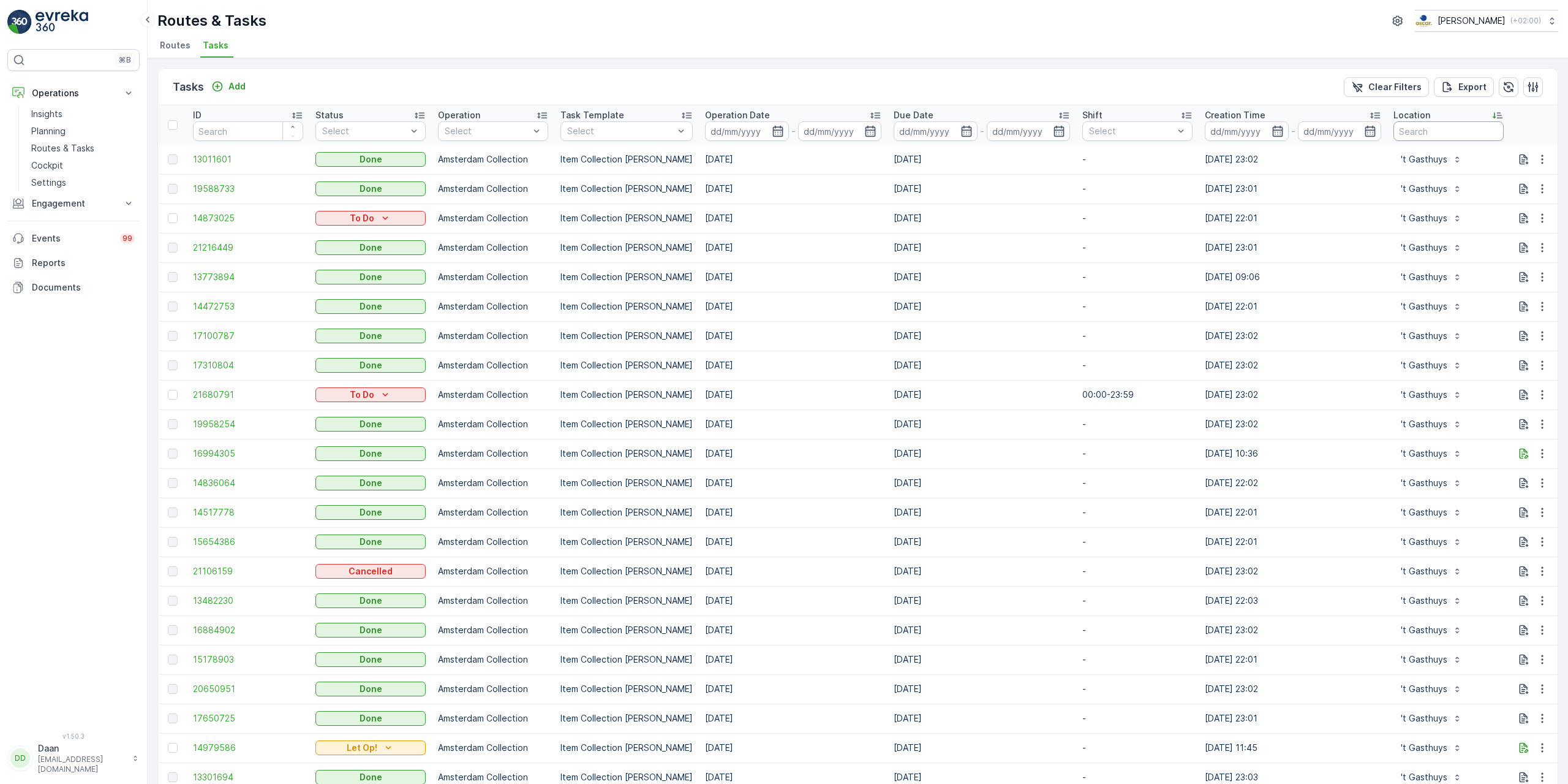
click at [1416, 127] on input "text" at bounding box center [1448, 131] width 110 height 20
type input "ijv"
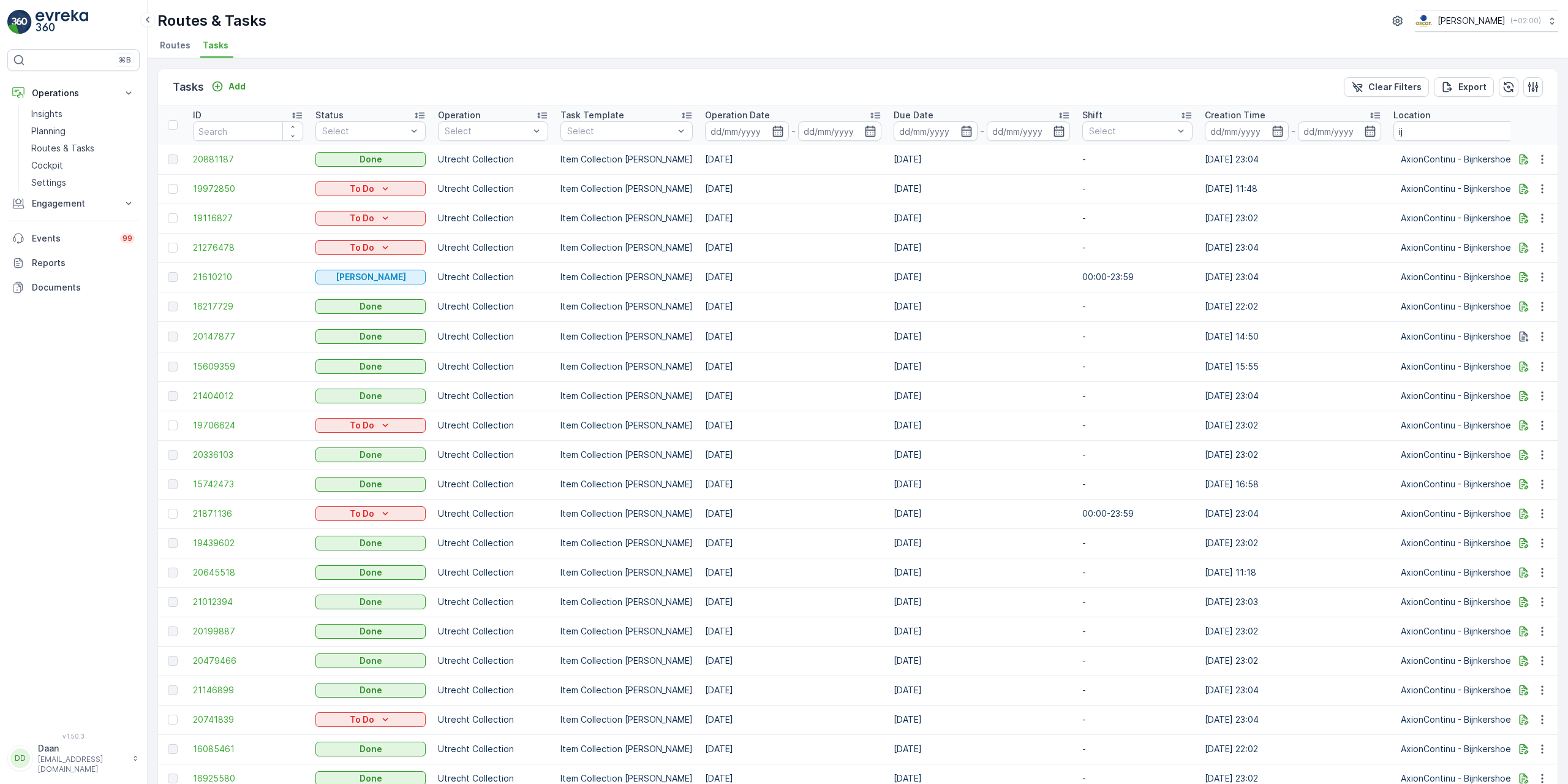
click at [1428, 127] on input "ij" at bounding box center [1466, 131] width 144 height 20
type input "ijver"
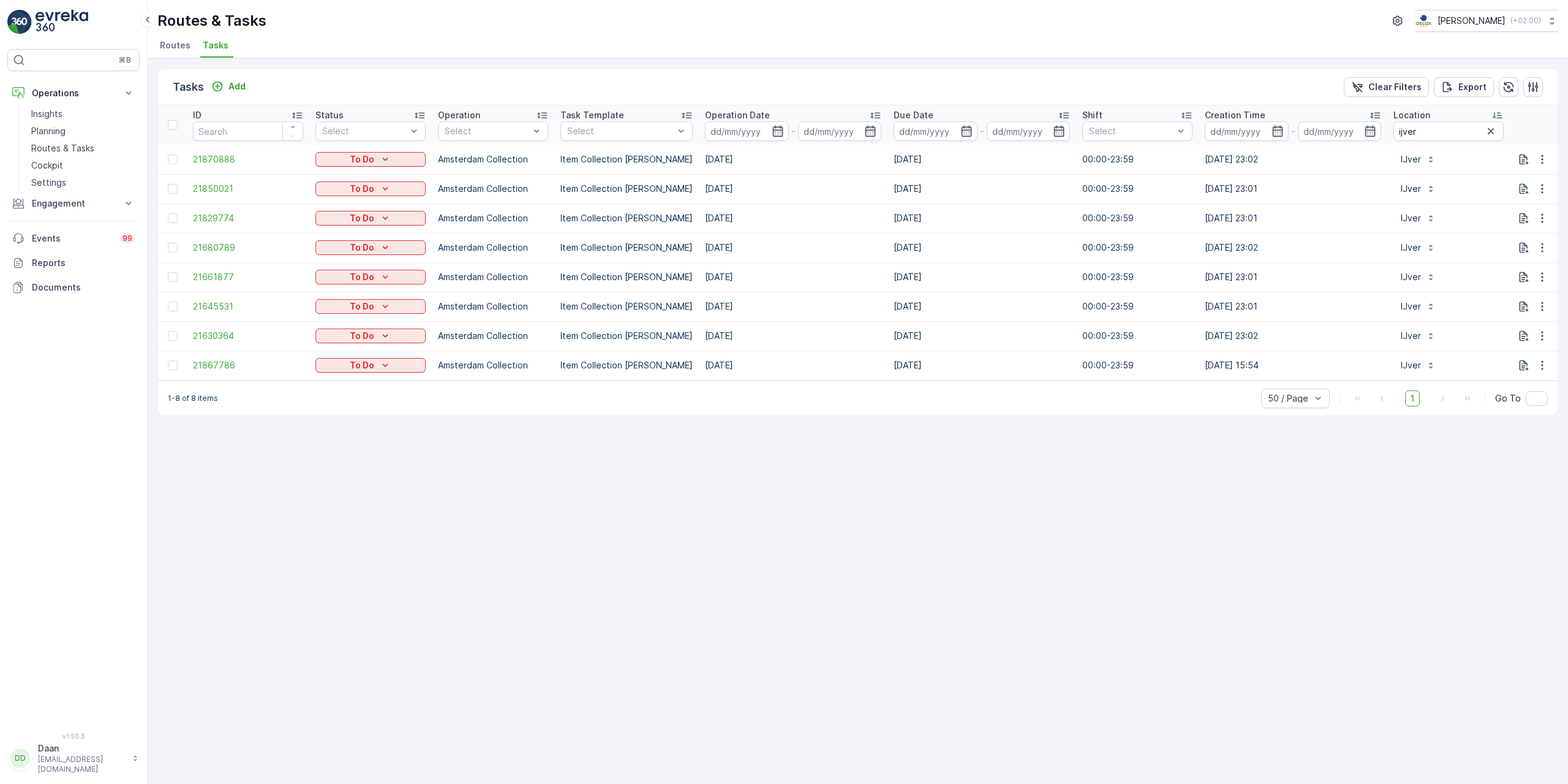
drag, startPoint x: 857, startPoint y: 381, endPoint x: 1078, endPoint y: 406, distance: 222.4
click at [1078, 406] on div "Tasks Add Clear Filters Export ID Status Select Operation Select Task Template …" at bounding box center [858, 242] width 1401 height 348
click at [1221, 177] on td "17.09.2025 23:01" at bounding box center [1293, 188] width 189 height 29
click at [1225, 167] on td "18.09.2025 23:02" at bounding box center [1293, 159] width 189 height 29
click at [228, 364] on span "21867786" at bounding box center [248, 365] width 110 height 12
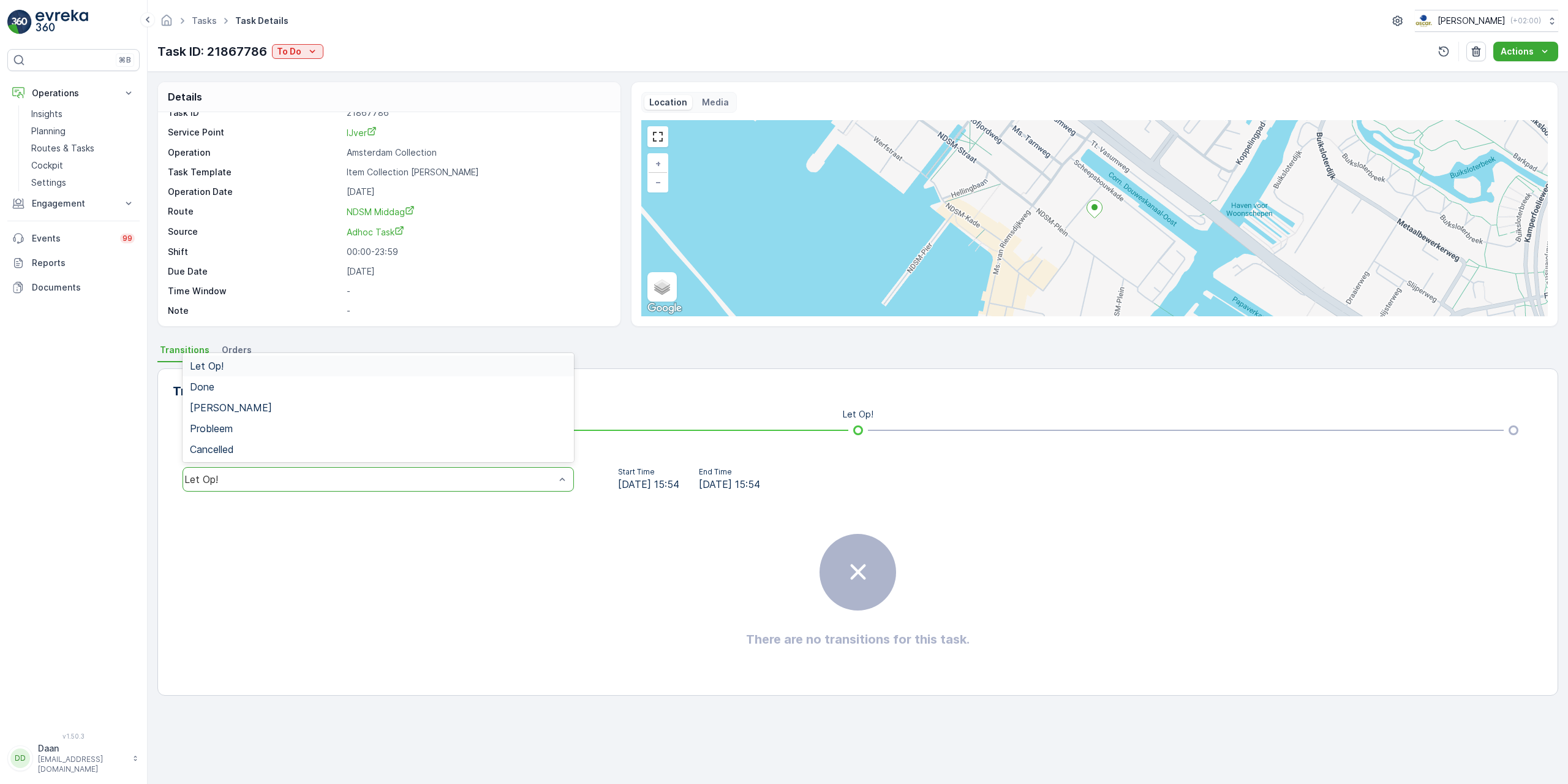
scroll to position [16, 0]
click at [651, 394] on div "Transitions View Transition Map" at bounding box center [858, 391] width 1370 height 20
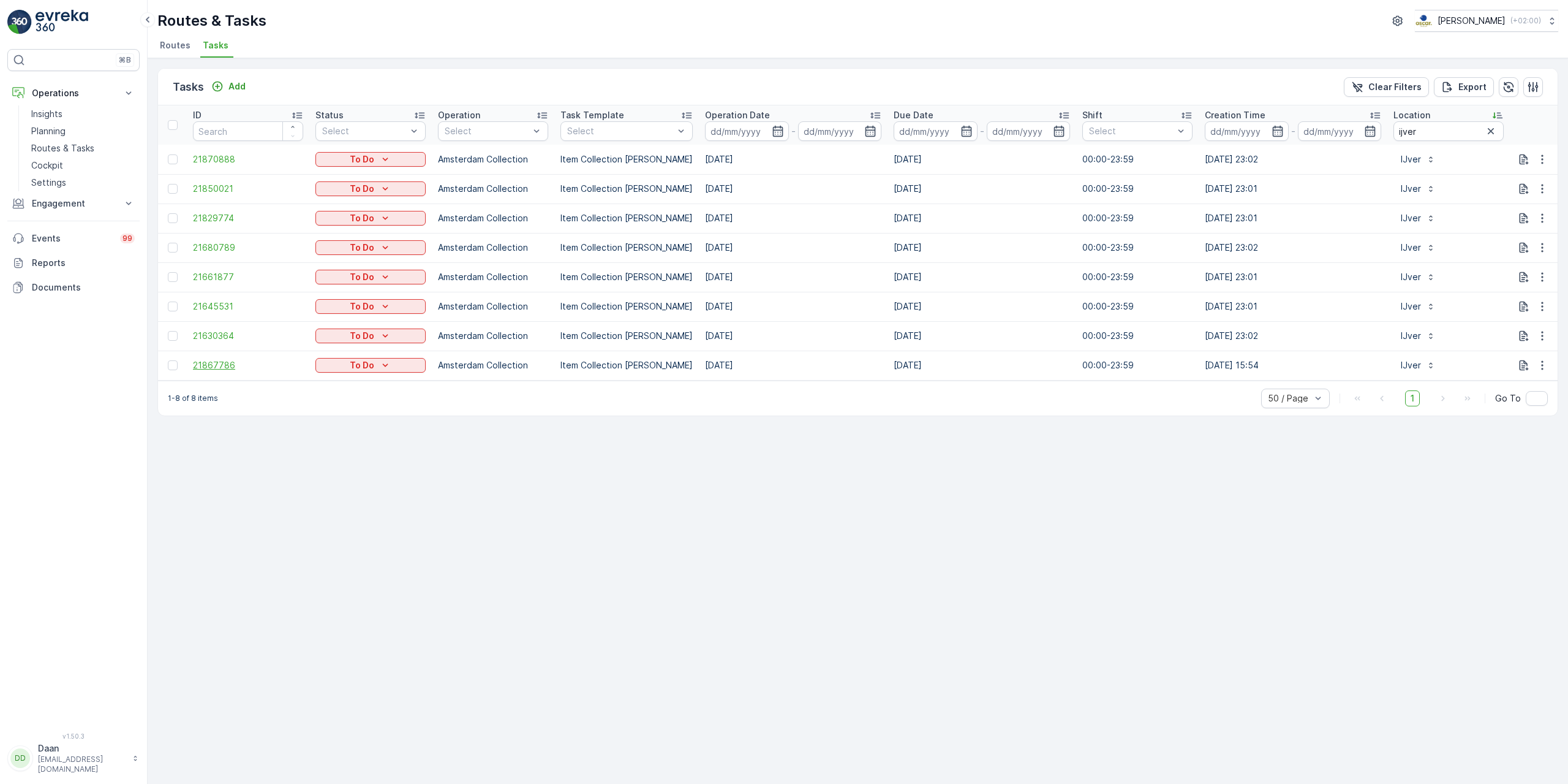
click at [225, 367] on span "21867786" at bounding box center [248, 365] width 110 height 12
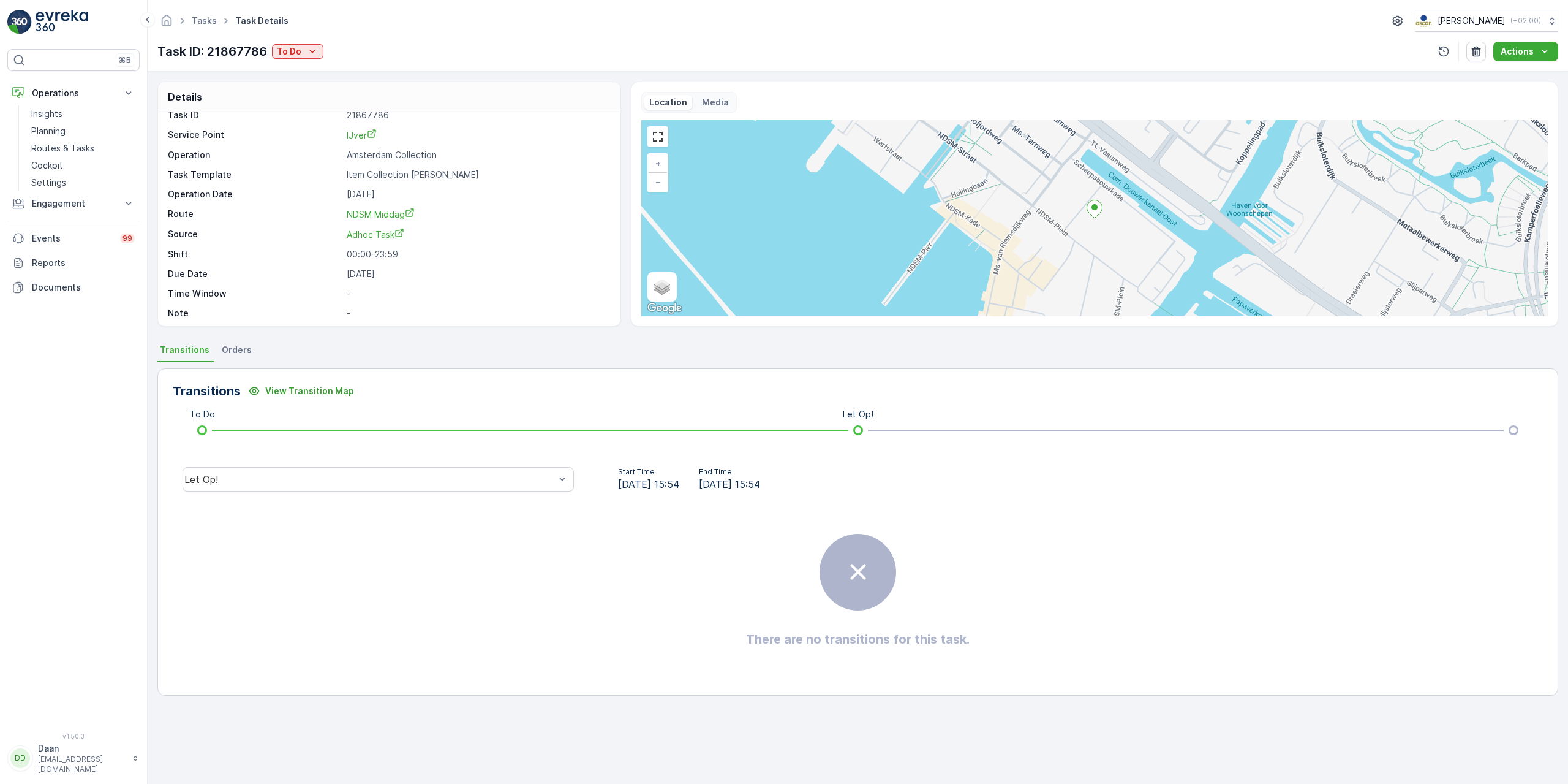
scroll to position [16, 0]
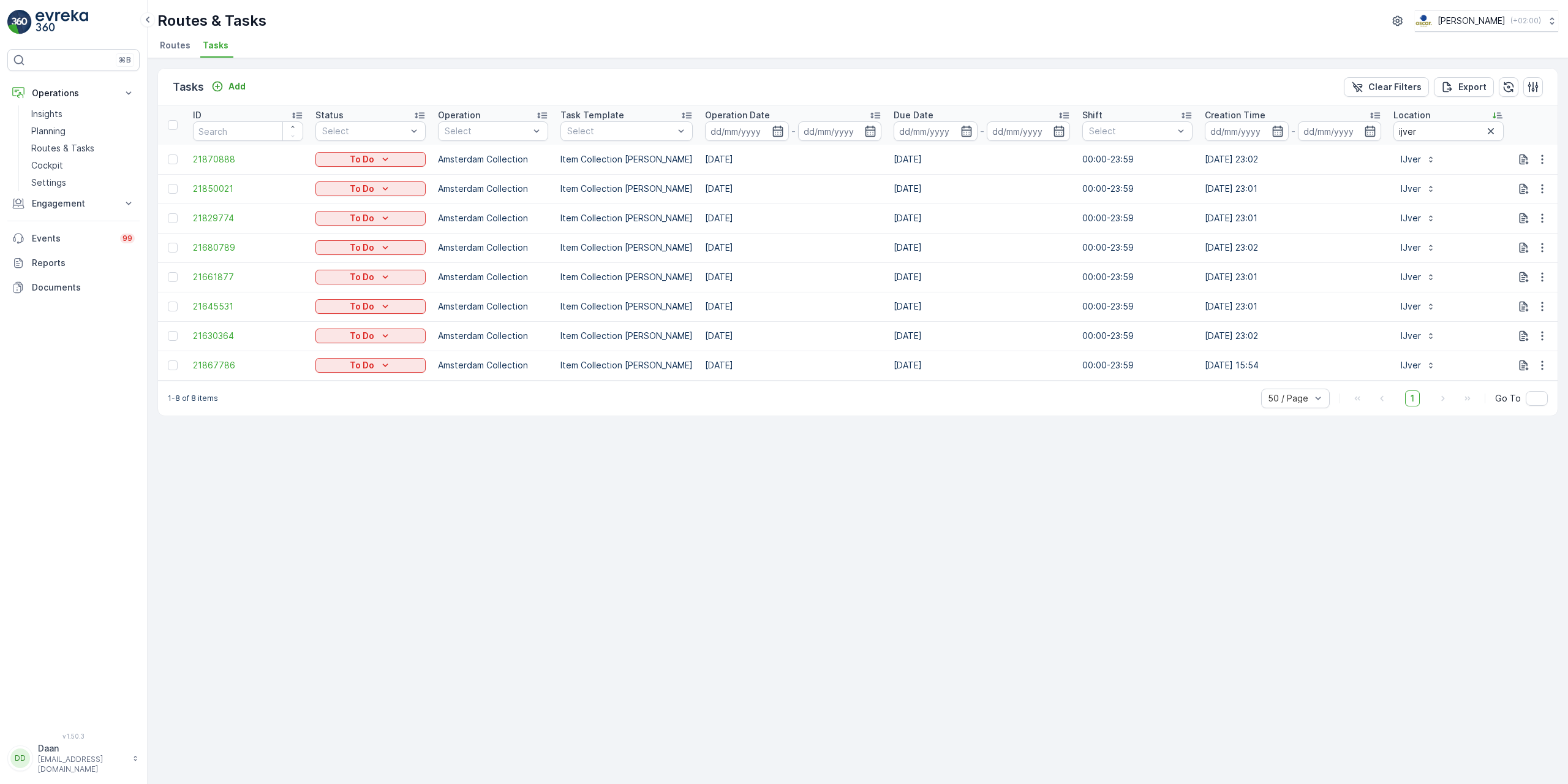
click at [52, 28] on img at bounding box center [62, 22] width 53 height 24
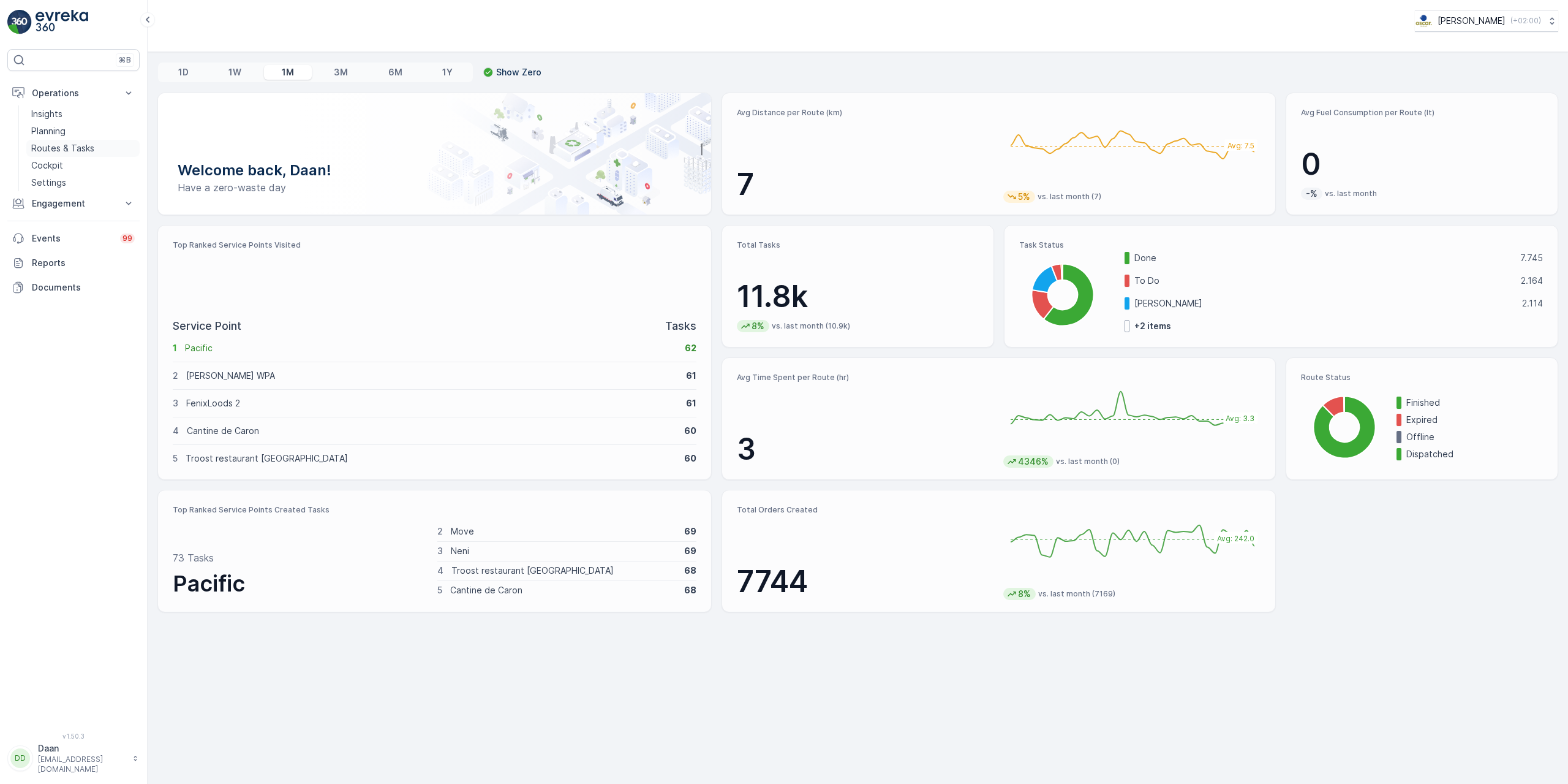
click at [73, 152] on p "Routes & Tasks" at bounding box center [63, 148] width 63 height 12
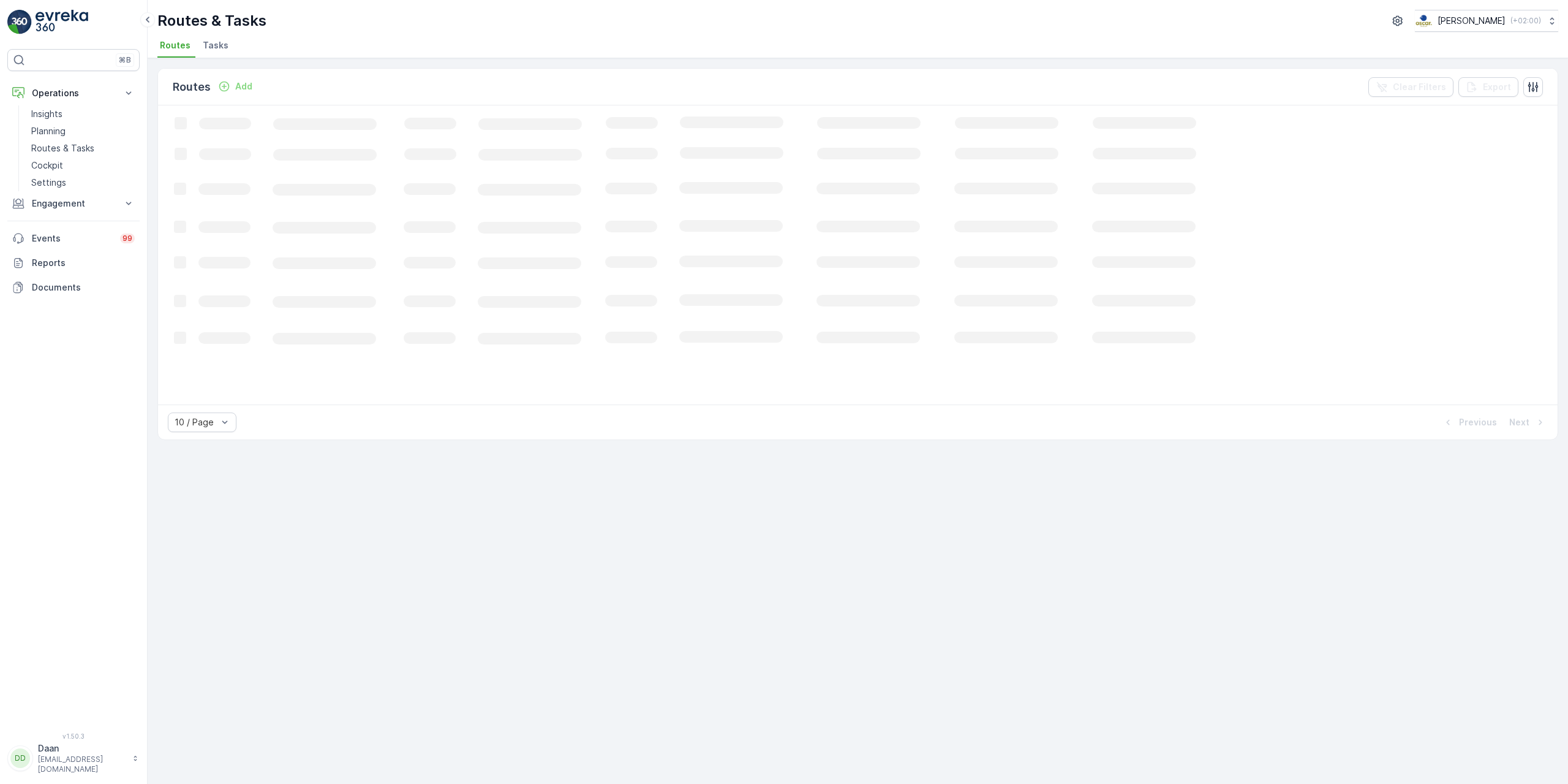
click at [226, 41] on li "Tasks" at bounding box center [216, 47] width 33 height 21
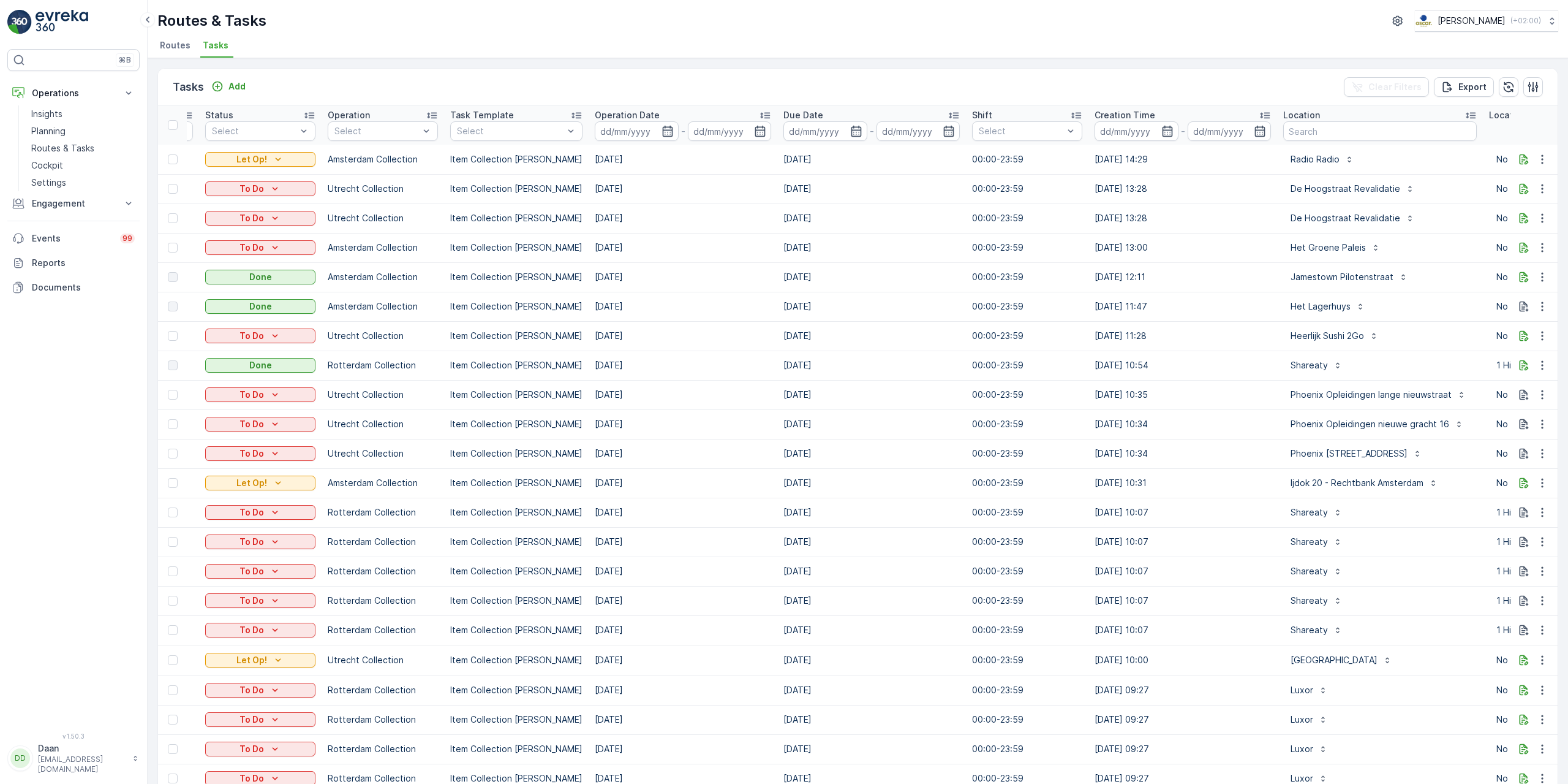
scroll to position [0, 230]
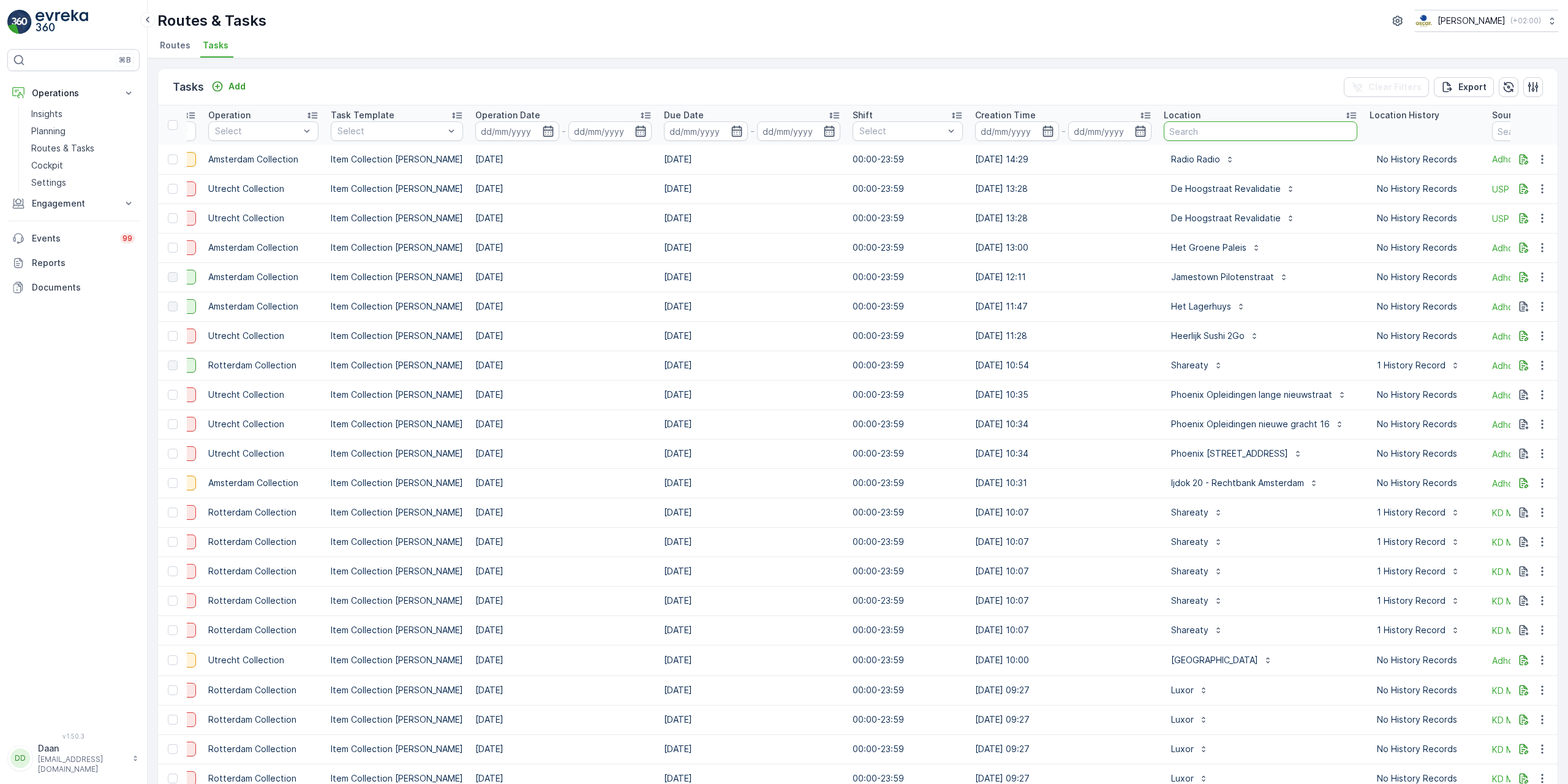
click at [1291, 125] on input "text" at bounding box center [1261, 131] width 194 height 20
click at [1202, 131] on input "text" at bounding box center [1261, 131] width 194 height 20
type input "keuen"
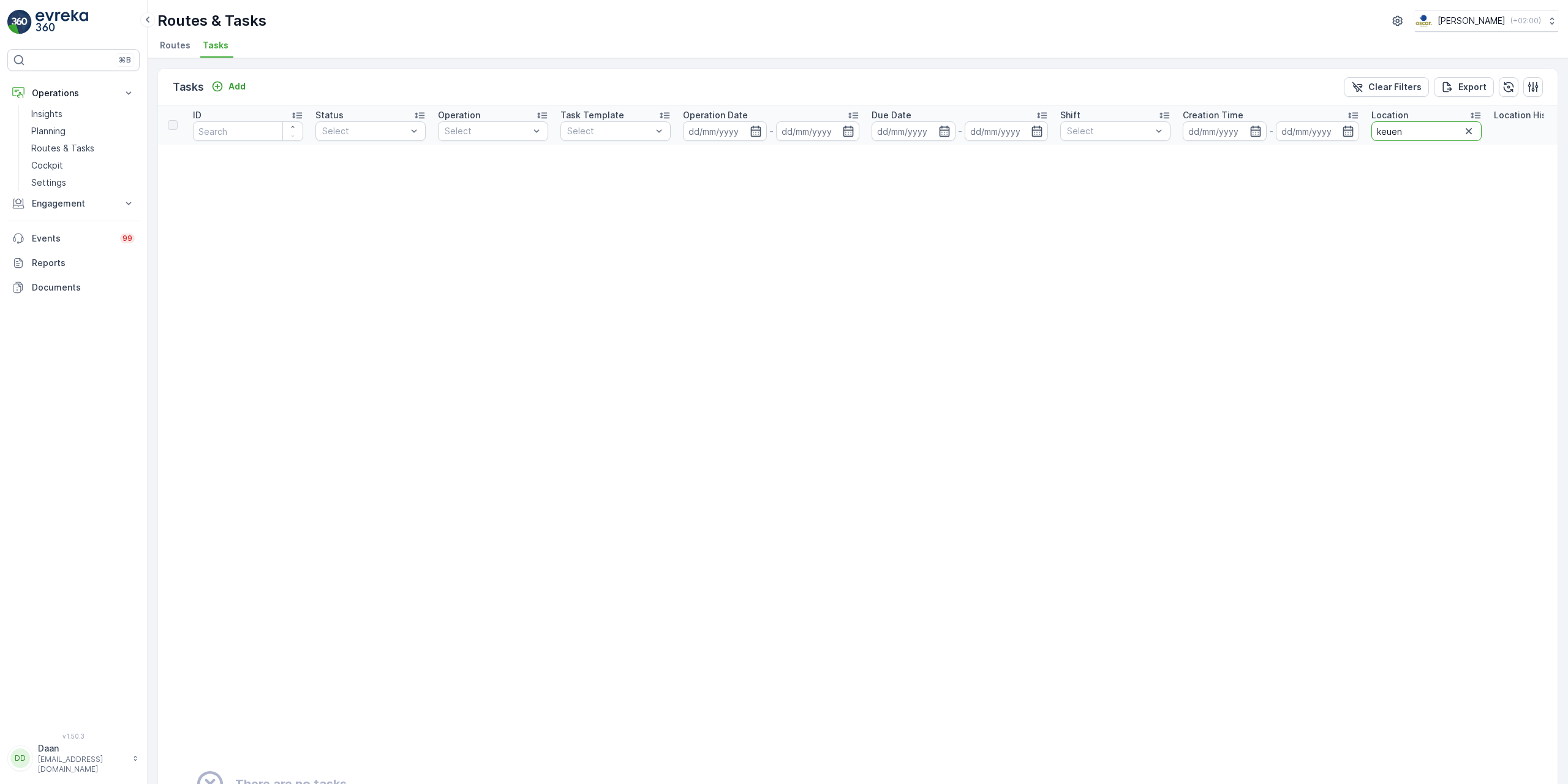
click at [1391, 131] on input "keuen" at bounding box center [1426, 131] width 110 height 20
type input "keuken"
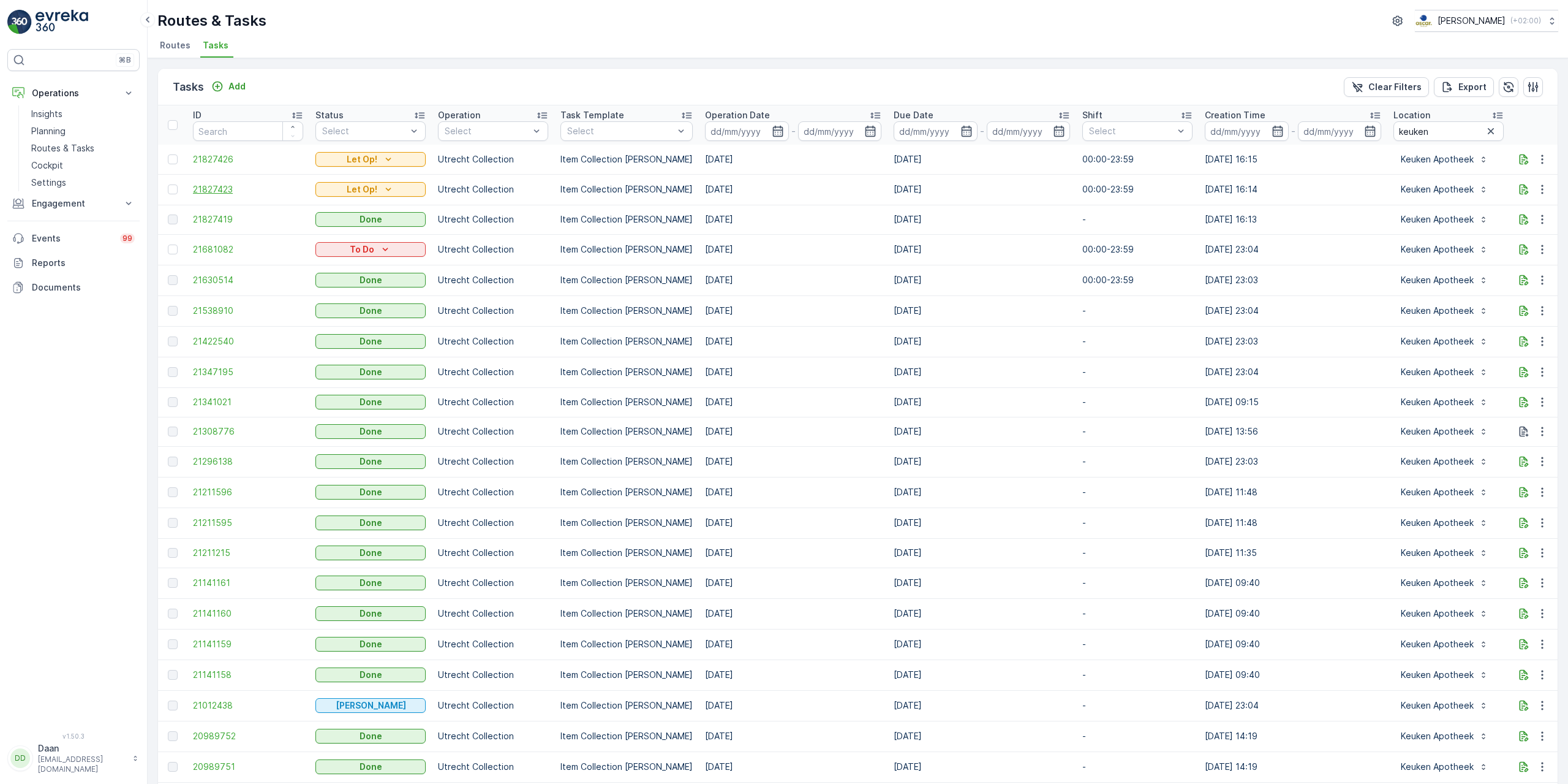
click at [231, 189] on span "21827423" at bounding box center [248, 189] width 110 height 12
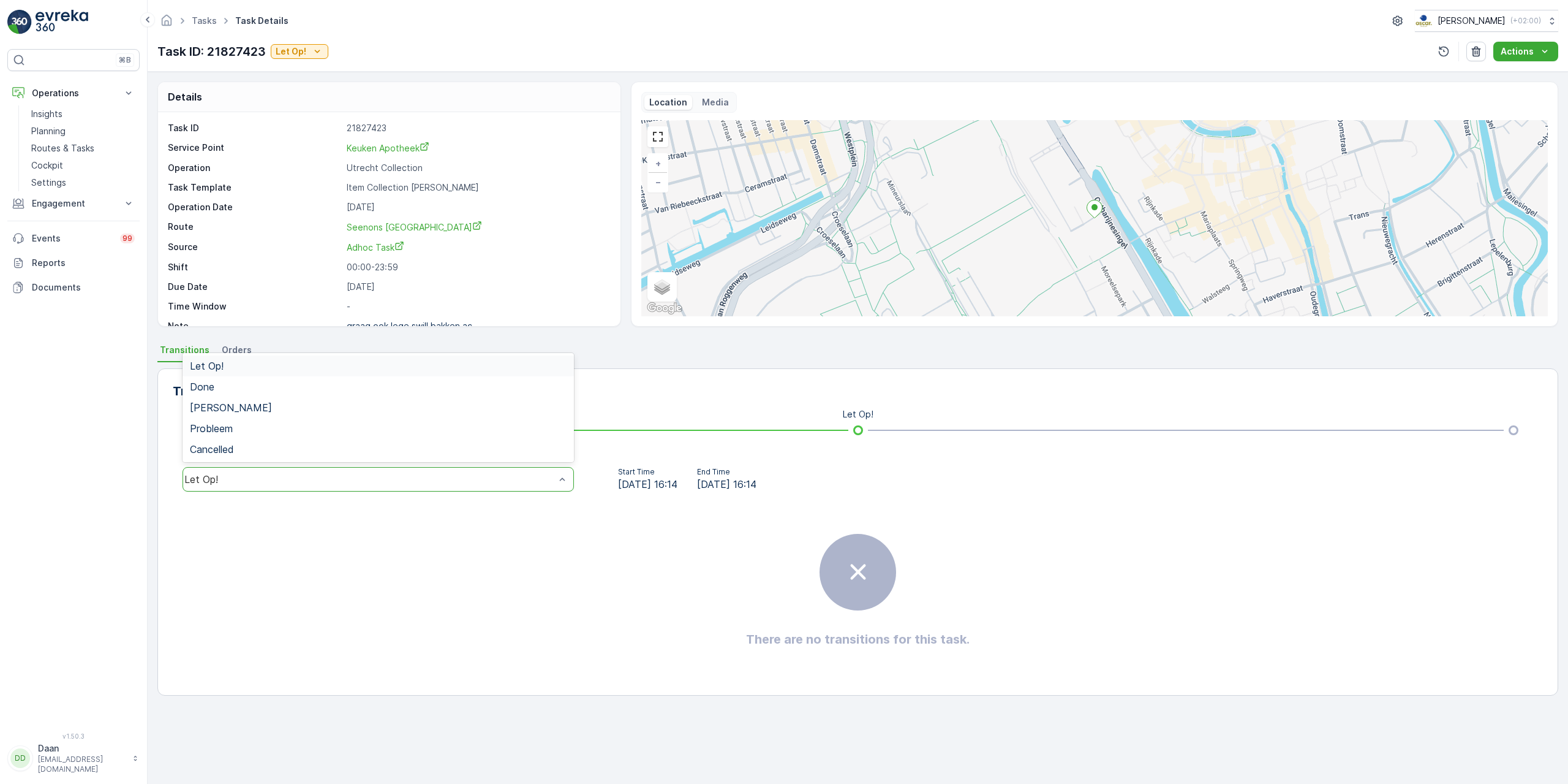
click at [518, 372] on div "Let Op!" at bounding box center [378, 365] width 391 height 21
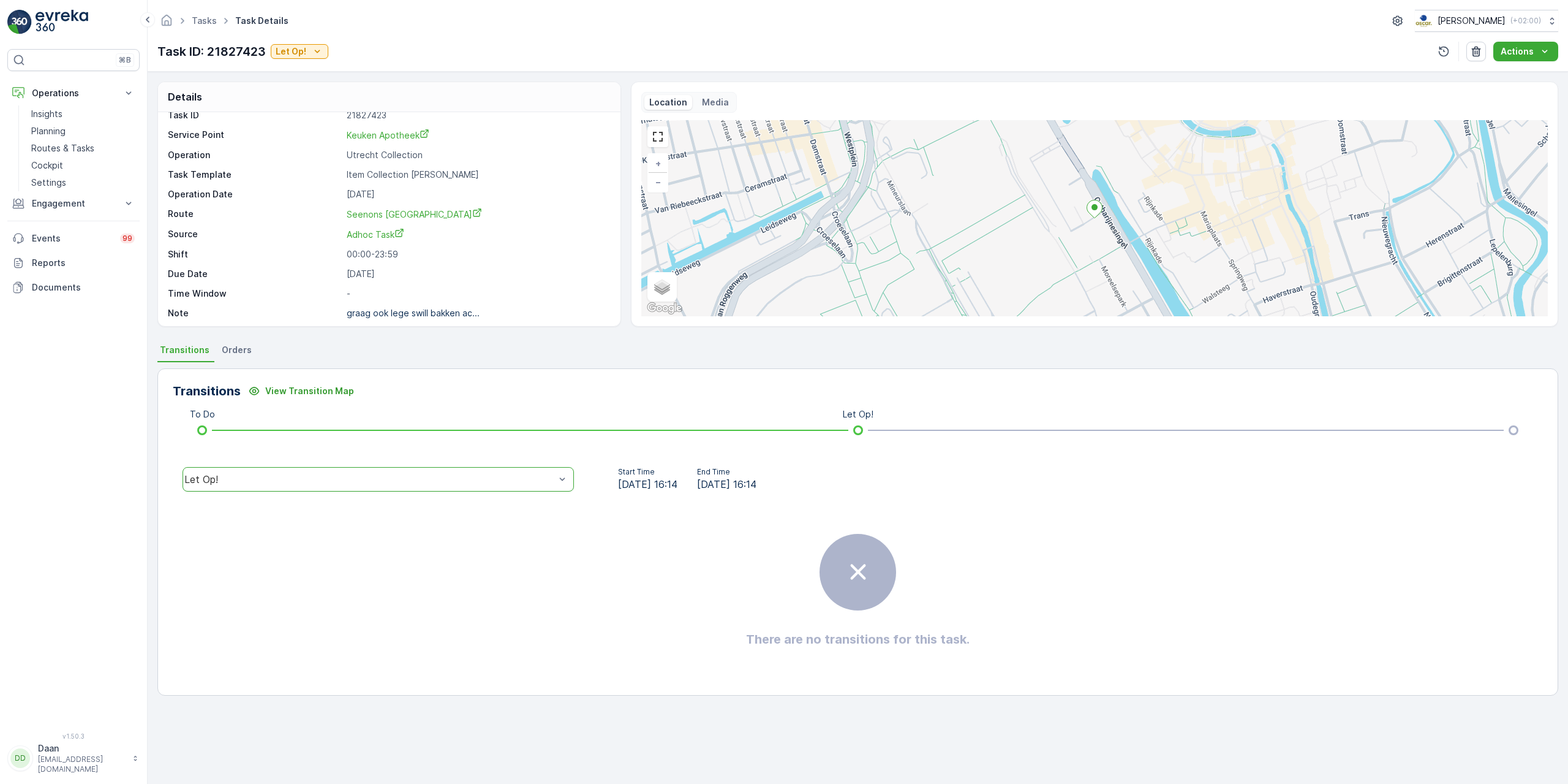
scroll to position [16, 0]
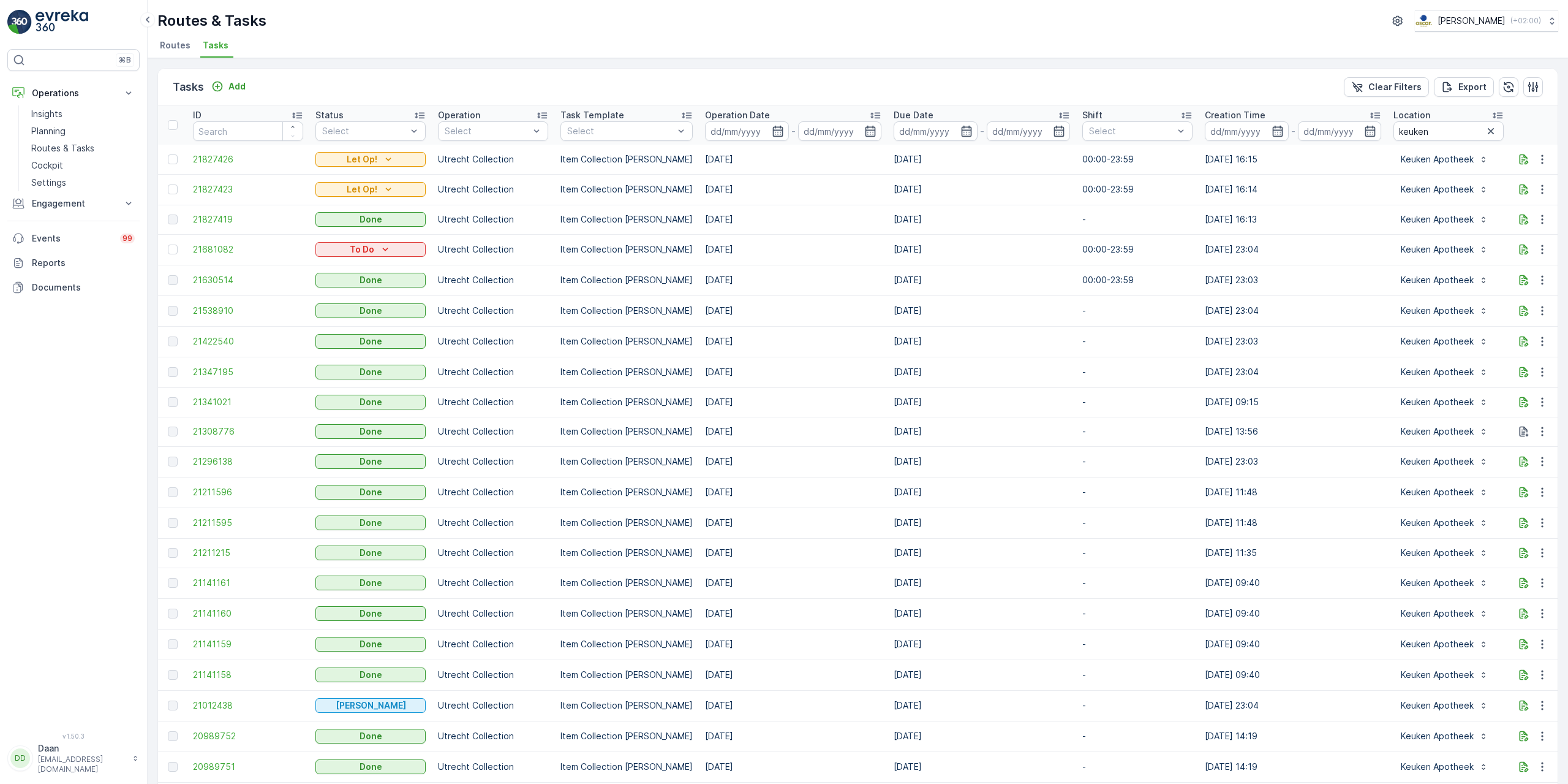
click at [217, 267] on td "21630514" at bounding box center [248, 280] width 122 height 31
click at [217, 276] on span "21630514" at bounding box center [248, 280] width 110 height 12
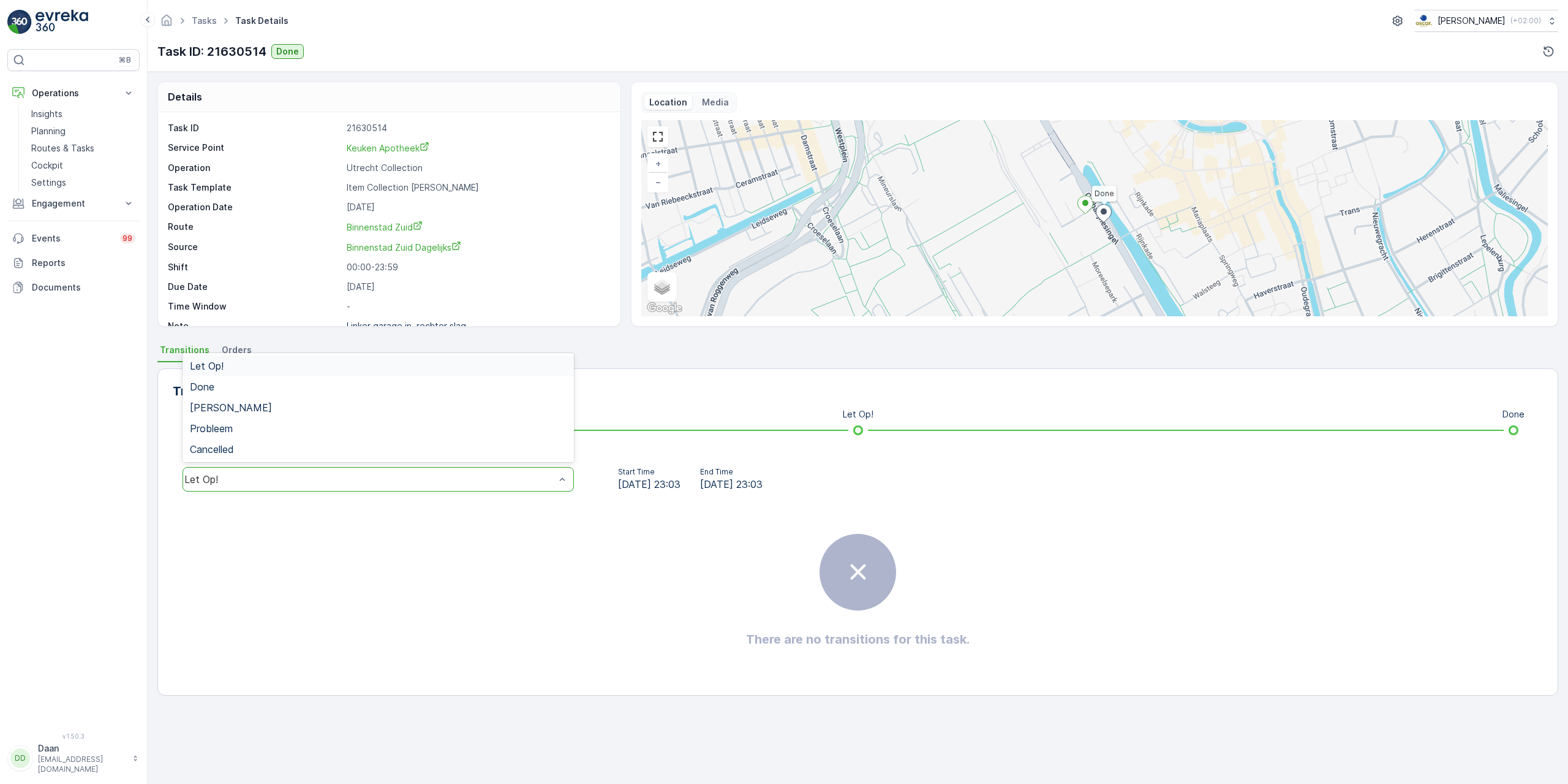
click at [503, 371] on div "Let Op!" at bounding box center [378, 365] width 391 height 21
click at [468, 476] on div "Let Op!" at bounding box center [369, 479] width 371 height 11
click at [481, 380] on div "Done" at bounding box center [378, 386] width 391 height 21
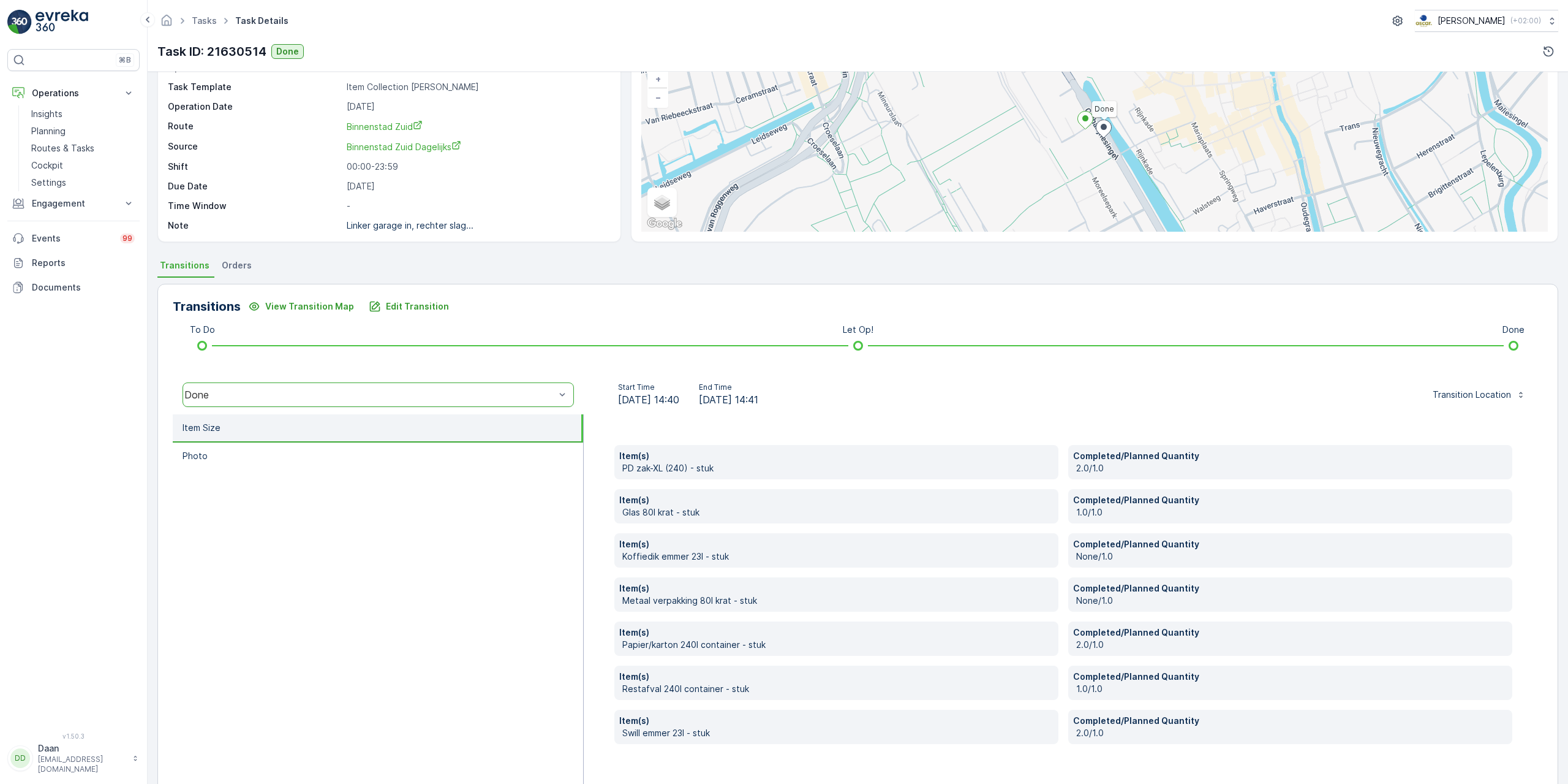
scroll to position [114, 0]
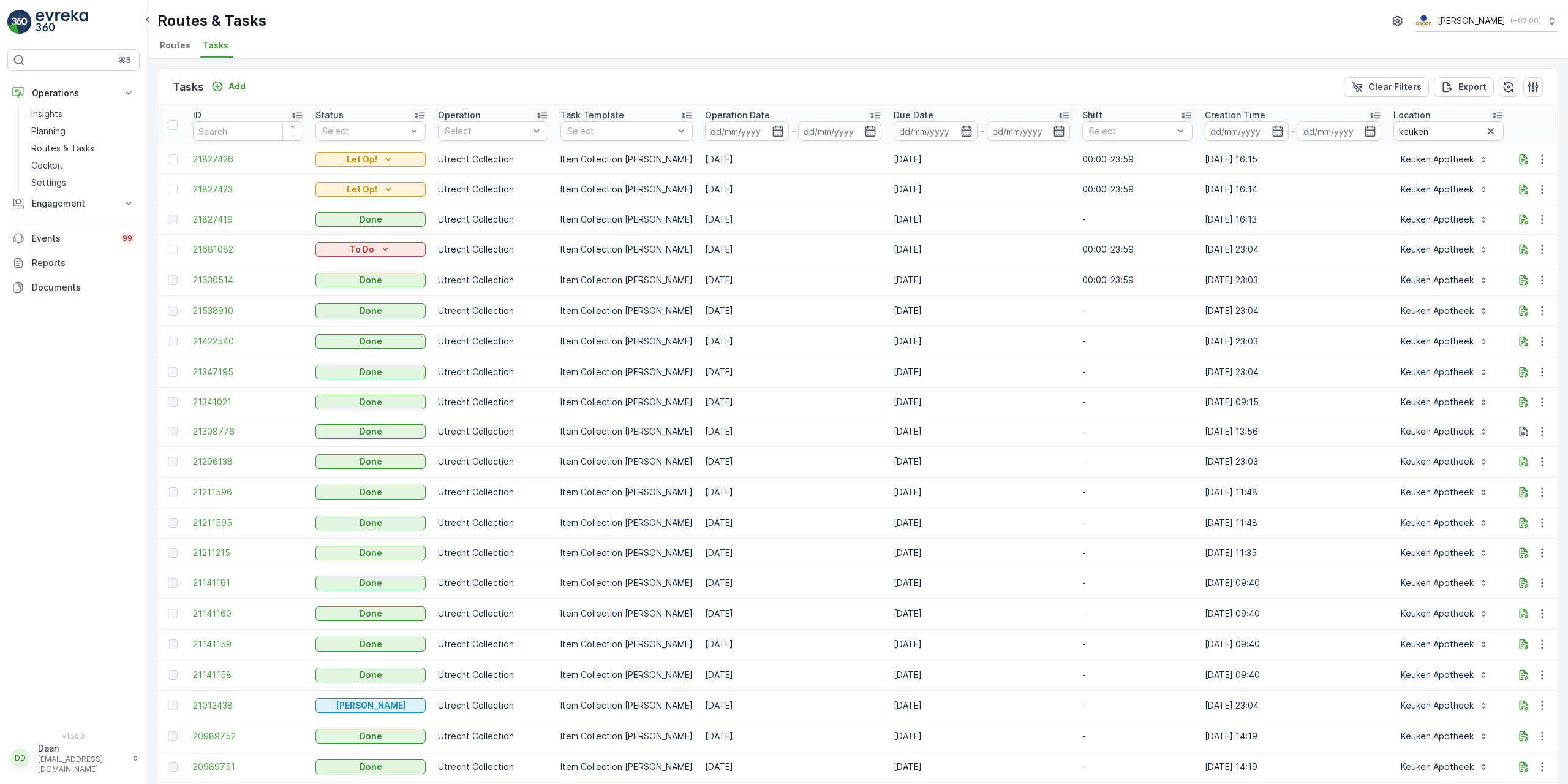
drag, startPoint x: 697, startPoint y: 187, endPoint x: 749, endPoint y: 178, distance: 52.8
click at [749, 178] on td "[DATE]" at bounding box center [793, 189] width 189 height 31
click at [751, 182] on td "[DATE]" at bounding box center [793, 189] width 189 height 31
drag, startPoint x: 749, startPoint y: 192, endPoint x: 696, endPoint y: 196, distance: 53.2
click at [699, 196] on td "[DATE]" at bounding box center [793, 189] width 189 height 31
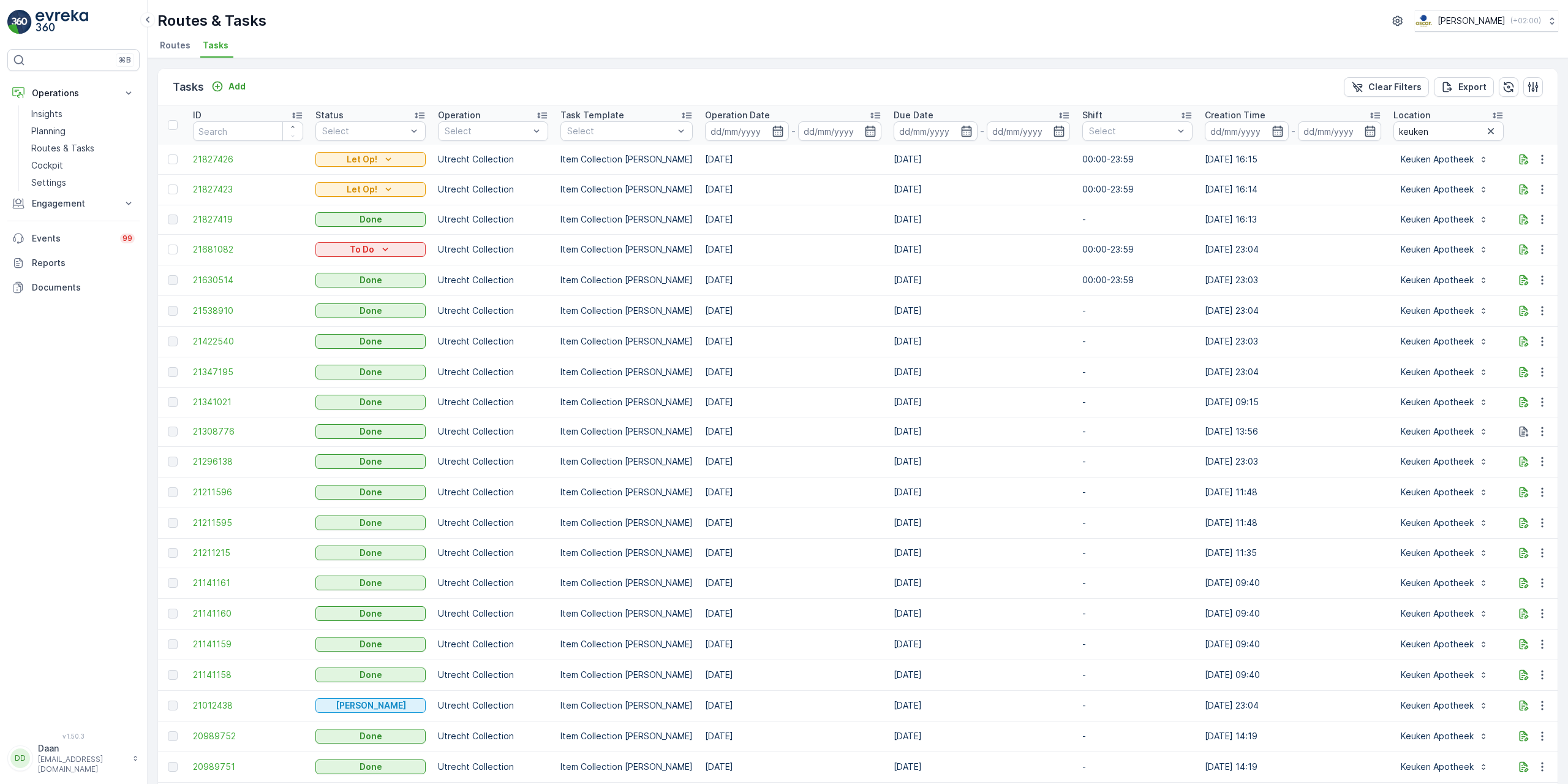
drag, startPoint x: 764, startPoint y: 216, endPoint x: 693, endPoint y: 226, distance: 71.7
click at [699, 226] on td "17.09.2025" at bounding box center [793, 219] width 189 height 29
drag, startPoint x: 763, startPoint y: 243, endPoint x: 688, endPoint y: 248, distance: 75.2
click at [688, 248] on tr "21681082 To Do Utrecht Collection Item Collection Oscar Regulier 22.09.2025 22.…" at bounding box center [1103, 249] width 1890 height 31
drag, startPoint x: 757, startPoint y: 211, endPoint x: 663, endPoint y: 217, distance: 94.2
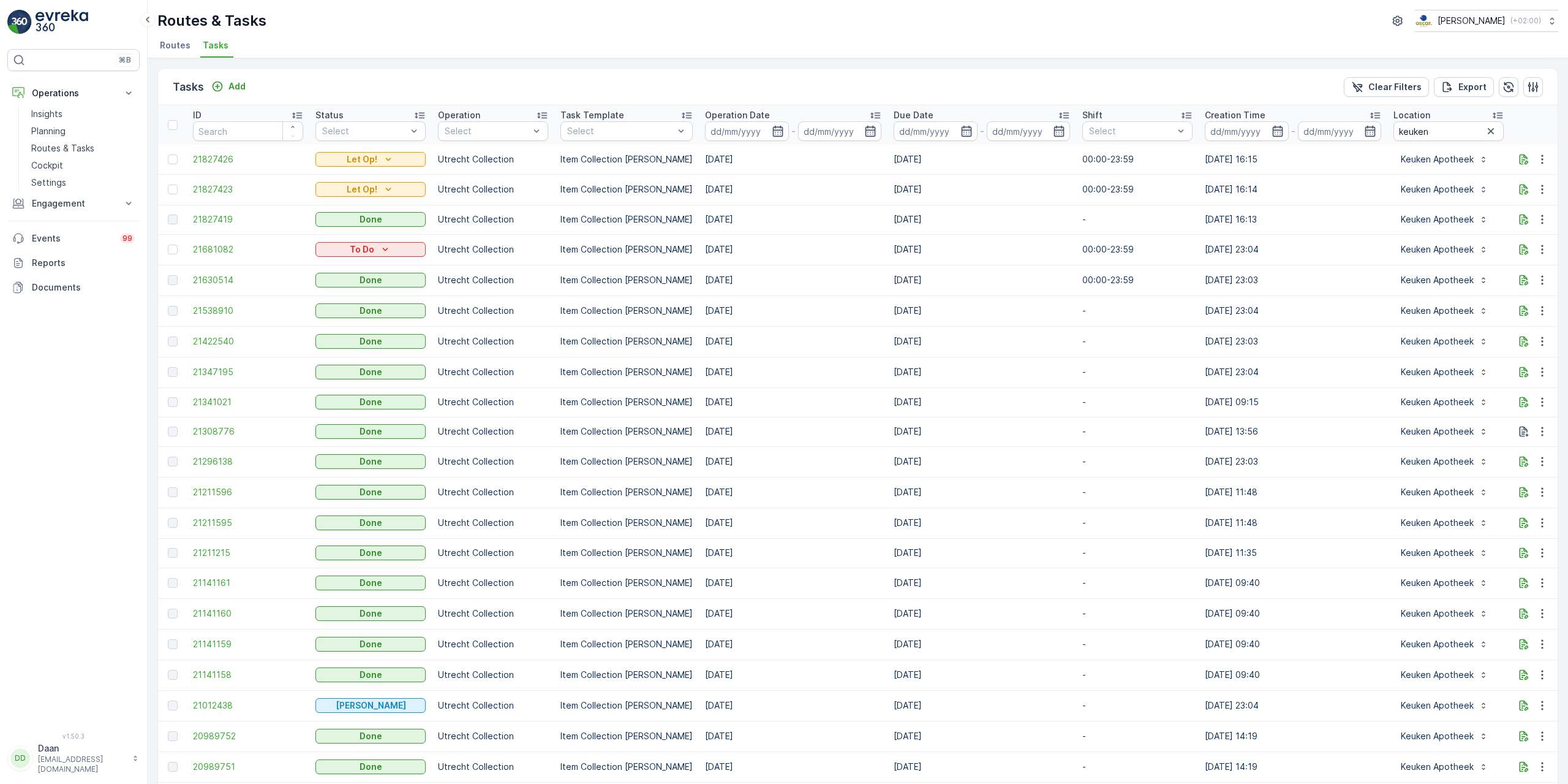
click at [660, 224] on tr "21827419 Done Utrecht Collection Item Collection Oscar Regulier 17.09.2025 17.0…" at bounding box center [1103, 219] width 1890 height 29
drag, startPoint x: 762, startPoint y: 184, endPoint x: 656, endPoint y: 200, distance: 107.2
click at [656, 200] on tr "21827423 Let Op! Utrecht Collection Item Collection Oscar Regulier 19.09.2025 1…" at bounding box center [1103, 189] width 1890 height 31
click at [571, 184] on p "Item Collection Oscar Regulier" at bounding box center [626, 189] width 132 height 12
drag, startPoint x: 558, startPoint y: 187, endPoint x: 806, endPoint y: 182, distance: 248.1
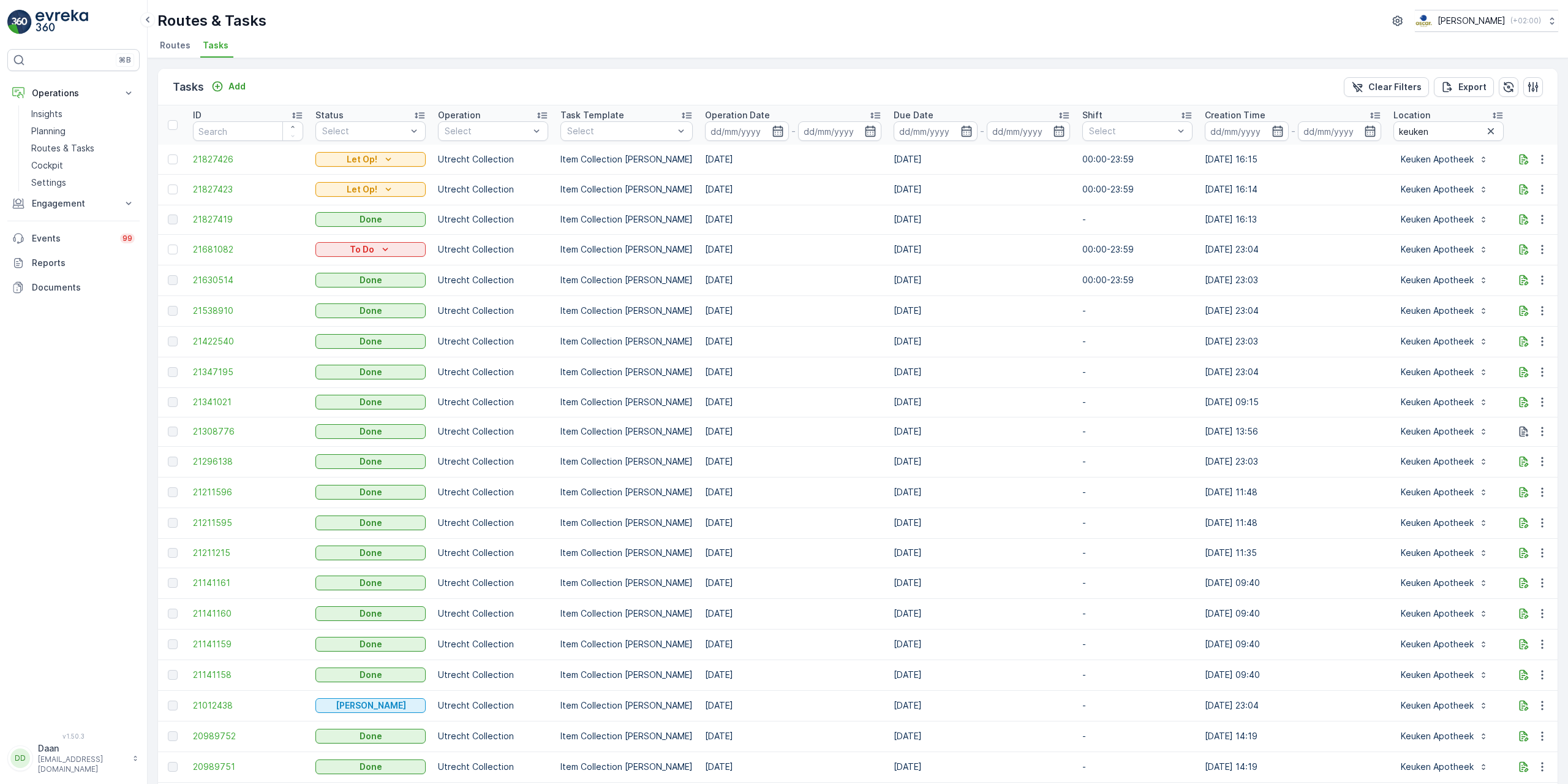
click at [806, 182] on tr "21827423 Let Op! Utrecht Collection Item Collection Oscar Regulier 19.09.2025 1…" at bounding box center [1103, 189] width 1890 height 31
drag, startPoint x: 923, startPoint y: 227, endPoint x: 994, endPoint y: 263, distance: 79.6
drag, startPoint x: 1094, startPoint y: 305, endPoint x: 1152, endPoint y: 319, distance: 59.7
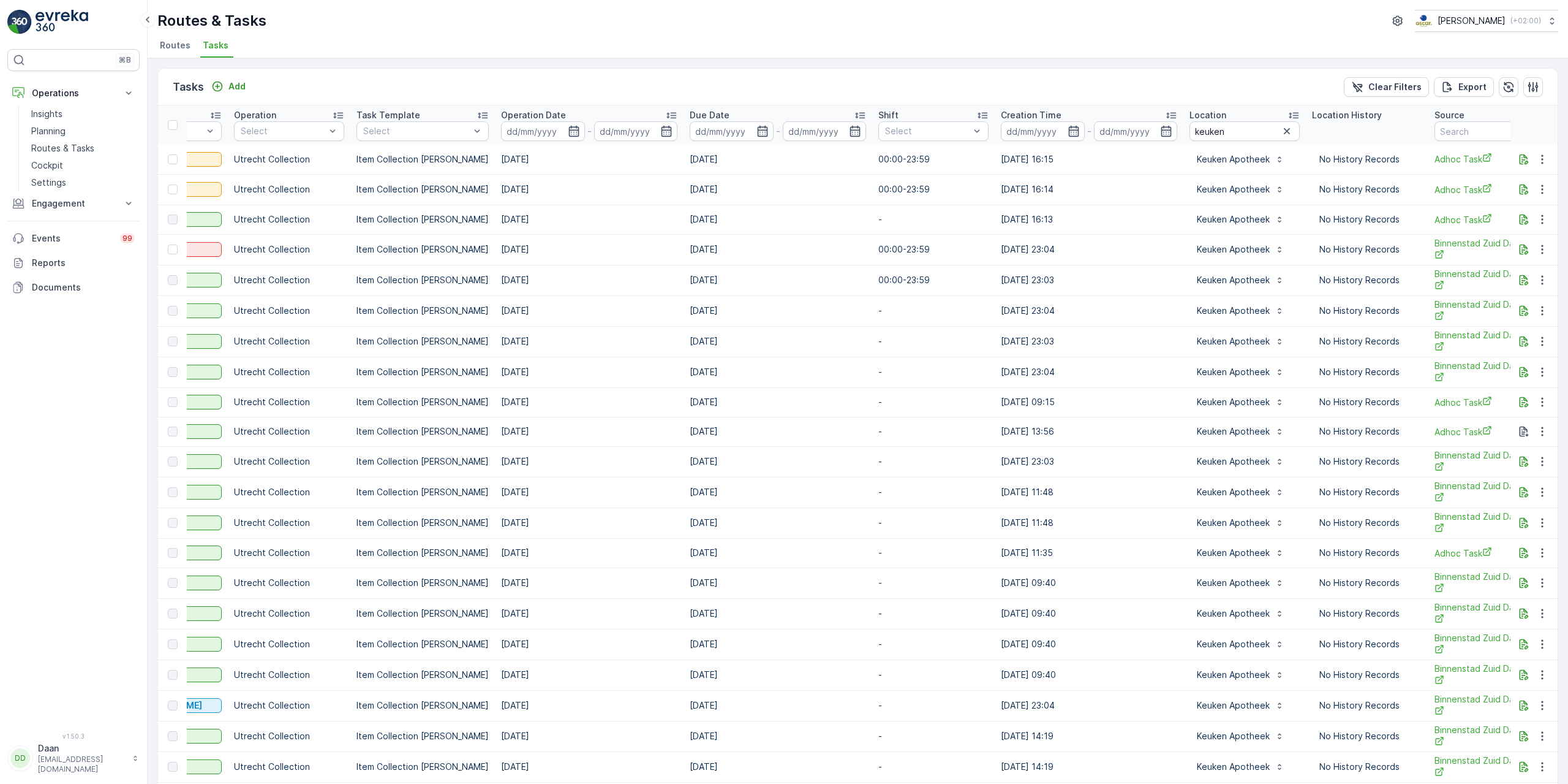
scroll to position [0, 238]
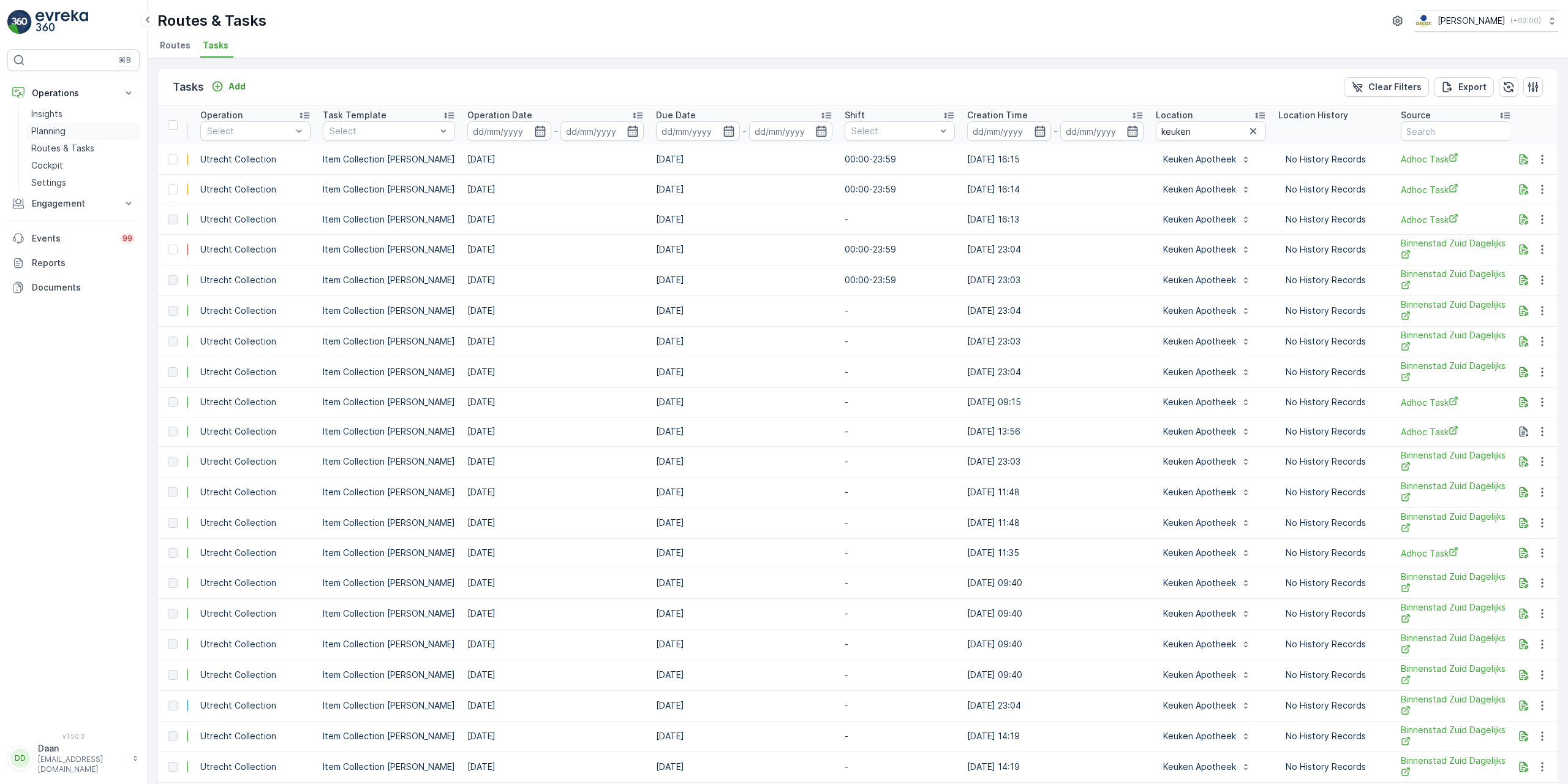
click at [64, 137] on p "Planning" at bounding box center [48, 131] width 34 height 12
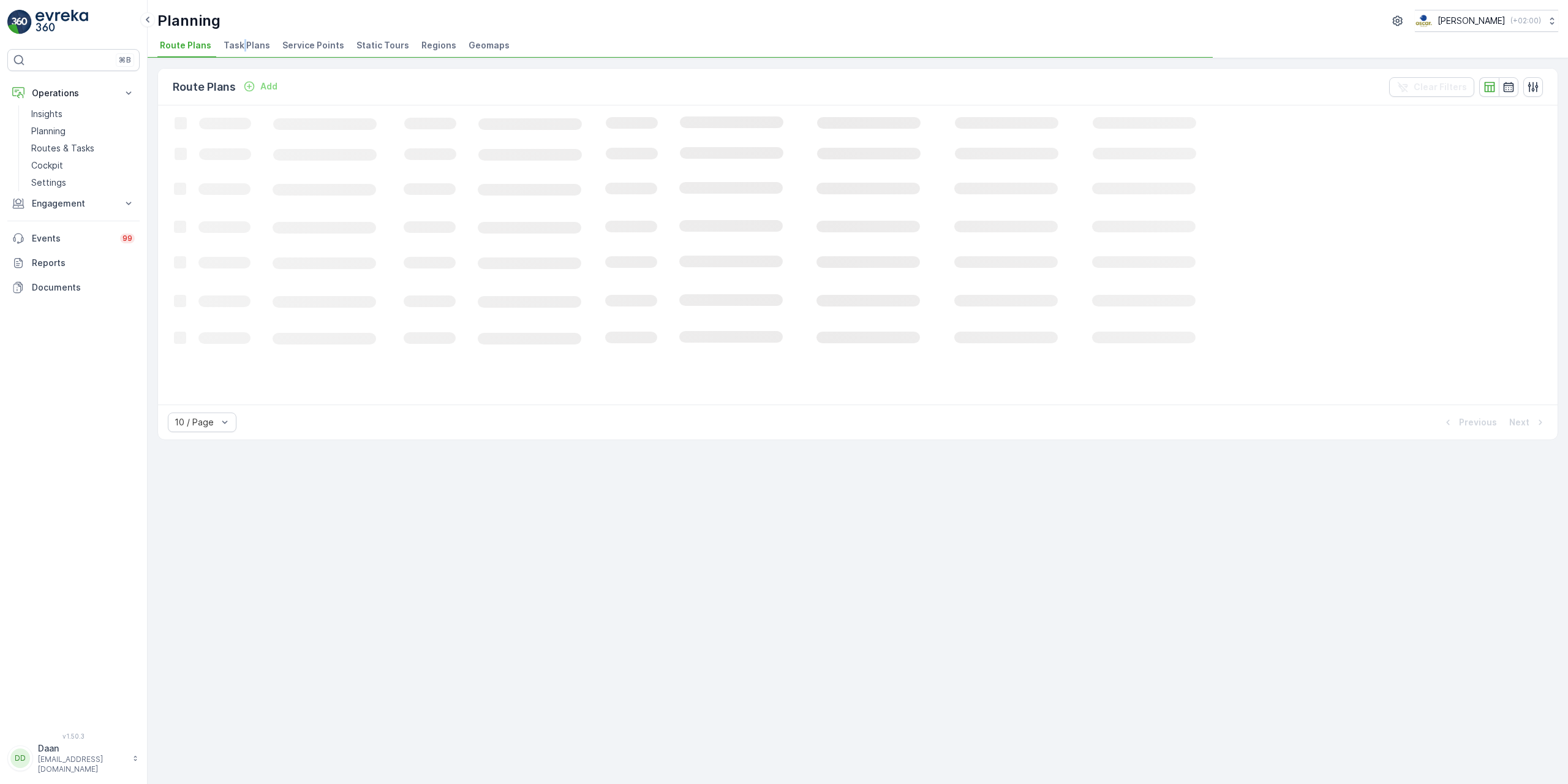
drag, startPoint x: 241, startPoint y: 47, endPoint x: 251, endPoint y: 53, distance: 11.7
click at [243, 47] on span "Task Plans" at bounding box center [246, 45] width 46 height 12
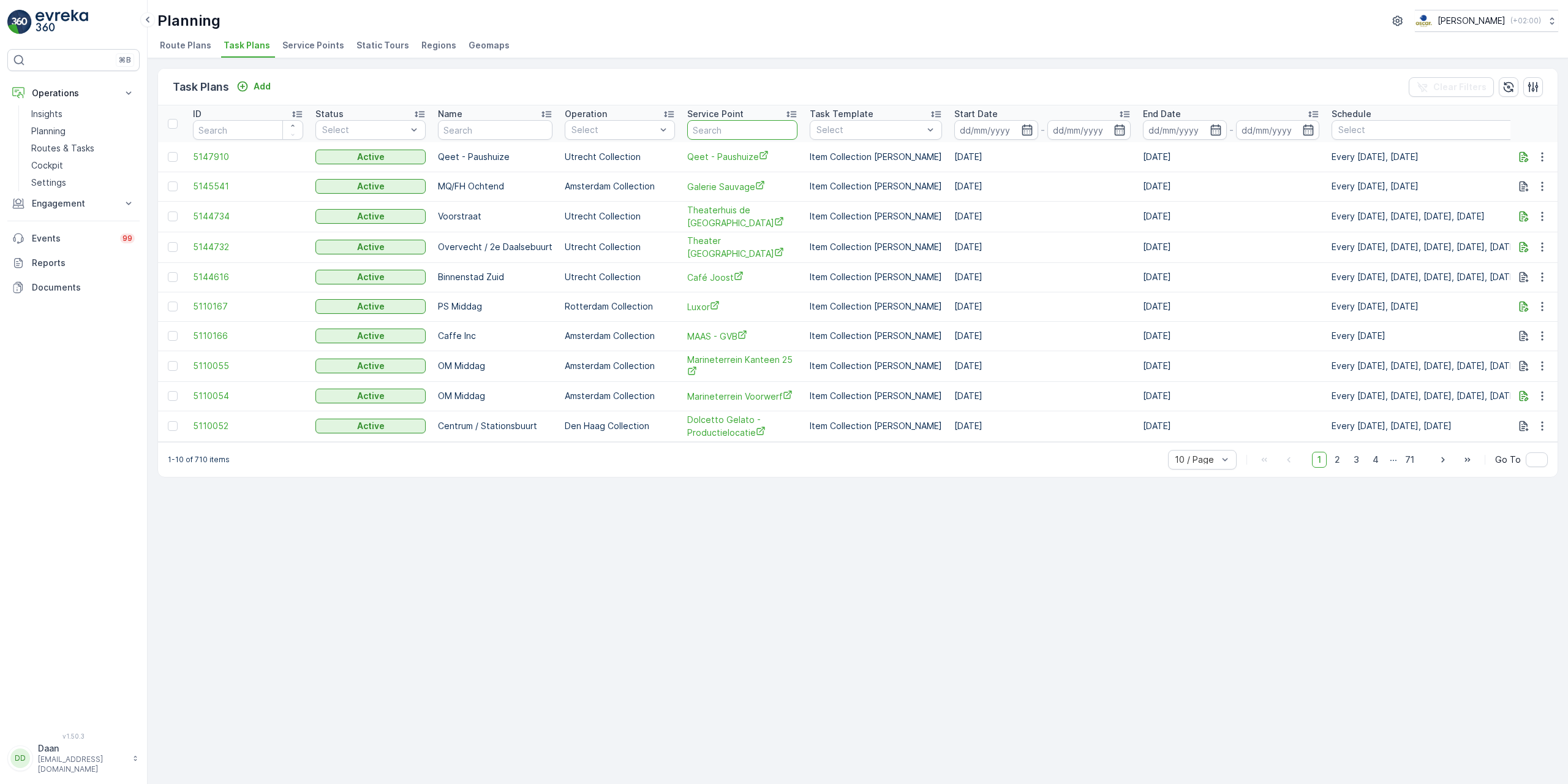
click at [726, 130] on input "text" at bounding box center [742, 130] width 110 height 20
type input "keuk"
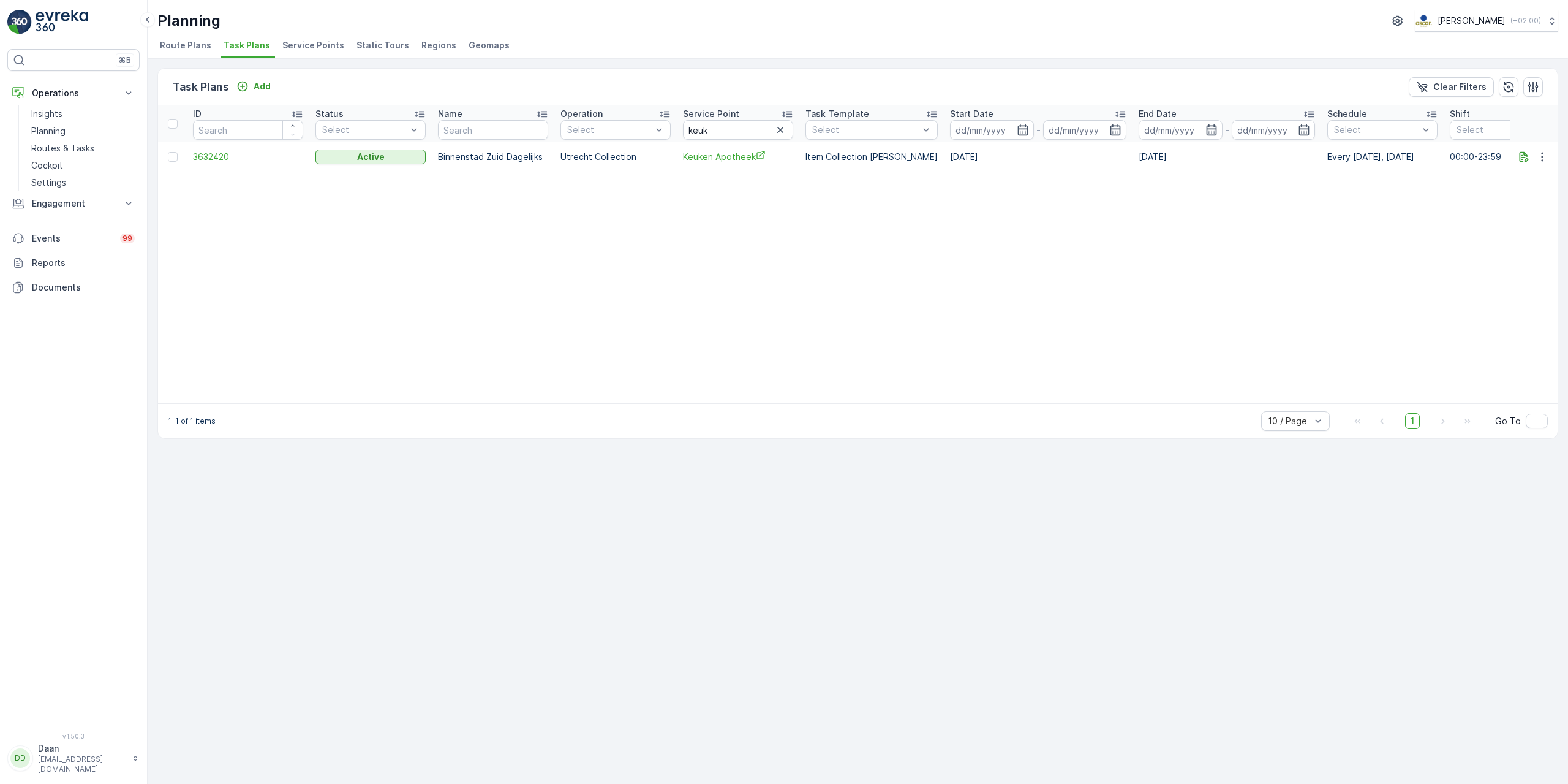
scroll to position [0, 169]
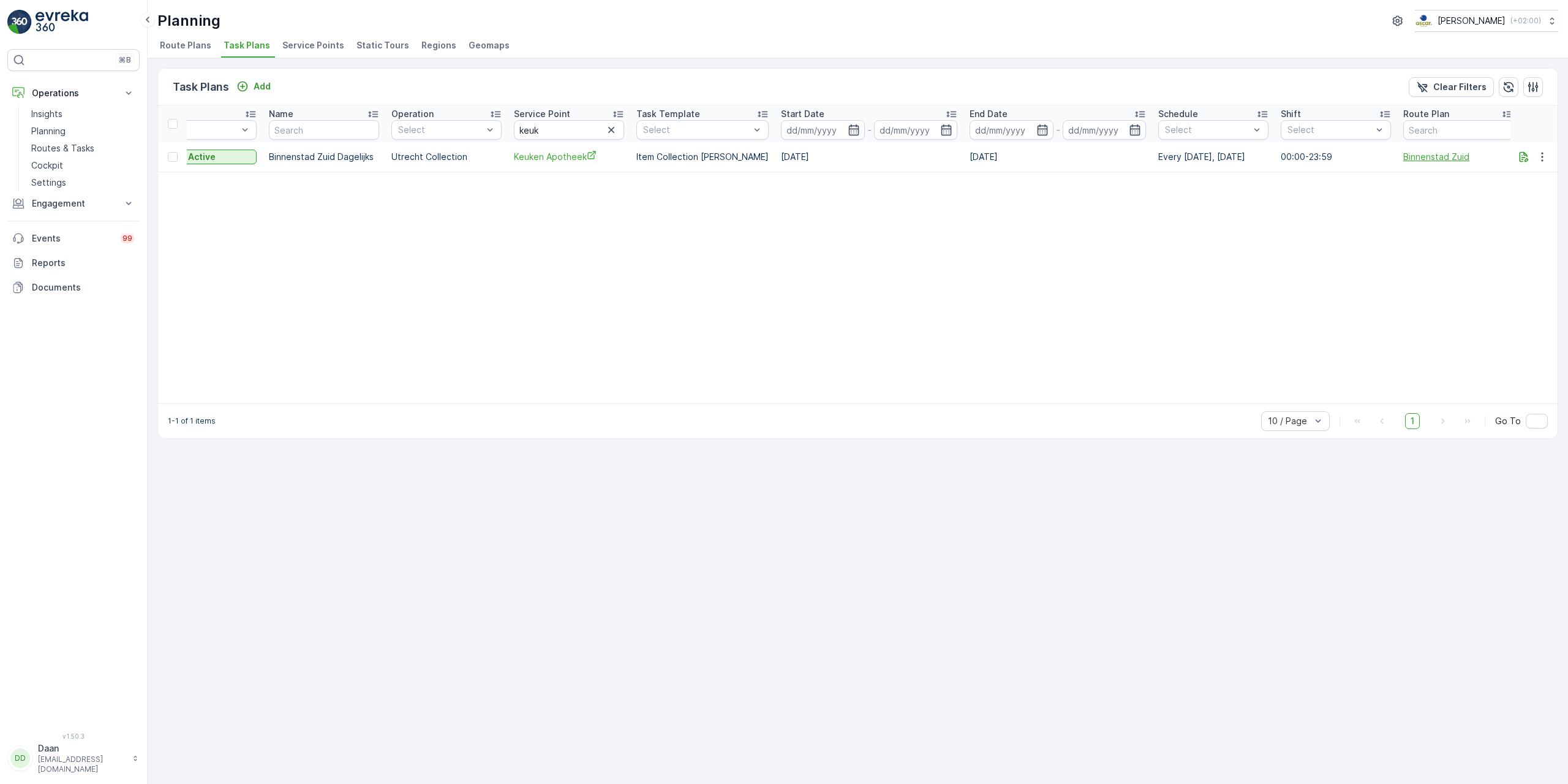
click at [1412, 157] on span "Binnenstad Zuid" at bounding box center [1458, 157] width 110 height 12
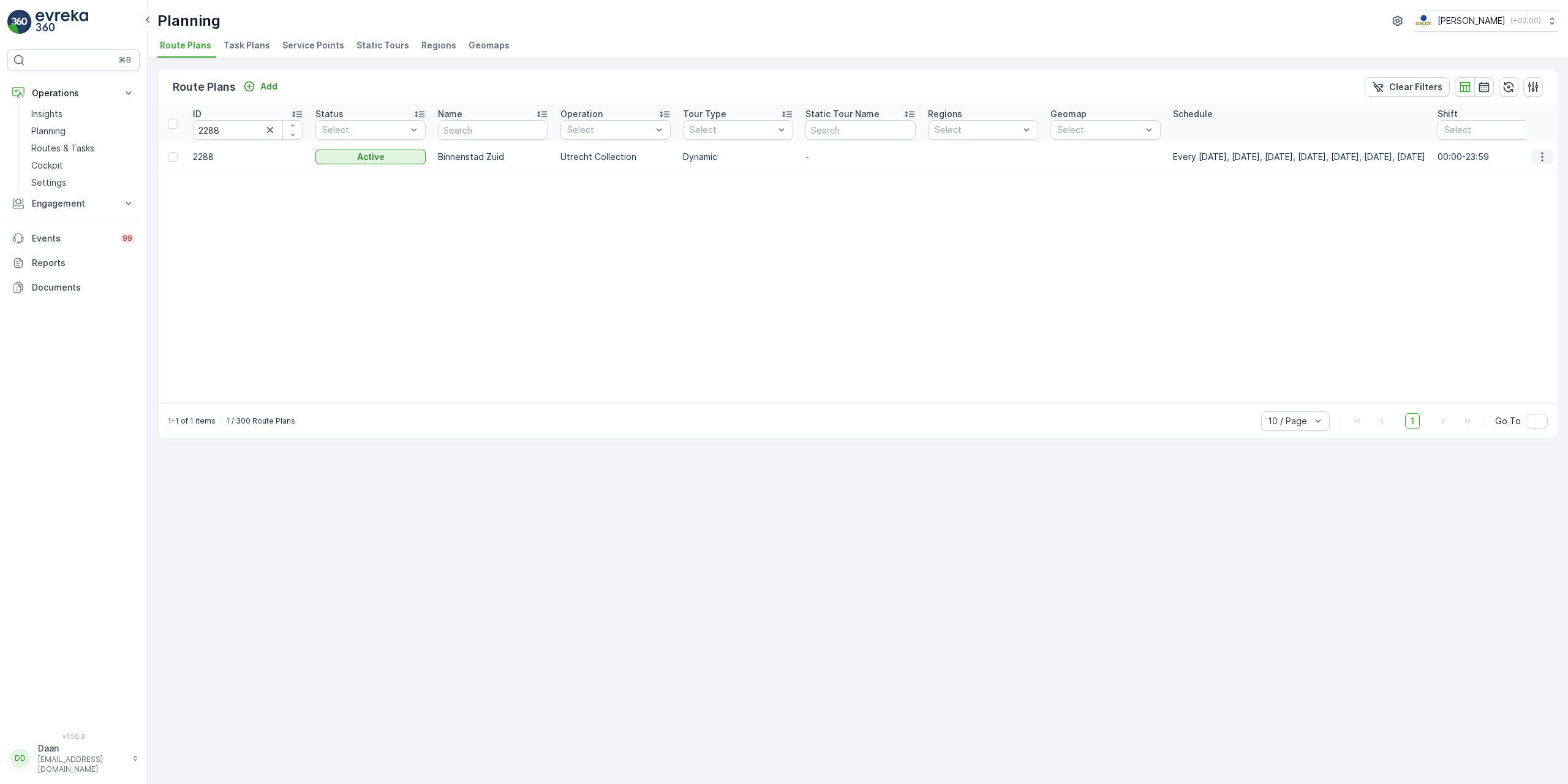
click at [1539, 156] on icon "button" at bounding box center [1542, 157] width 12 height 12
click at [206, 151] on p "2288" at bounding box center [248, 157] width 110 height 12
click at [494, 160] on p "Binnenstad Zuid" at bounding box center [493, 157] width 110 height 12
click at [57, 150] on p "Routes & Tasks" at bounding box center [63, 148] width 63 height 12
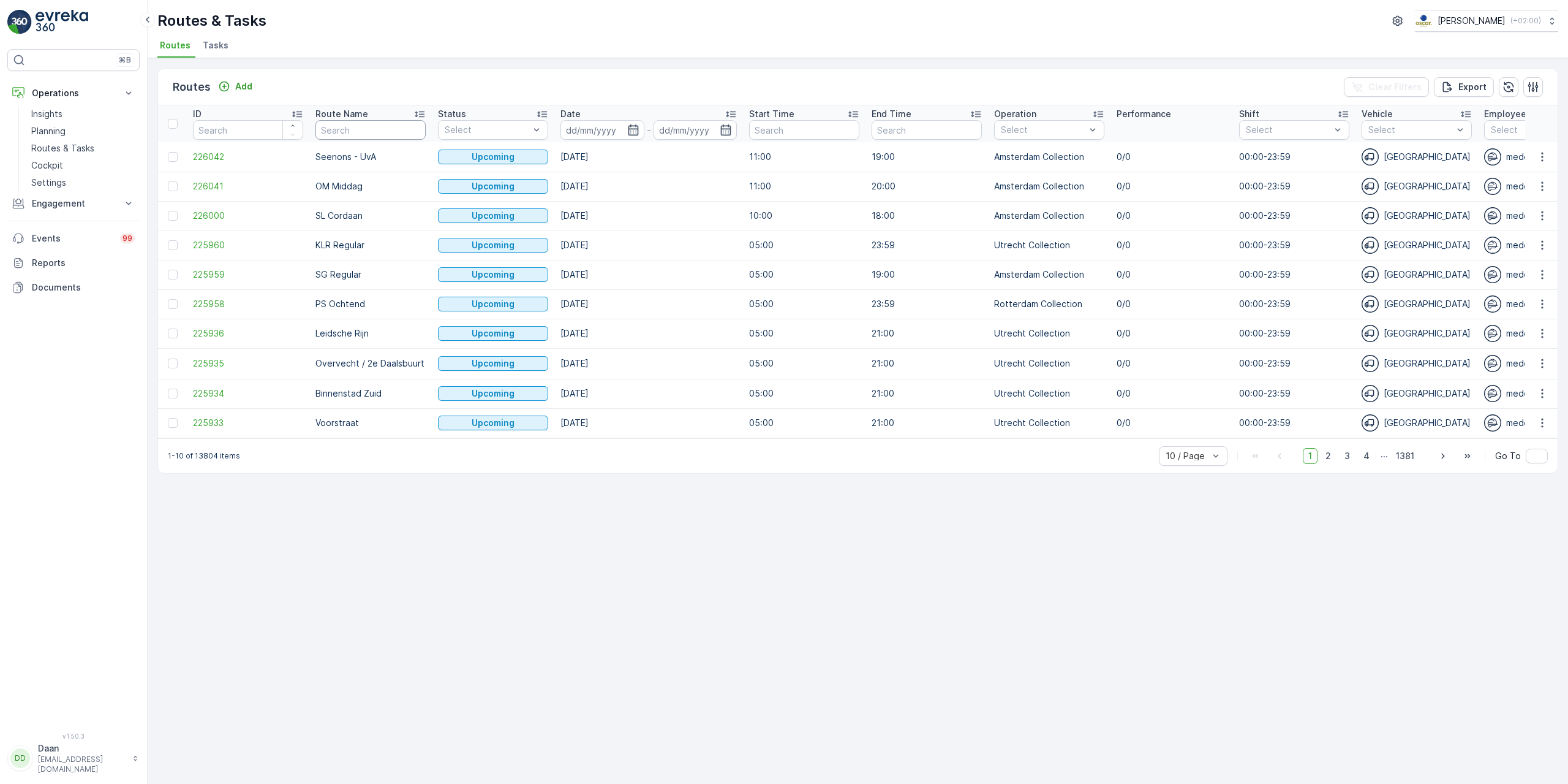
click at [362, 127] on input "text" at bounding box center [370, 130] width 110 height 20
click at [635, 127] on icon "button" at bounding box center [633, 130] width 12 height 12
click at [780, 256] on div "19" at bounding box center [779, 254] width 20 height 20
type input "[DATE]"
click at [778, 253] on div "19" at bounding box center [779, 254] width 20 height 20
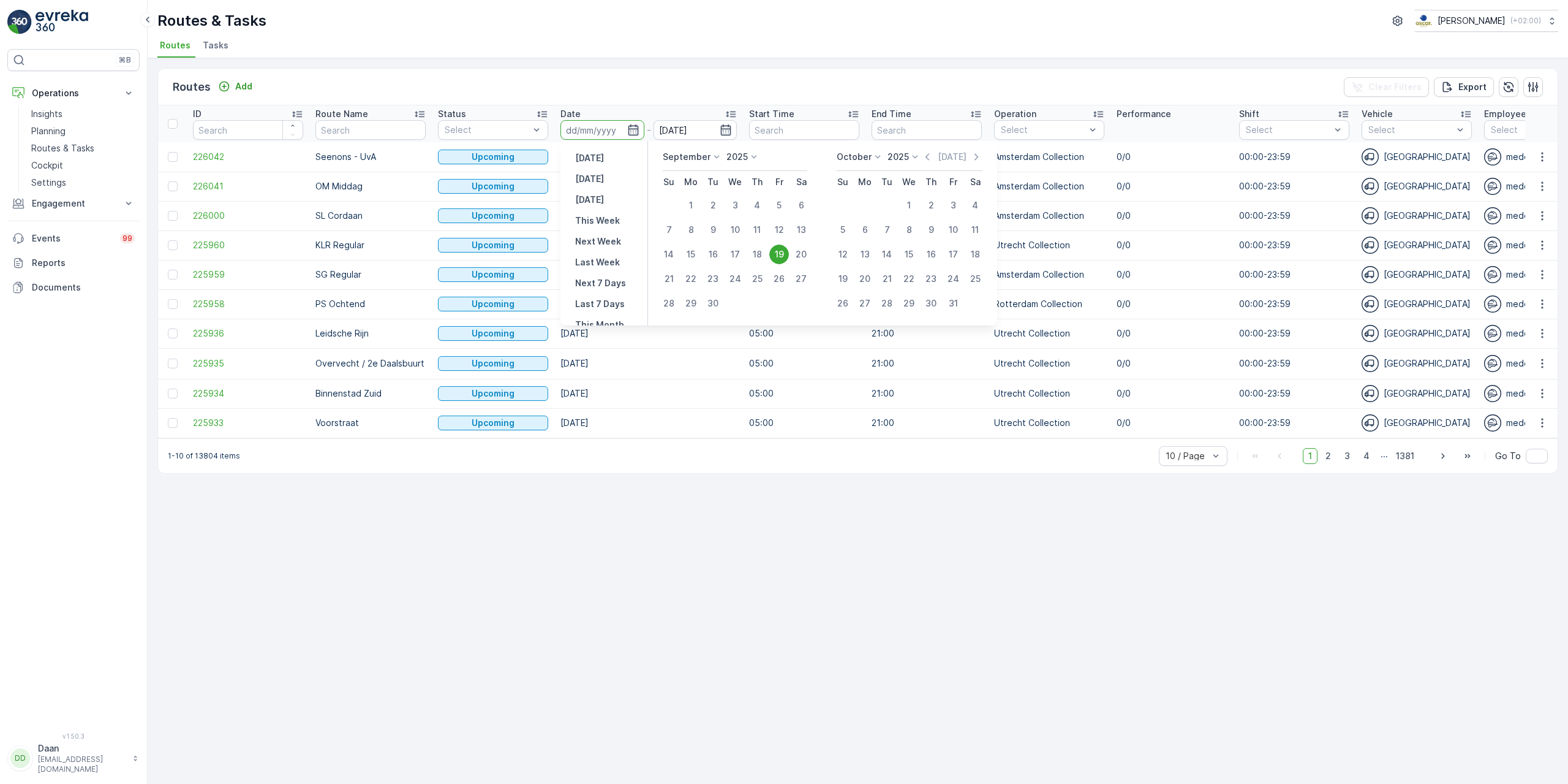
type input "[DATE]"
click at [675, 516] on div "Routes Add Clear Filters Export ID Route Name Status Select Date 19.09.2025 - 1…" at bounding box center [858, 421] width 1421 height 726
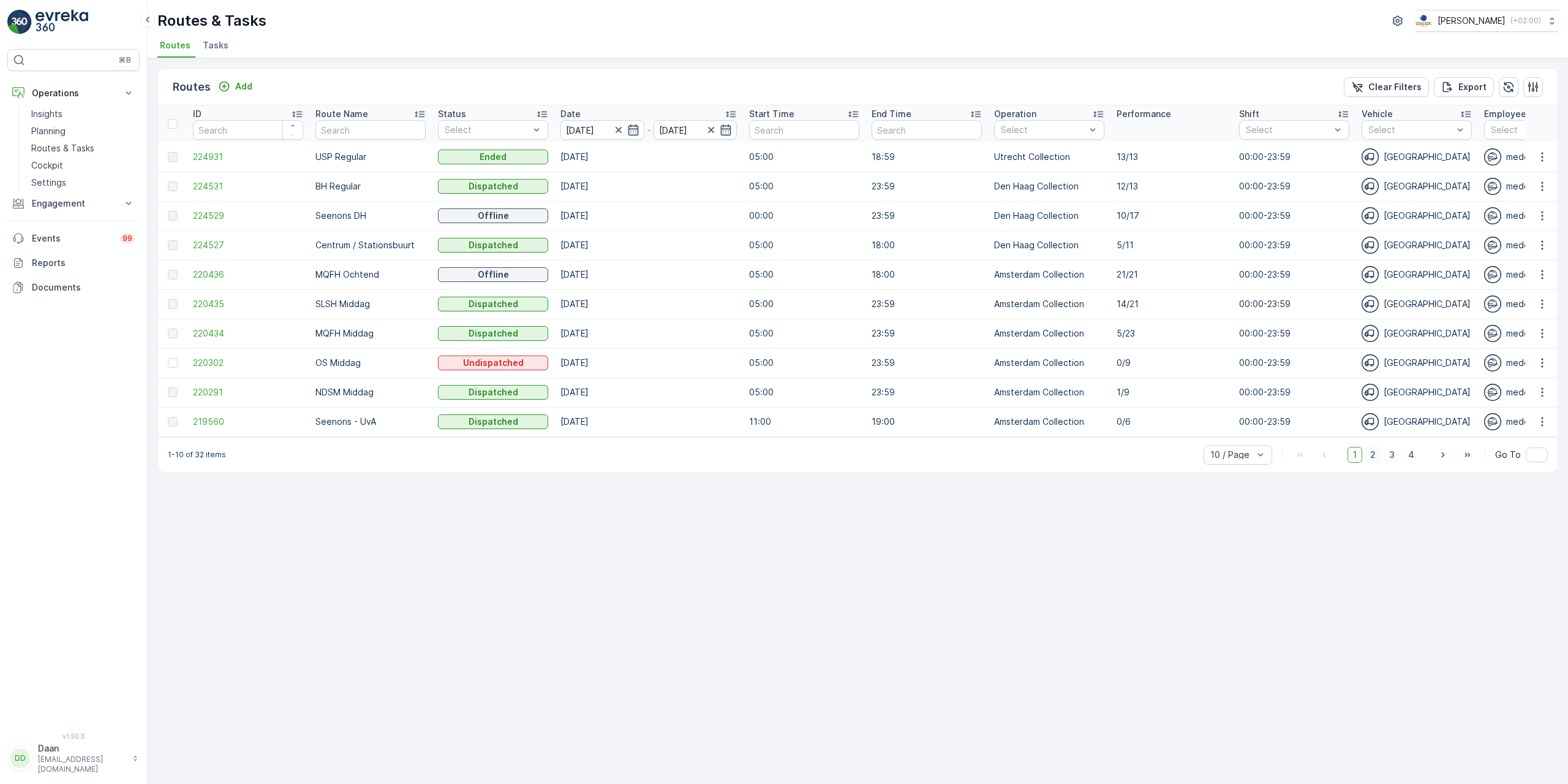
click at [1372, 461] on span "2" at bounding box center [1372, 454] width 16 height 16
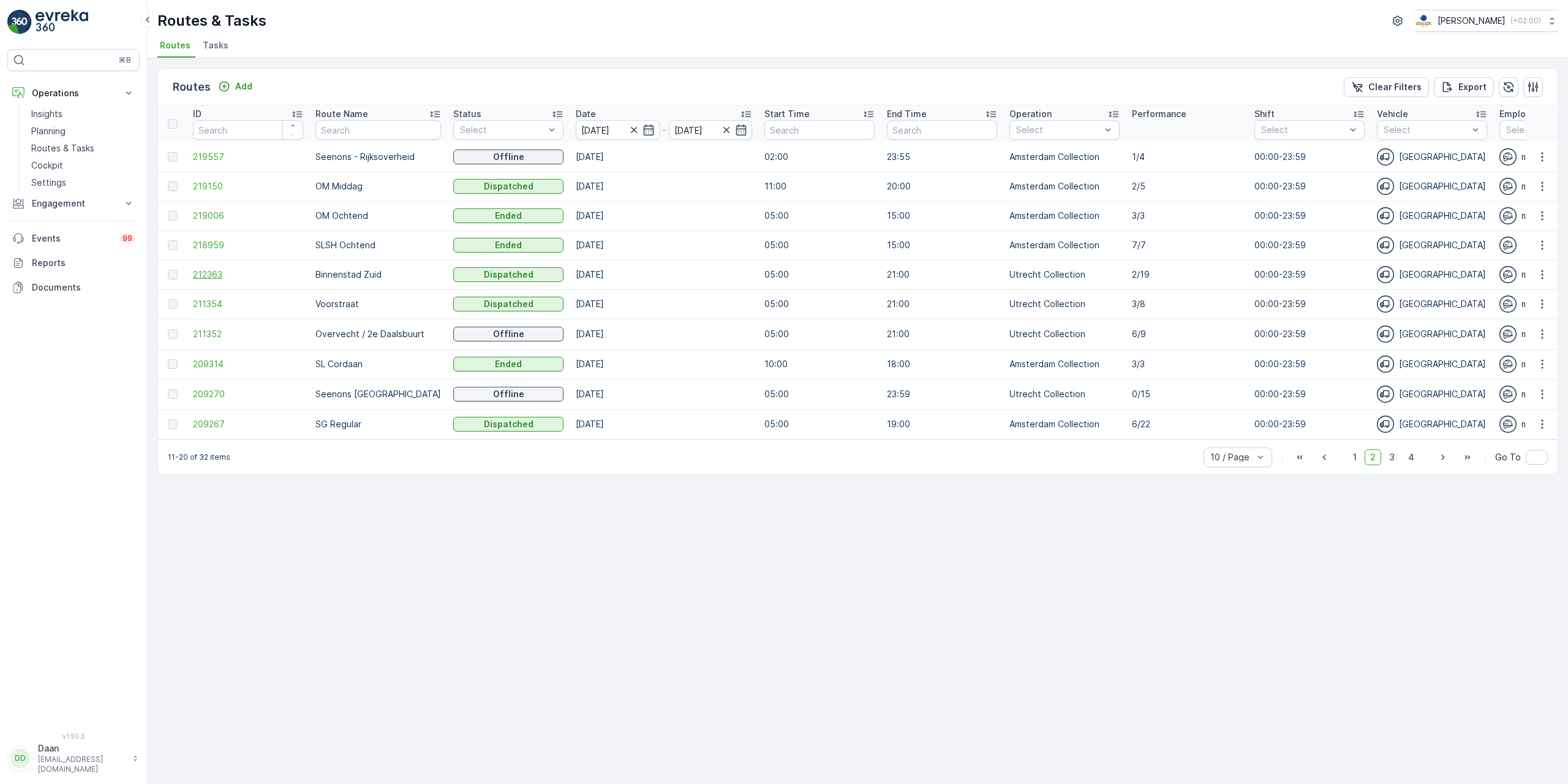
click at [213, 279] on span "212363" at bounding box center [248, 274] width 110 height 12
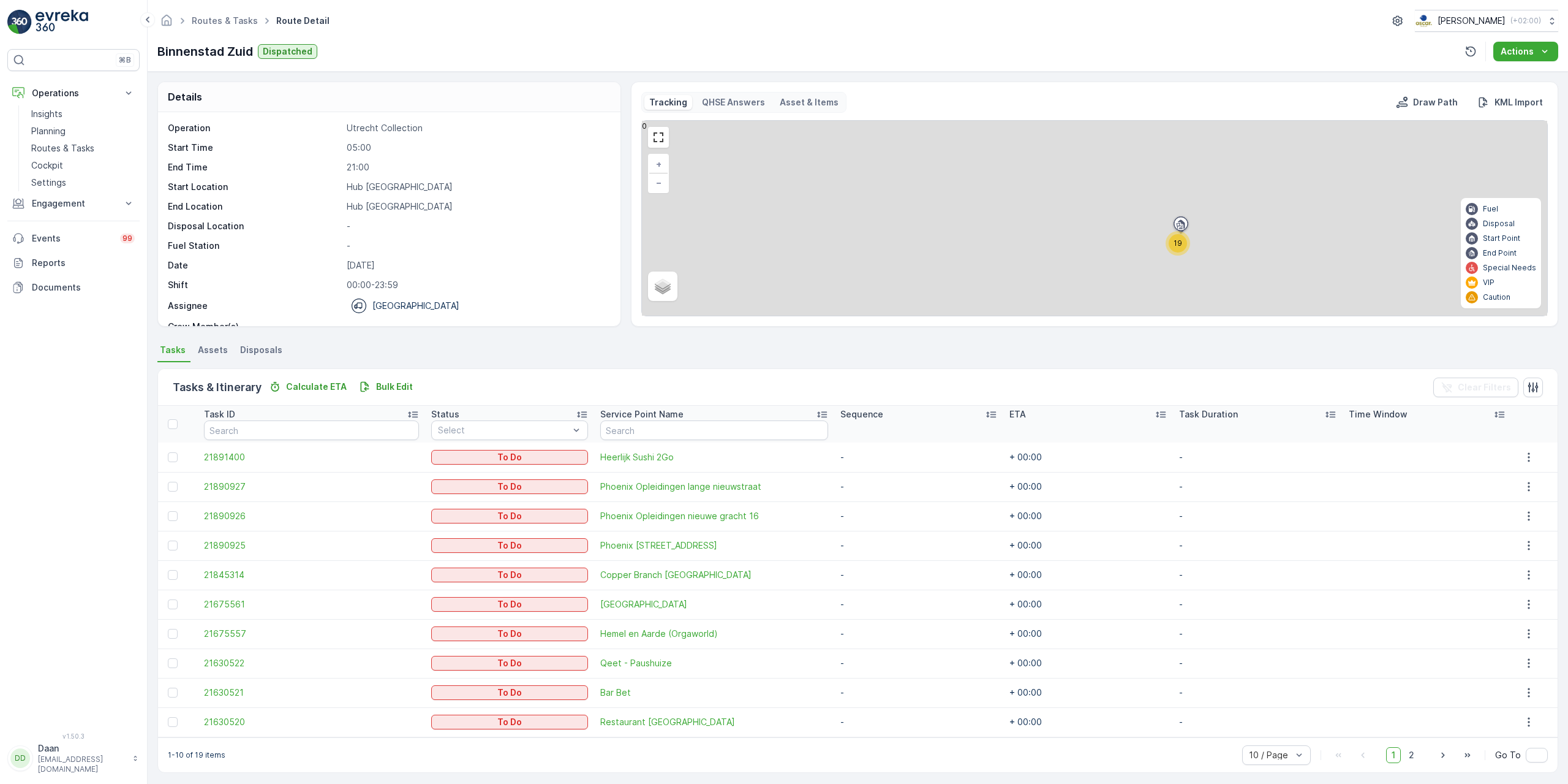
scroll to position [5, 0]
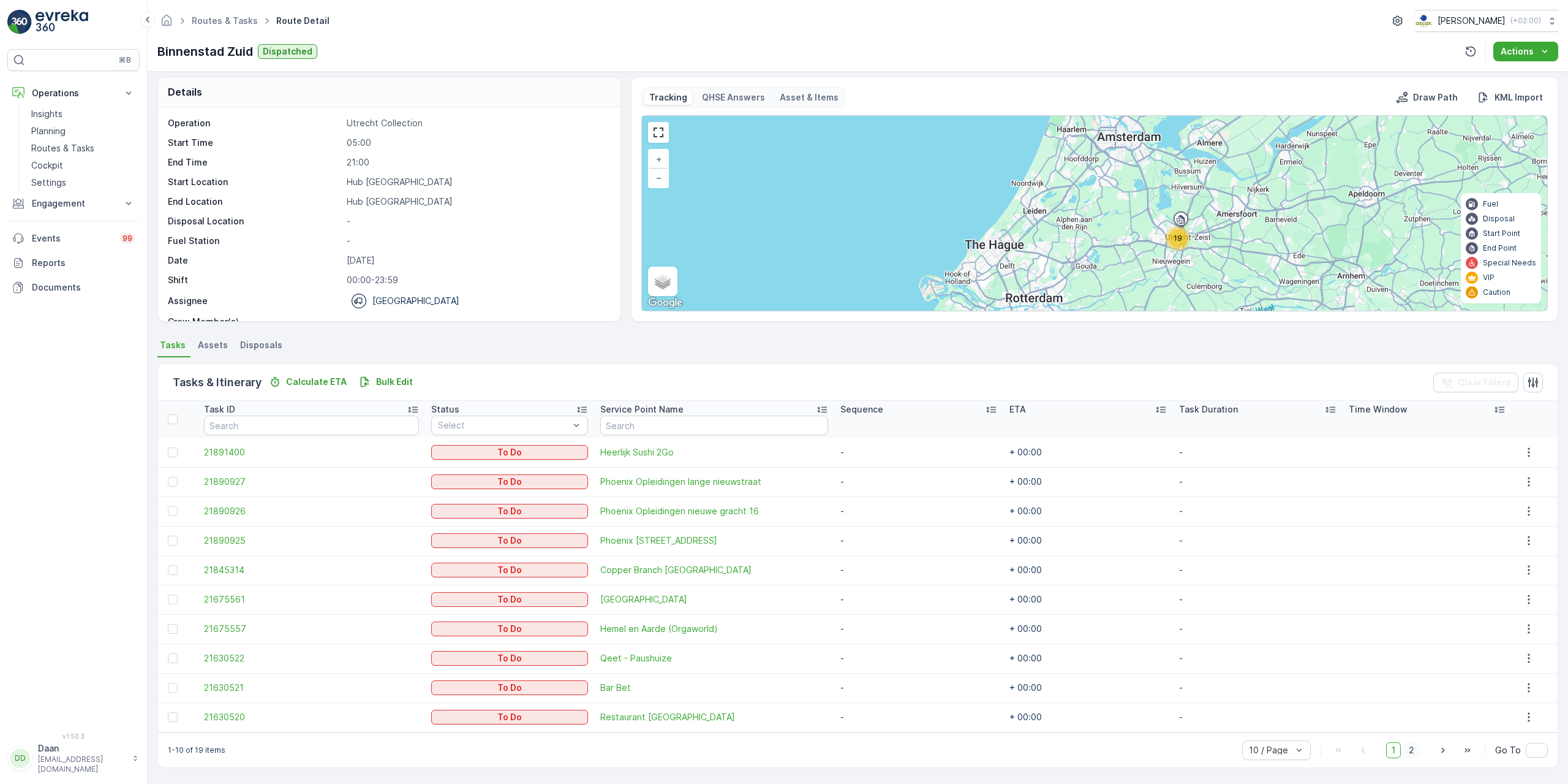
click at [1414, 750] on span "2" at bounding box center [1411, 750] width 16 height 16
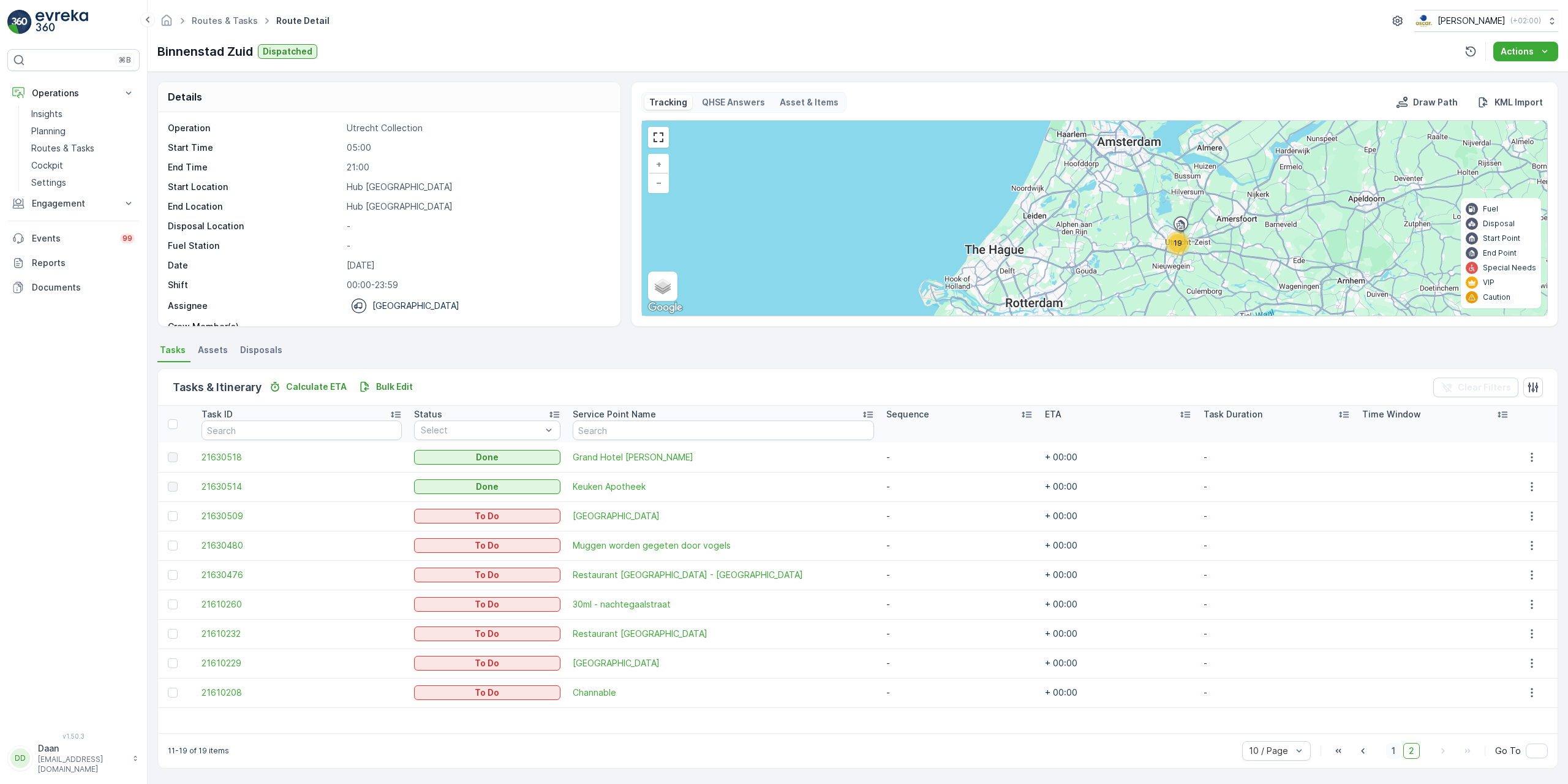
click at [1391, 751] on span "1" at bounding box center [1393, 751] width 15 height 16
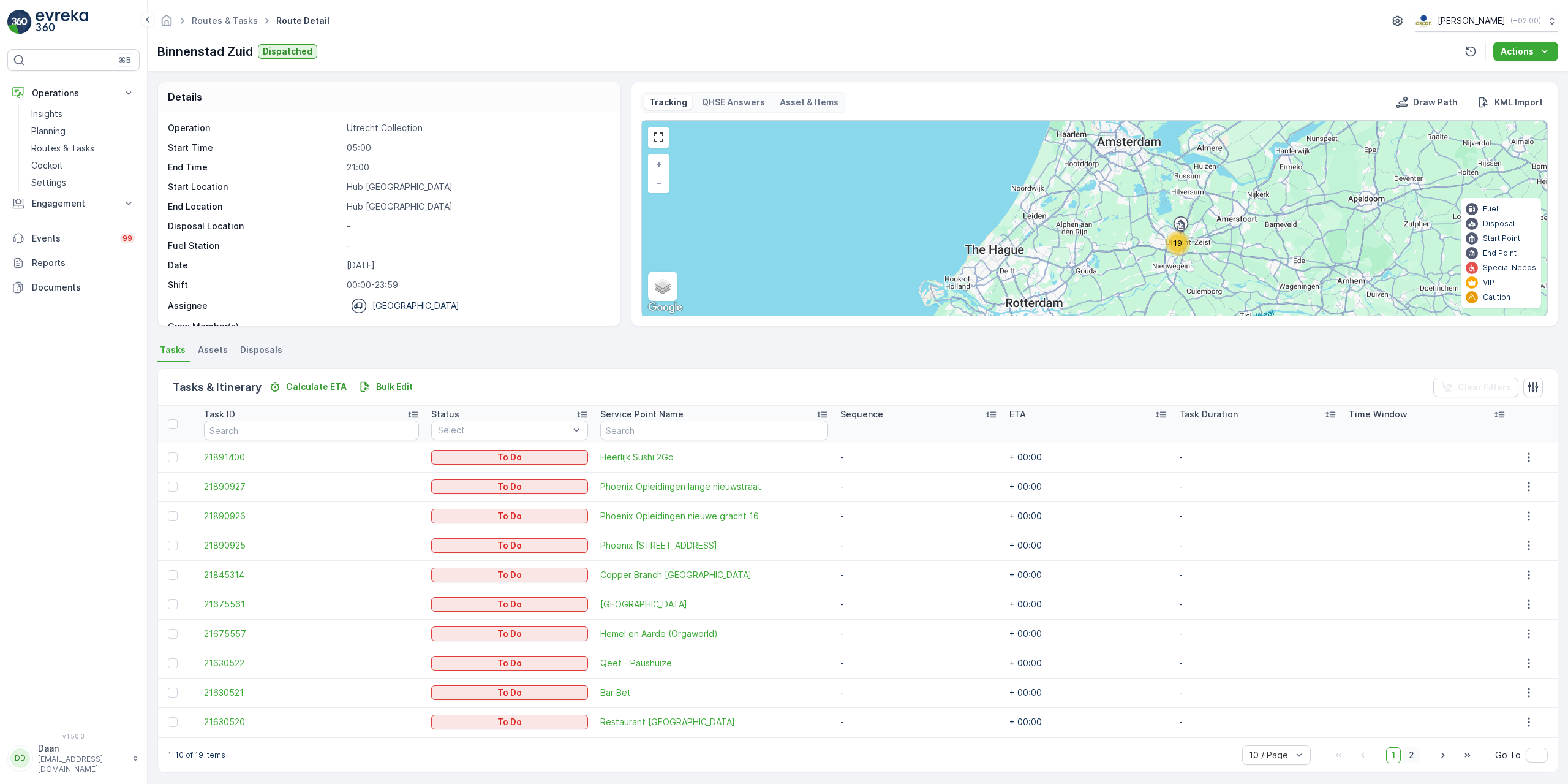
click at [1407, 753] on span "2" at bounding box center [1411, 755] width 16 height 16
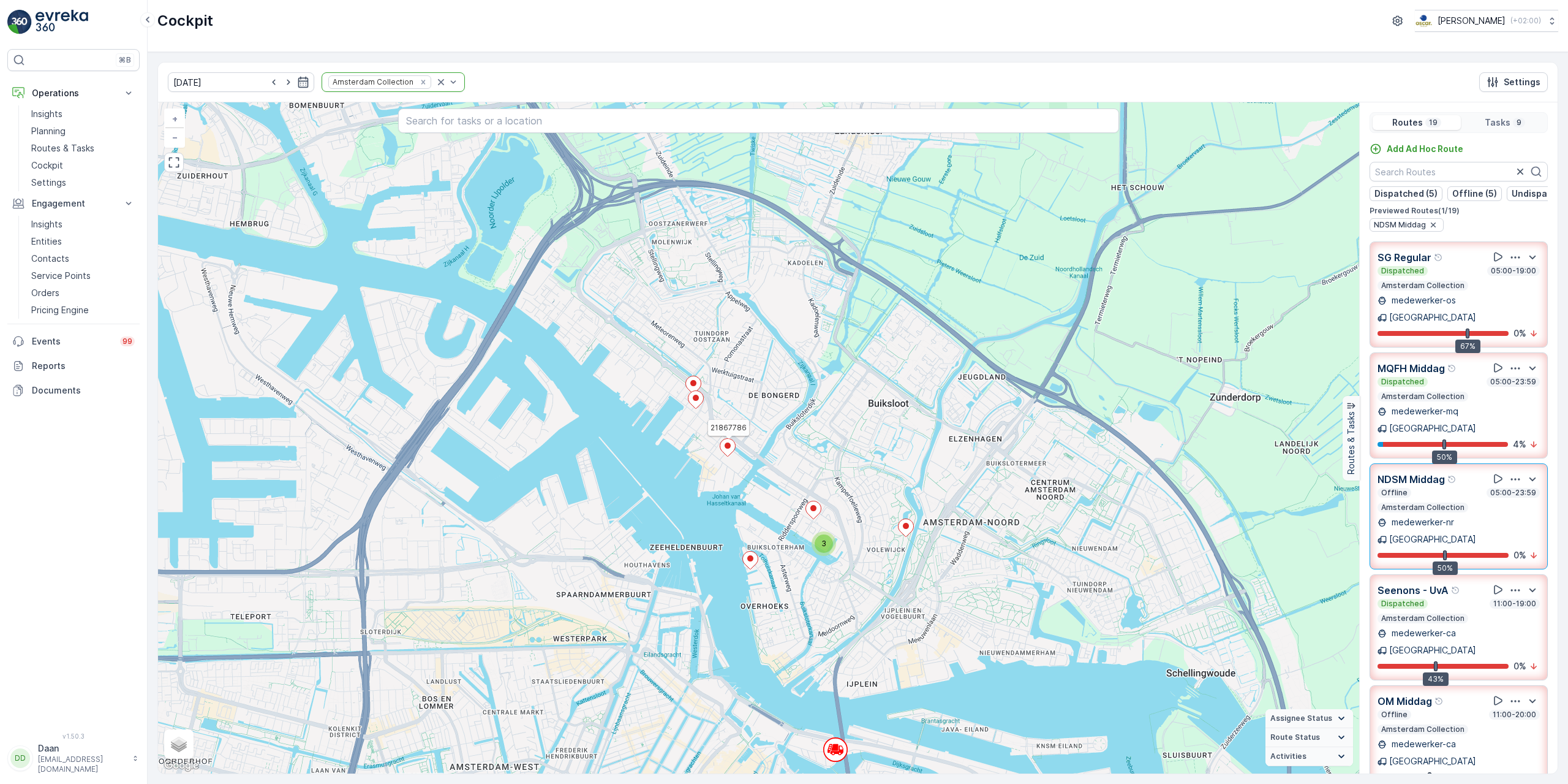
click at [727, 445] on ellipse at bounding box center [727, 445] width 6 height 6
